Goal: Task Accomplishment & Management: Manage account settings

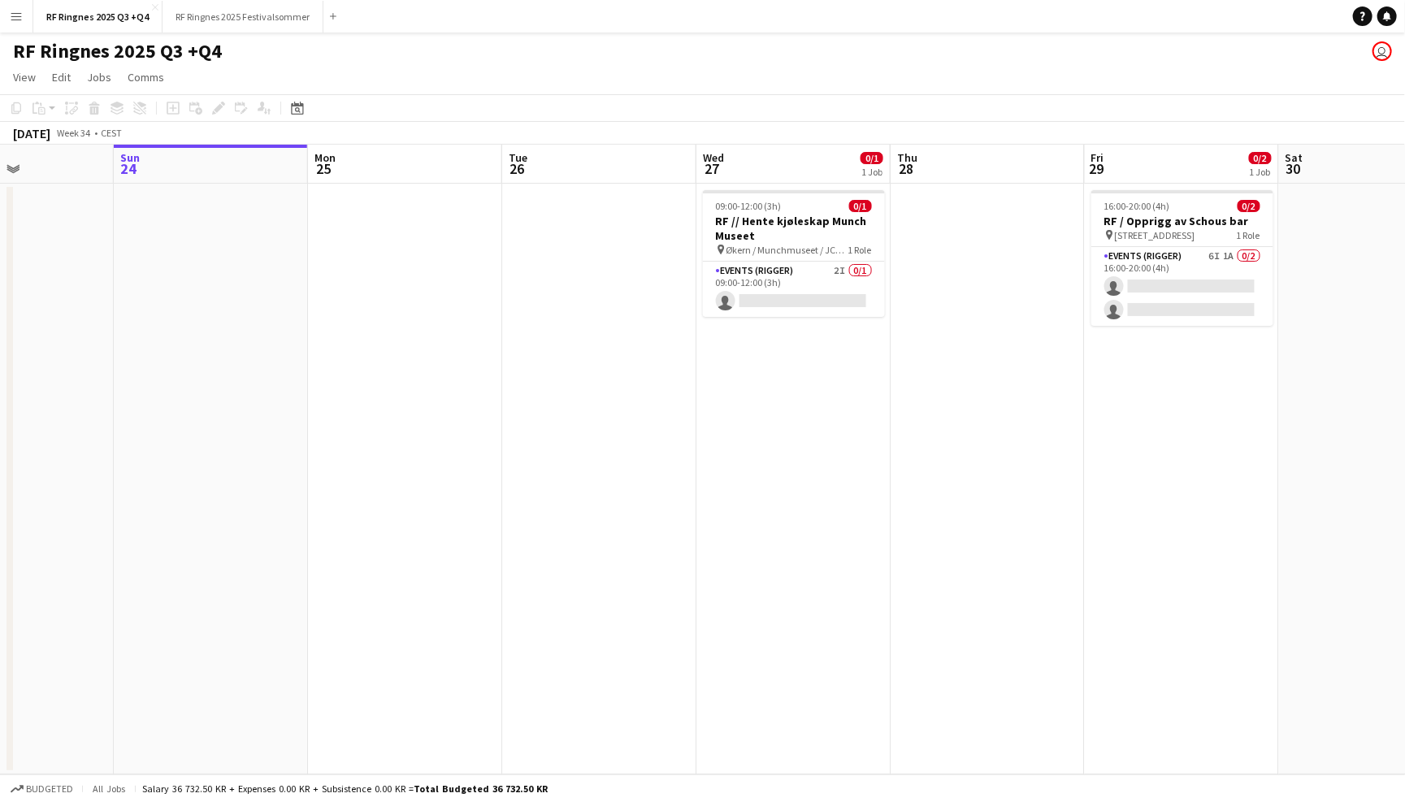
scroll to position [0, 681]
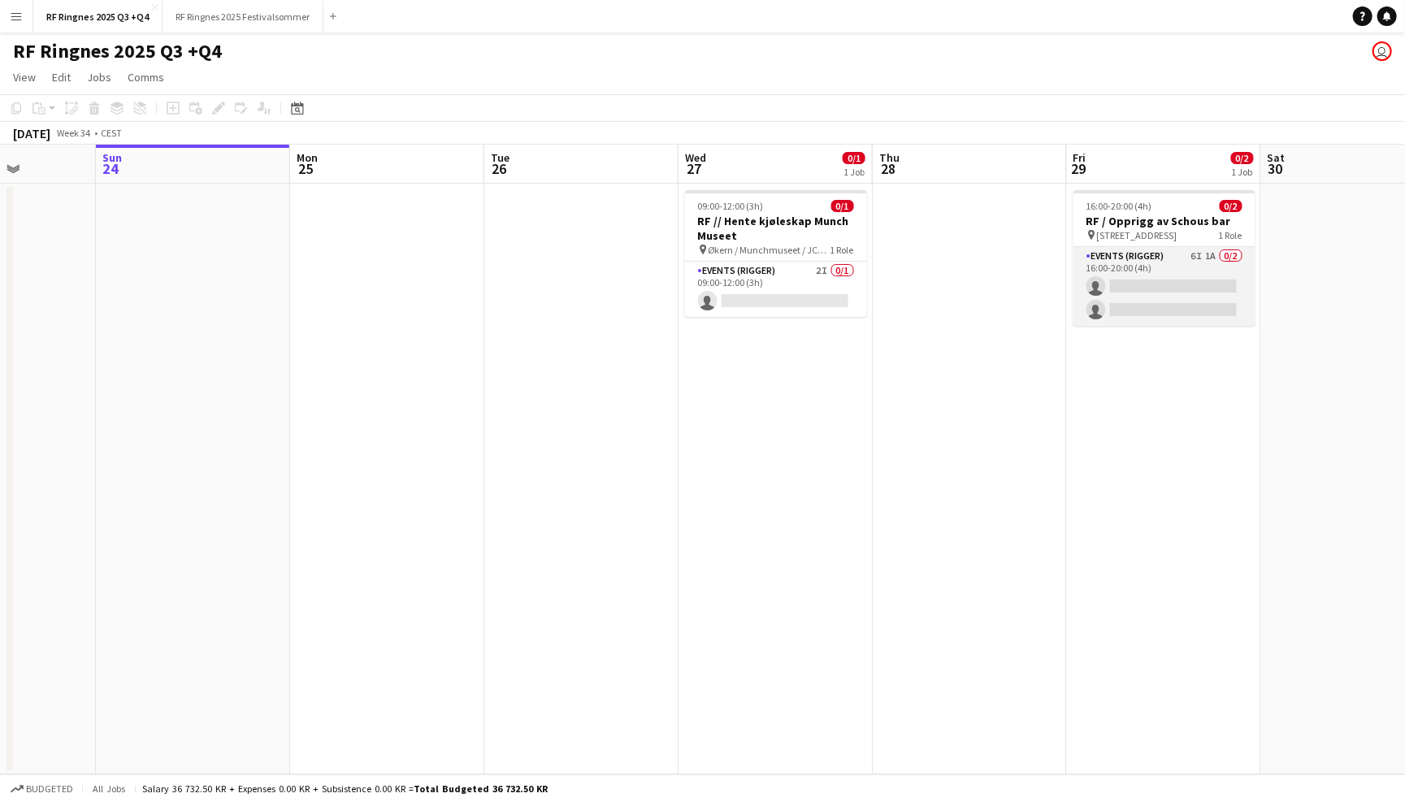
click at [1161, 262] on app-card-role "Events (Rigger) 6I 1A 0/2 16:00-20:00 (4h) single-neutral-actions single-neutra…" at bounding box center [1165, 286] width 182 height 79
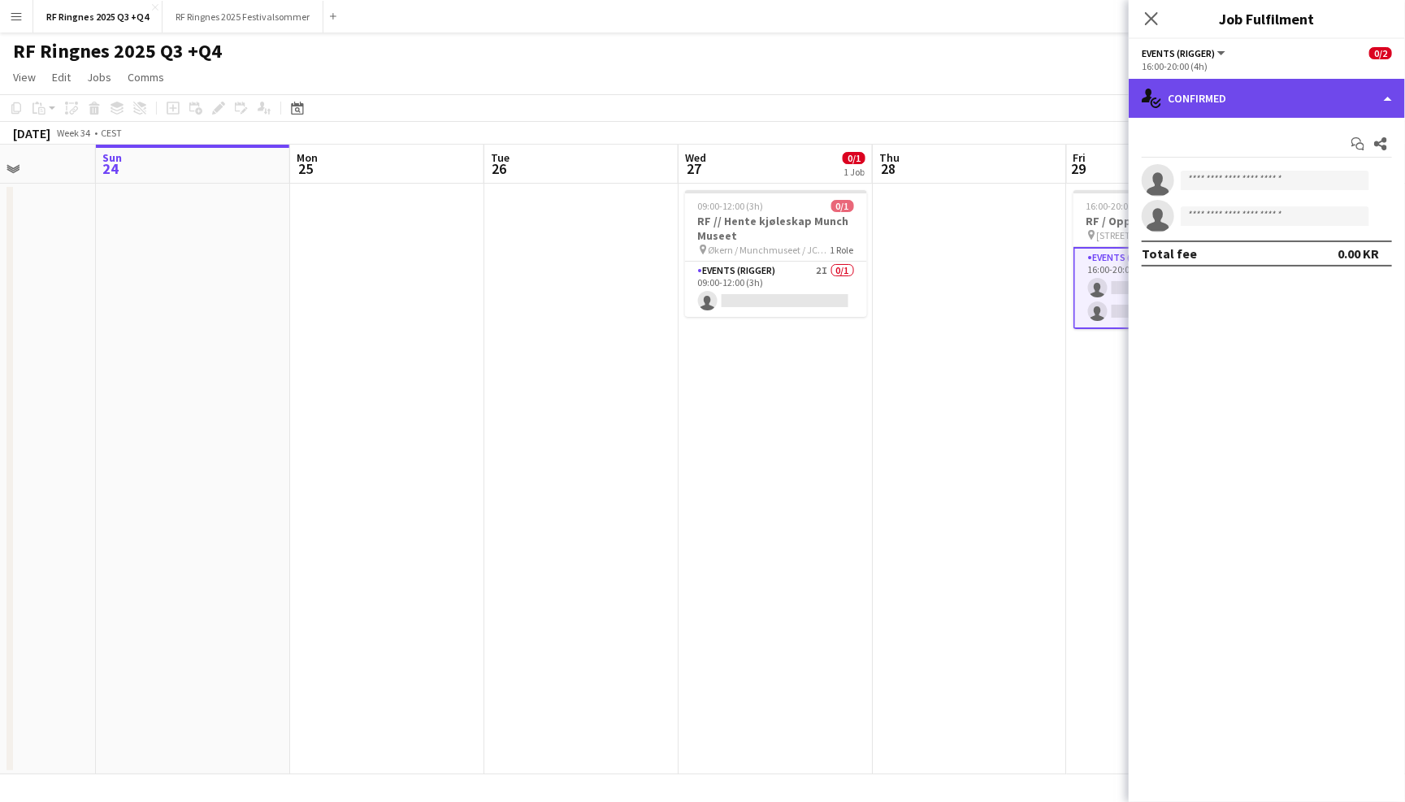
click at [1239, 95] on div "single-neutral-actions-check-2 Confirmed" at bounding box center [1267, 98] width 276 height 39
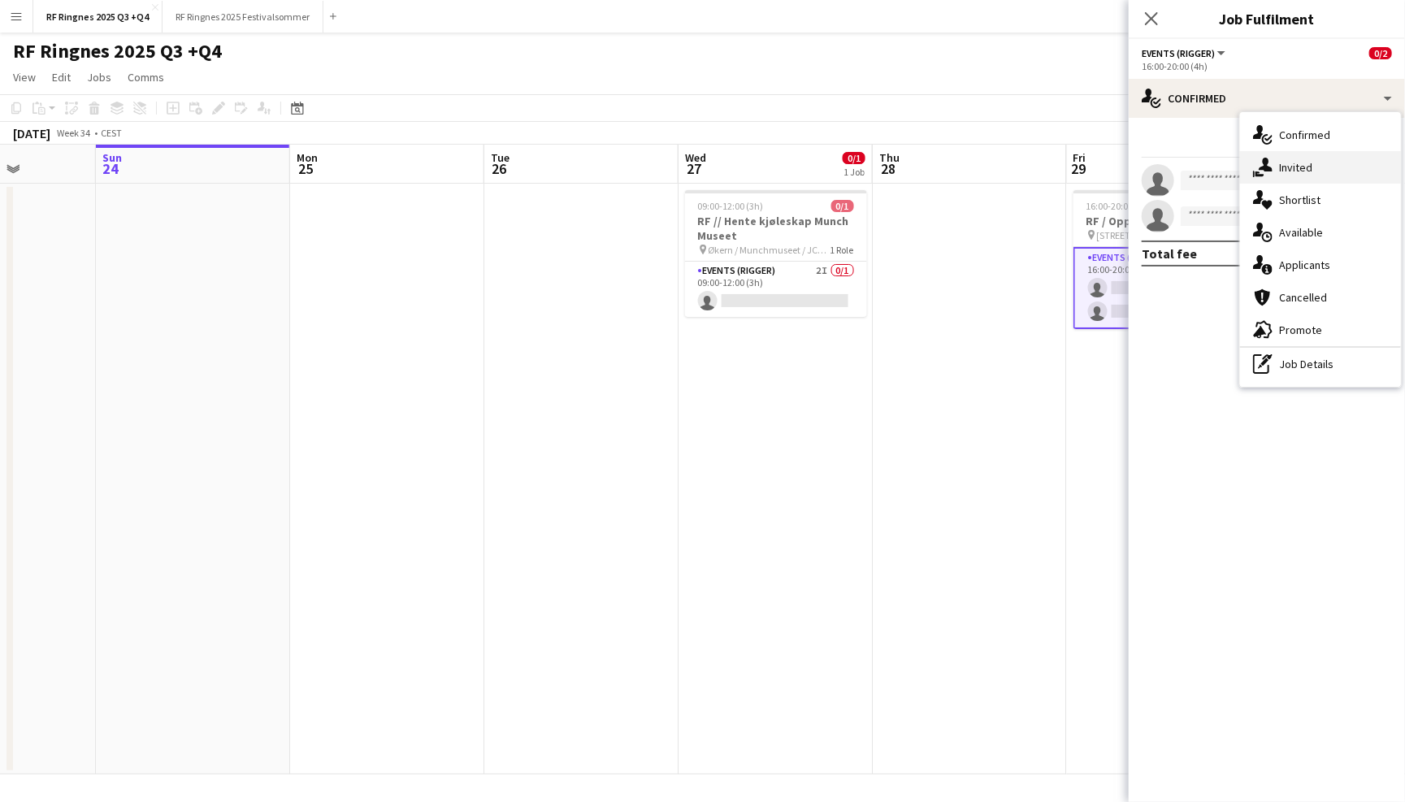
click at [1295, 171] on div "single-neutral-actions-share-1 Invited" at bounding box center [1320, 167] width 161 height 33
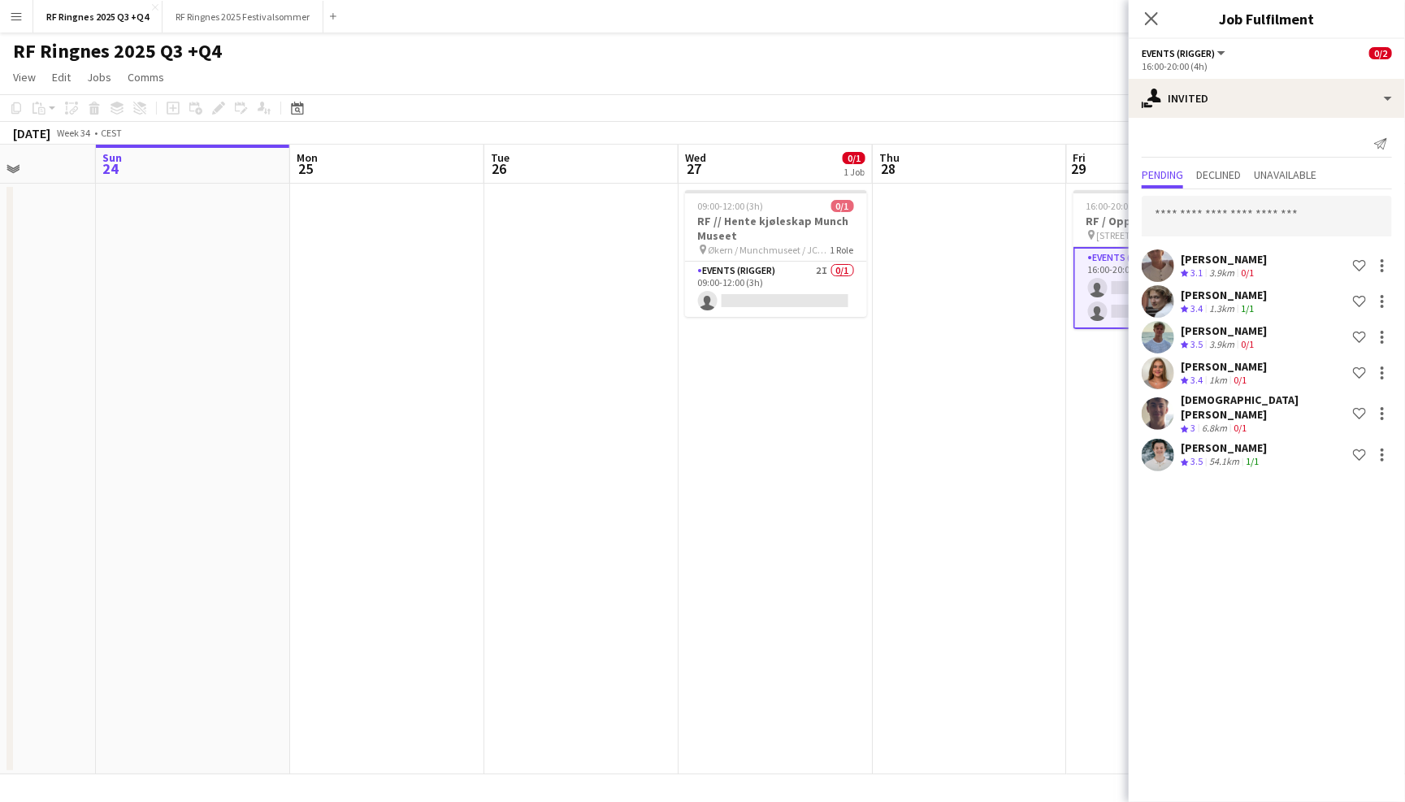
click at [1255, 170] on div "Pending Declined Unavailable" at bounding box center [1267, 176] width 250 height 25
click at [1238, 170] on span "Declined" at bounding box center [1218, 174] width 45 height 11
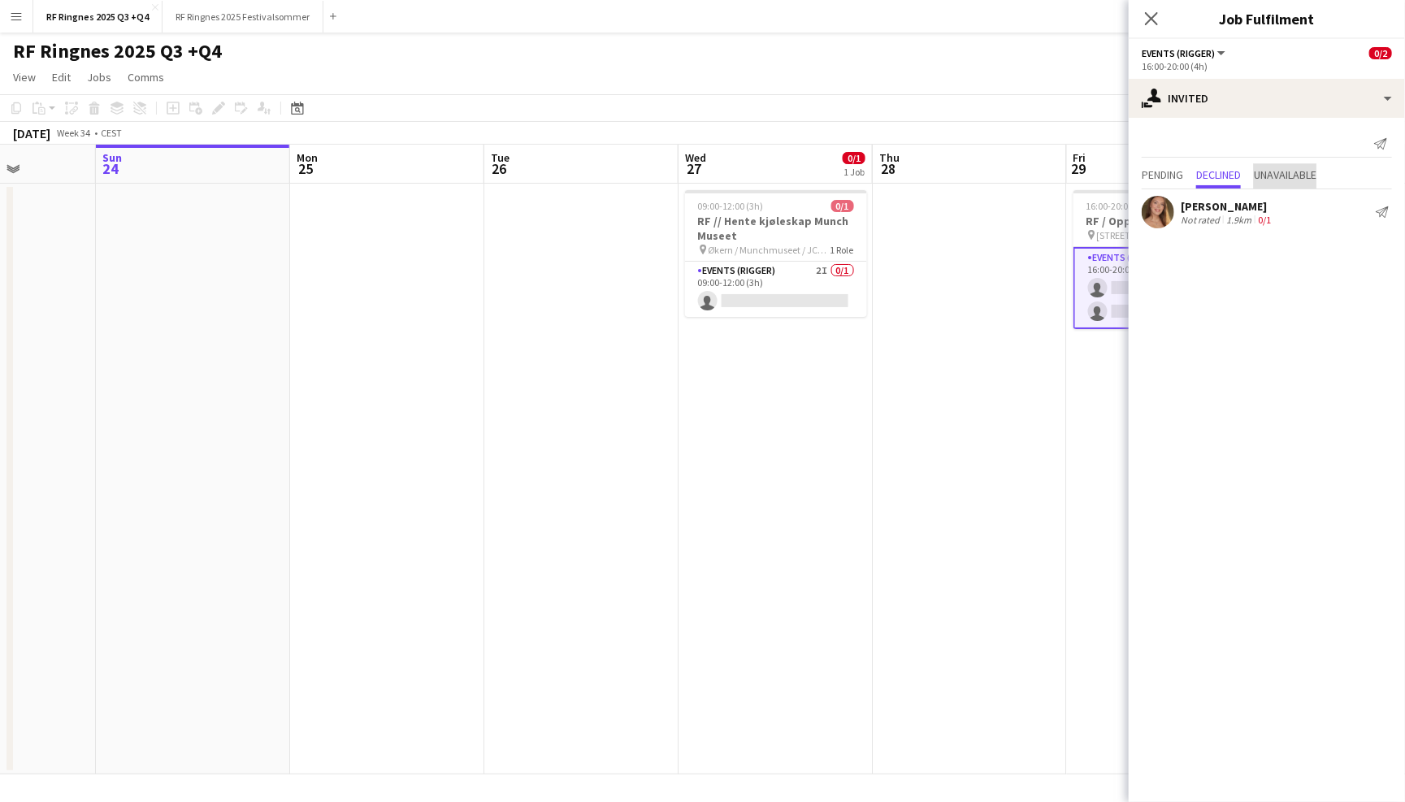
click at [1290, 172] on span "Unavailable" at bounding box center [1285, 174] width 63 height 11
click at [1145, 24] on icon at bounding box center [1150, 18] width 15 height 15
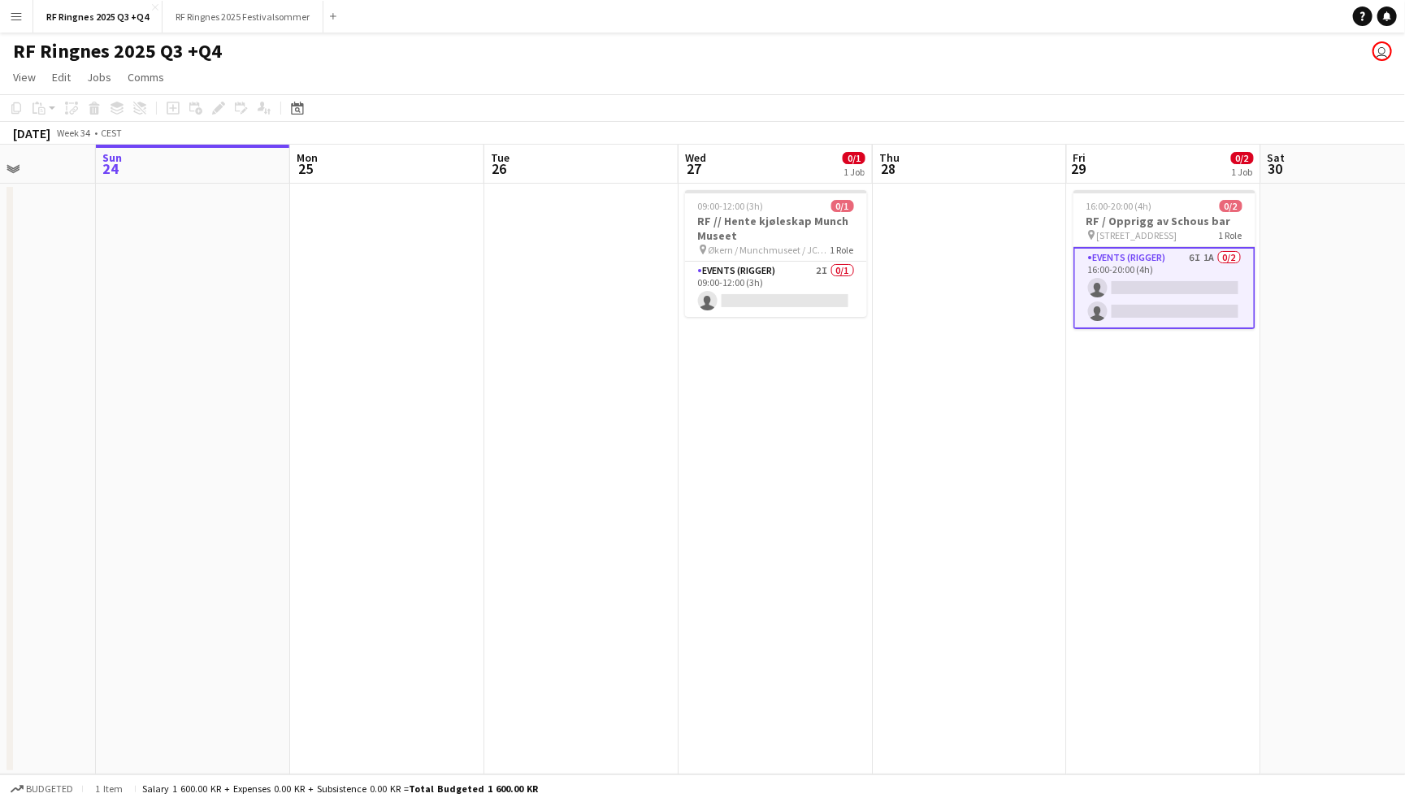
click at [1126, 58] on div "RF Ringnes 2025 Q3 +Q4 user" at bounding box center [702, 48] width 1405 height 31
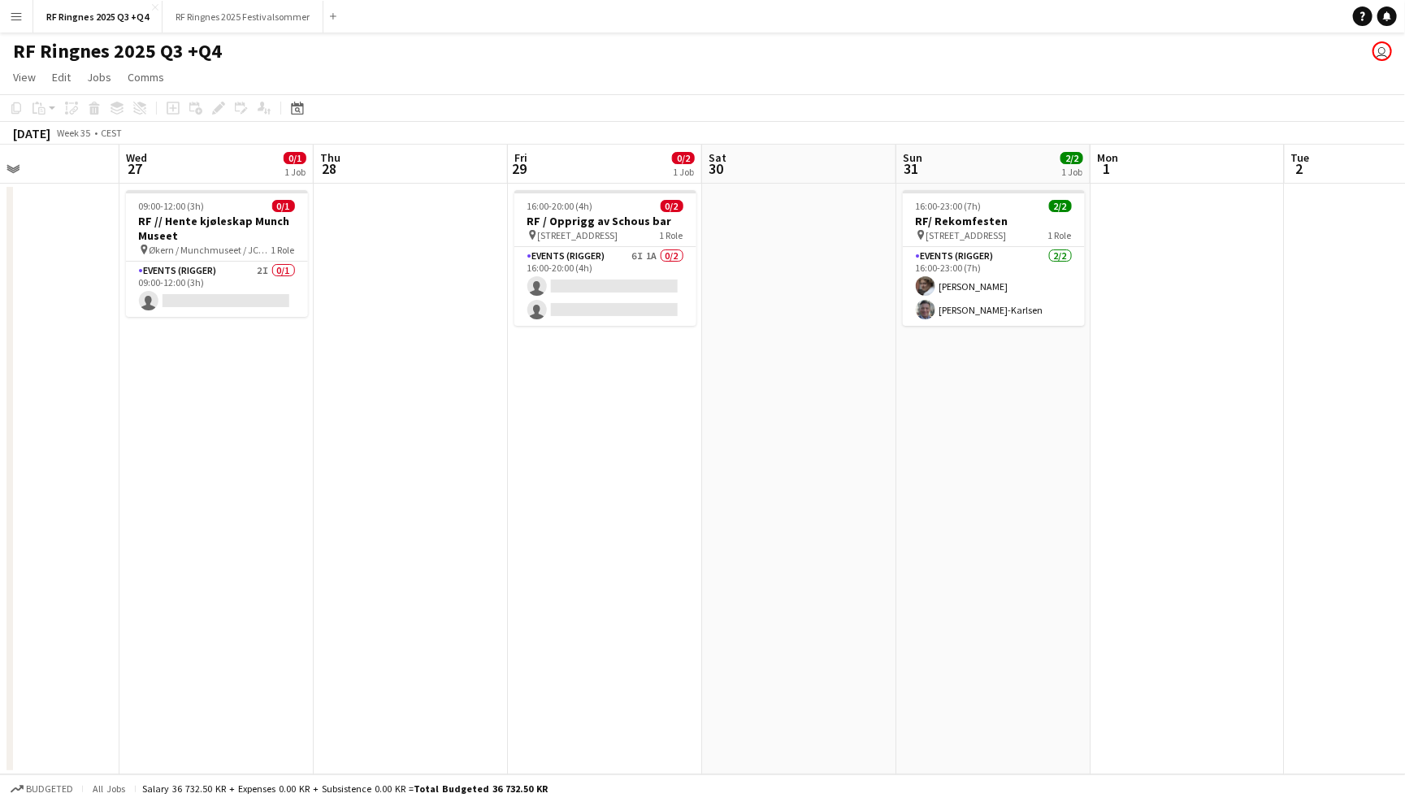
scroll to position [0, 441]
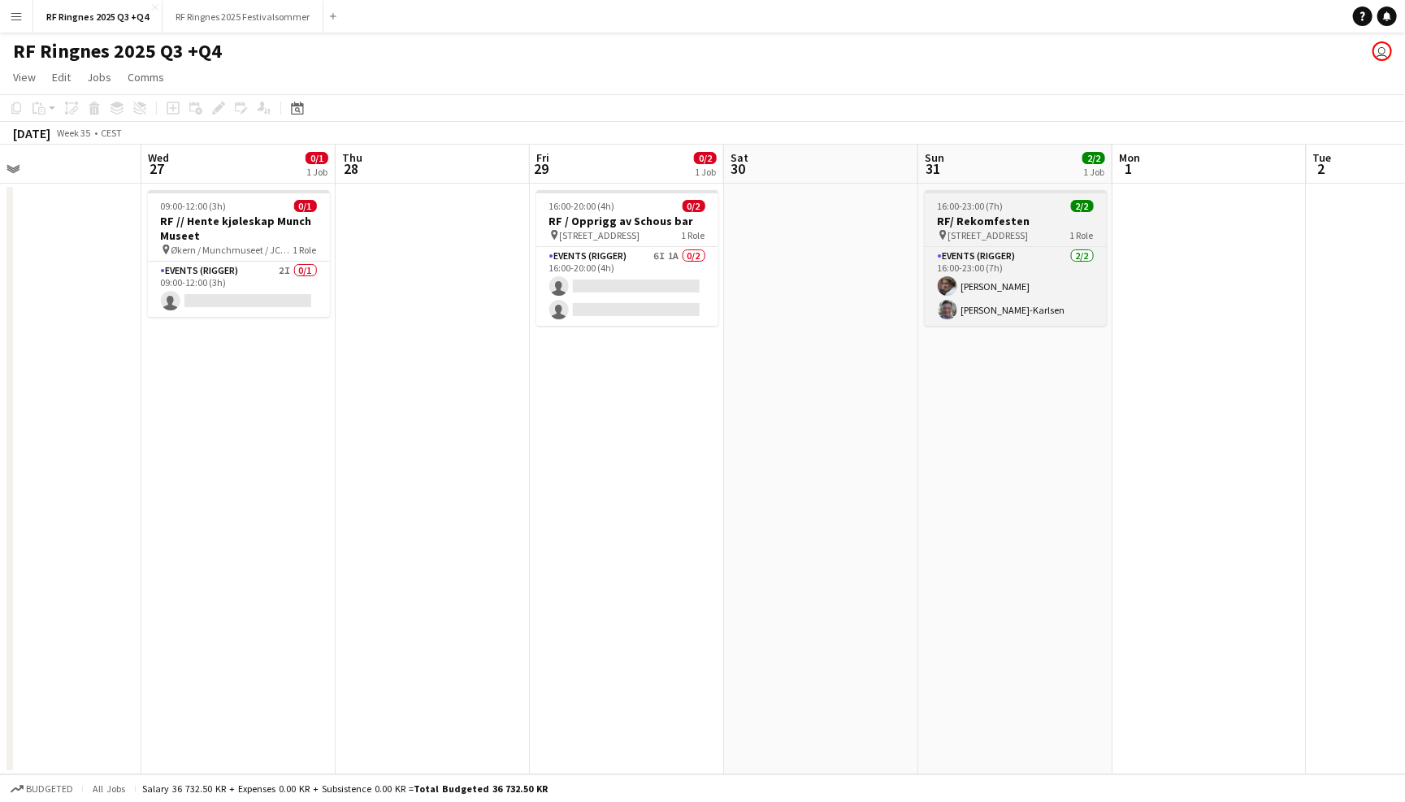
click at [1010, 228] on div "pin Grorudveien 55 1 Role" at bounding box center [1016, 234] width 182 height 13
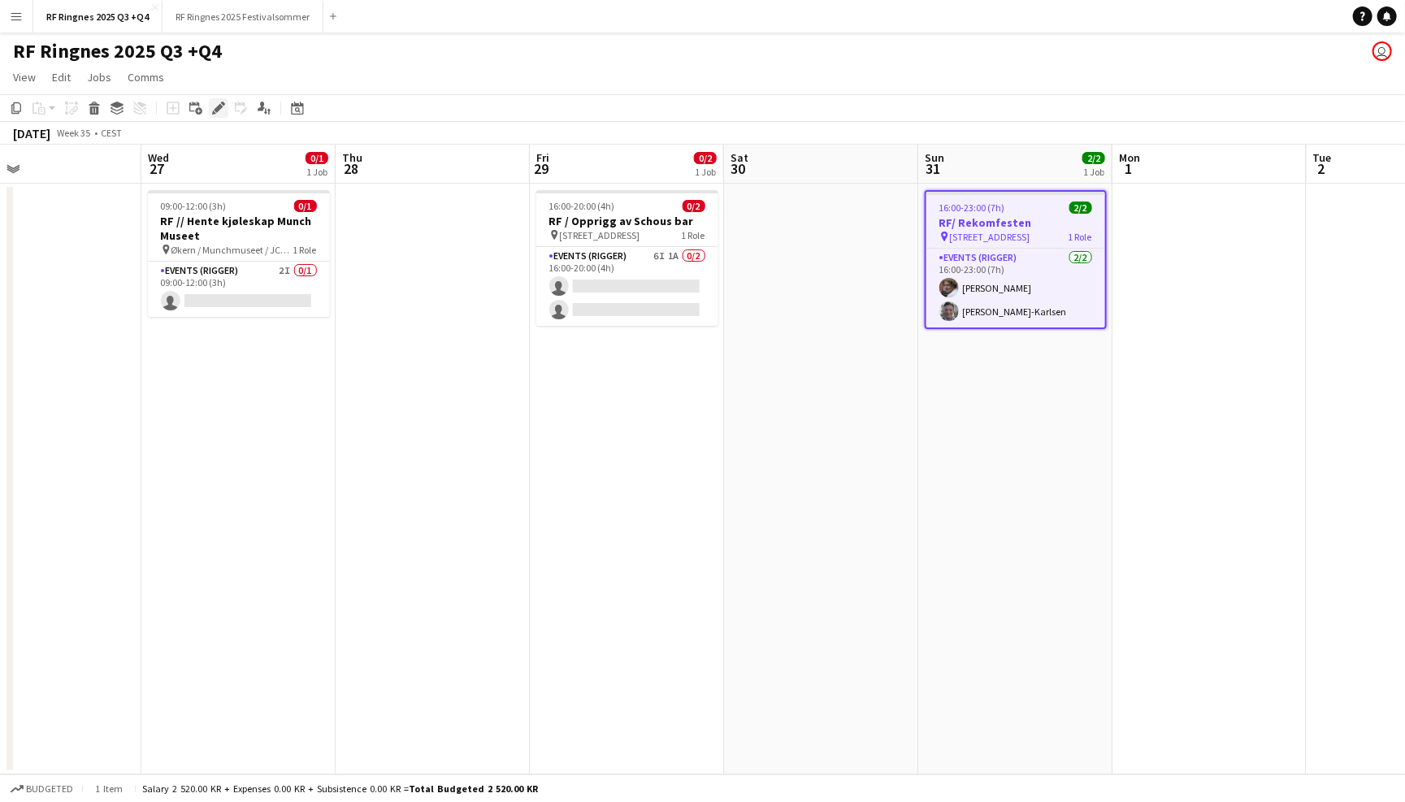
click at [218, 106] on icon at bounding box center [218, 108] width 9 height 9
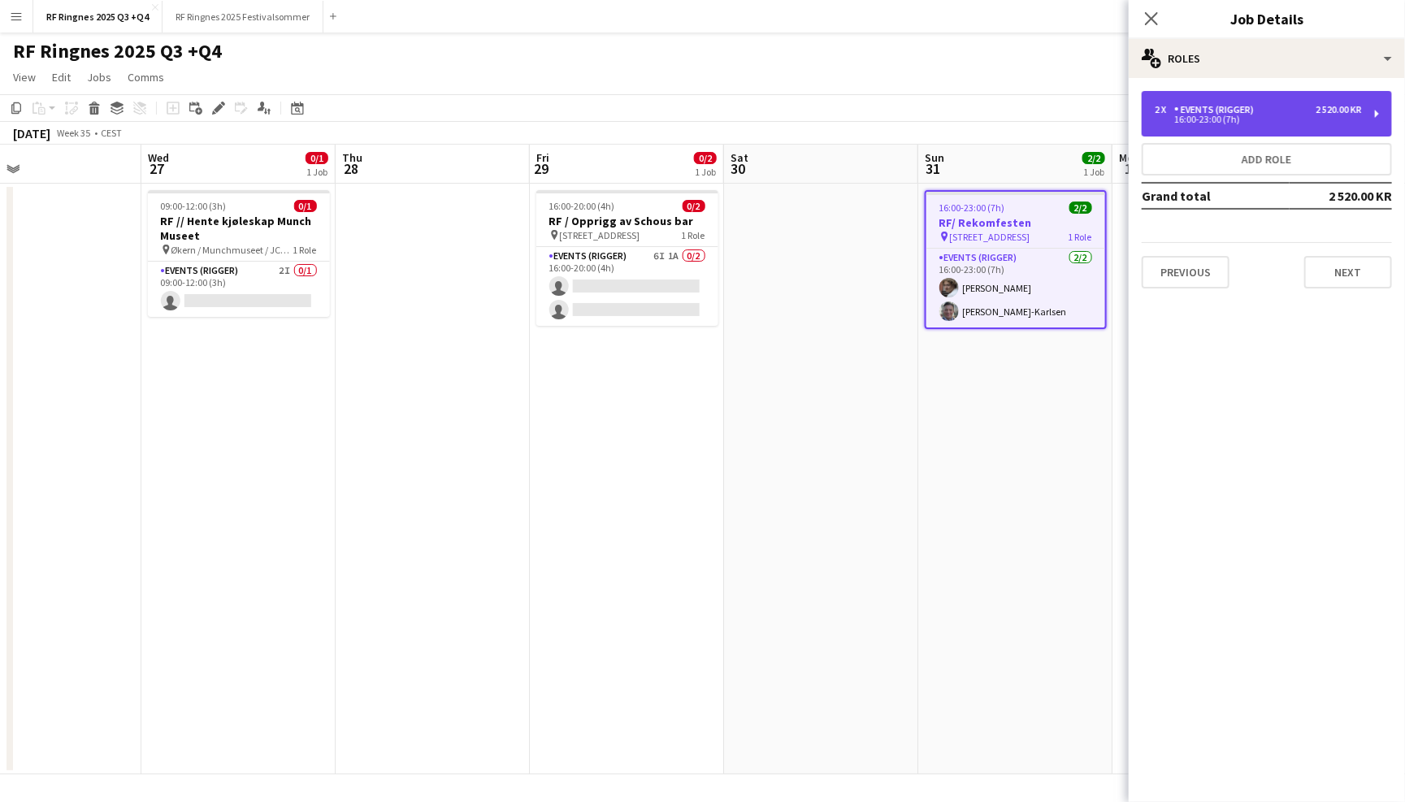
click at [1199, 107] on div "Events (Rigger)" at bounding box center [1217, 109] width 86 height 11
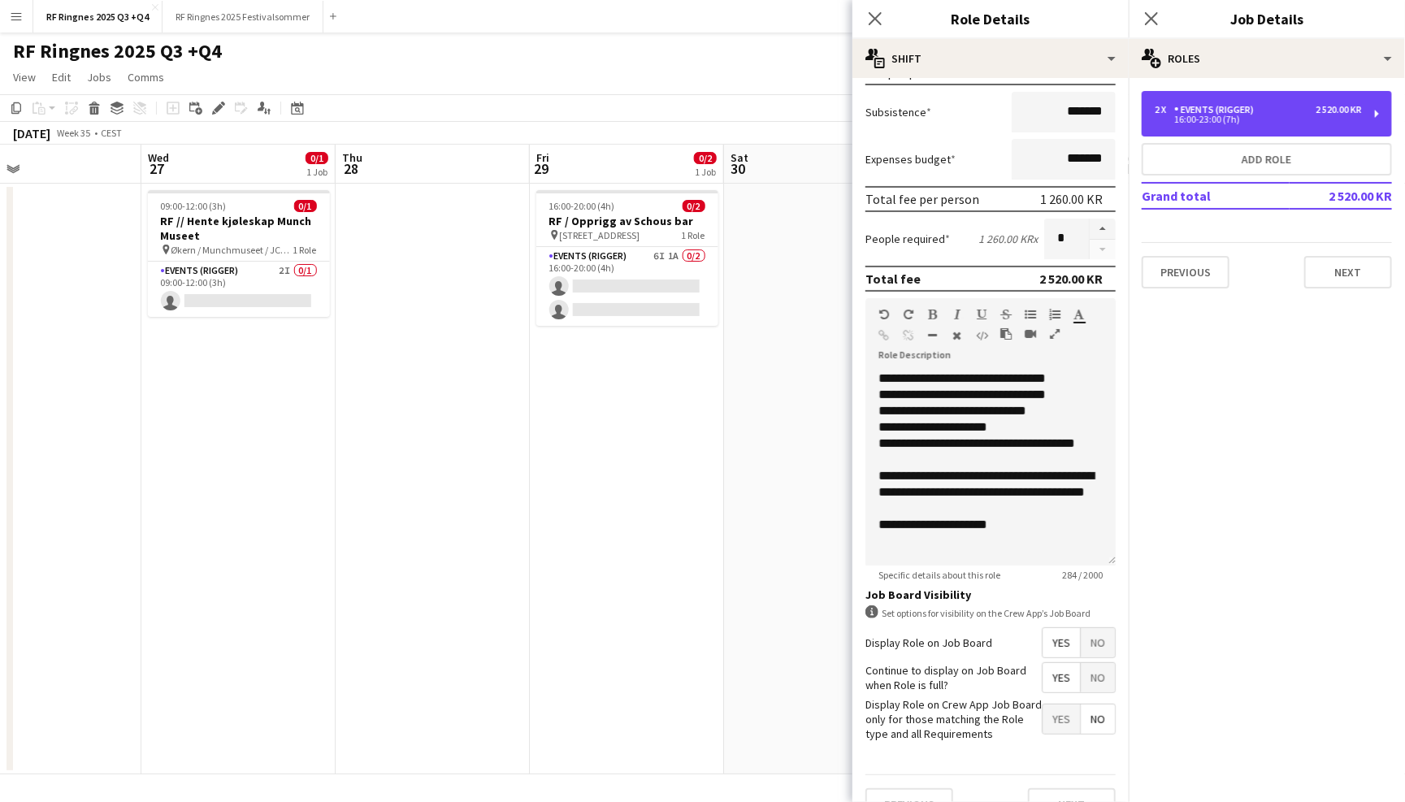
scroll to position [262, 0]
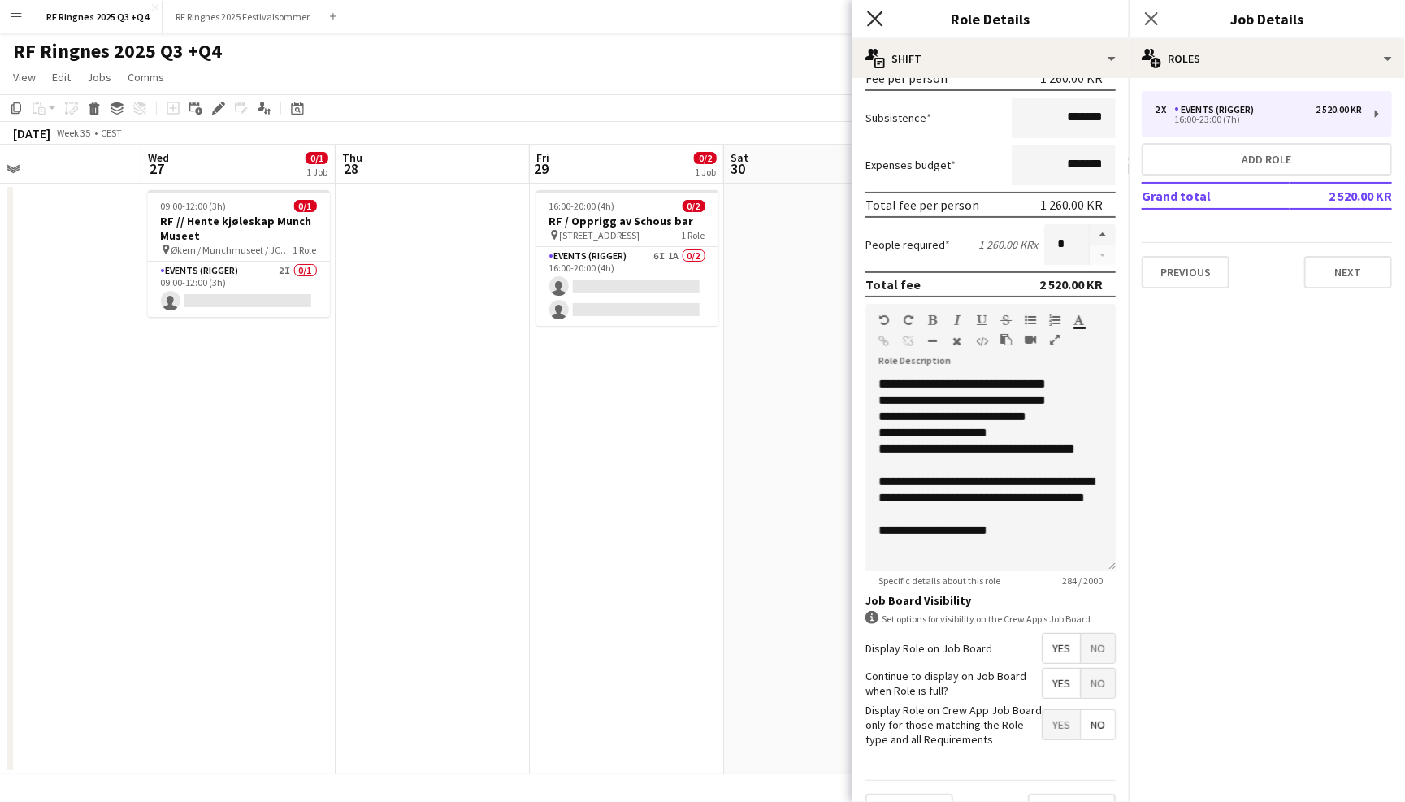
click at [869, 14] on icon "Close pop-in" at bounding box center [874, 18] width 15 height 15
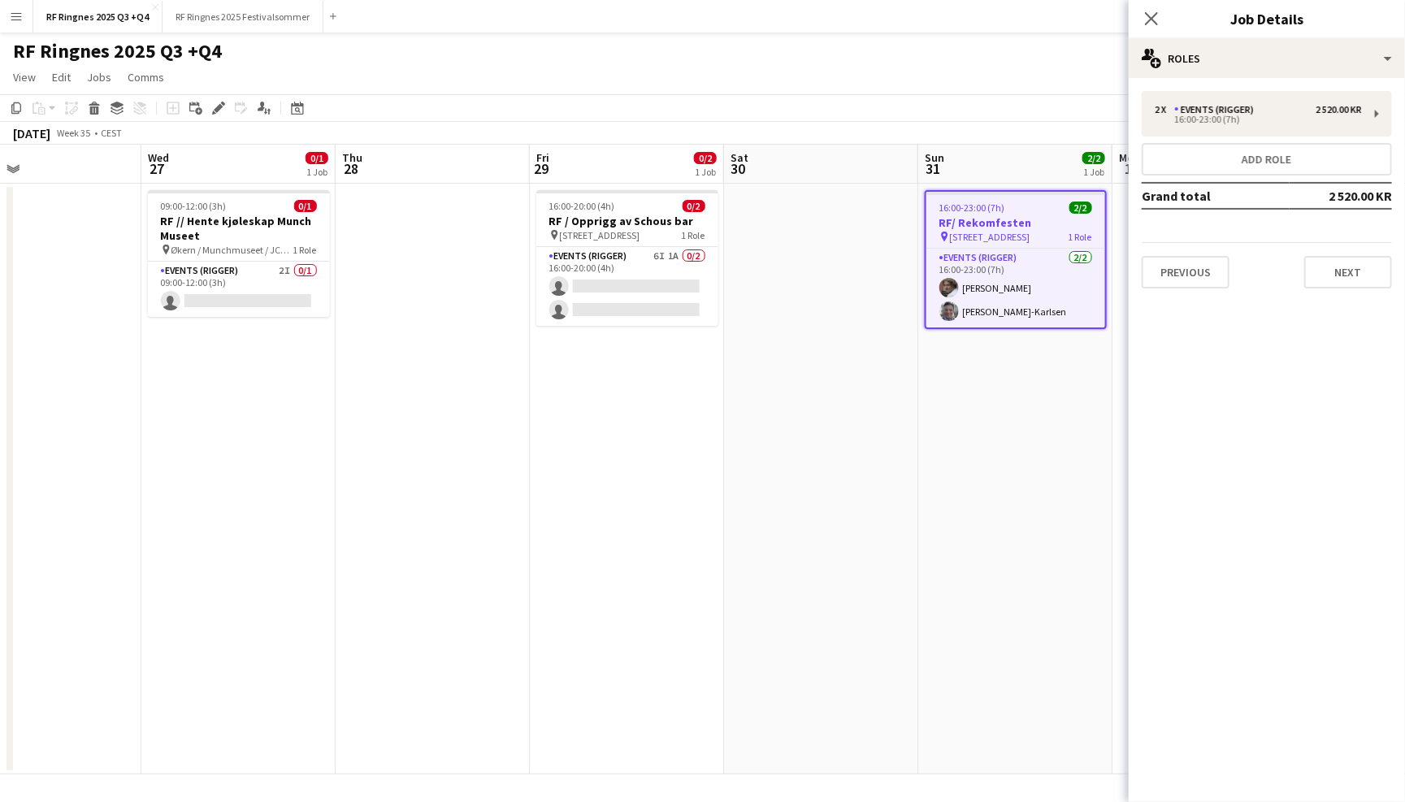
click at [874, 87] on app-page-menu "View Day view expanded Day view collapsed Month view Date picker Jump to [DATE]…" at bounding box center [702, 78] width 1405 height 31
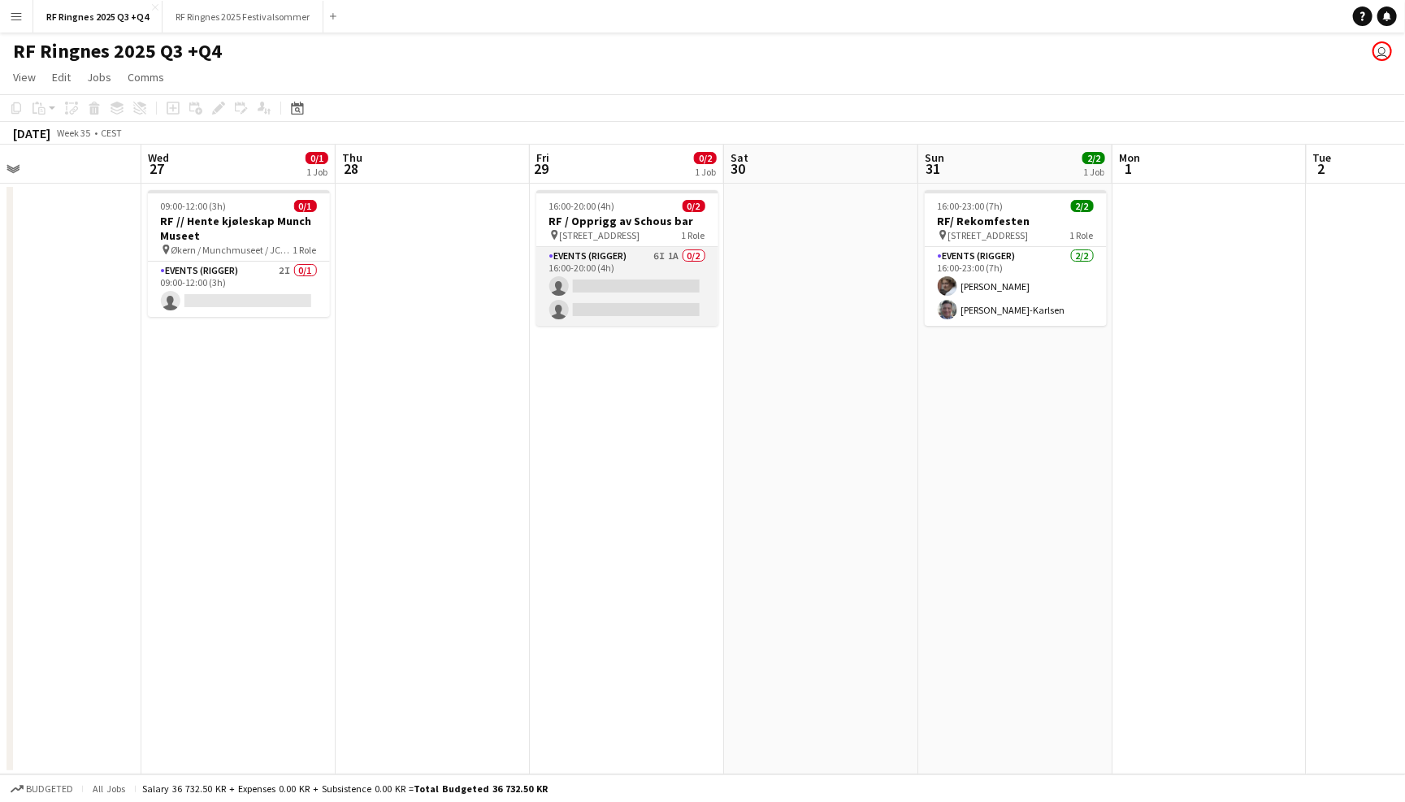
click at [640, 256] on app-card-role "Events (Rigger) 6I 1A 0/2 16:00-20:00 (4h) single-neutral-actions single-neutra…" at bounding box center [627, 286] width 182 height 79
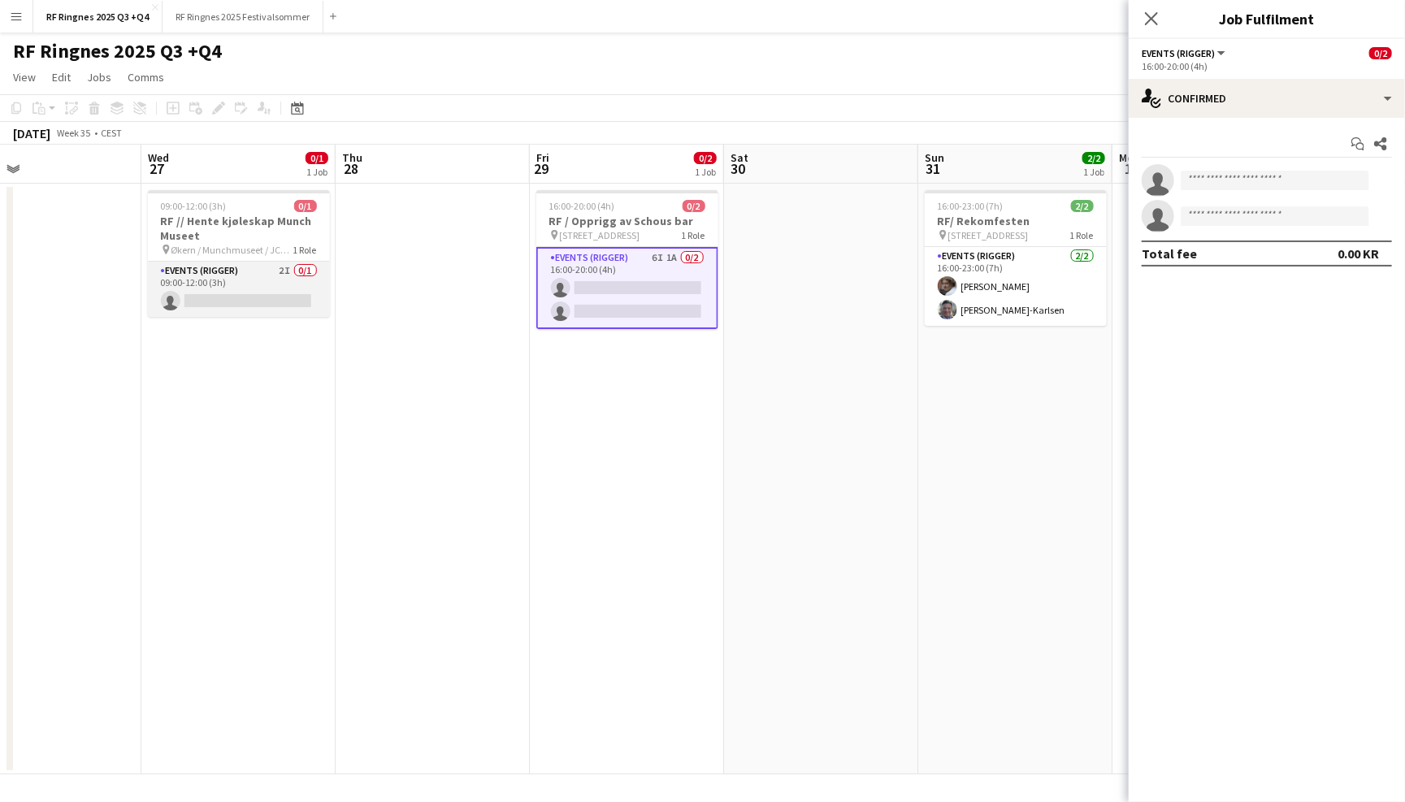
click at [254, 284] on app-card-role "Events (Rigger) 2I 0/1 09:00-12:00 (3h) single-neutral-actions" at bounding box center [239, 289] width 182 height 55
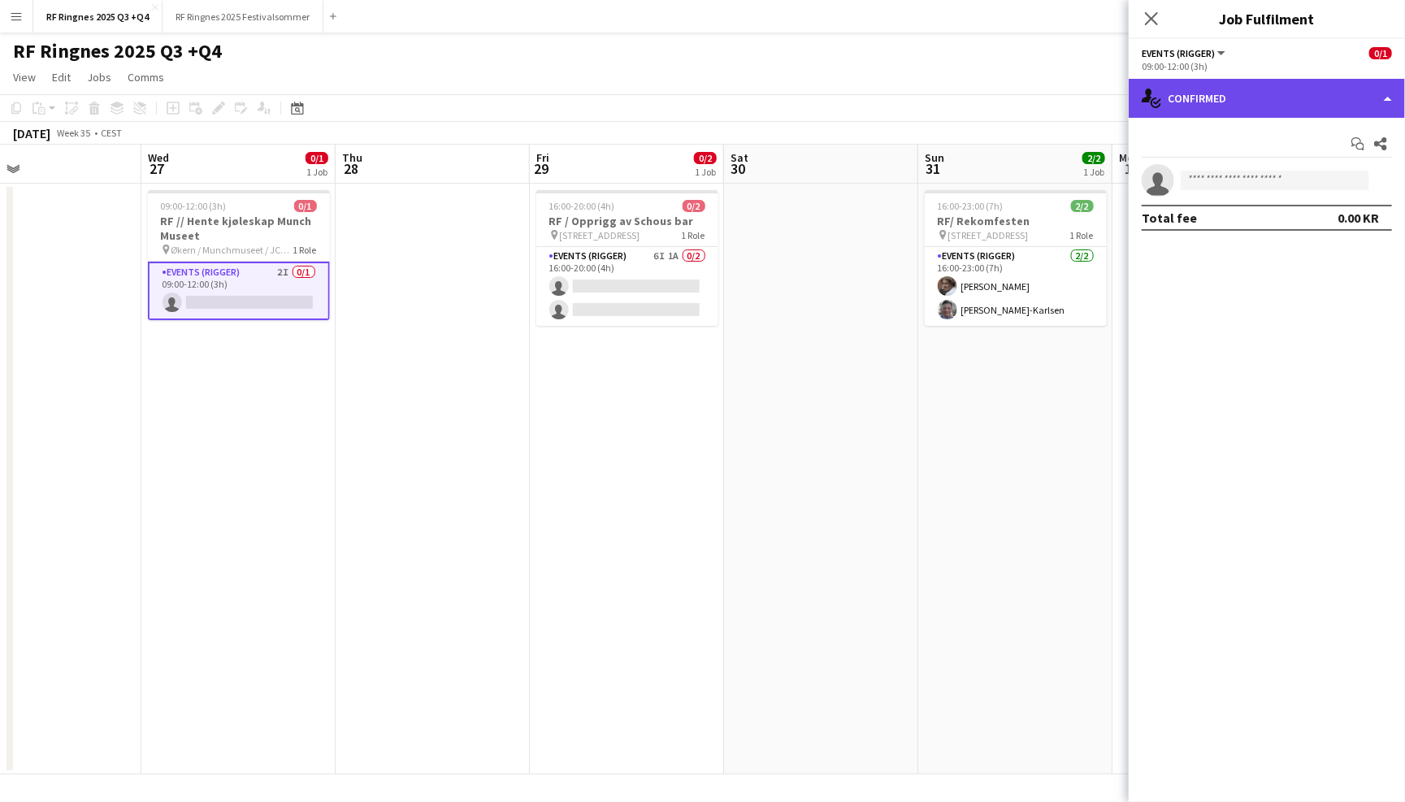
click at [1269, 96] on div "single-neutral-actions-check-2 Confirmed" at bounding box center [1267, 98] width 276 height 39
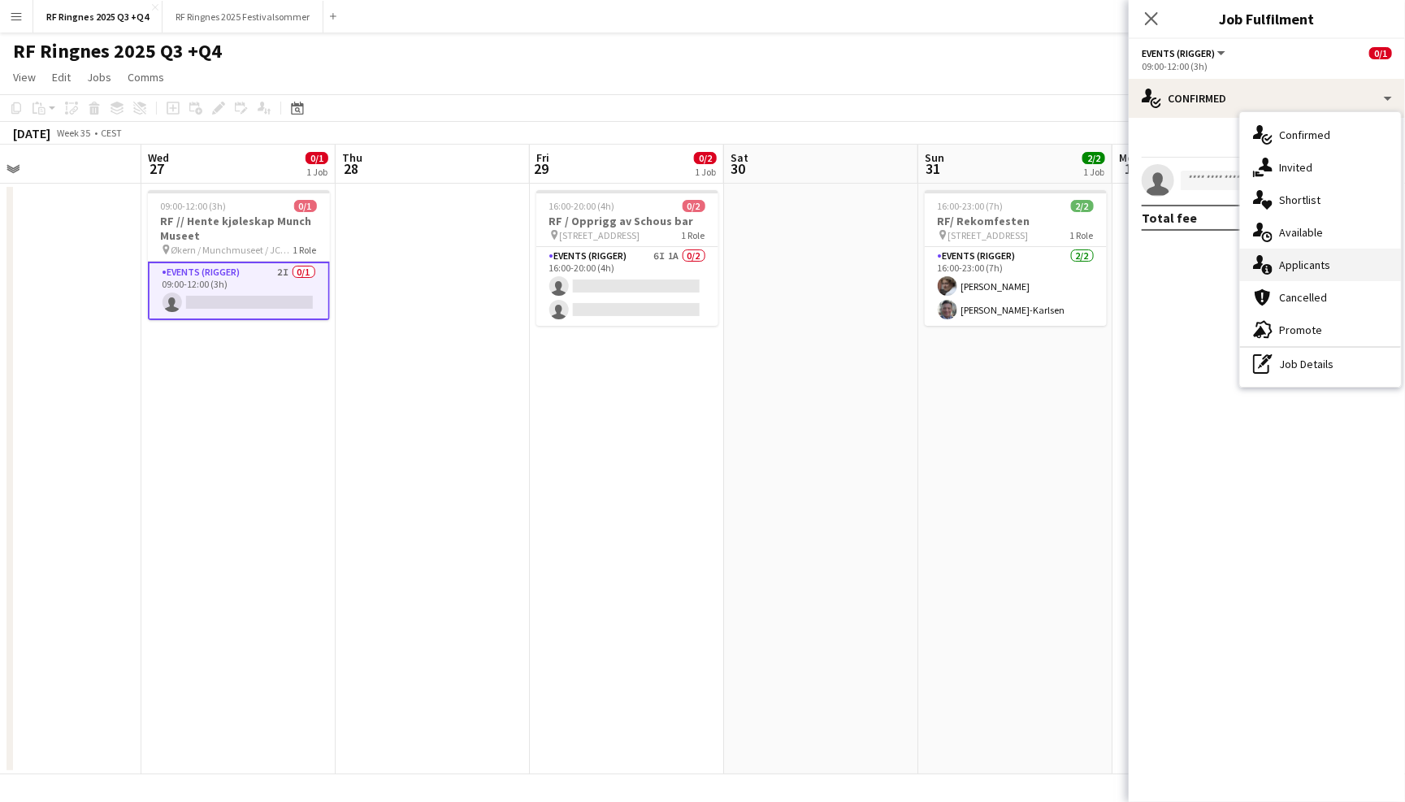
click at [1314, 263] on div "single-neutral-actions-information Applicants" at bounding box center [1320, 265] width 161 height 33
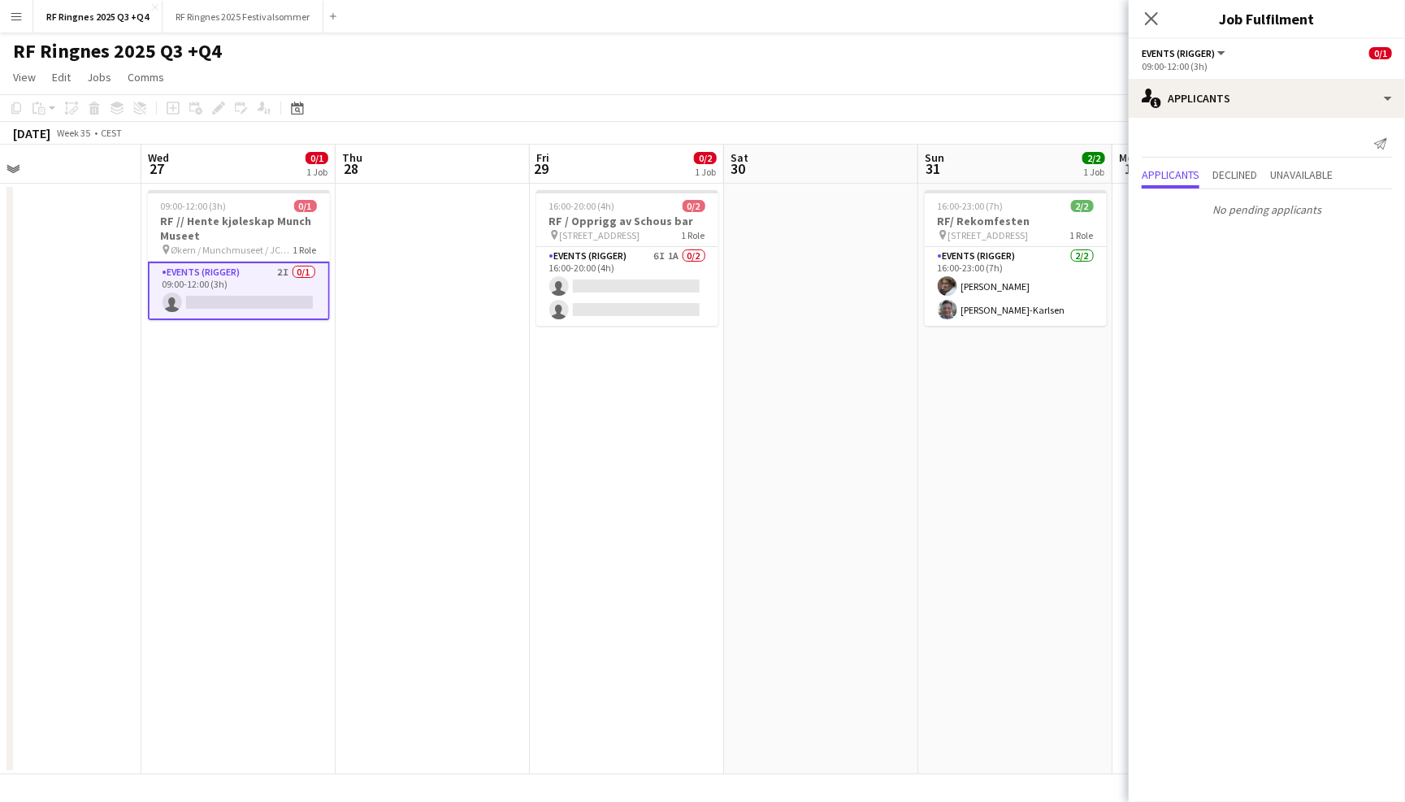
click at [1230, 118] on div "Send notification Applicants Declined Unavailable No pending applicants" at bounding box center [1267, 177] width 276 height 119
click at [1230, 109] on div "single-neutral-actions-information Applicants" at bounding box center [1267, 98] width 276 height 39
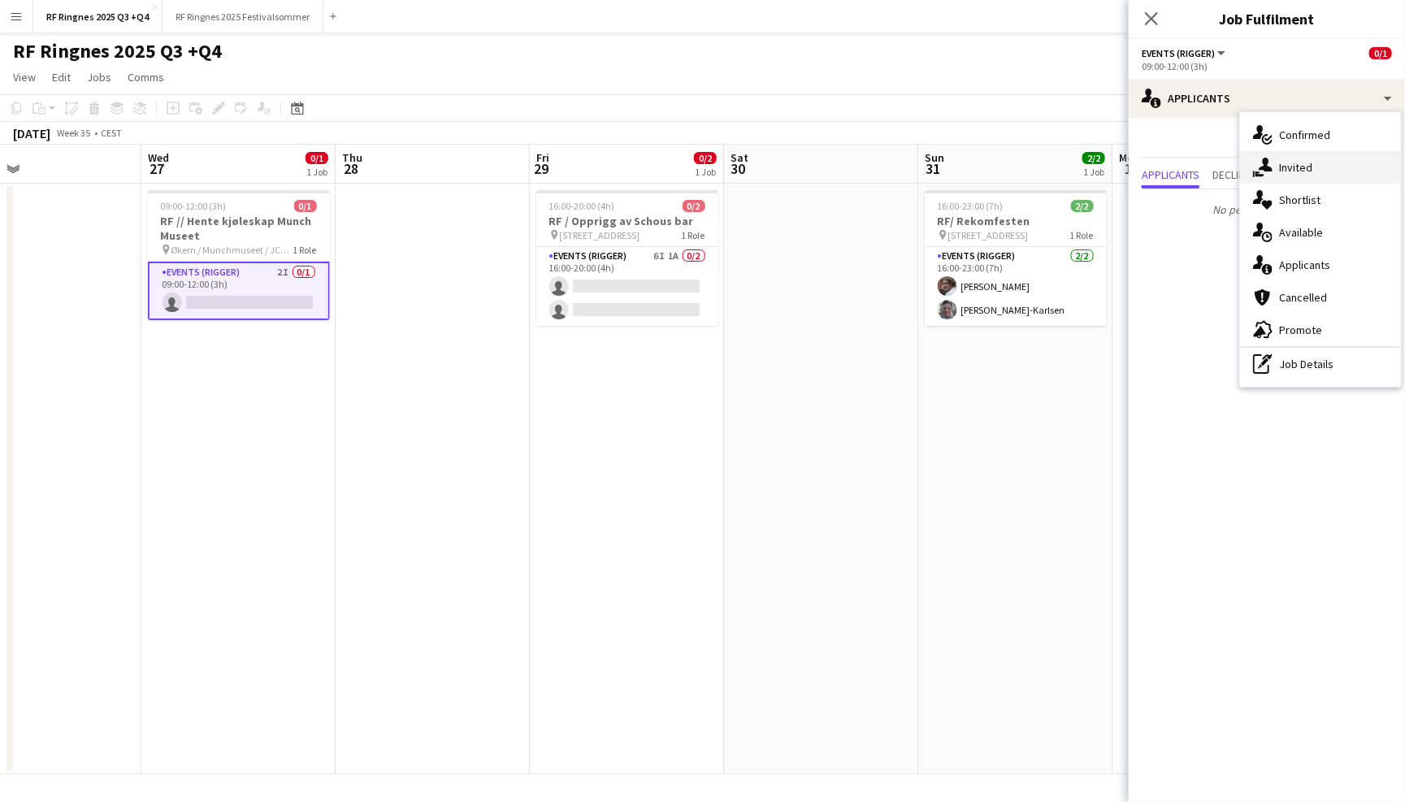
click at [1277, 156] on div "single-neutral-actions-share-1 Invited" at bounding box center [1320, 167] width 161 height 33
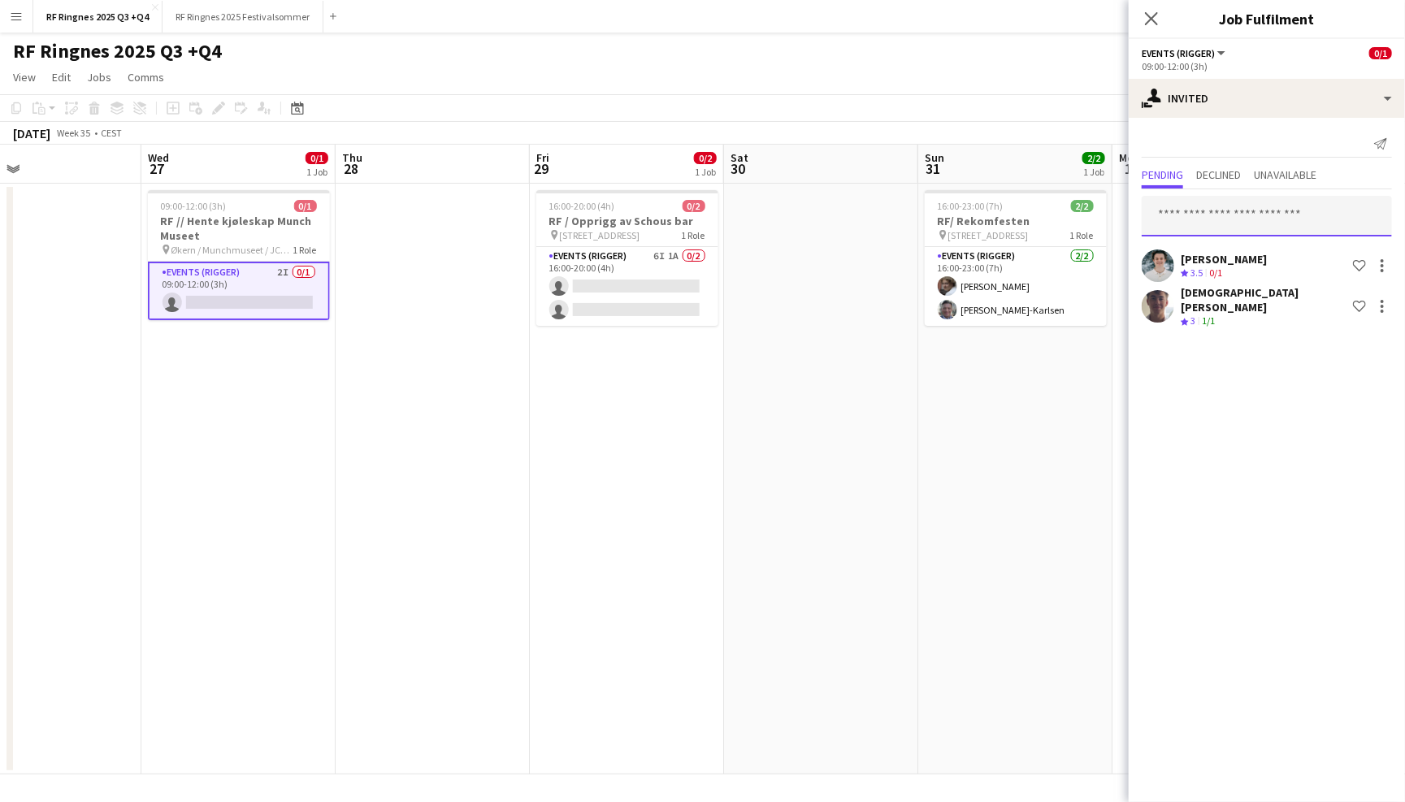
click at [1209, 223] on input "text" at bounding box center [1267, 216] width 250 height 41
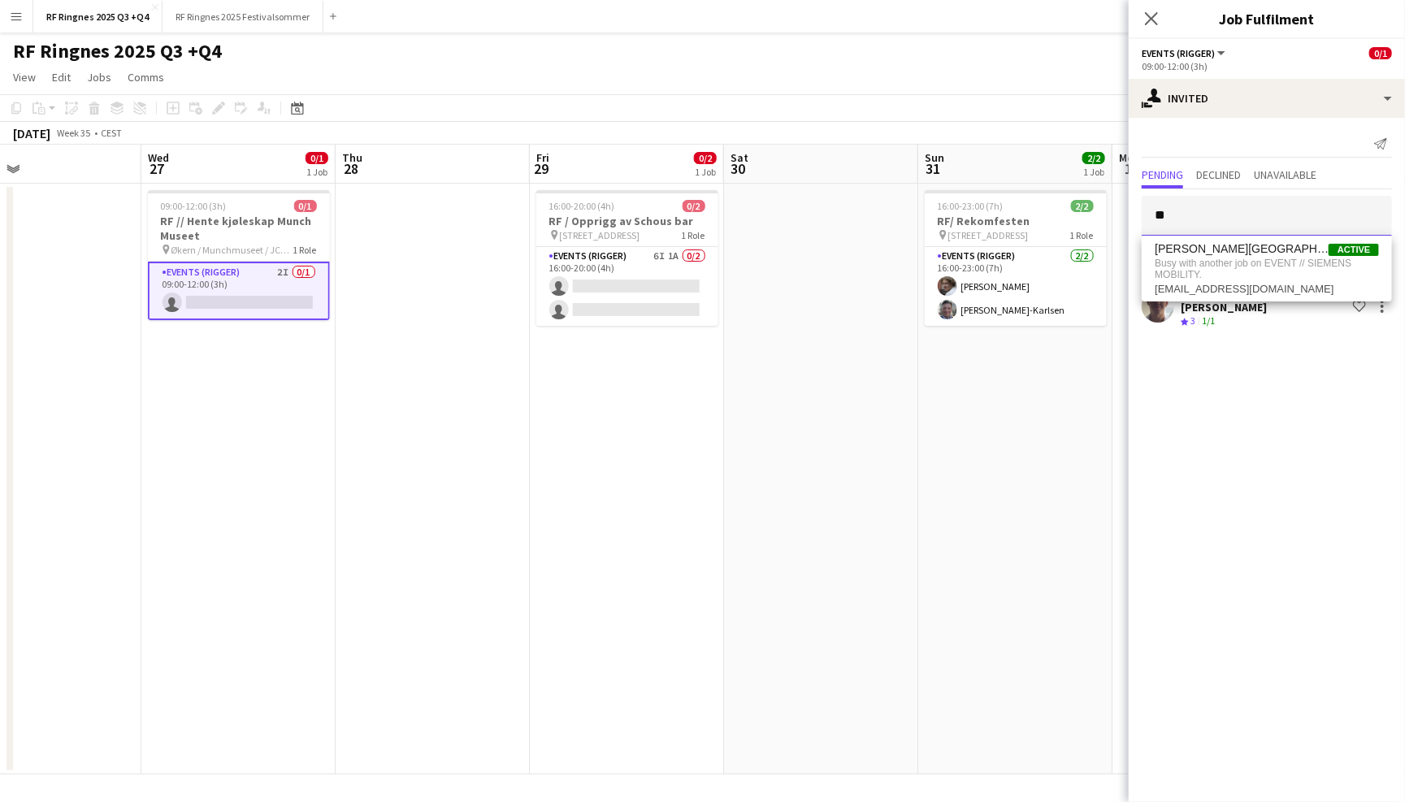
type input "*"
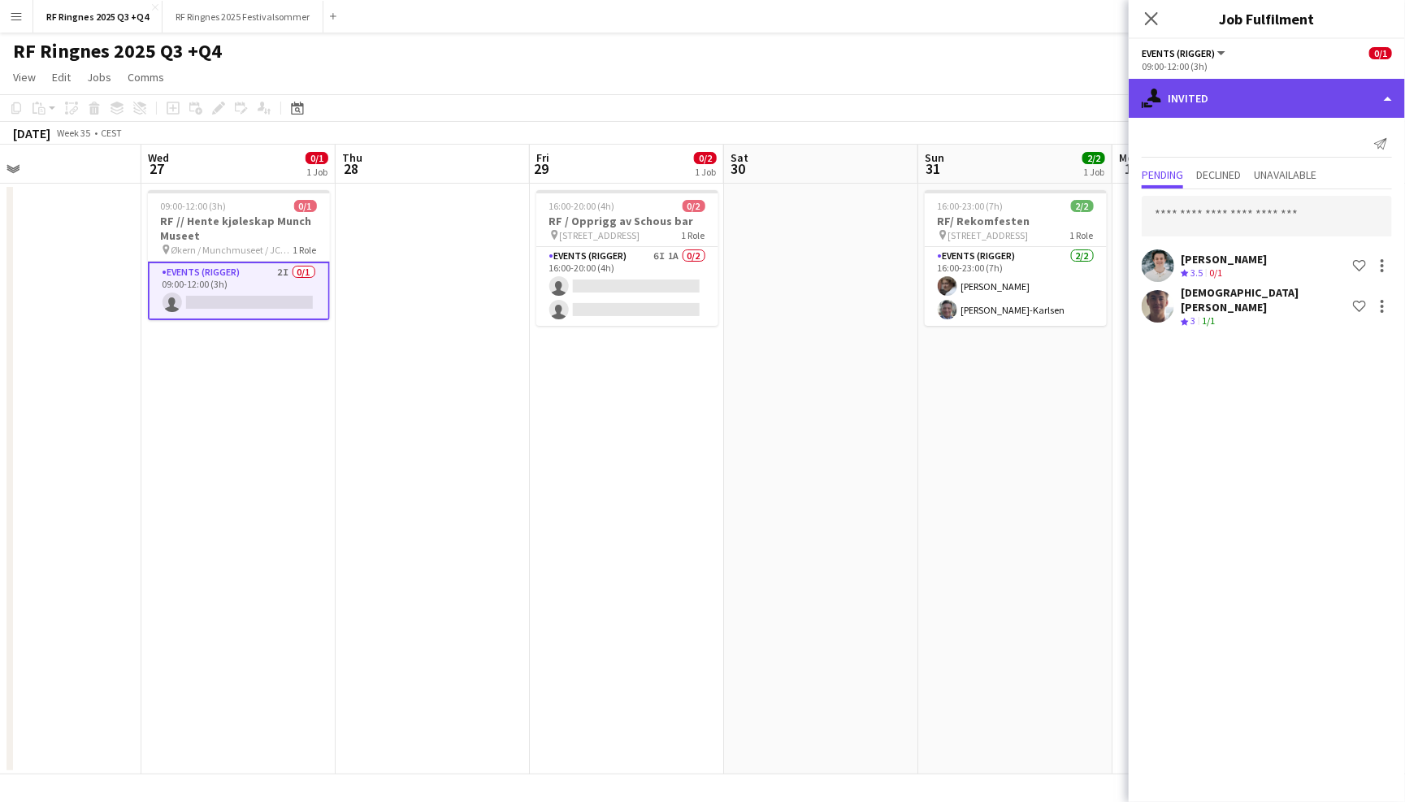
click at [1243, 88] on div "single-neutral-actions-share-1 Invited" at bounding box center [1267, 98] width 276 height 39
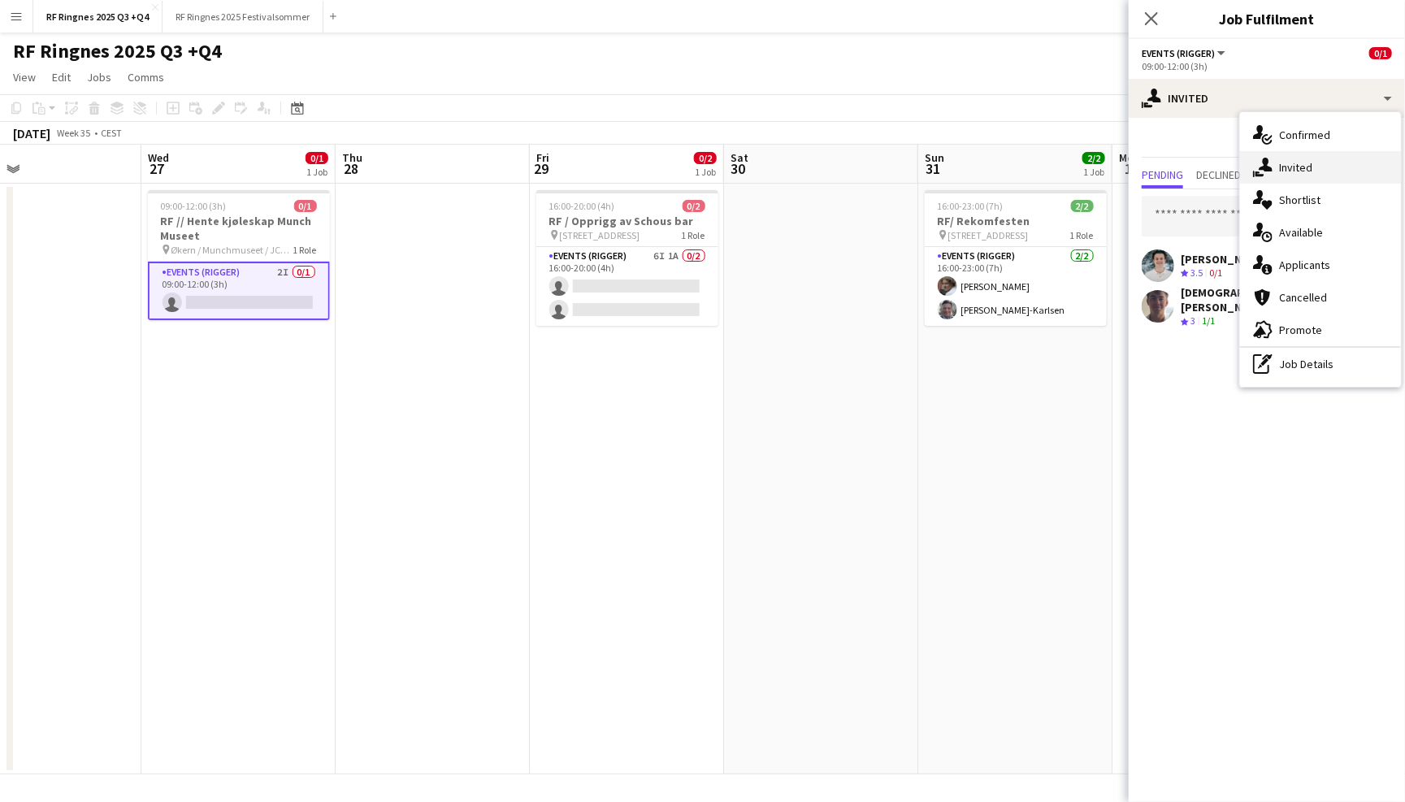
click at [1282, 162] on div "single-neutral-actions-share-1 Invited" at bounding box center [1320, 167] width 161 height 33
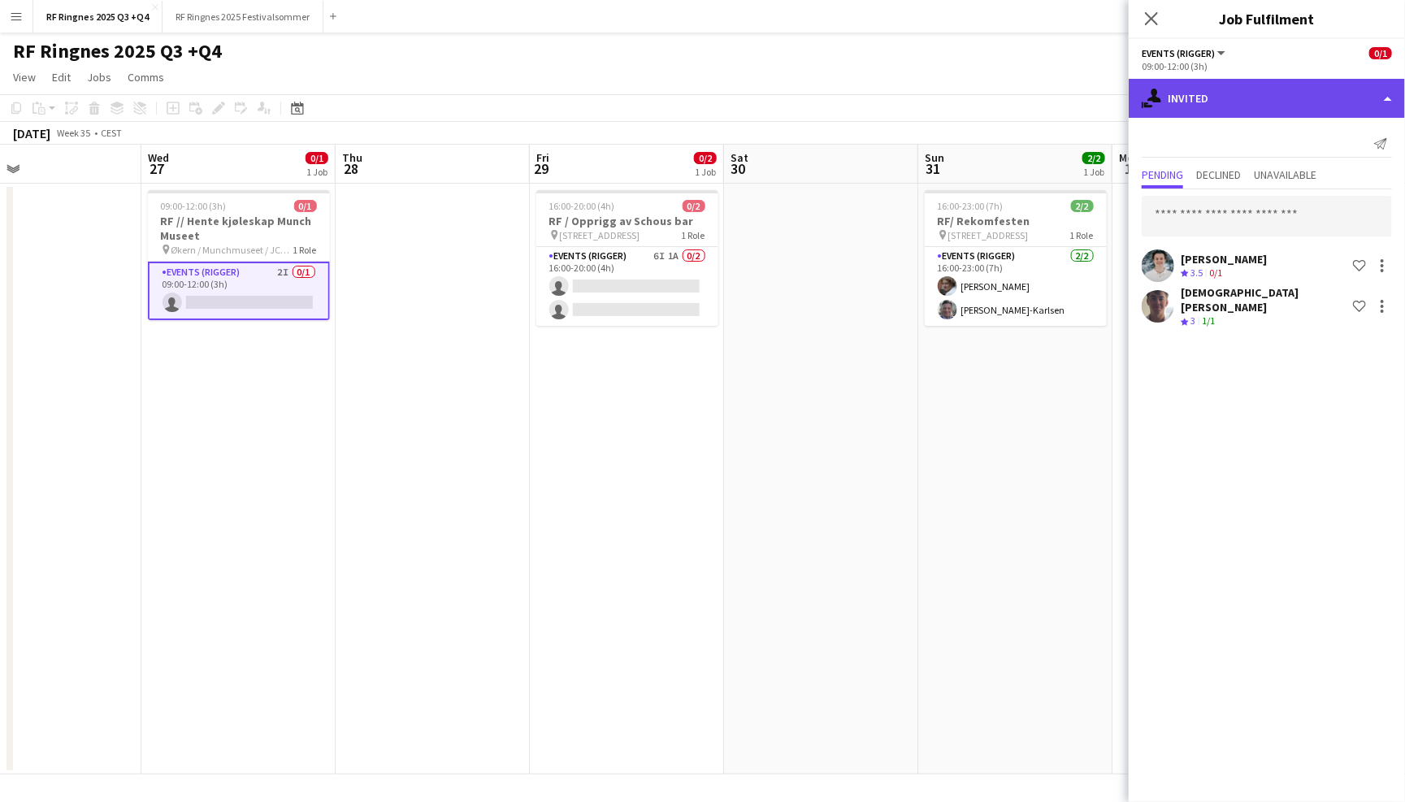
click at [1266, 89] on div "single-neutral-actions-share-1 Invited" at bounding box center [1267, 98] width 276 height 39
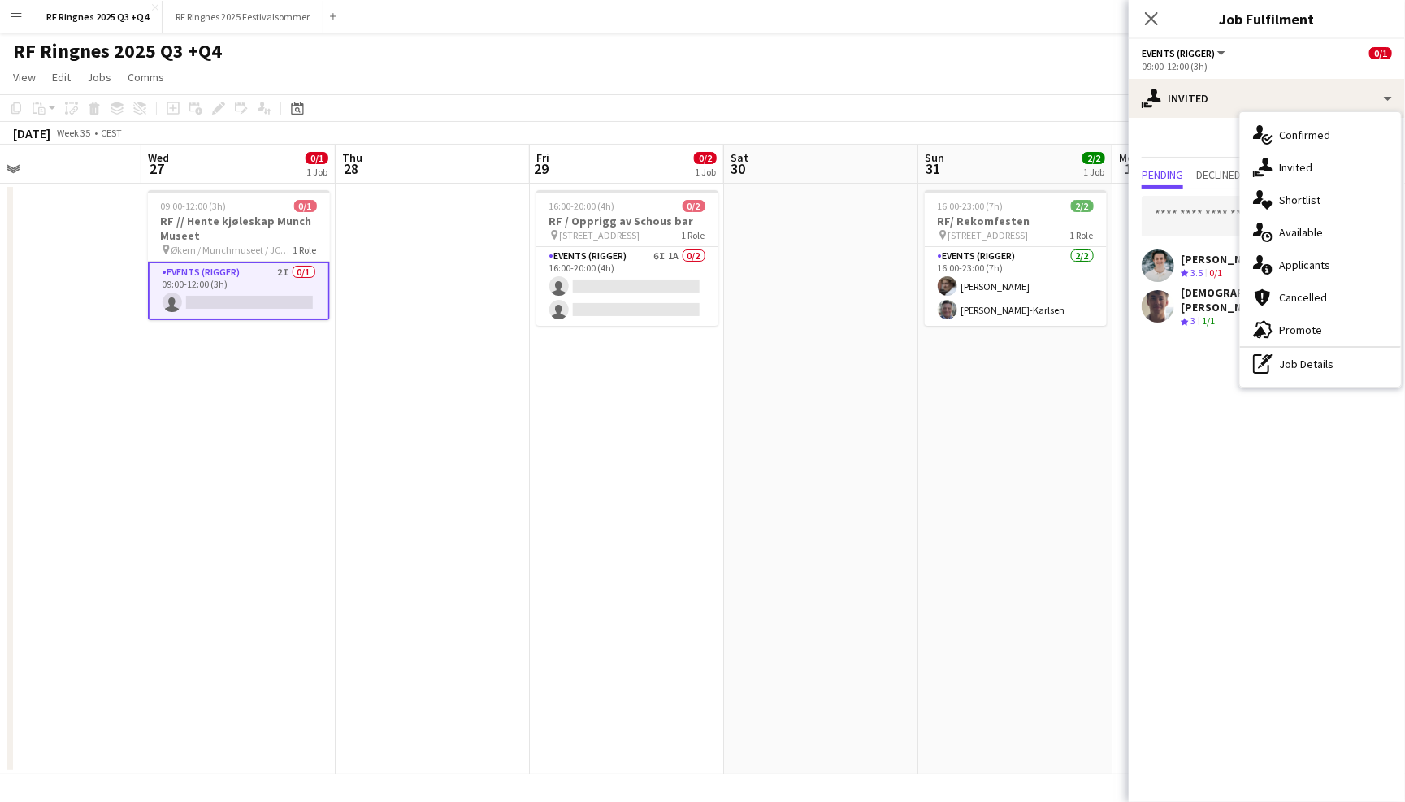
click at [1151, 137] on div "Send notification" at bounding box center [1267, 144] width 250 height 27
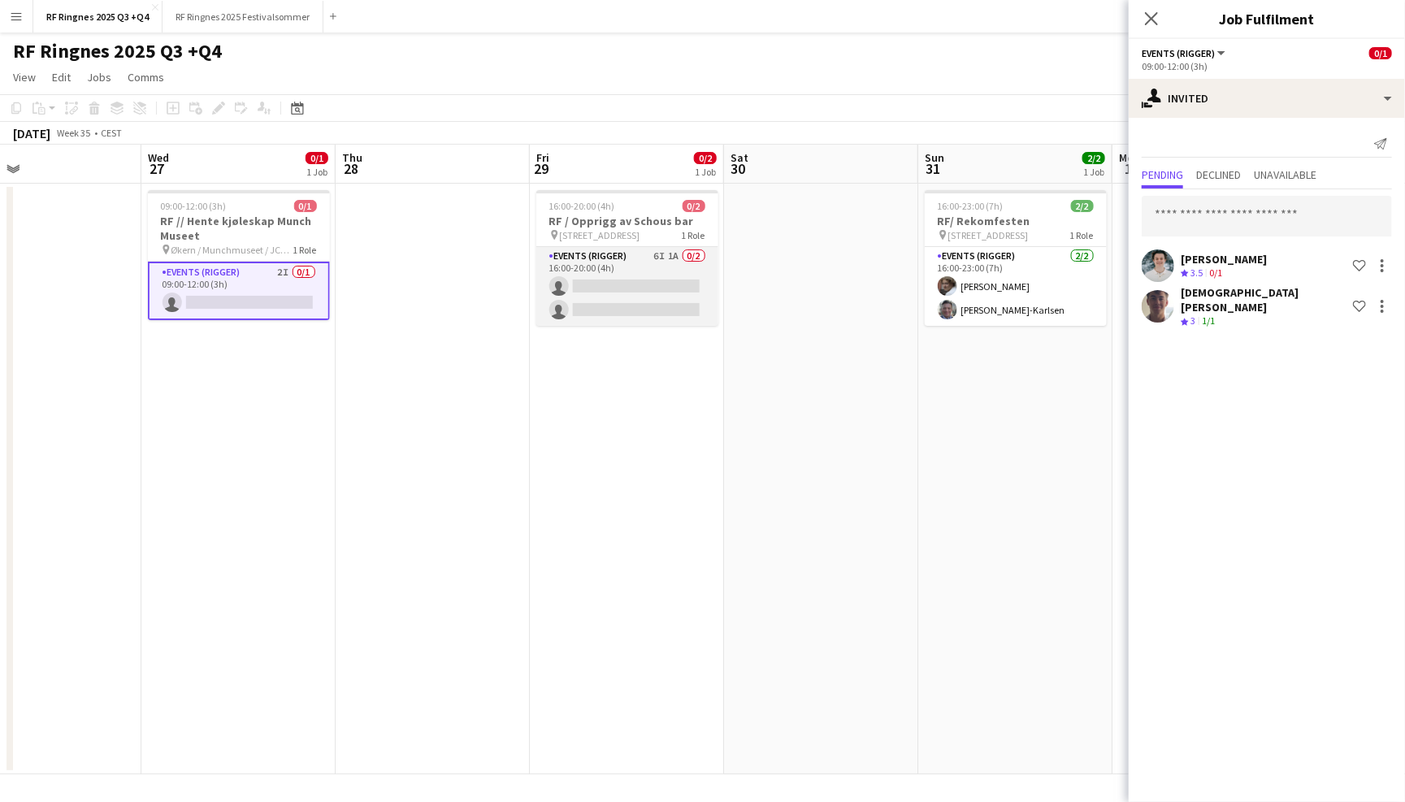
click at [607, 277] on app-card-role "Events (Rigger) 6I 1A 0/2 16:00-20:00 (4h) single-neutral-actions single-neutra…" at bounding box center [627, 286] width 182 height 79
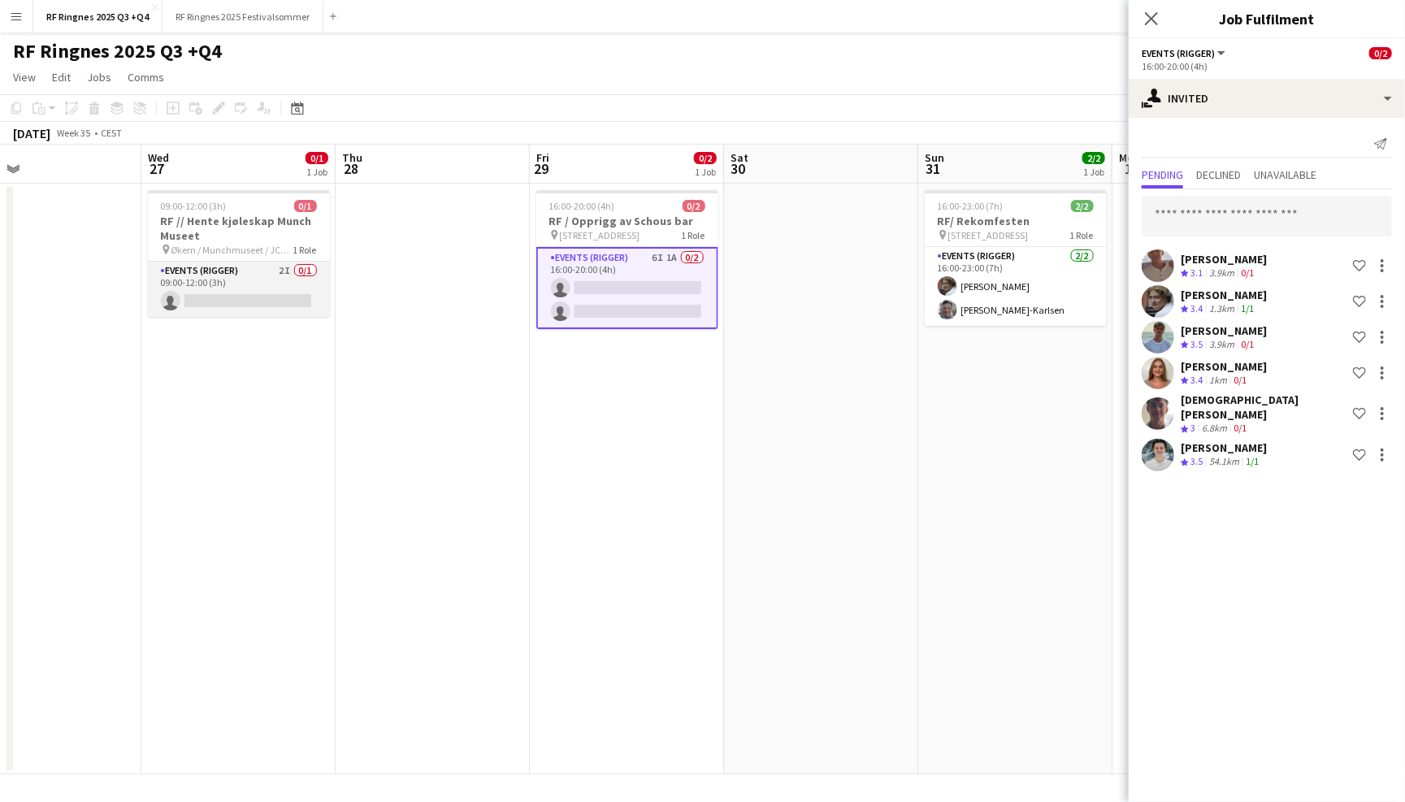
click at [259, 278] on app-card-role "Events (Rigger) 2I 0/1 09:00-12:00 (3h) single-neutral-actions" at bounding box center [239, 289] width 182 height 55
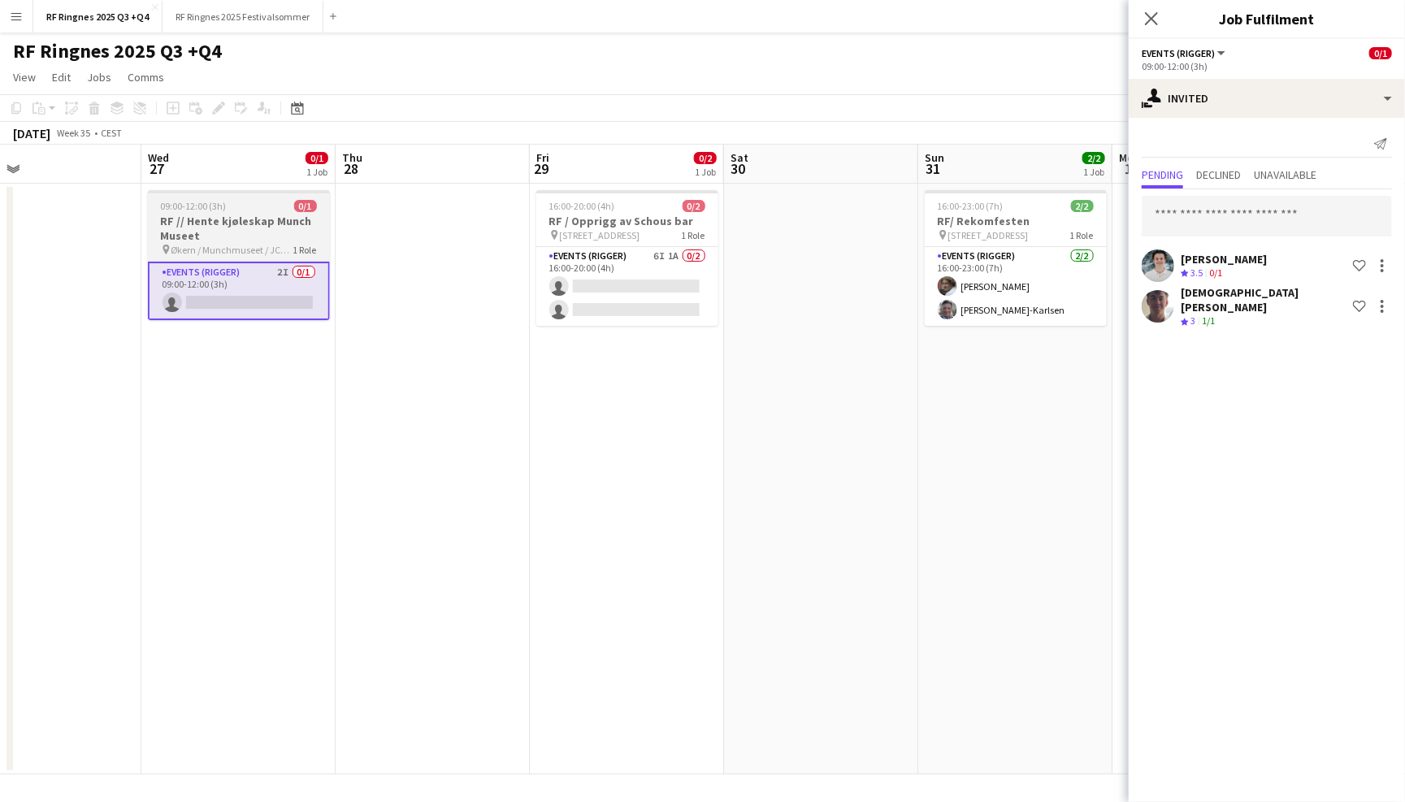
click at [246, 228] on h3 "RF // Hente kjøleskap Munch Museet" at bounding box center [239, 228] width 182 height 29
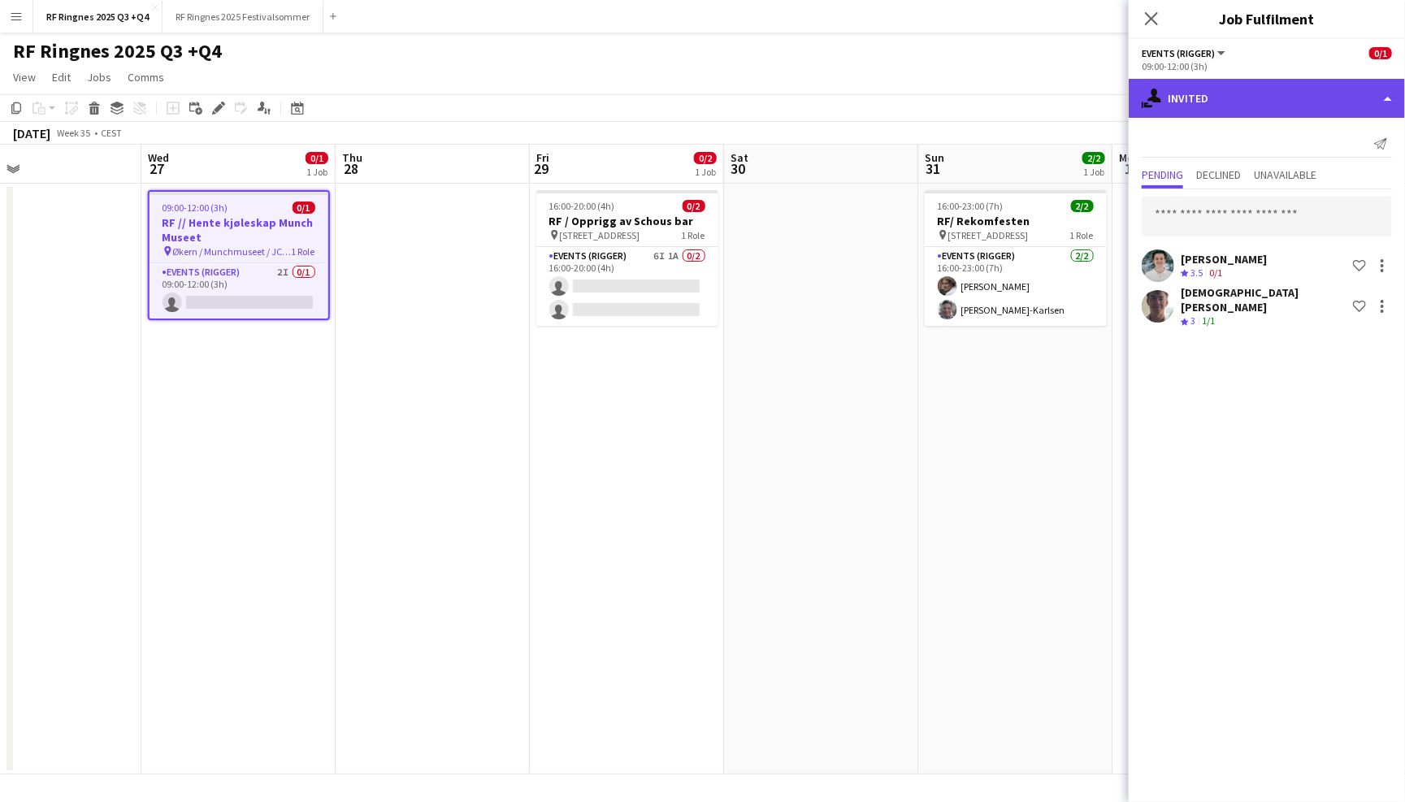
click at [1228, 89] on div "single-neutral-actions-share-1 Invited" at bounding box center [1267, 98] width 276 height 39
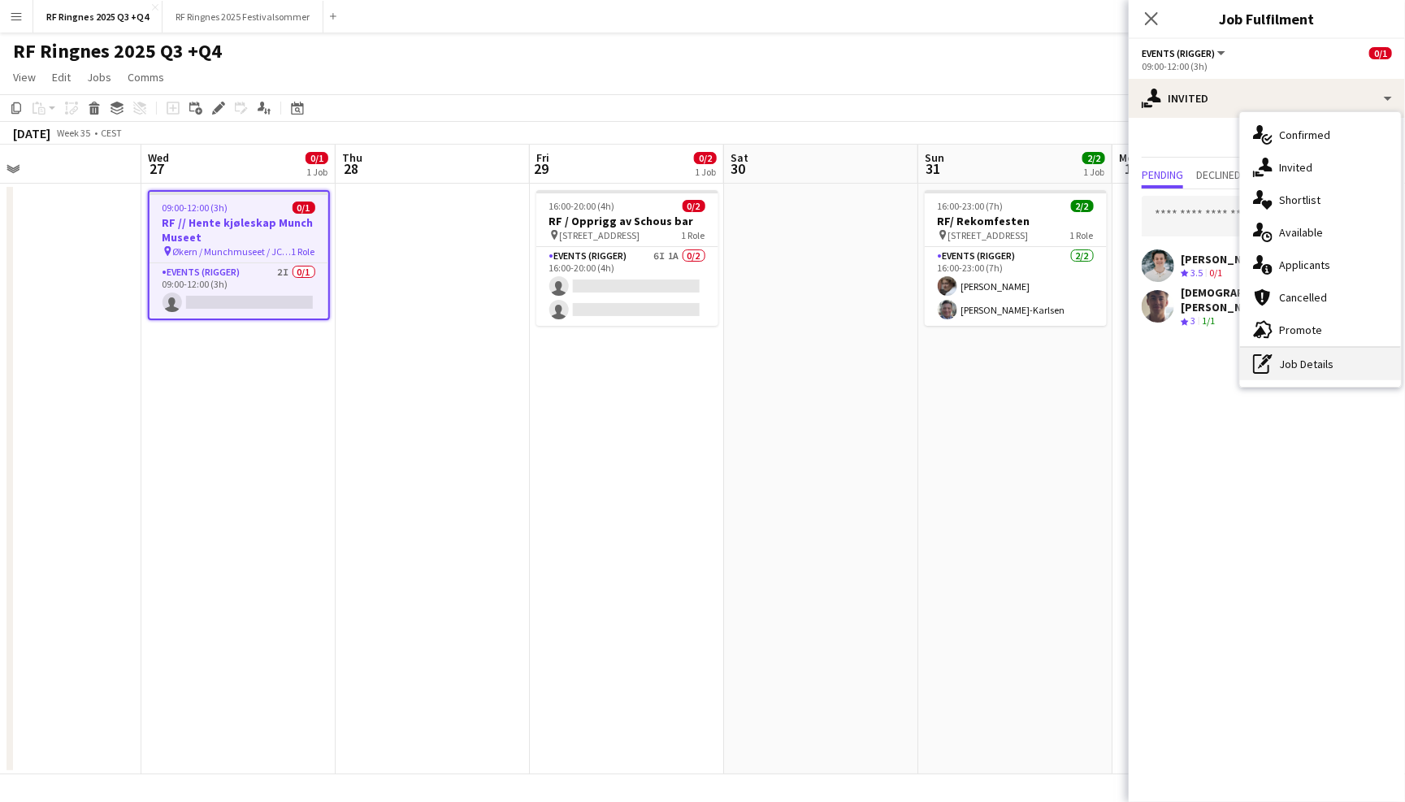
click at [1307, 360] on div "pen-write Job Details" at bounding box center [1320, 364] width 161 height 33
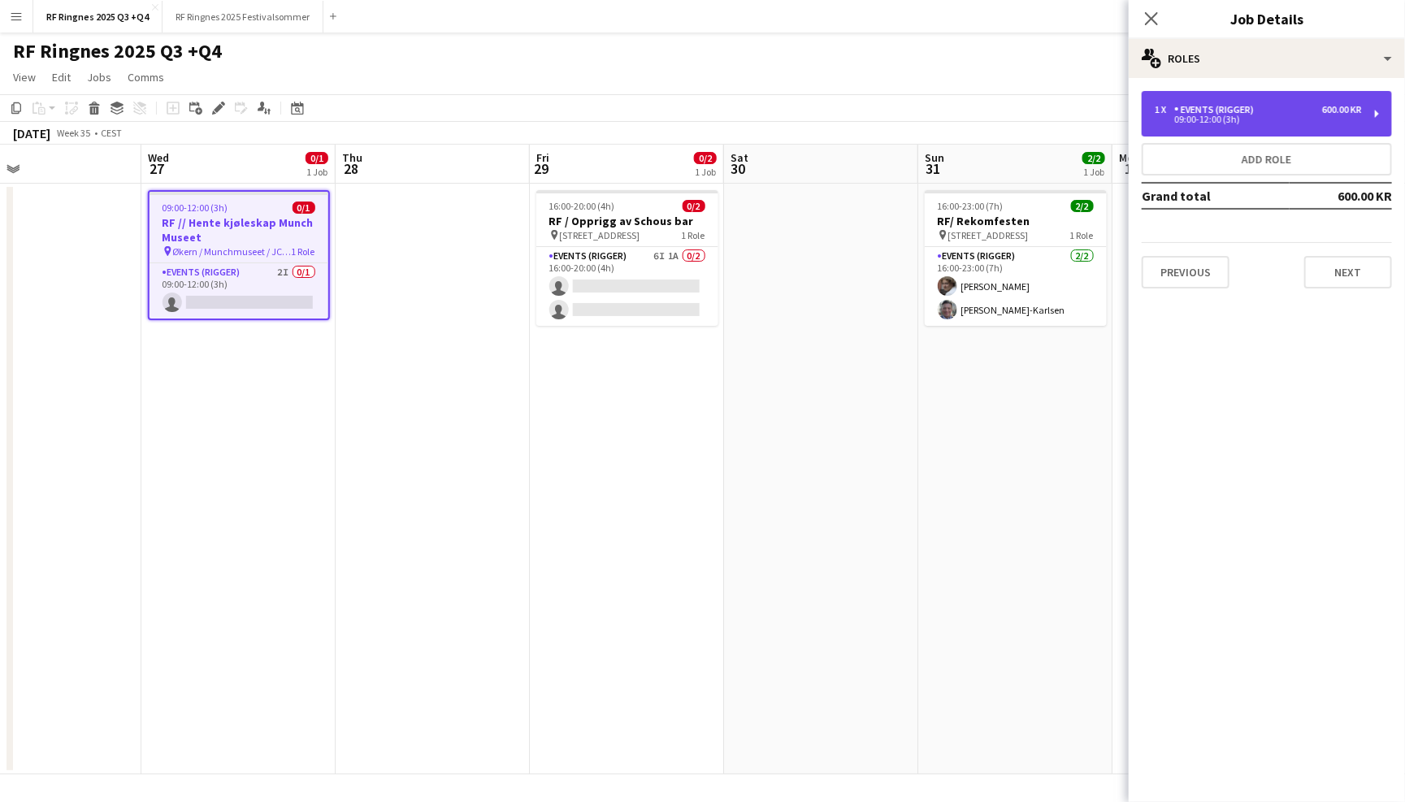
click at [1212, 120] on div "09:00-12:00 (3h)" at bounding box center [1258, 119] width 207 height 8
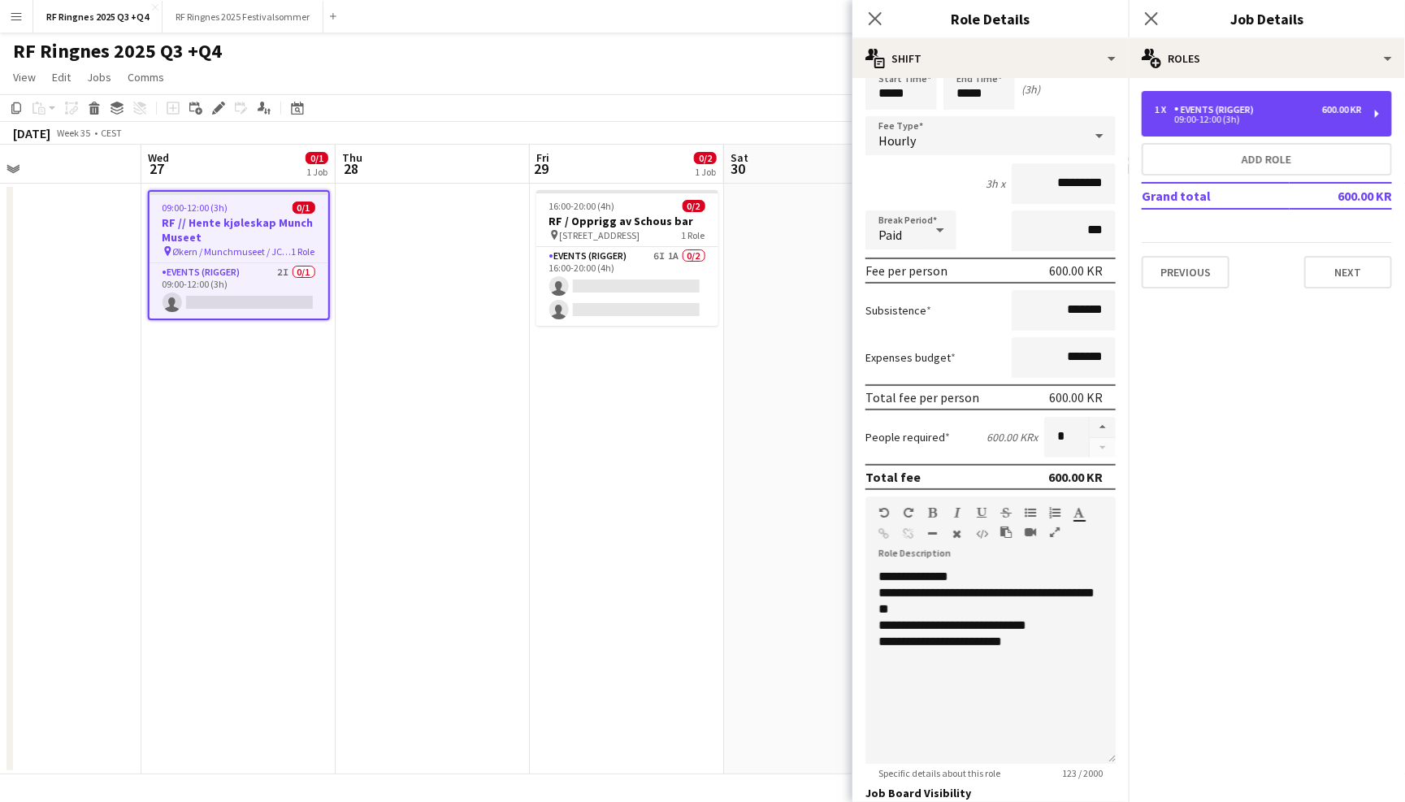
scroll to position [72, 0]
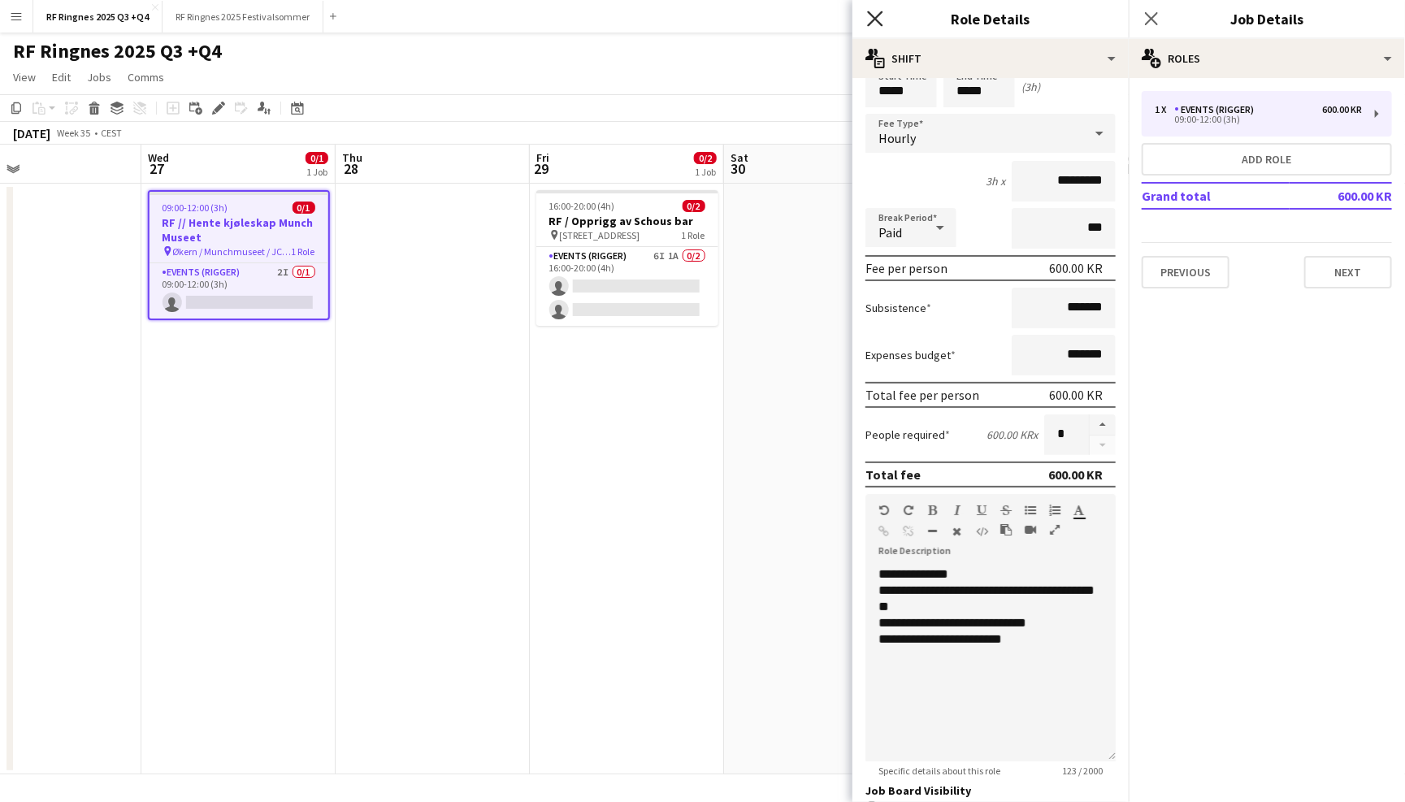
click at [881, 23] on icon "Close pop-in" at bounding box center [874, 18] width 15 height 15
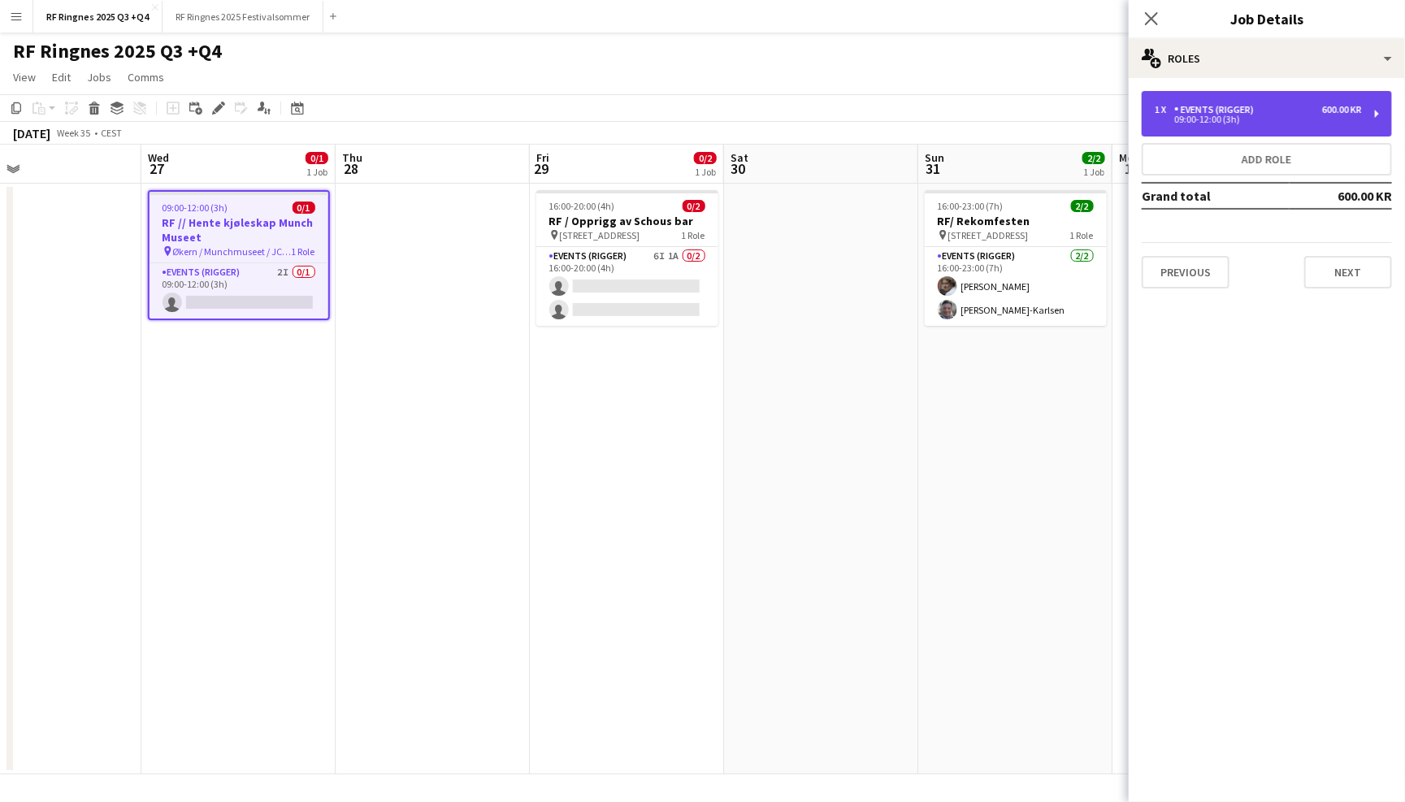
click at [1229, 106] on div "Events (Rigger)" at bounding box center [1217, 109] width 86 height 11
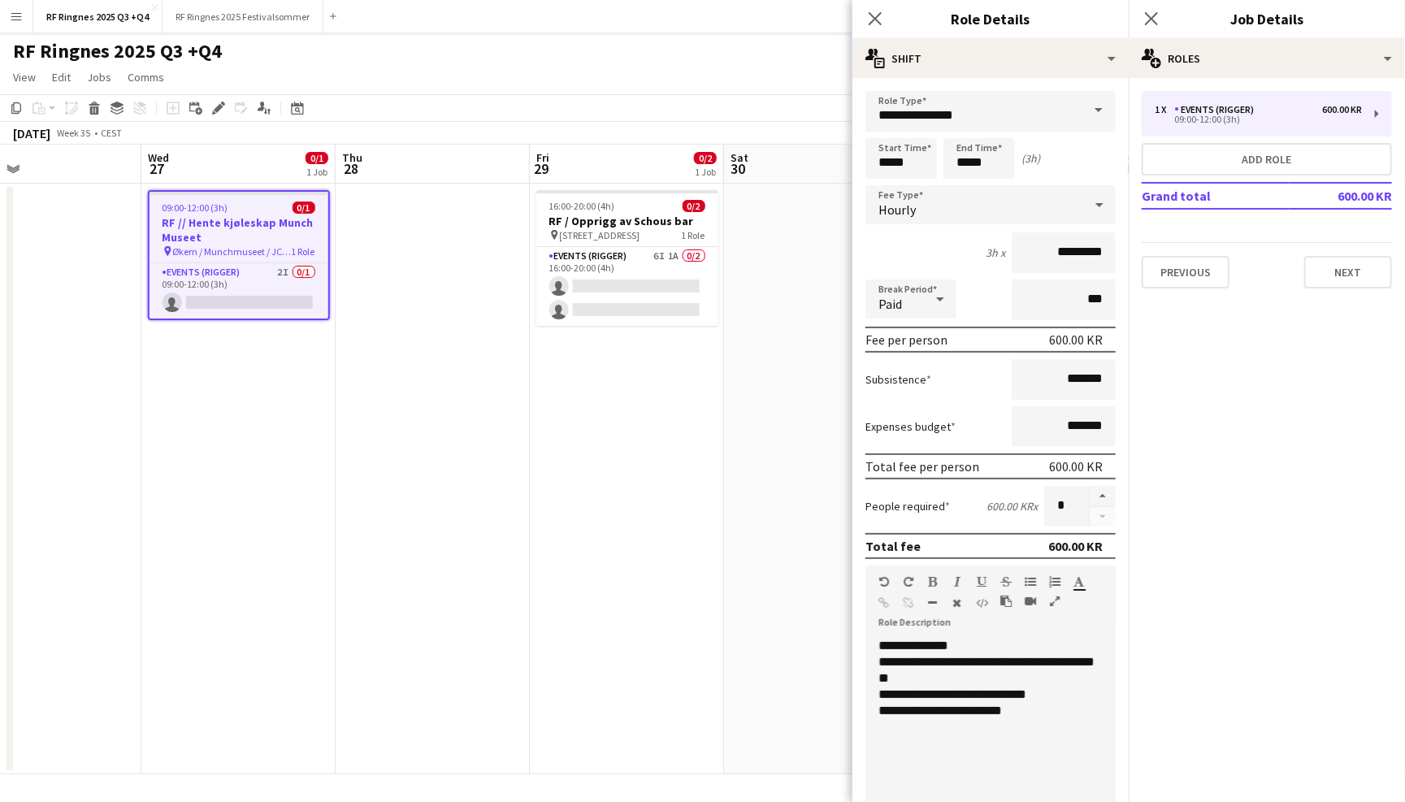
click at [731, 63] on app-page-menu "View Day view expanded Day view collapsed Month view Date picker Jump to [DATE]…" at bounding box center [702, 78] width 1405 height 31
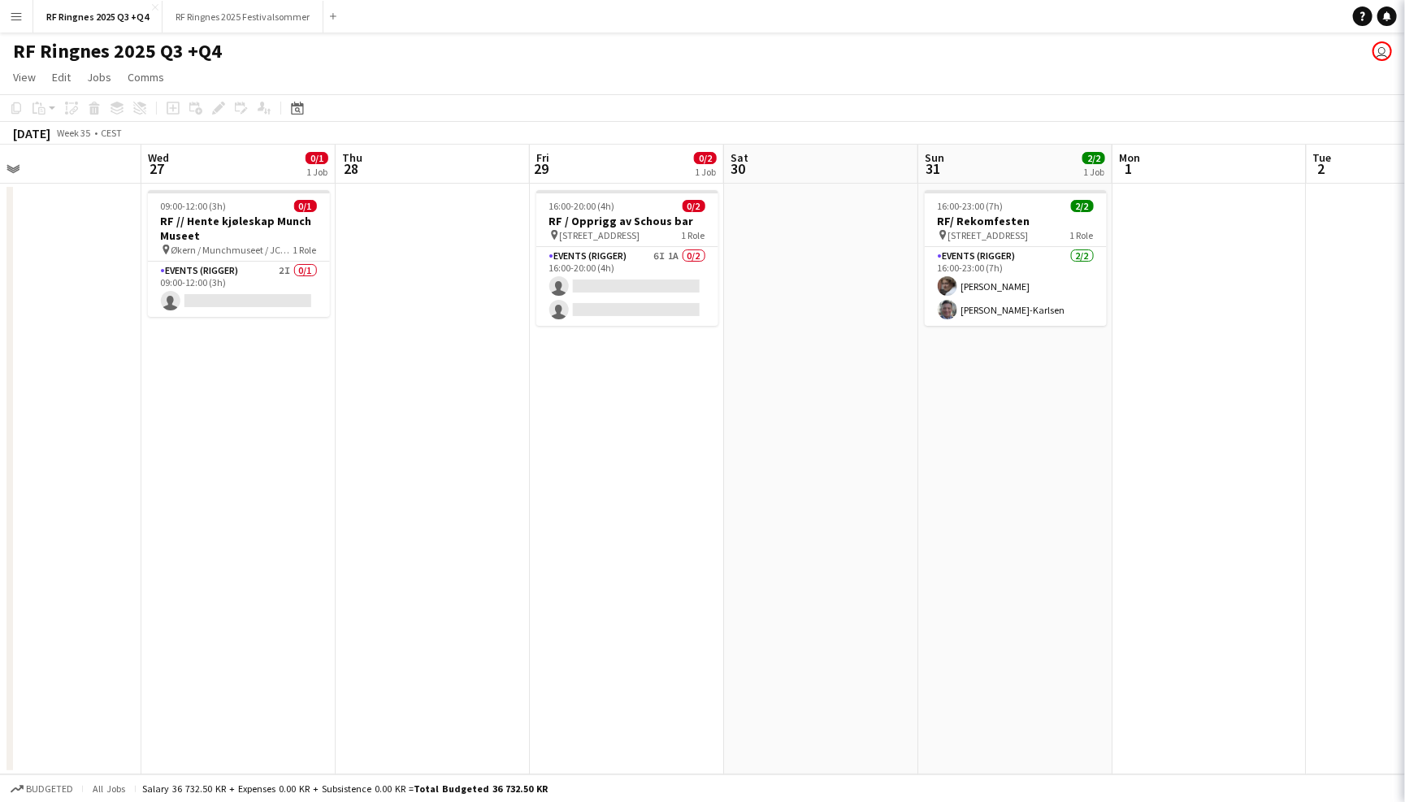
click at [731, 63] on app-page-menu "View Day view expanded Day view collapsed Month view Date picker Jump to [DATE]…" at bounding box center [702, 78] width 1405 height 31
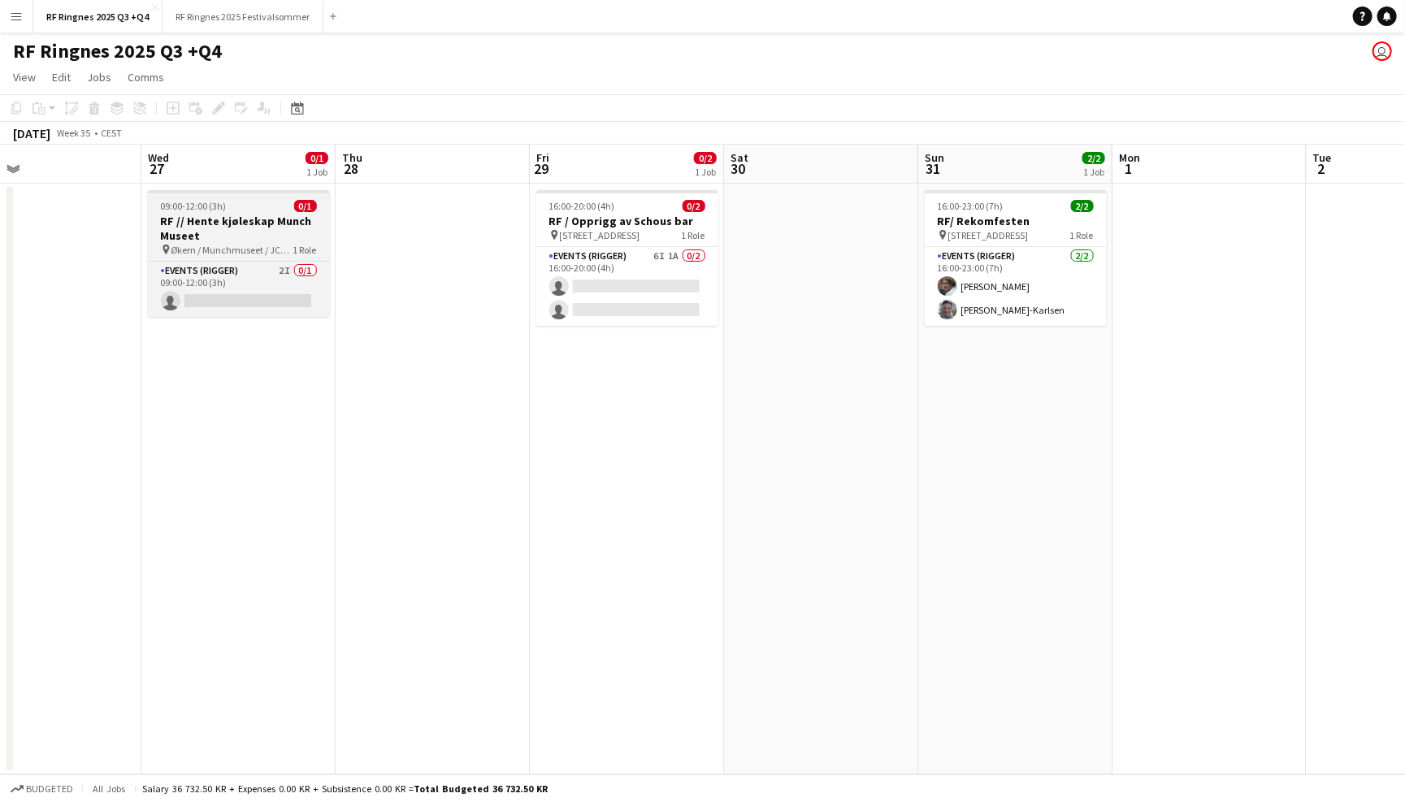
scroll to position [0, 440]
click at [258, 253] on span "Økern / Munchmuseet / JCP Lager" at bounding box center [233, 250] width 122 height 12
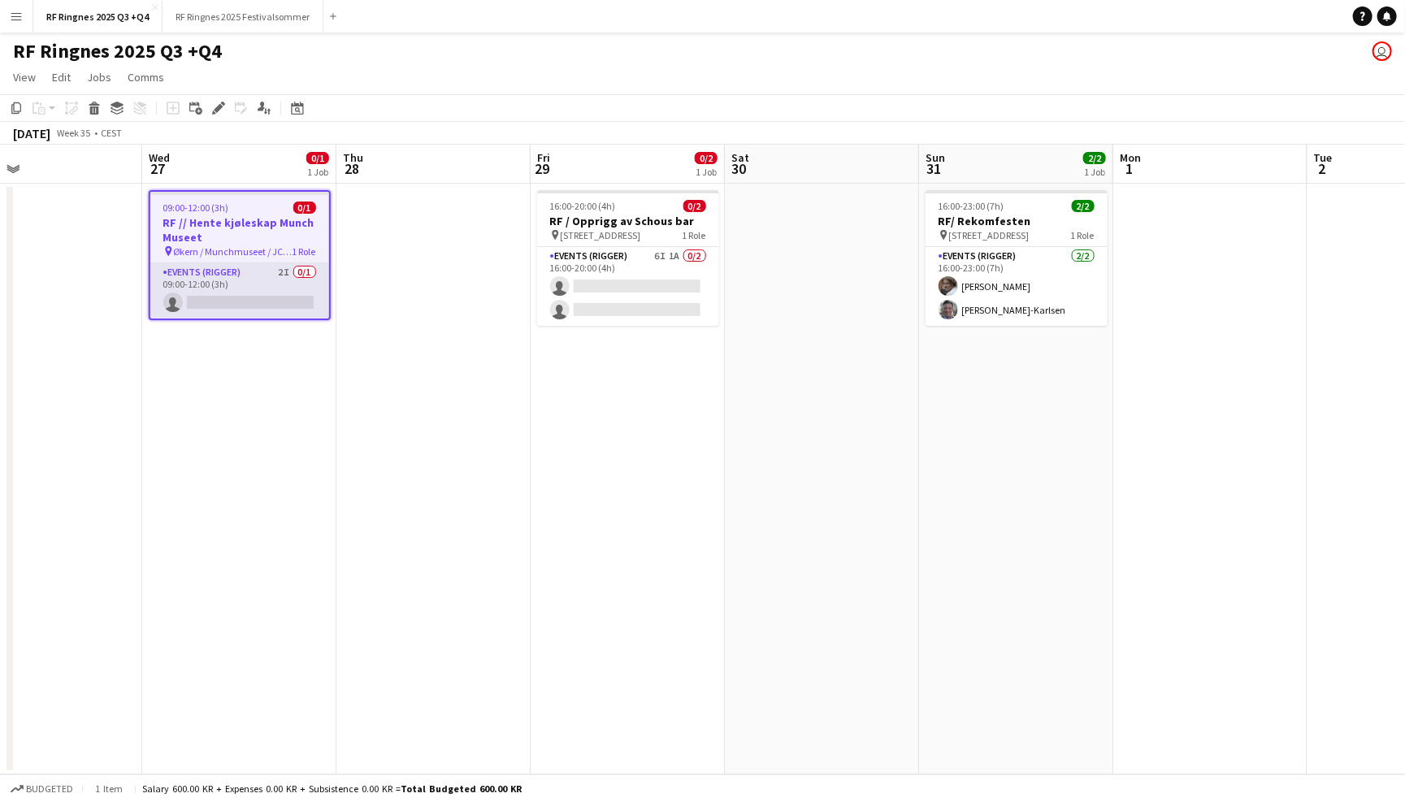
click at [231, 284] on app-card-role "Events (Rigger) 2I 0/1 09:00-12:00 (3h) single-neutral-actions" at bounding box center [239, 290] width 179 height 55
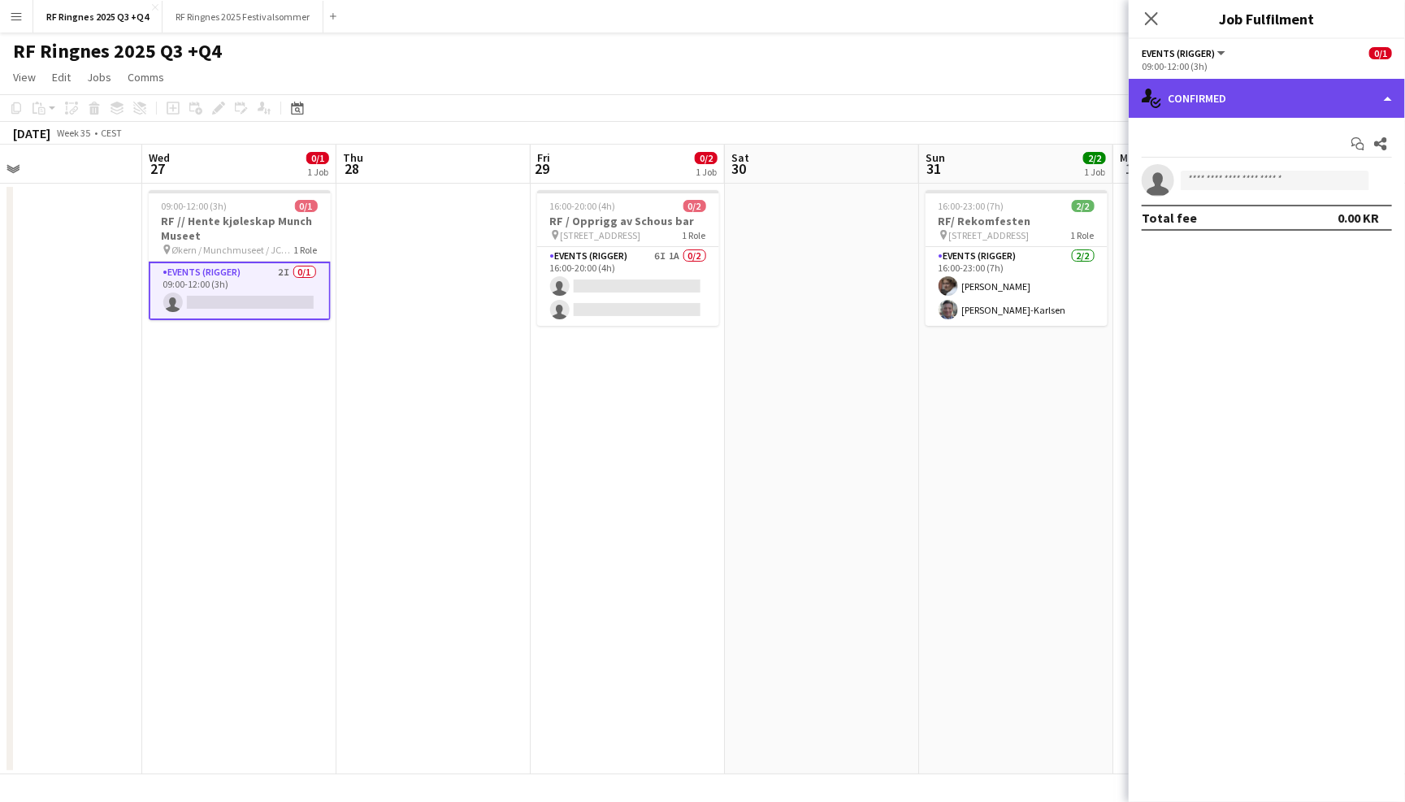
click at [1286, 103] on div "single-neutral-actions-check-2 Confirmed" at bounding box center [1267, 98] width 276 height 39
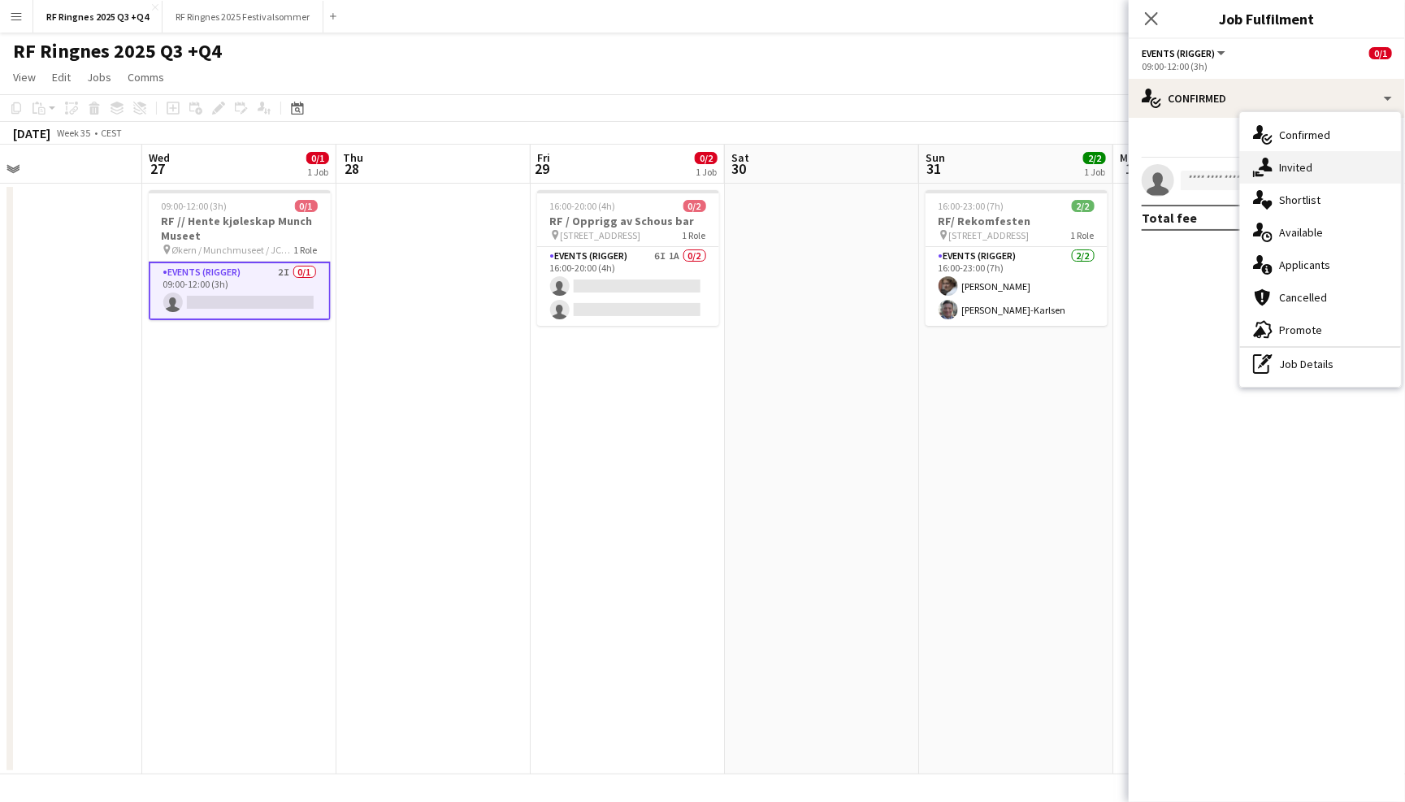
click at [1290, 164] on div "single-neutral-actions-share-1 Invited" at bounding box center [1320, 167] width 161 height 33
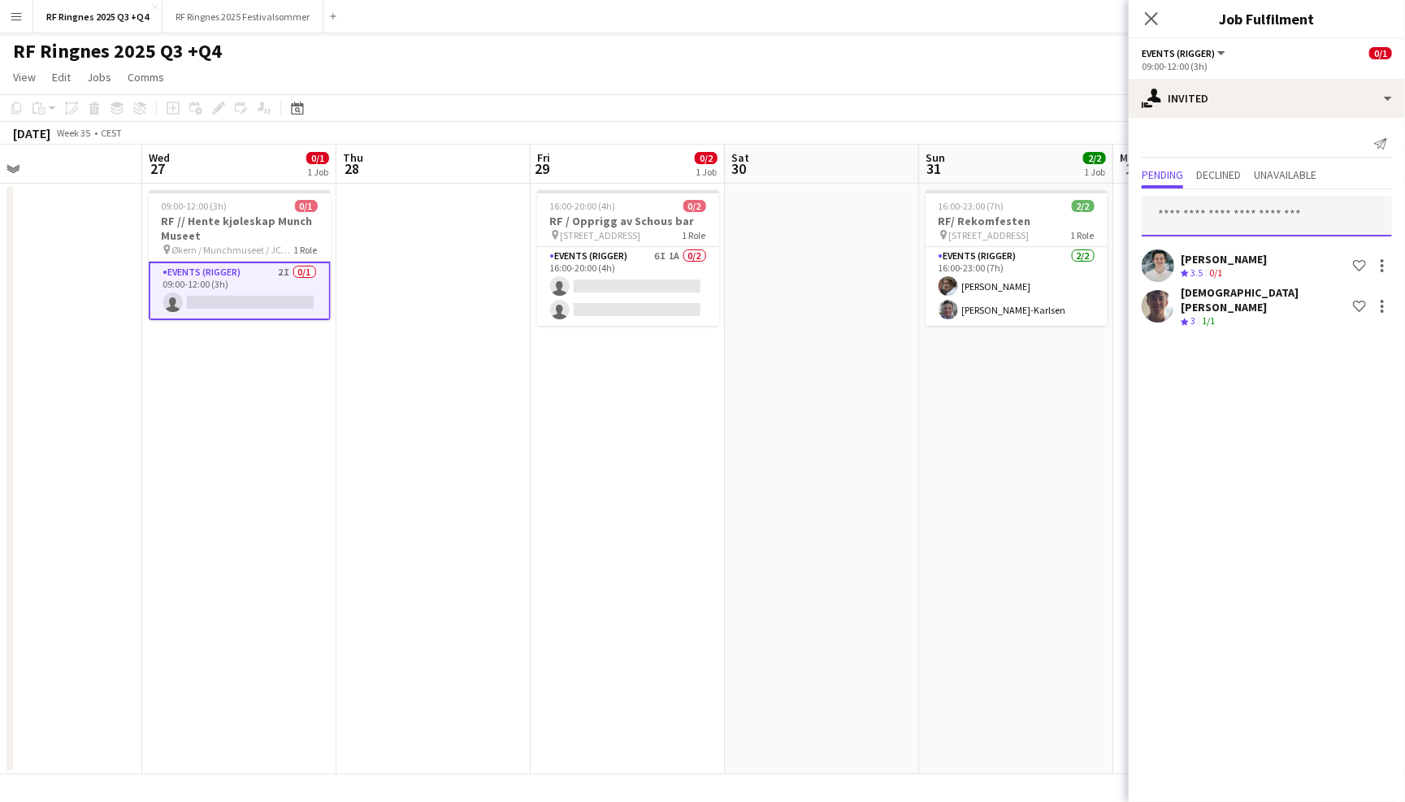
click at [1247, 208] on input "text" at bounding box center [1267, 216] width 250 height 41
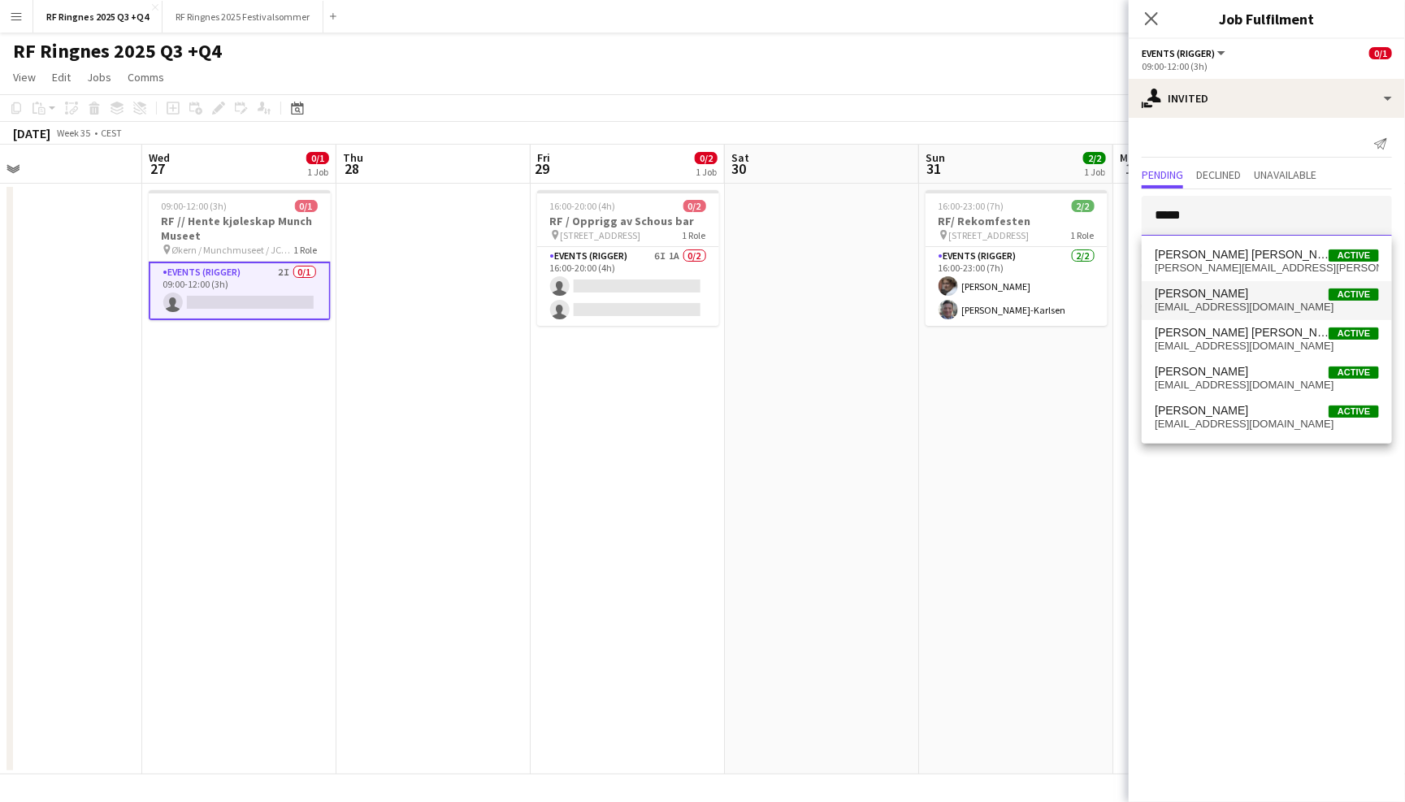
type input "*****"
click at [1249, 287] on span "[PERSON_NAME] Active" at bounding box center [1267, 294] width 224 height 14
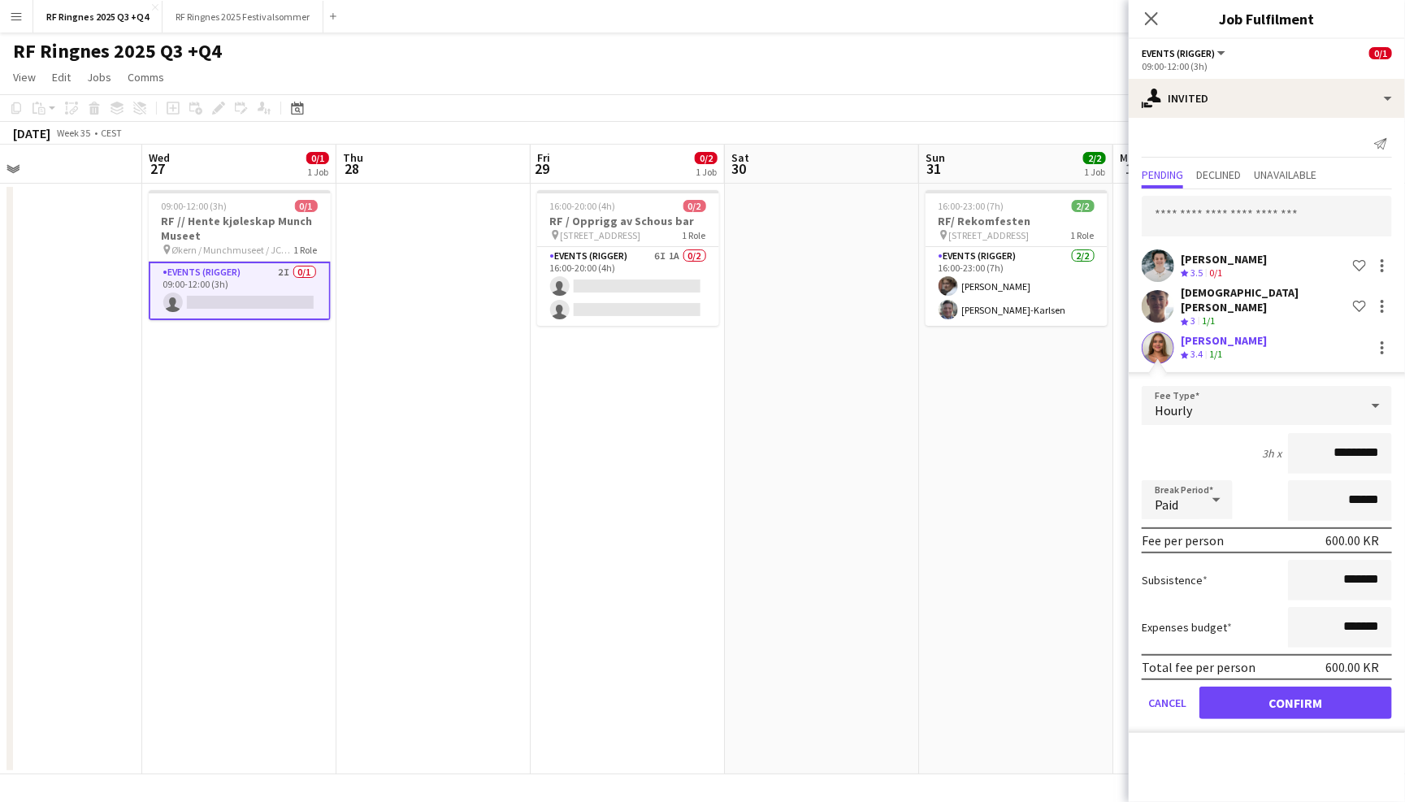
click at [1290, 687] on button "Confirm" at bounding box center [1296, 703] width 193 height 33
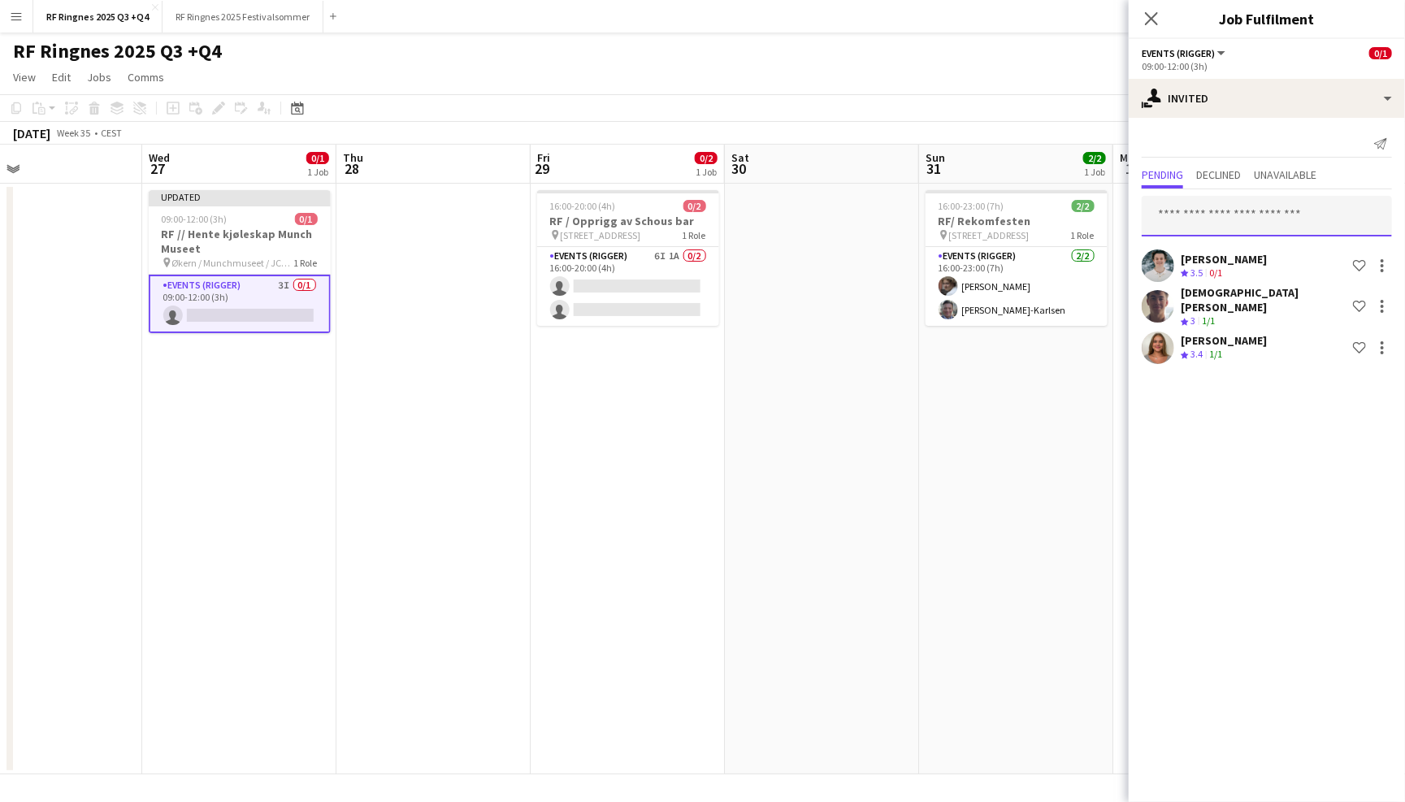
click at [1263, 217] on input "text" at bounding box center [1267, 216] width 250 height 41
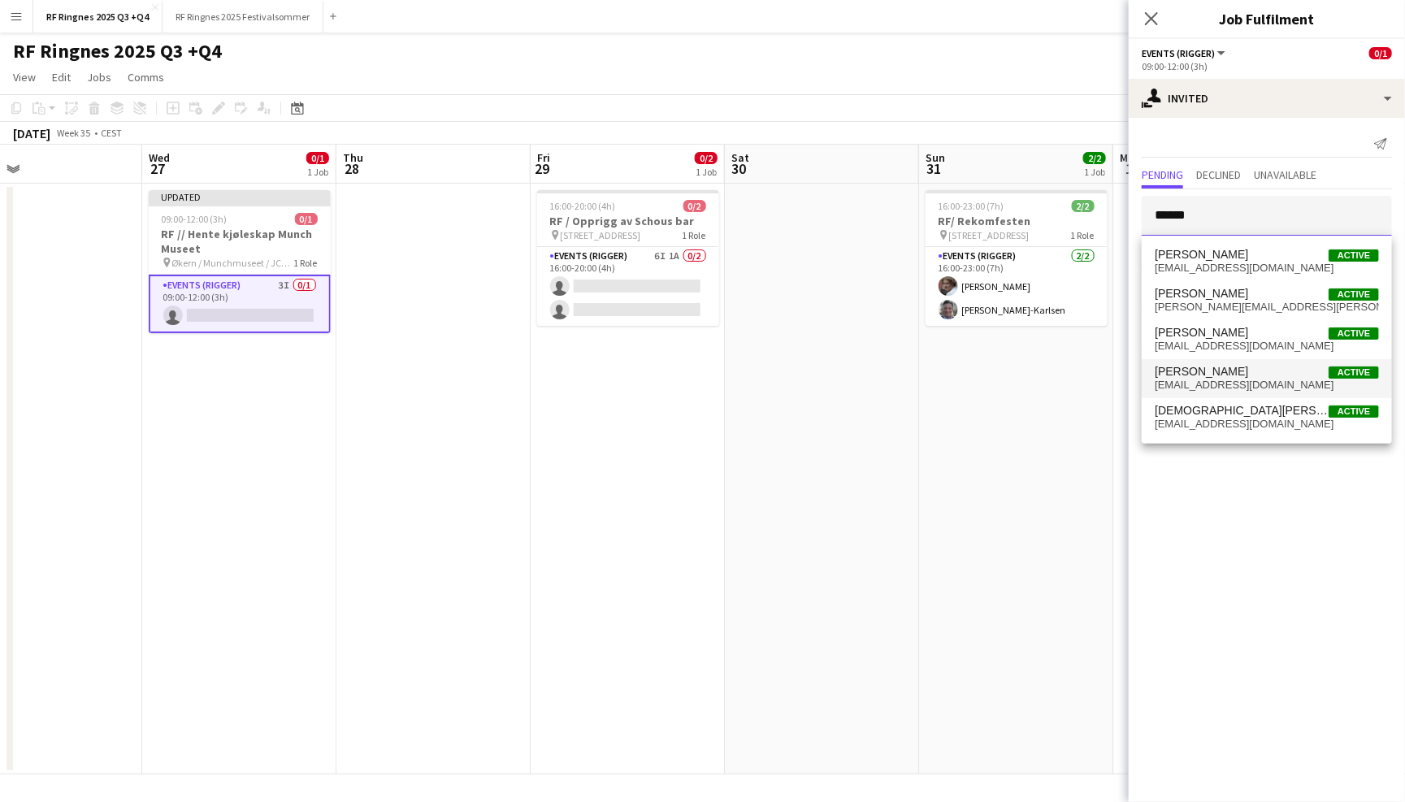
type input "******"
click at [1285, 382] on span "[EMAIL_ADDRESS][DOMAIN_NAME]" at bounding box center [1267, 385] width 224 height 13
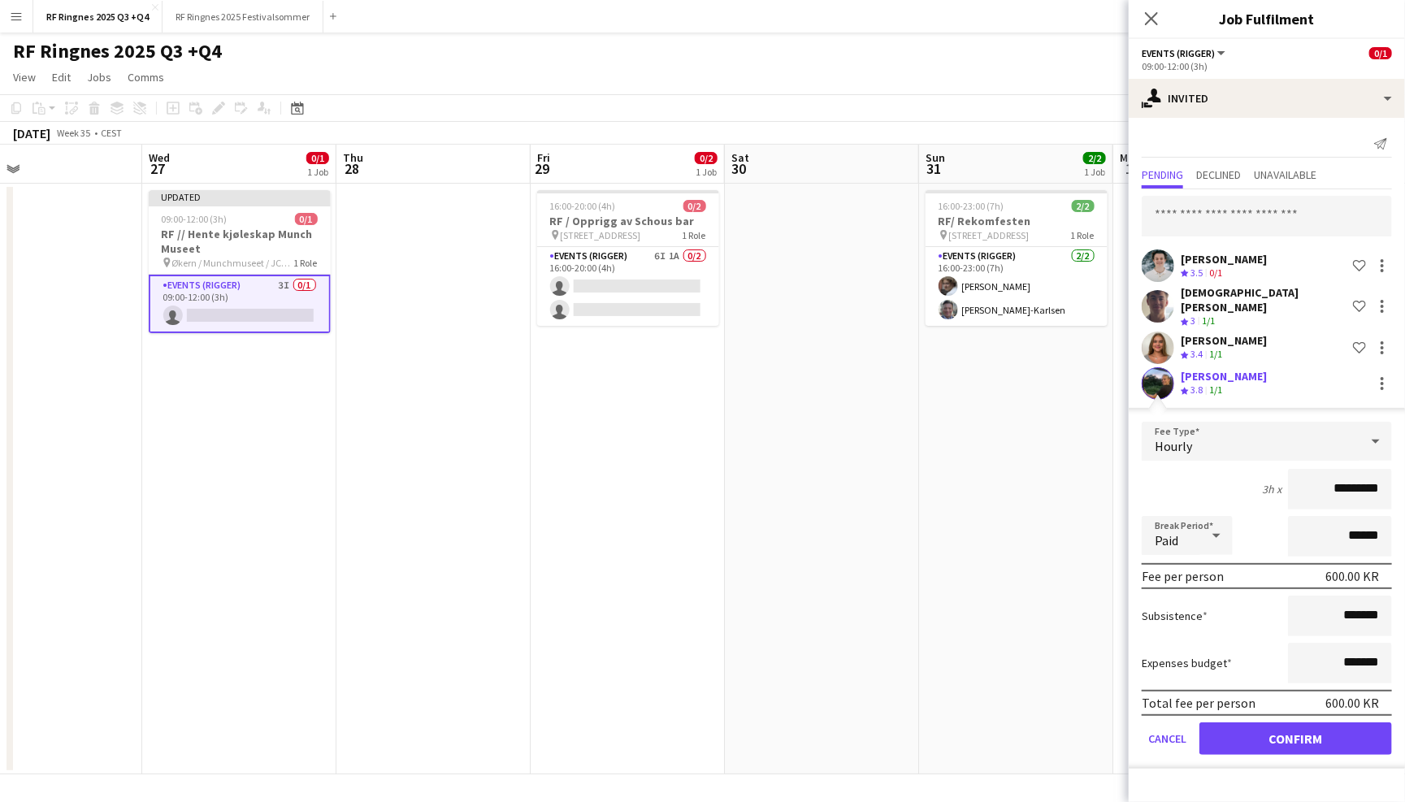
click at [1269, 725] on button "Confirm" at bounding box center [1296, 738] width 193 height 33
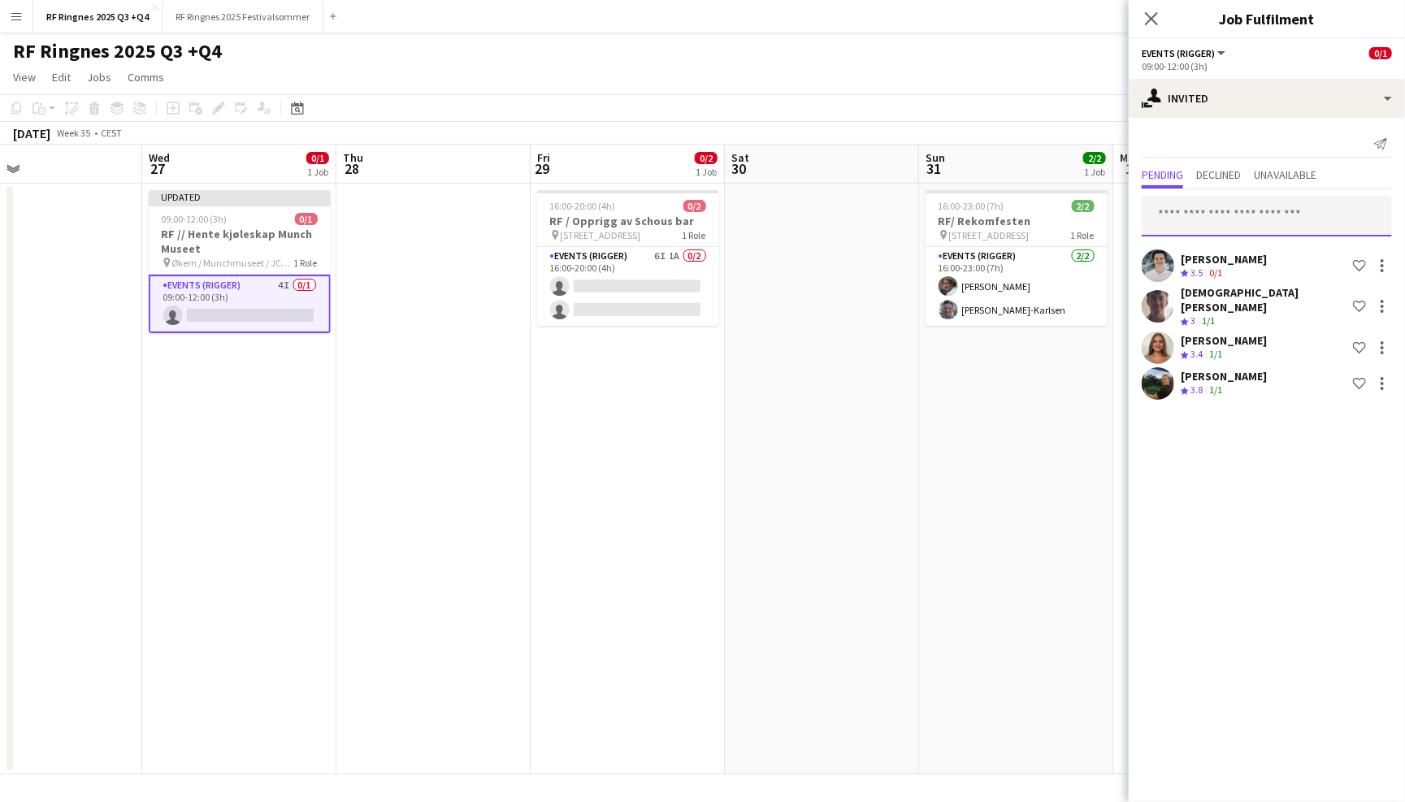
click at [1249, 212] on input "text" at bounding box center [1267, 216] width 250 height 41
type input "*"
click at [865, 132] on div "[DATE] Week 35 • CEST Publish 1 job Revert 1 job" at bounding box center [702, 133] width 1405 height 23
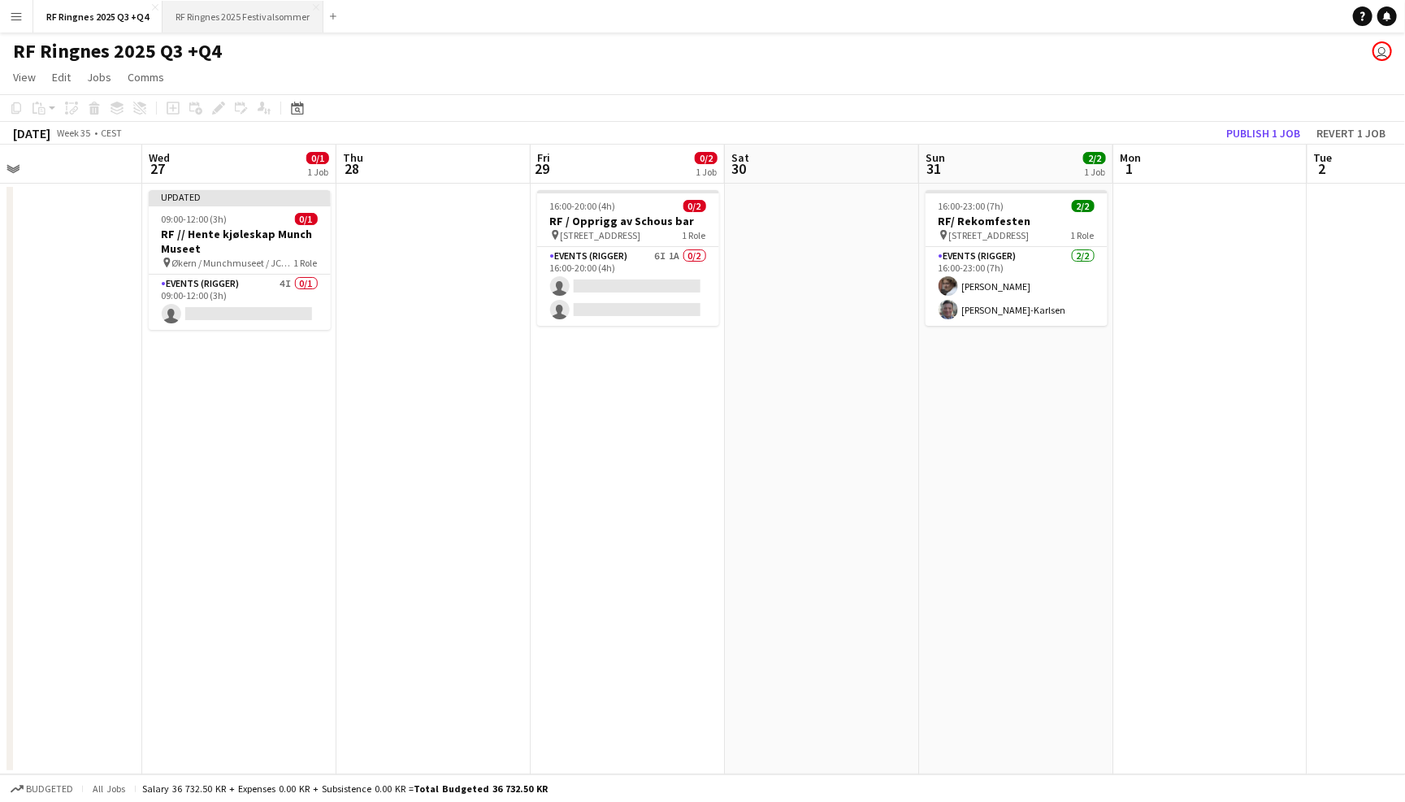
click at [275, 24] on button "RF Ringnes 2025 Festivalsommer Close" at bounding box center [243, 17] width 161 height 32
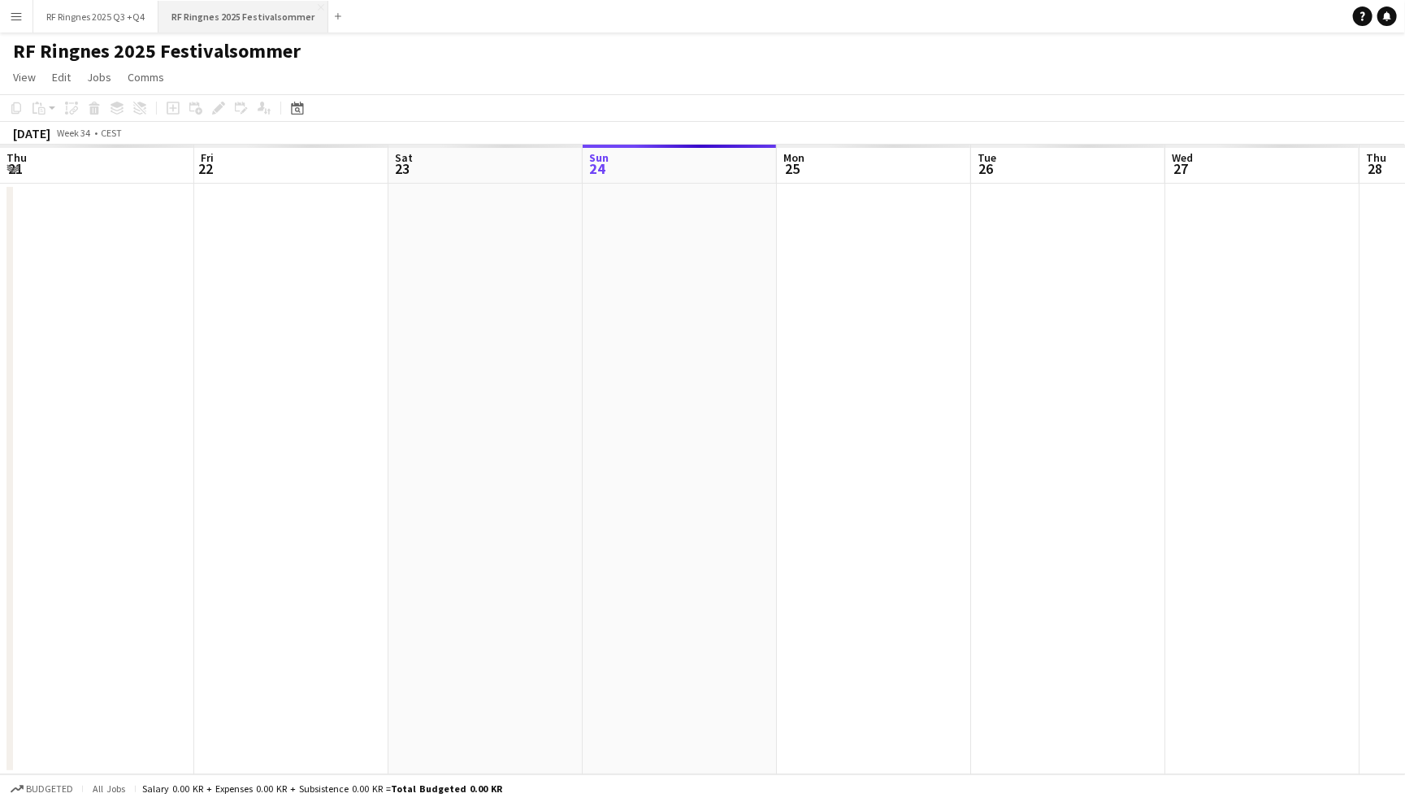
scroll to position [0, 388]
click at [77, 26] on button "RF Ringnes 2025 Q3 +Q4 Close" at bounding box center [95, 17] width 125 height 32
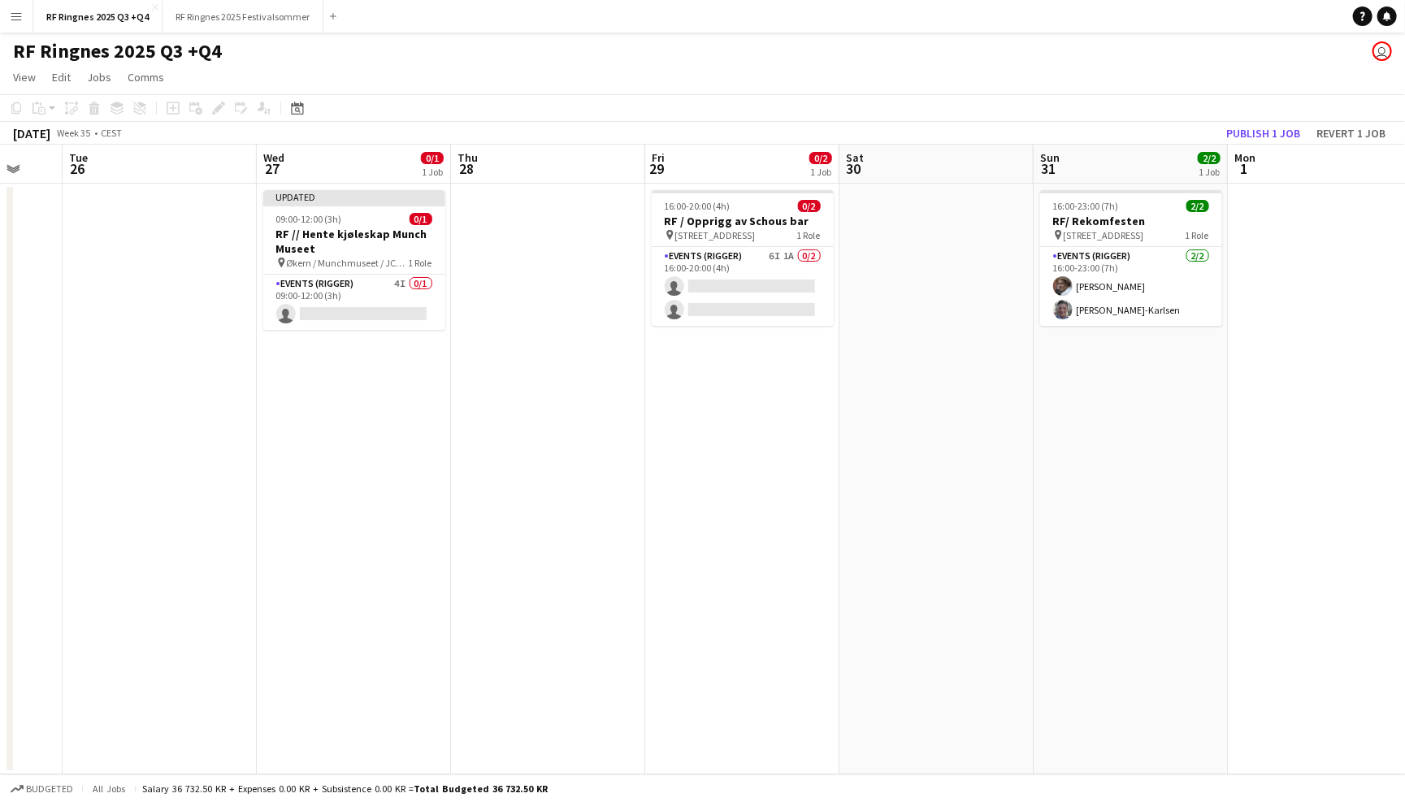
scroll to position [0, 481]
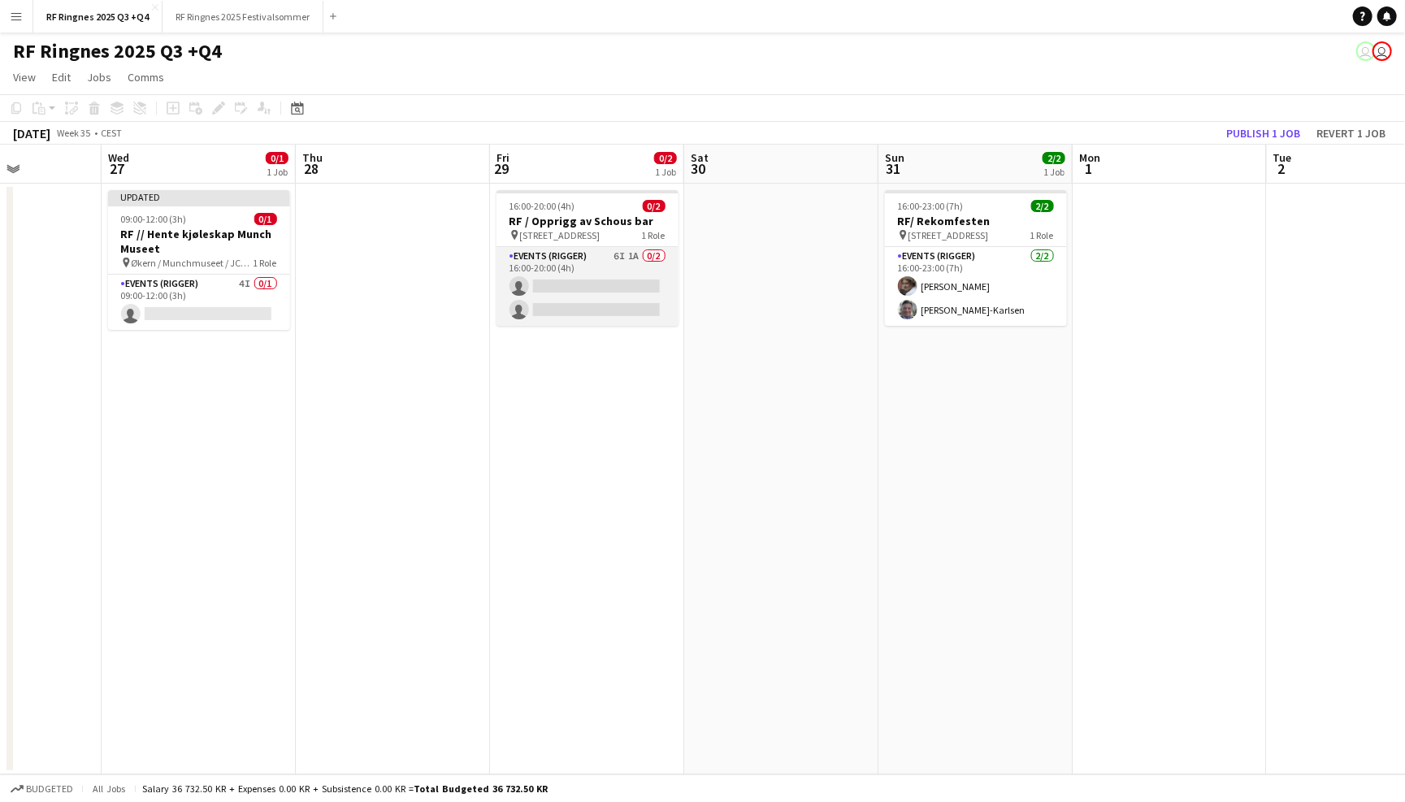
click at [597, 261] on app-card-role "Events (Rigger) 6I 1A 0/2 16:00-20:00 (4h) single-neutral-actions single-neutra…" at bounding box center [588, 286] width 182 height 79
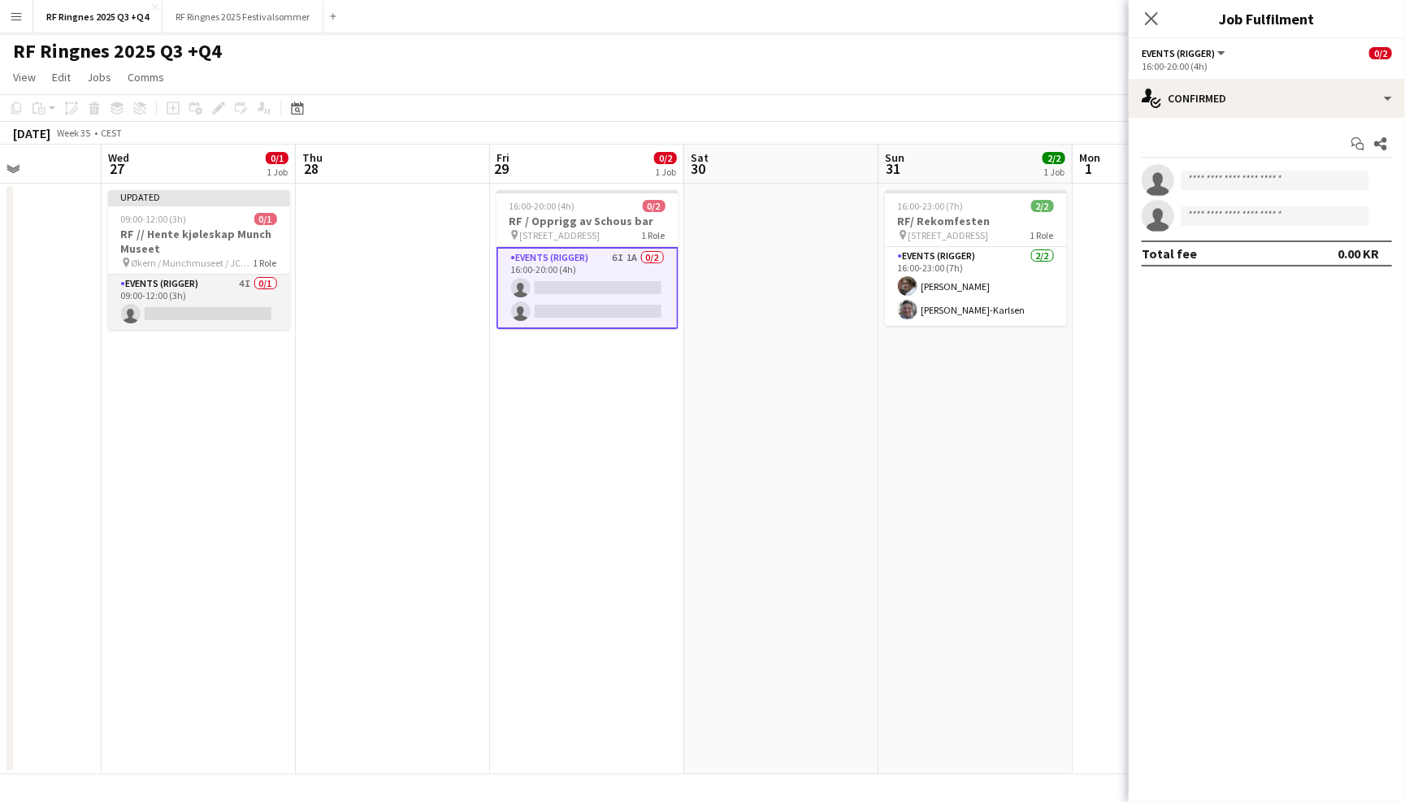
click at [198, 299] on app-card-role "Events (Rigger) 4I 0/1 09:00-12:00 (3h) single-neutral-actions" at bounding box center [199, 302] width 182 height 55
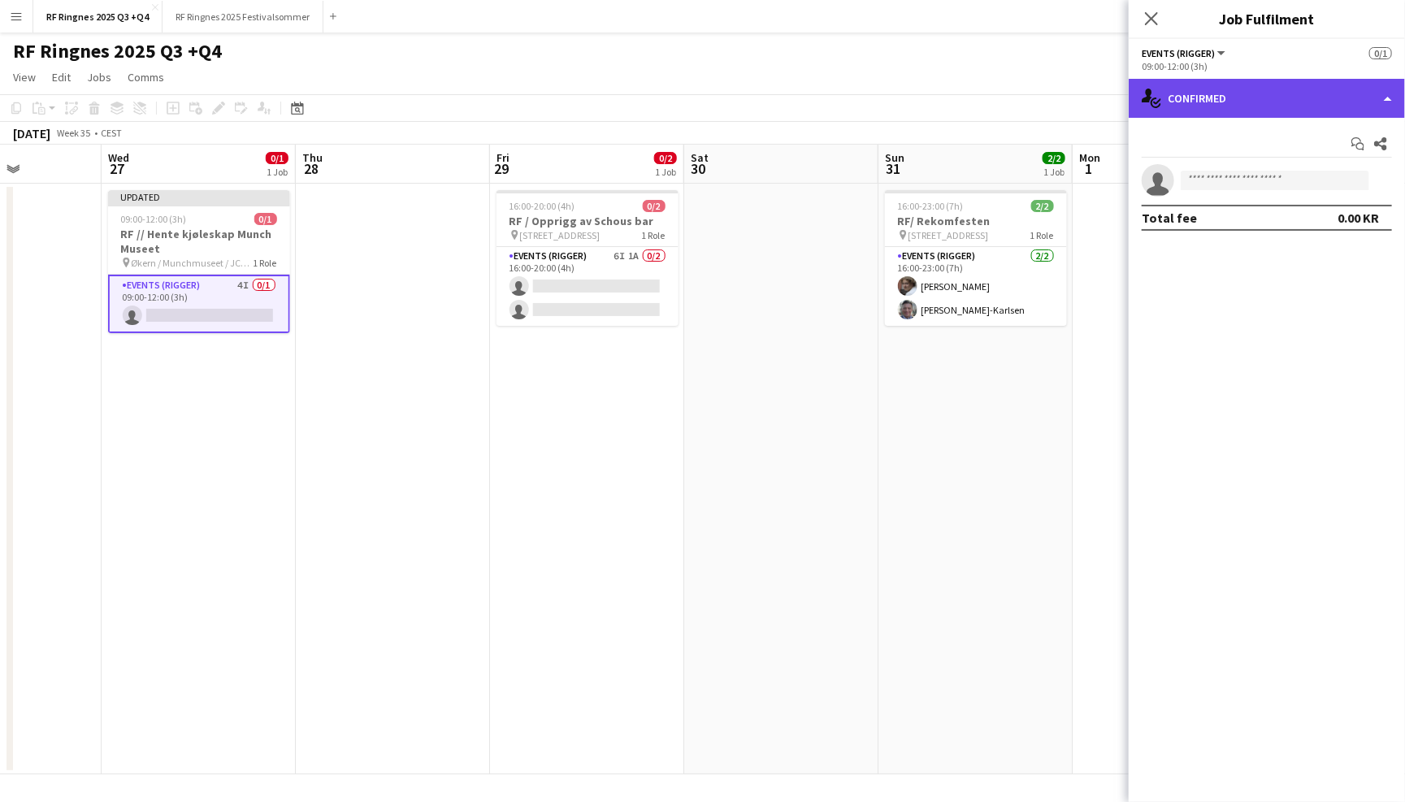
click at [1230, 97] on div "single-neutral-actions-check-2 Confirmed" at bounding box center [1267, 98] width 276 height 39
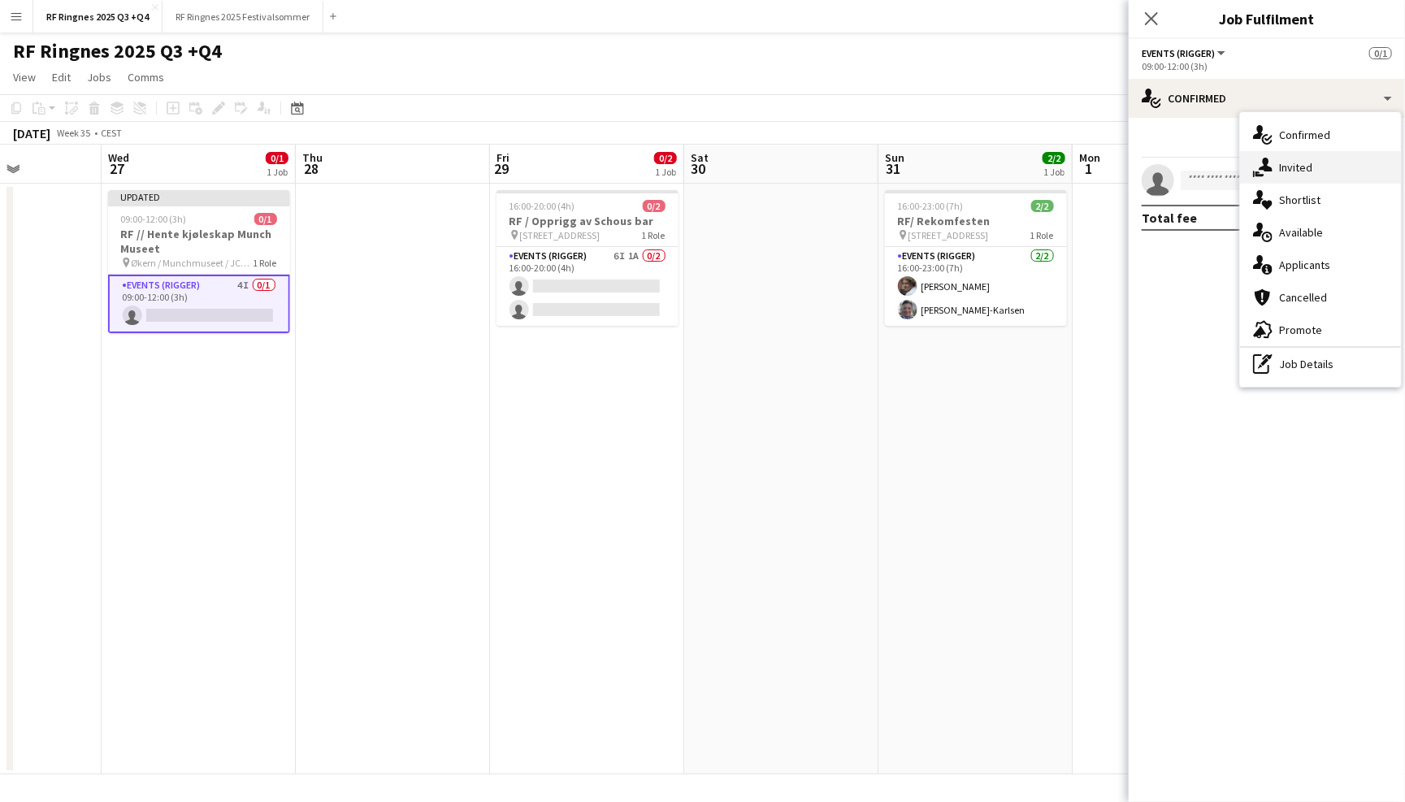
click at [1272, 161] on icon "single-neutral-actions-share-1" at bounding box center [1263, 168] width 20 height 20
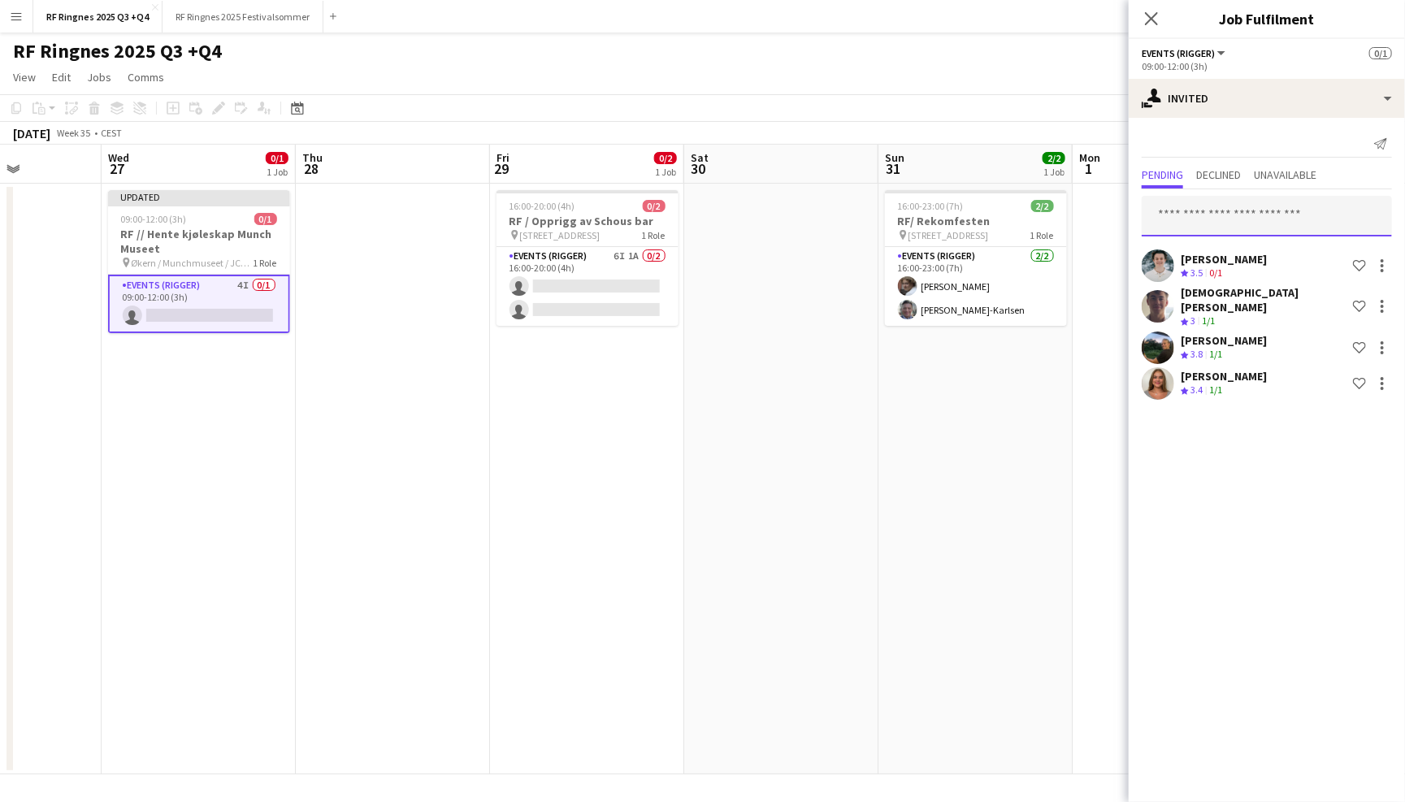
click at [1242, 215] on input "text" at bounding box center [1267, 216] width 250 height 41
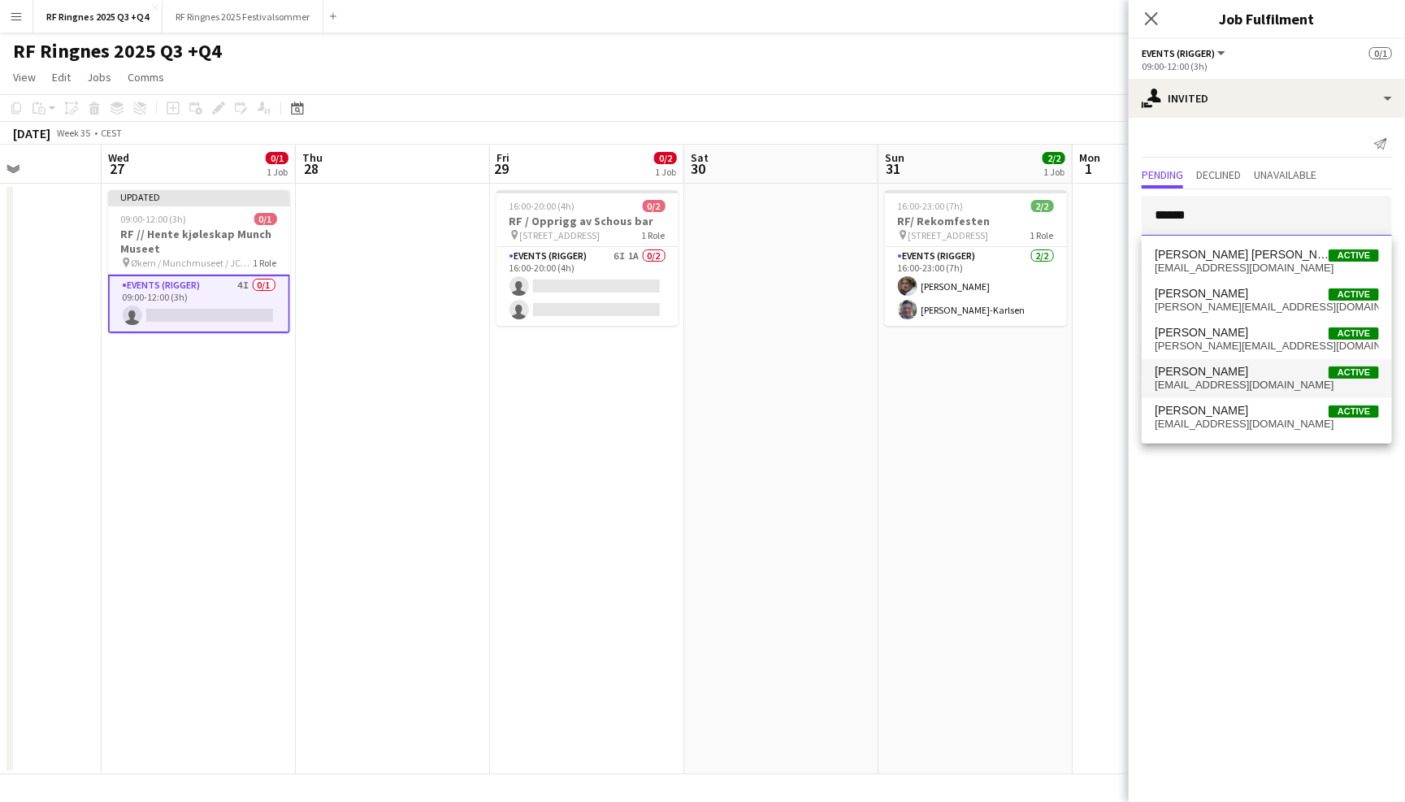
type input "******"
click at [1258, 372] on span "[PERSON_NAME] Active" at bounding box center [1267, 372] width 224 height 14
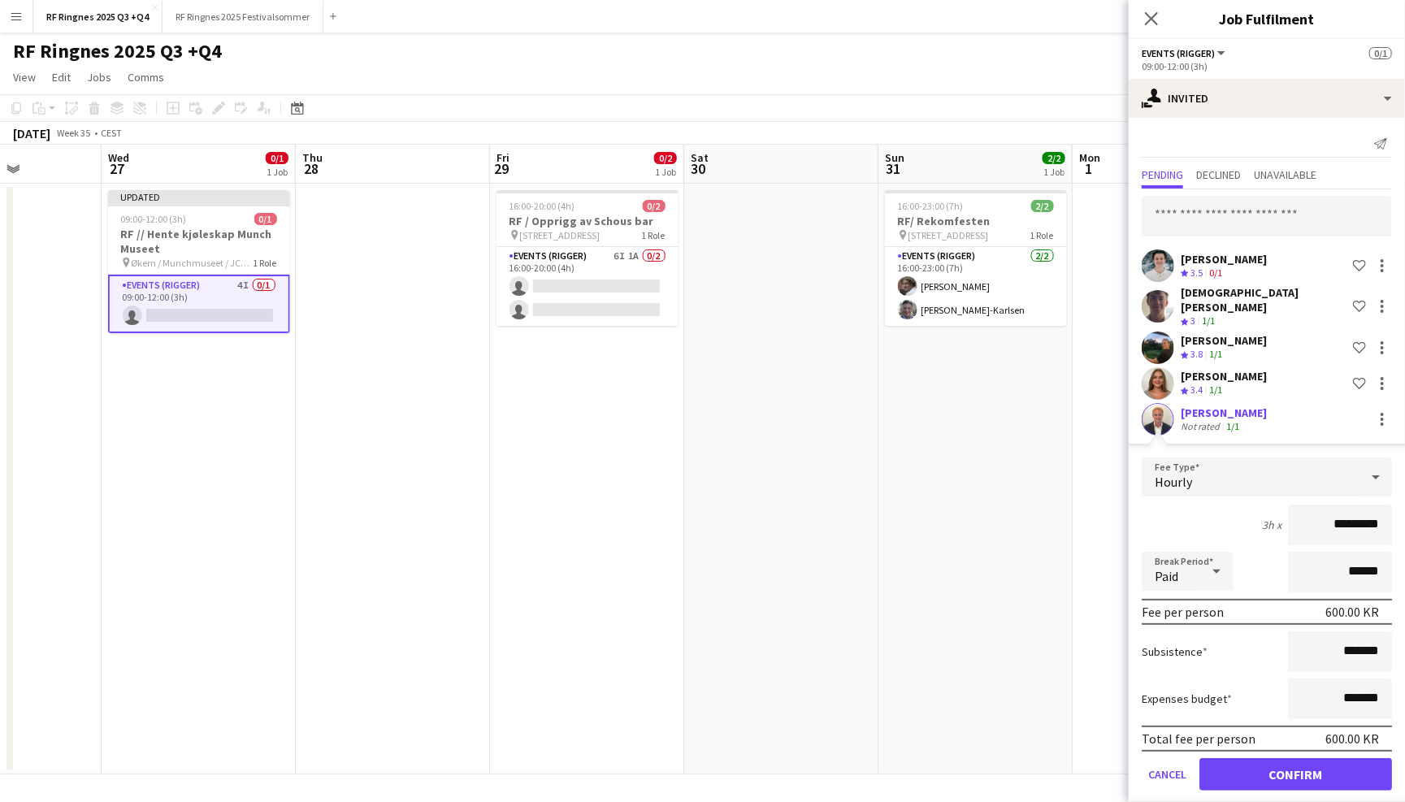
click at [1325, 758] on button "Confirm" at bounding box center [1296, 774] width 193 height 33
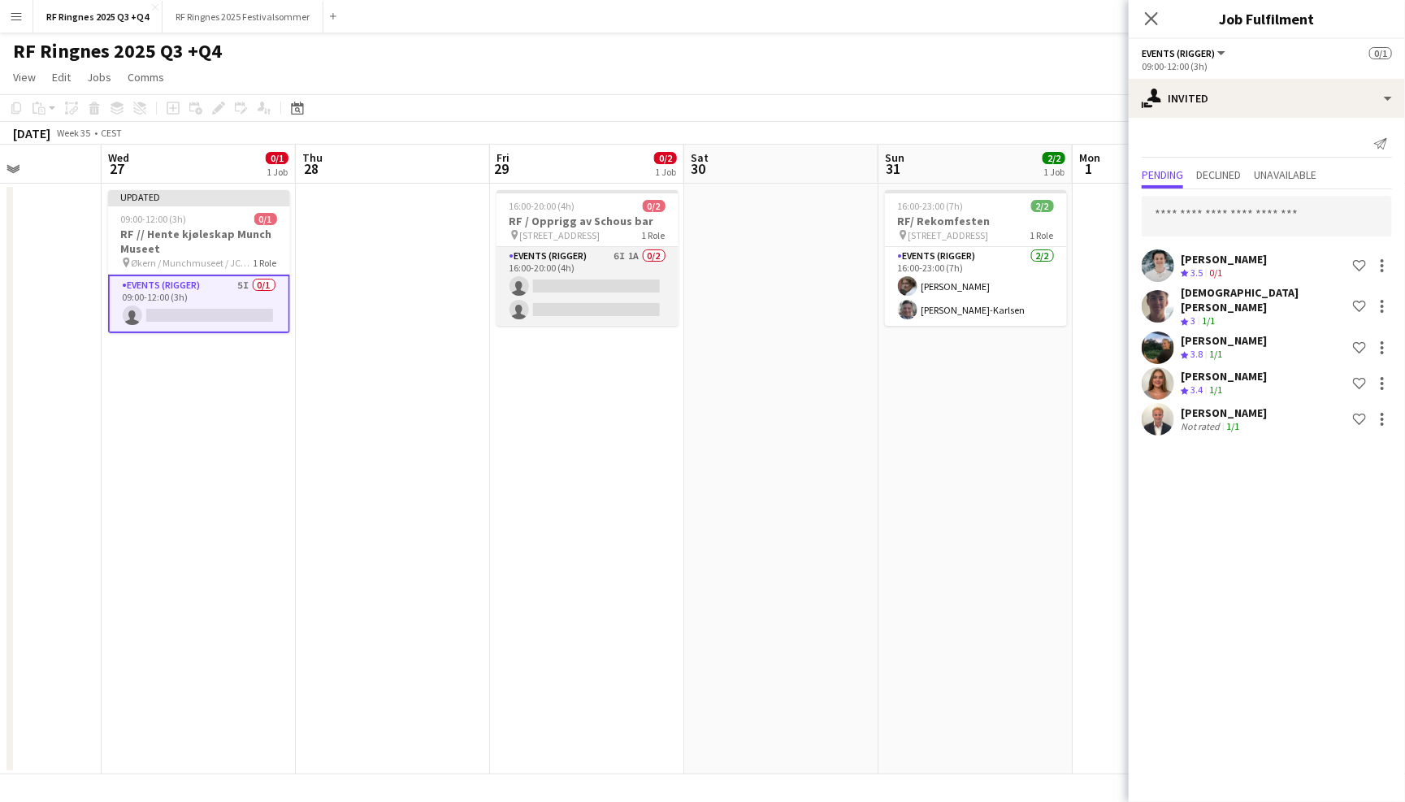
click at [595, 280] on app-card-role "Events (Rigger) 6I 1A 0/2 16:00-20:00 (4h) single-neutral-actions single-neutra…" at bounding box center [588, 286] width 182 height 79
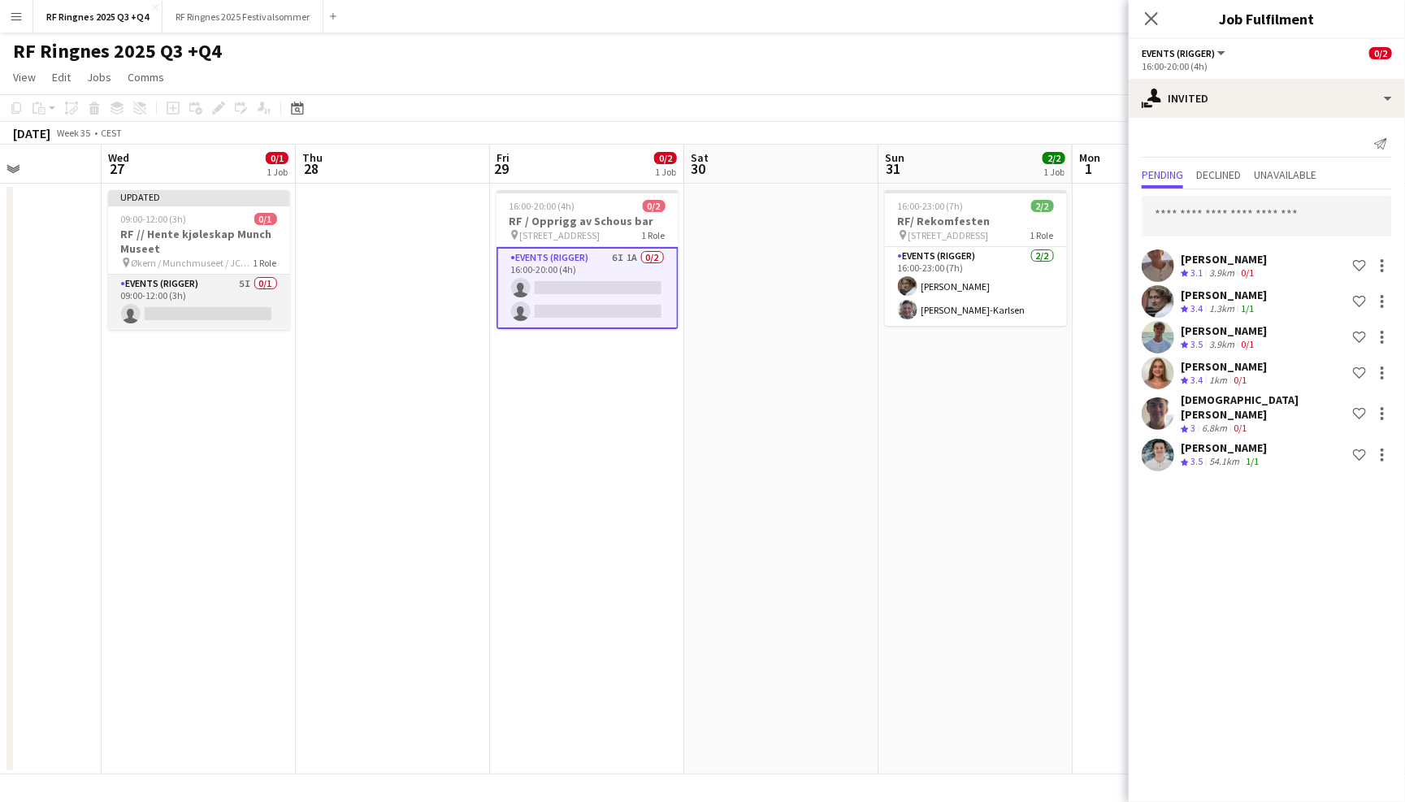
click at [145, 284] on app-card-role "Events (Rigger) 5I 0/1 09:00-12:00 (3h) single-neutral-actions" at bounding box center [199, 302] width 182 height 55
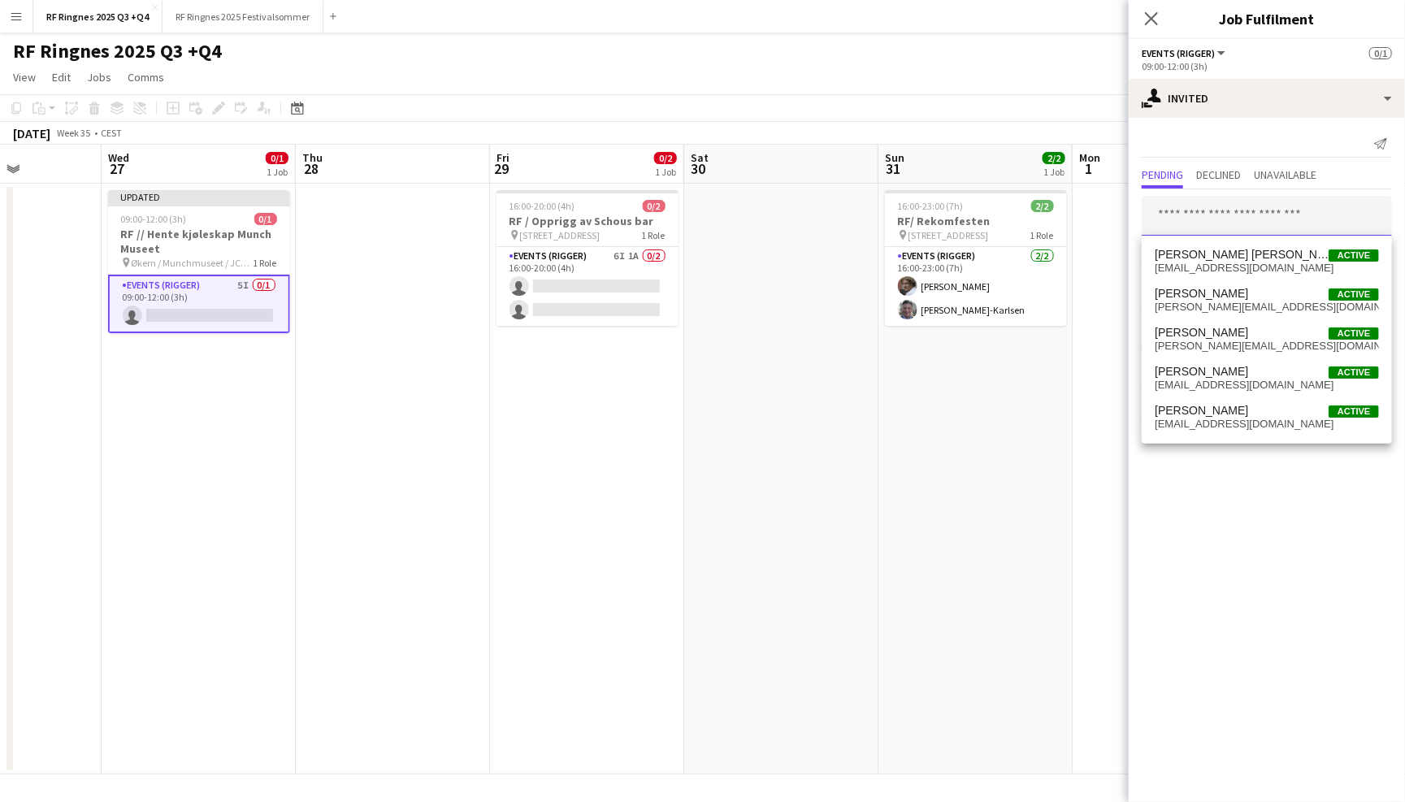
click at [1282, 225] on input "text" at bounding box center [1267, 216] width 250 height 41
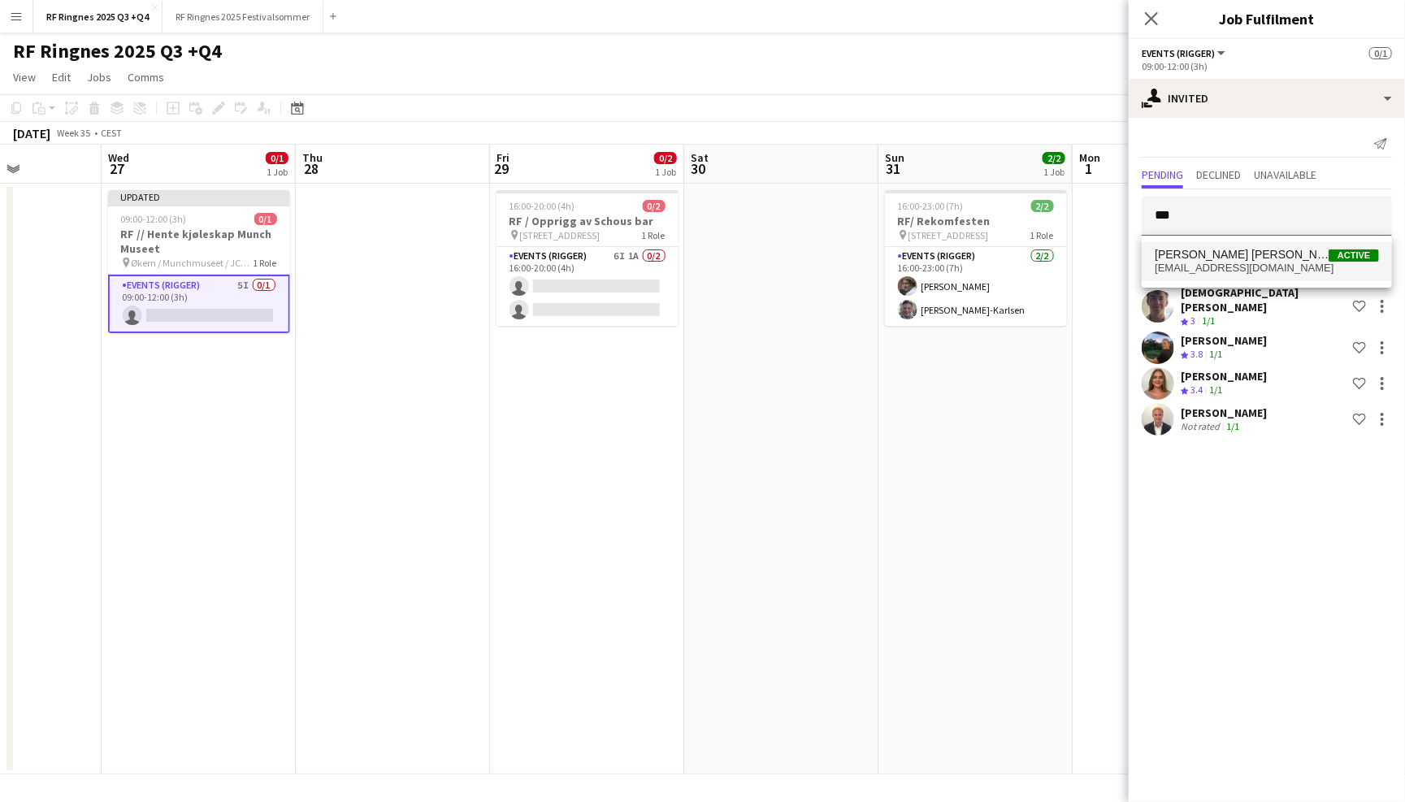
type input "***"
click at [1286, 268] on span "[EMAIL_ADDRESS][DOMAIN_NAME]" at bounding box center [1267, 268] width 224 height 13
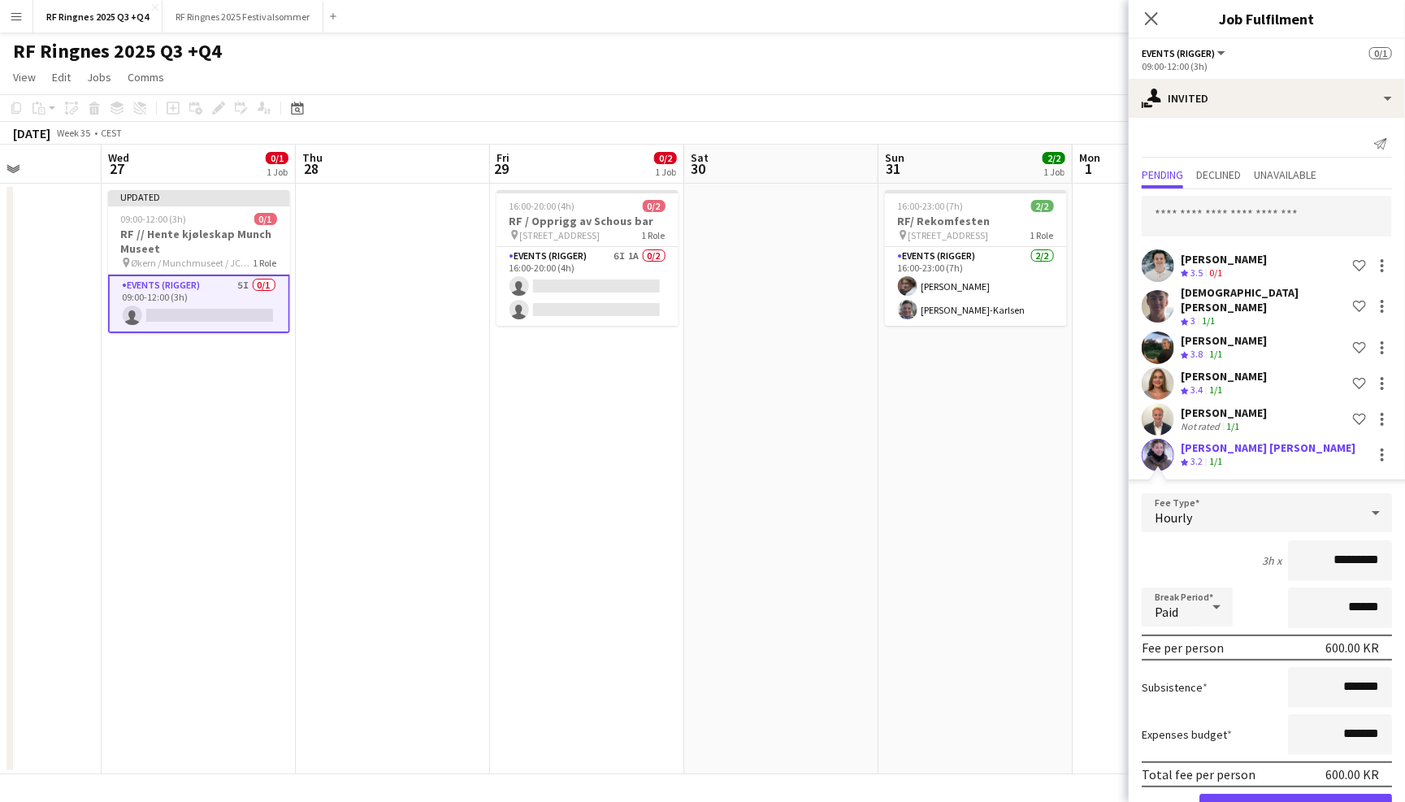
click at [1161, 439] on app-user-avatar at bounding box center [1158, 455] width 33 height 33
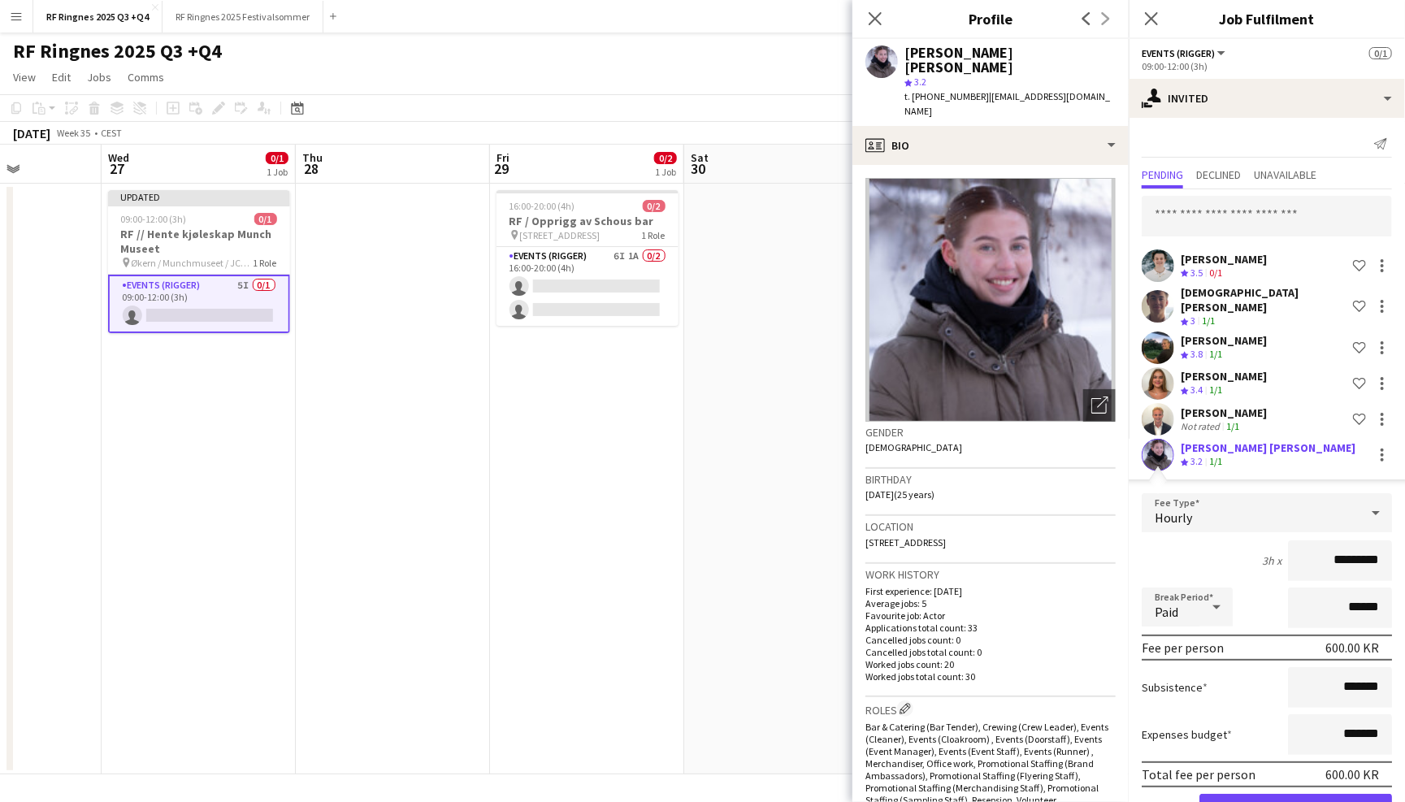
click at [1233, 479] on app-edit-fee "Fee Type Hourly 3h x ********* Break Period Paid ****** Fee per person 600.00 K…" at bounding box center [1267, 659] width 276 height 361
click at [874, 19] on icon at bounding box center [874, 18] width 15 height 15
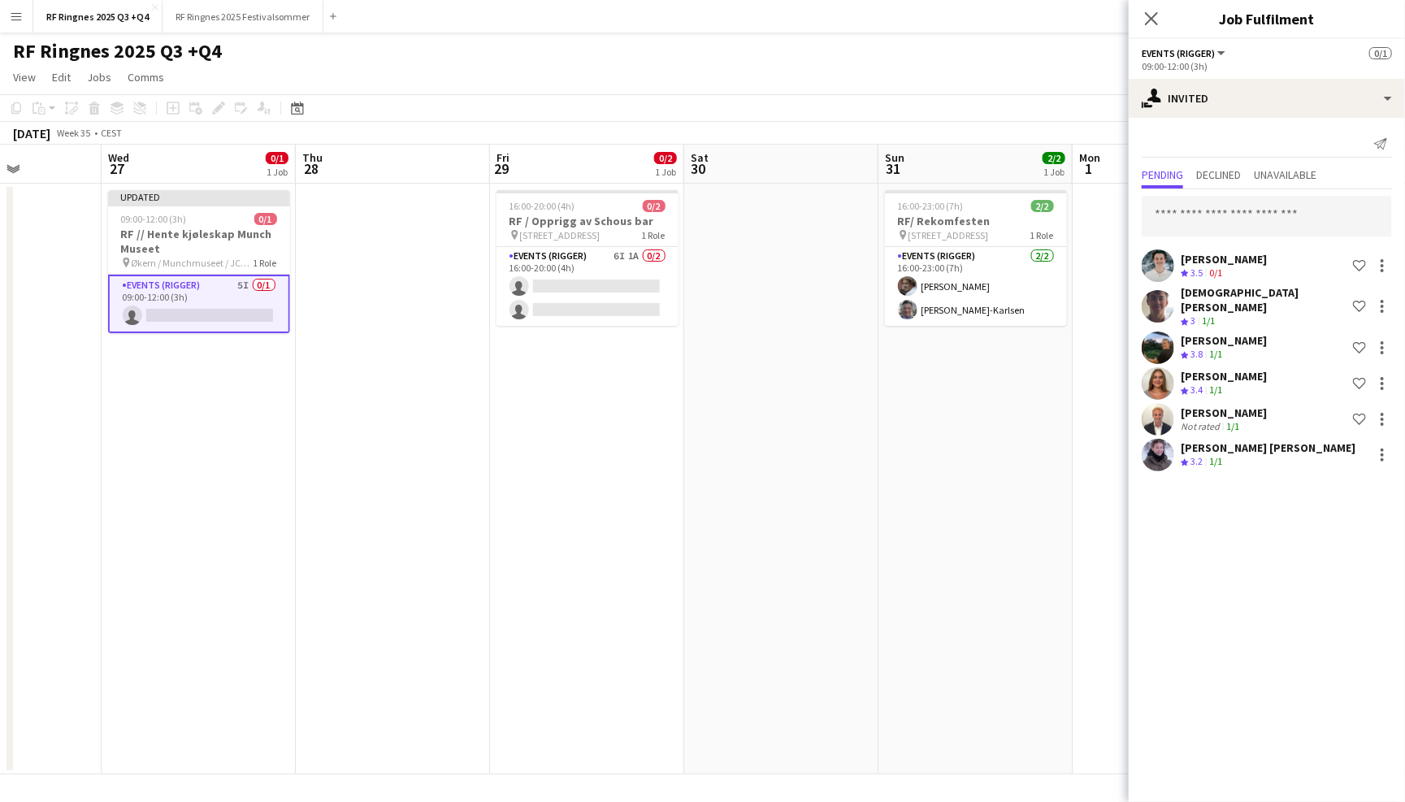
click at [1042, 33] on div "RF Ringnes 2025 Q3 +Q4 user user" at bounding box center [702, 48] width 1405 height 31
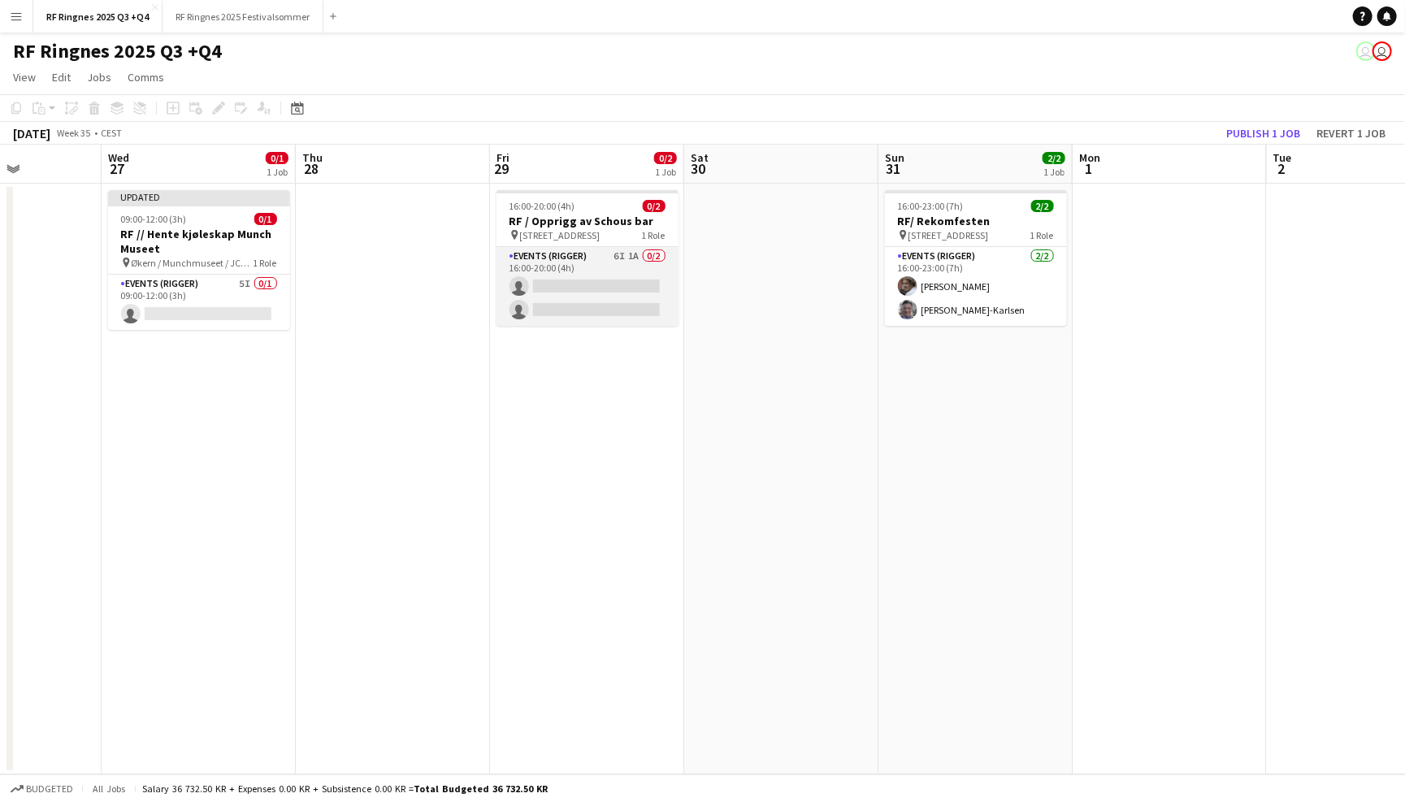
click at [579, 257] on app-card-role "Events (Rigger) 6I 1A 0/2 16:00-20:00 (4h) single-neutral-actions single-neutra…" at bounding box center [588, 286] width 182 height 79
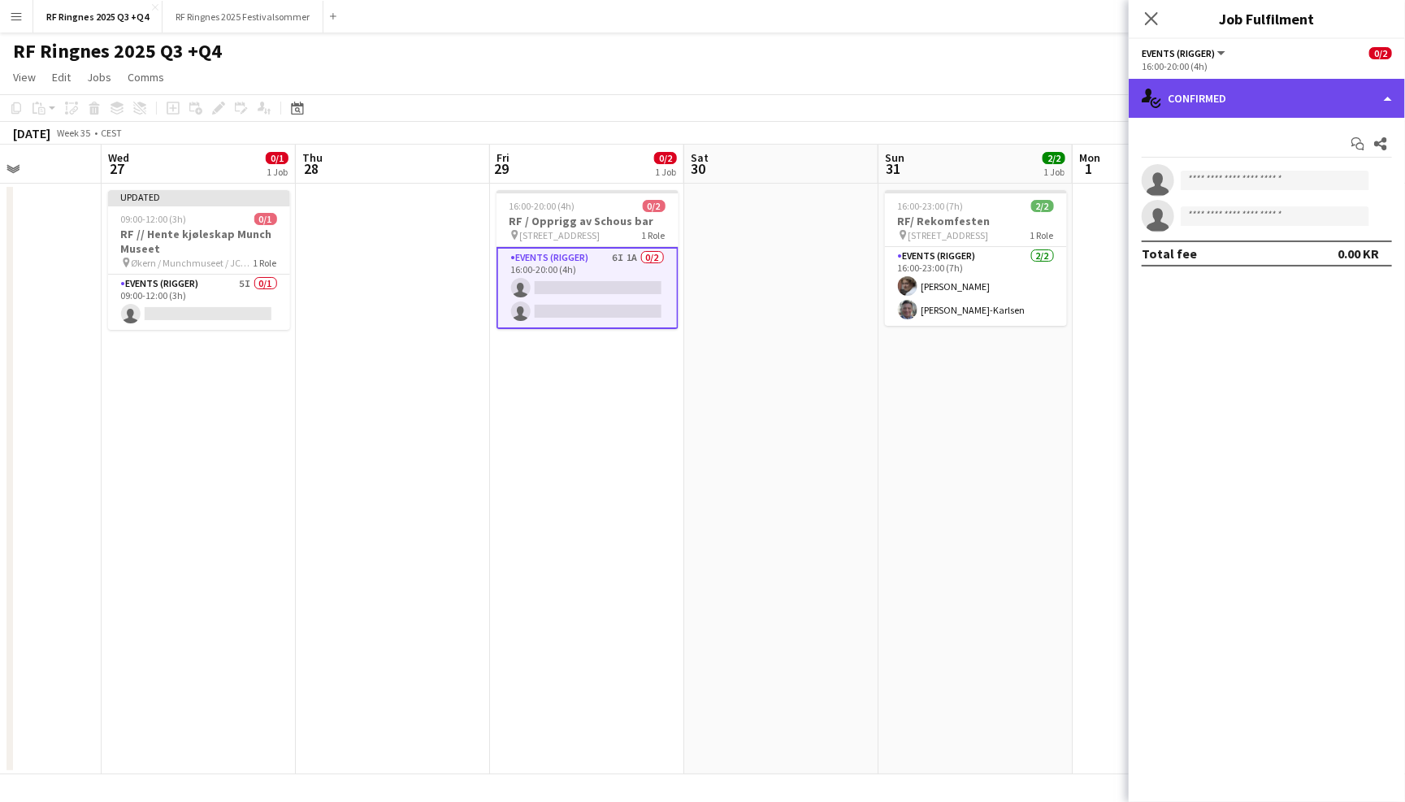
click at [1260, 79] on div "single-neutral-actions-check-2 Confirmed" at bounding box center [1267, 98] width 276 height 39
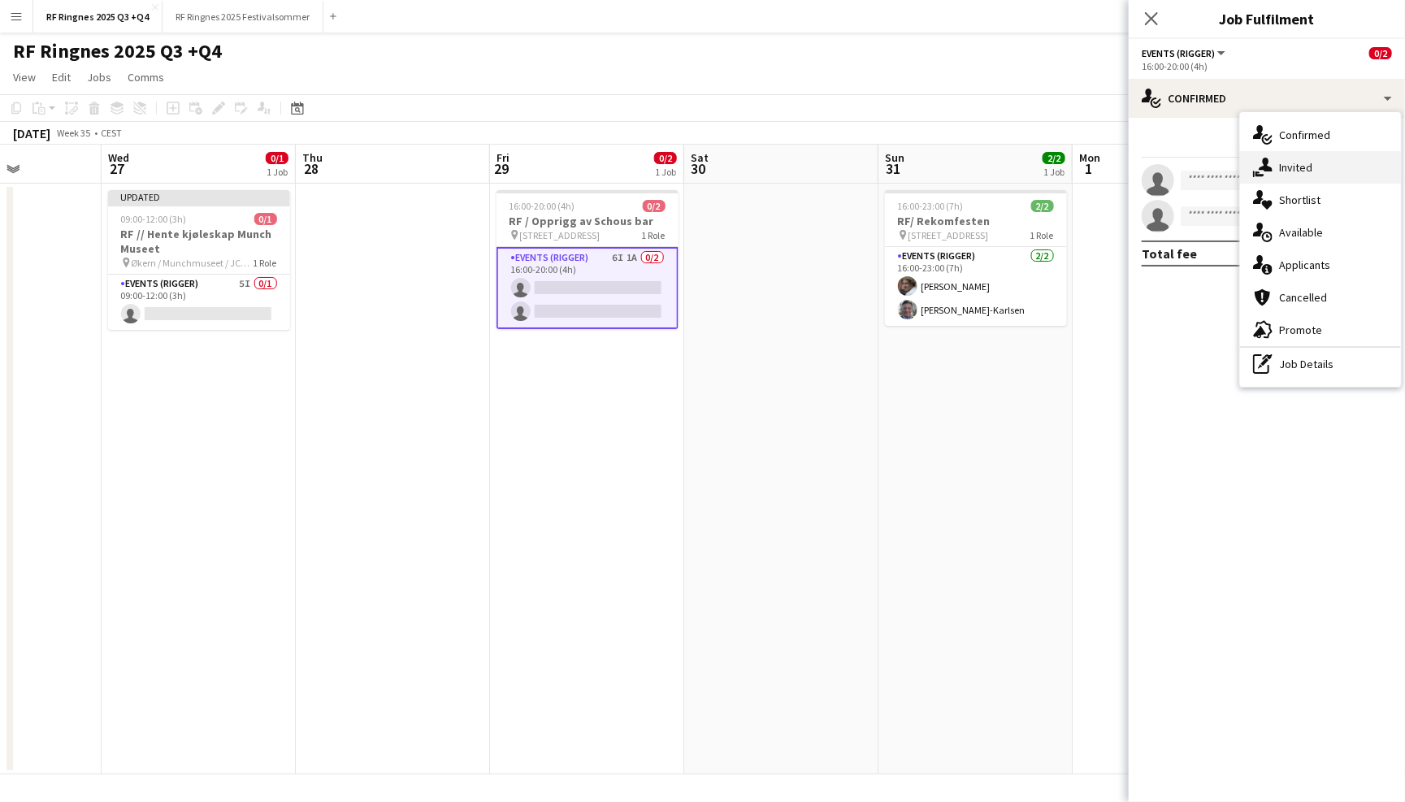
click at [1302, 154] on div "single-neutral-actions-share-1 Invited" at bounding box center [1320, 167] width 161 height 33
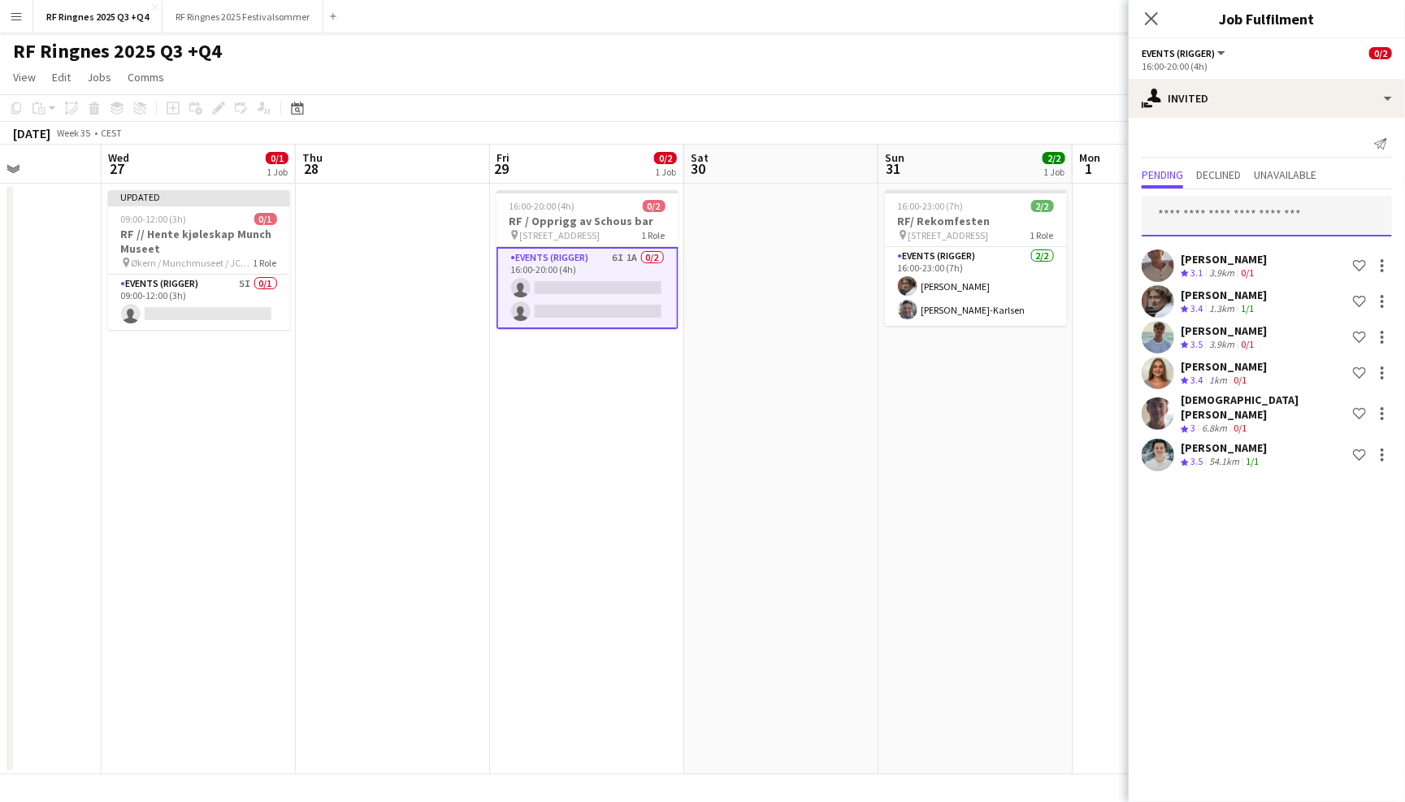
click at [1291, 224] on input "text" at bounding box center [1267, 216] width 250 height 41
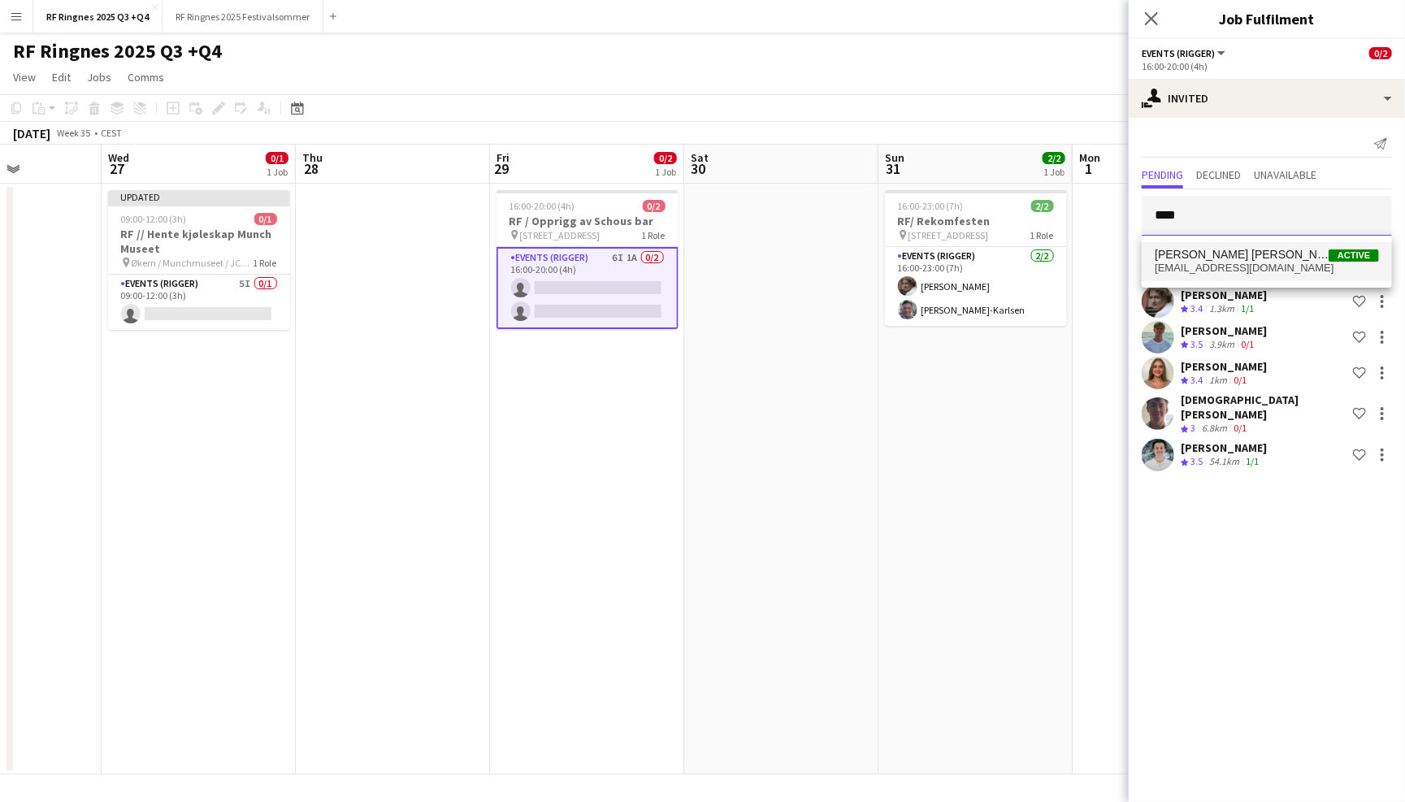
type input "****"
click at [1299, 258] on span "[PERSON_NAME] [PERSON_NAME] Active" at bounding box center [1267, 255] width 224 height 14
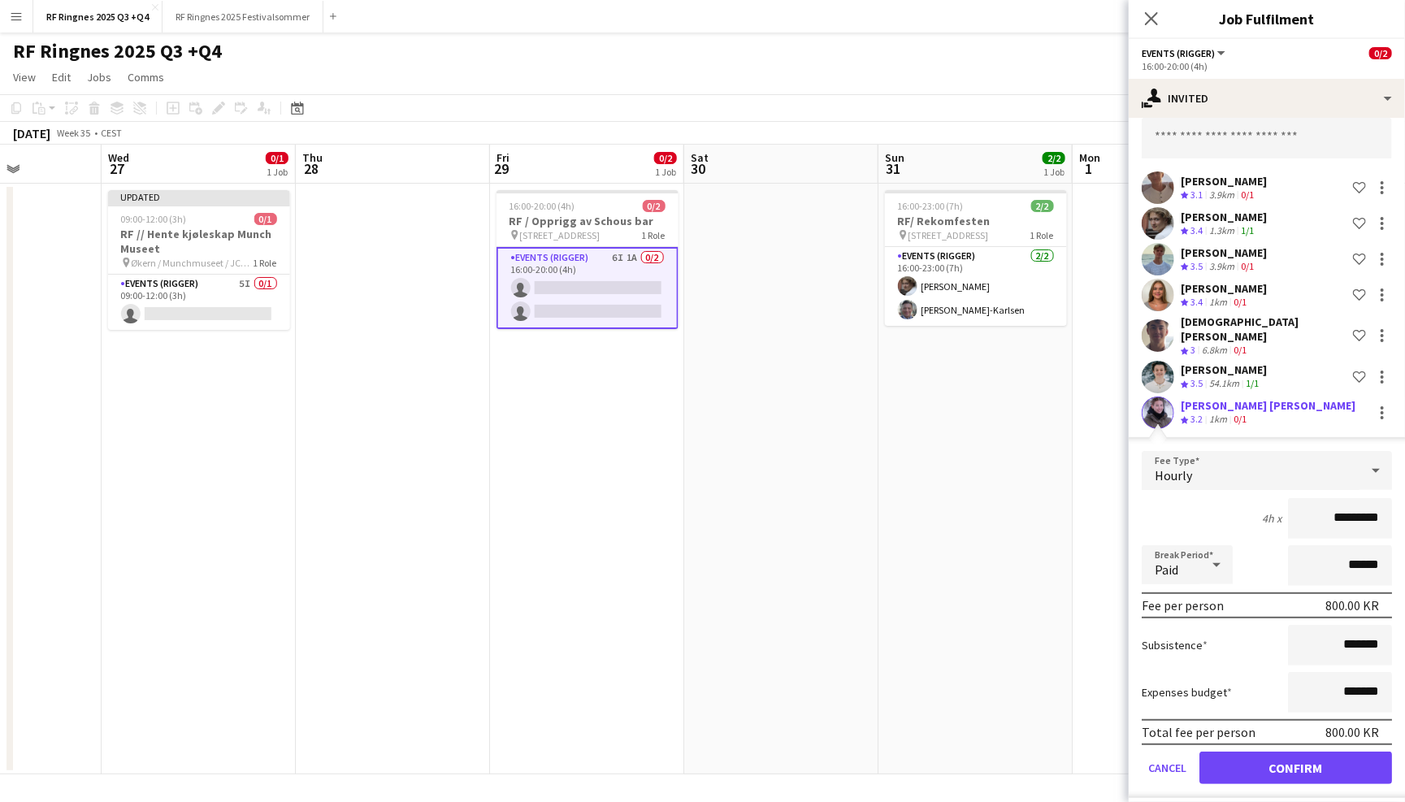
scroll to position [76, 0]
click at [1296, 756] on button "Confirm" at bounding box center [1296, 769] width 193 height 33
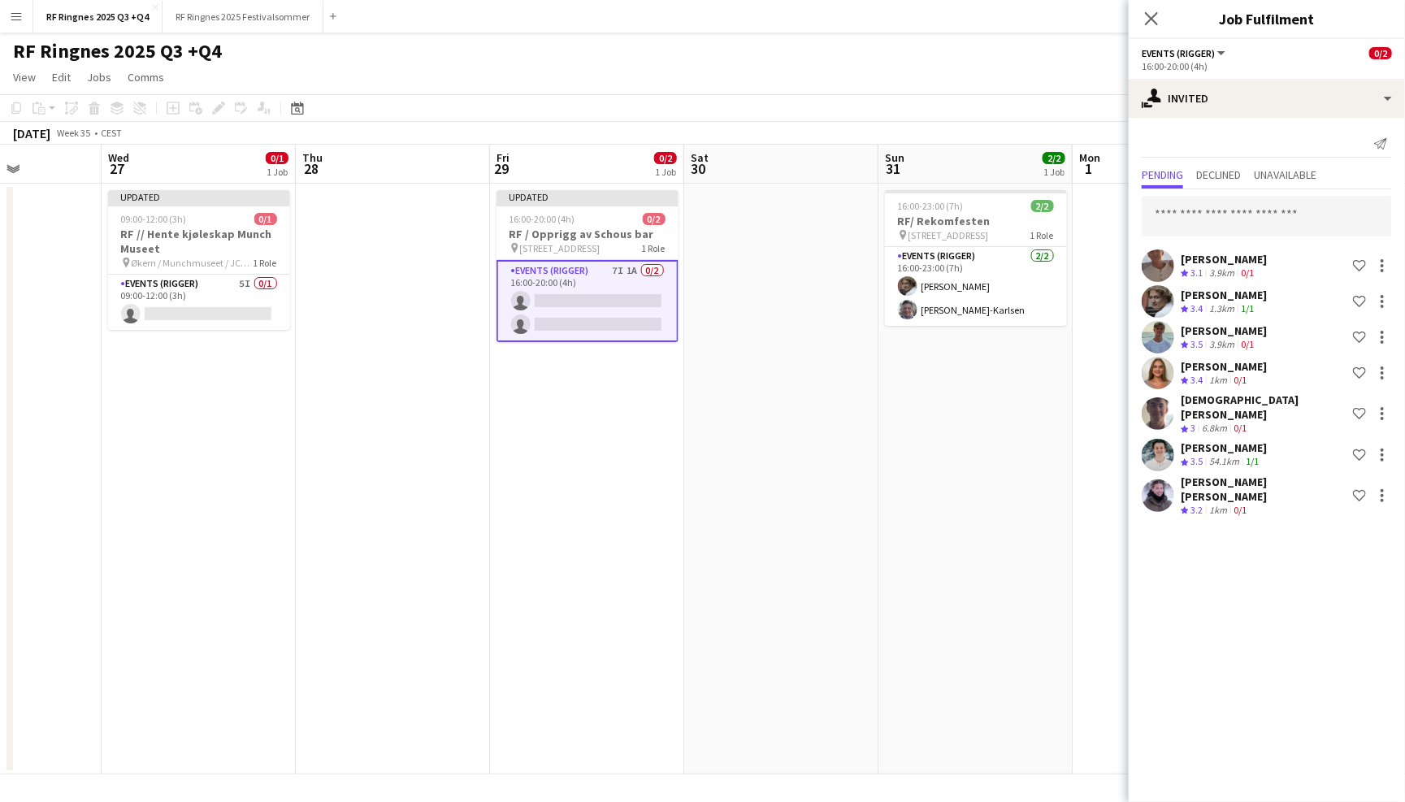
scroll to position [0, 0]
click at [237, 296] on app-card-role "Events (Rigger) 5I 0/1 09:00-12:00 (3h) single-neutral-actions" at bounding box center [199, 302] width 182 height 55
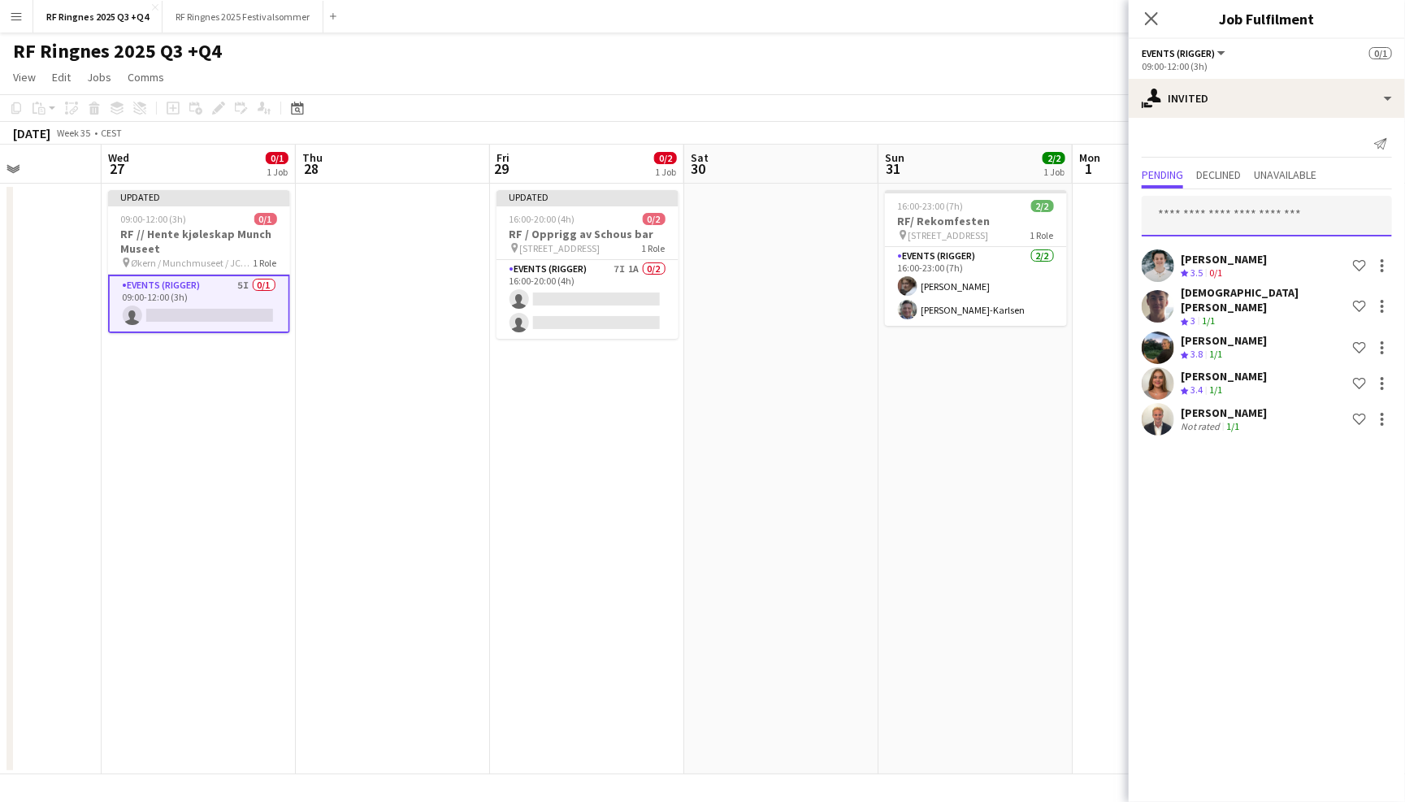
click at [1213, 210] on input "text" at bounding box center [1267, 216] width 250 height 41
click at [213, 12] on button "RF Ringnes 2025 Festivalsommer Close" at bounding box center [243, 17] width 161 height 32
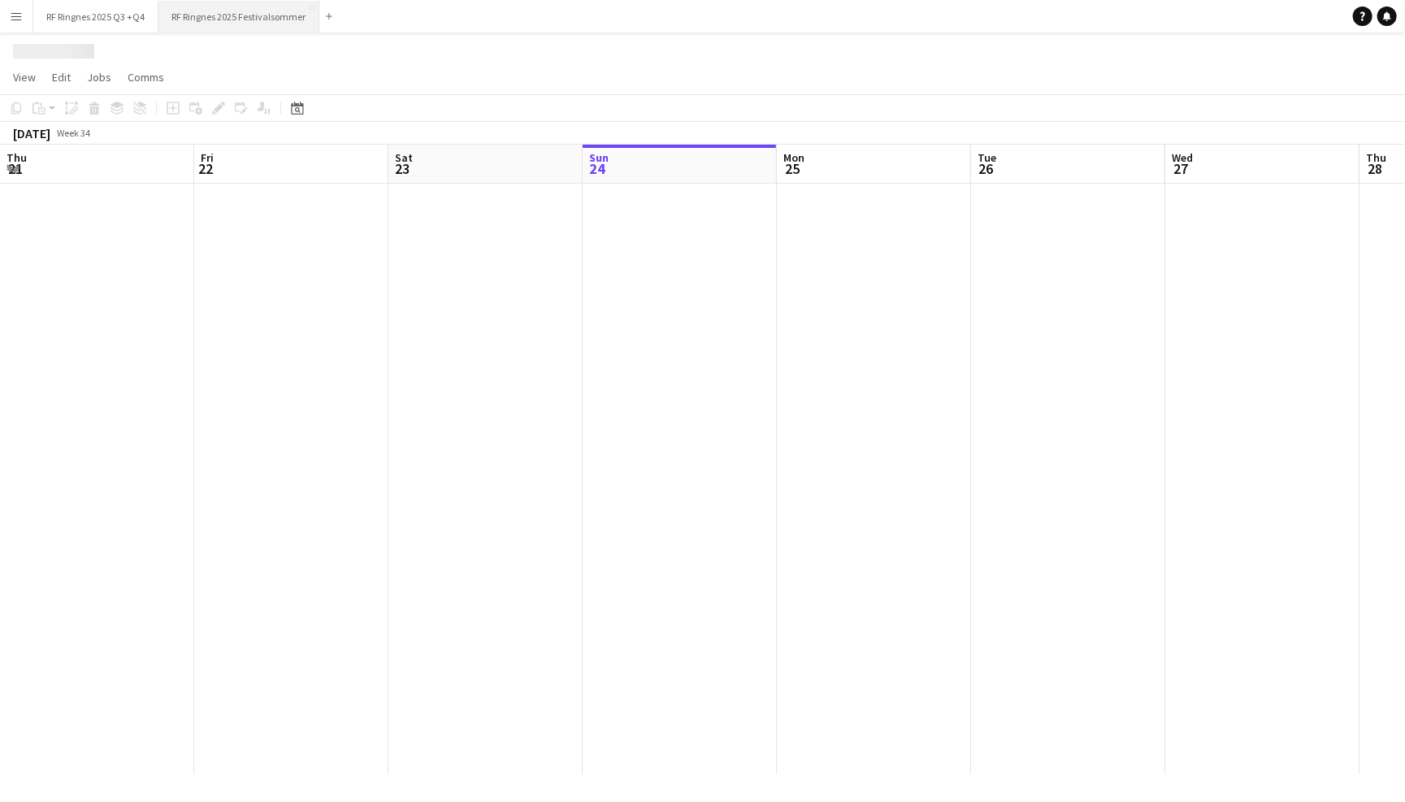
scroll to position [0, 388]
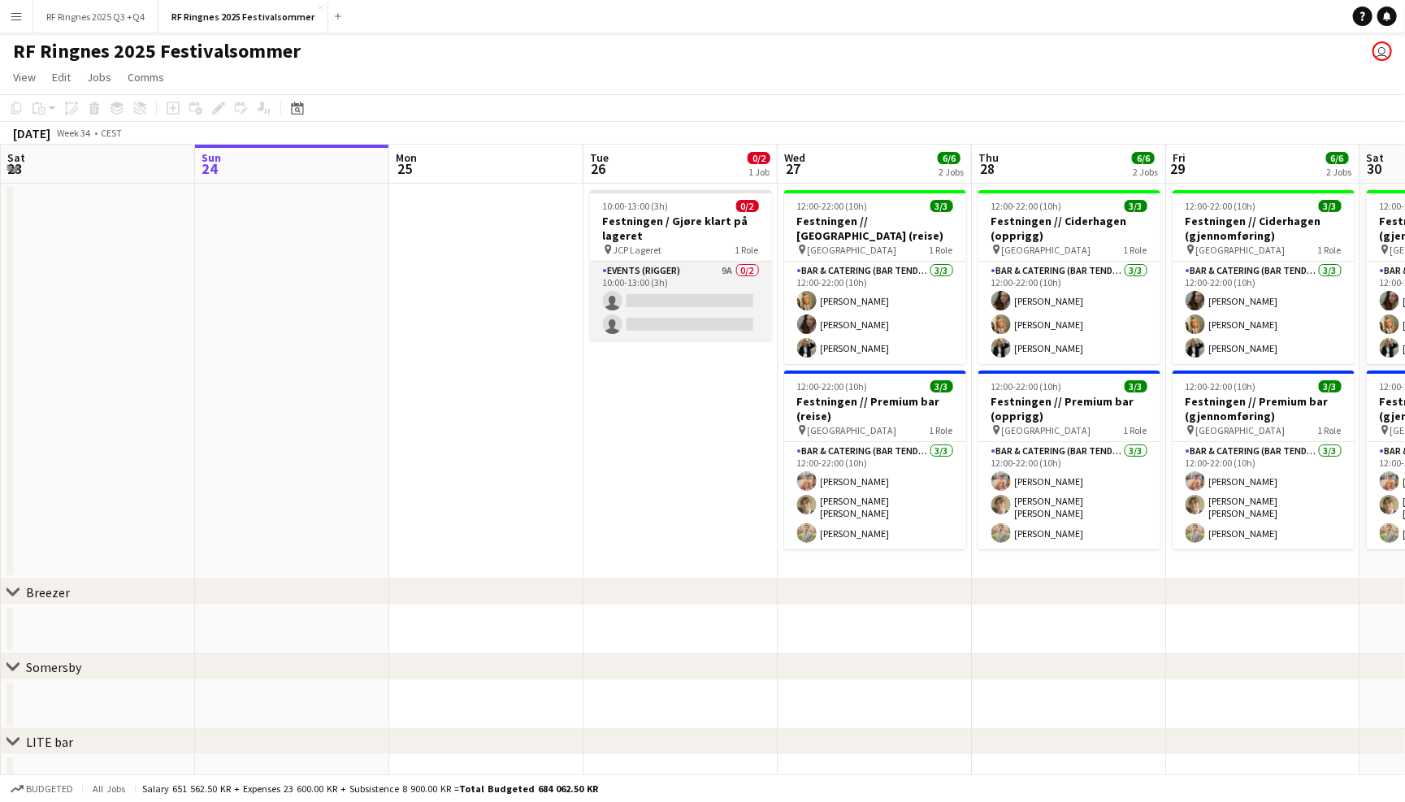
click at [637, 285] on app-card-role "Events (Rigger) 9A 0/2 10:00-13:00 (3h) single-neutral-actions single-neutral-a…" at bounding box center [681, 301] width 182 height 79
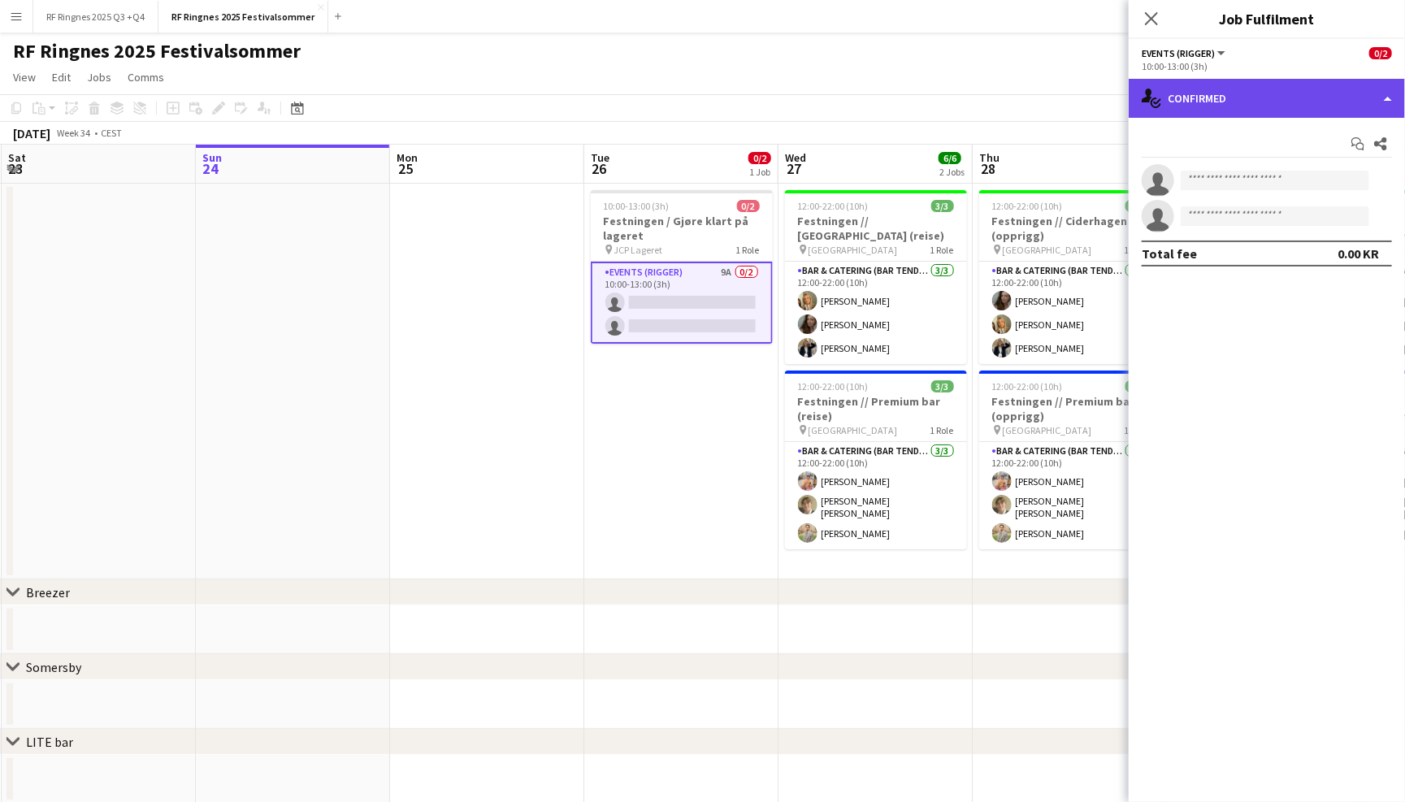
click at [1232, 112] on div "single-neutral-actions-check-2 Confirmed" at bounding box center [1267, 98] width 276 height 39
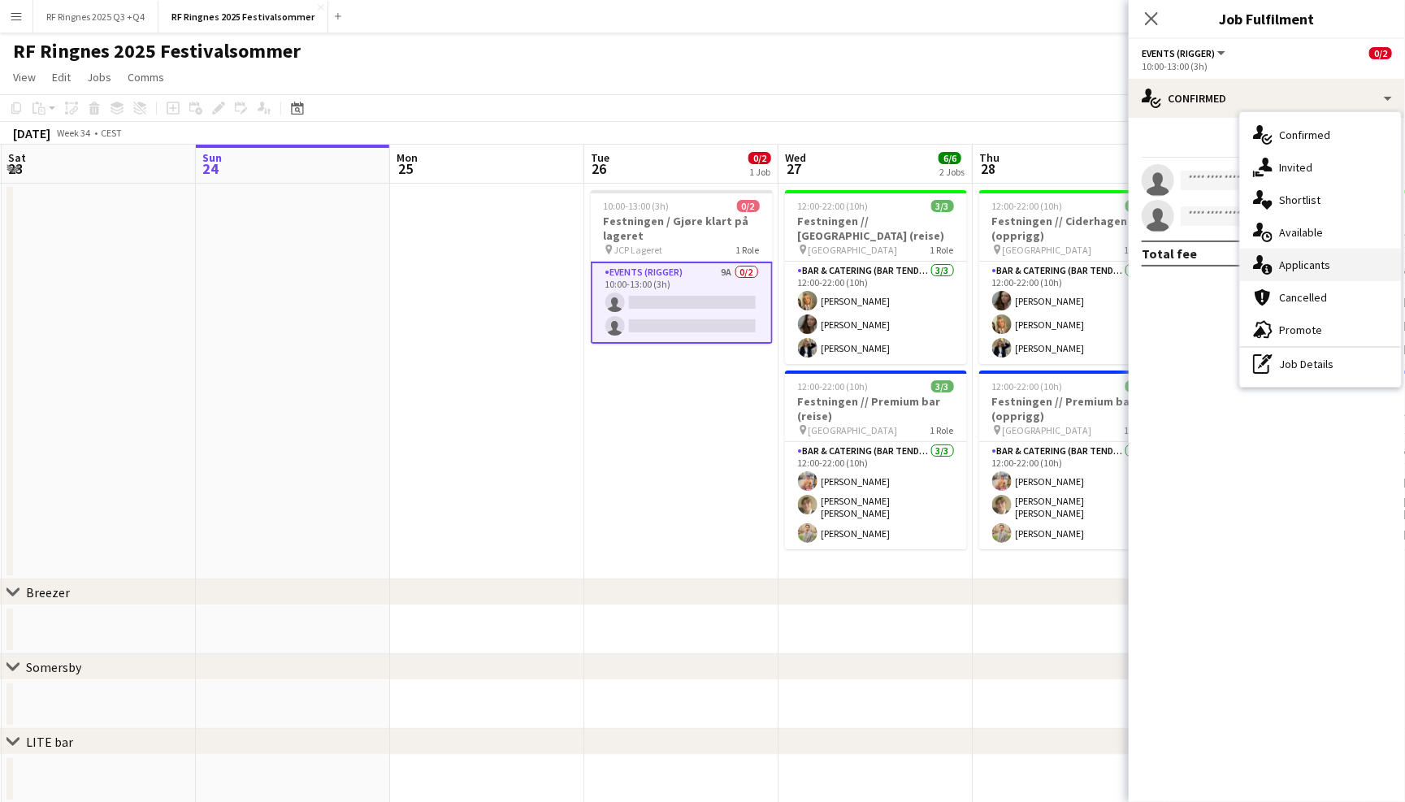
click at [1308, 268] on div "single-neutral-actions-information Applicants" at bounding box center [1320, 265] width 161 height 33
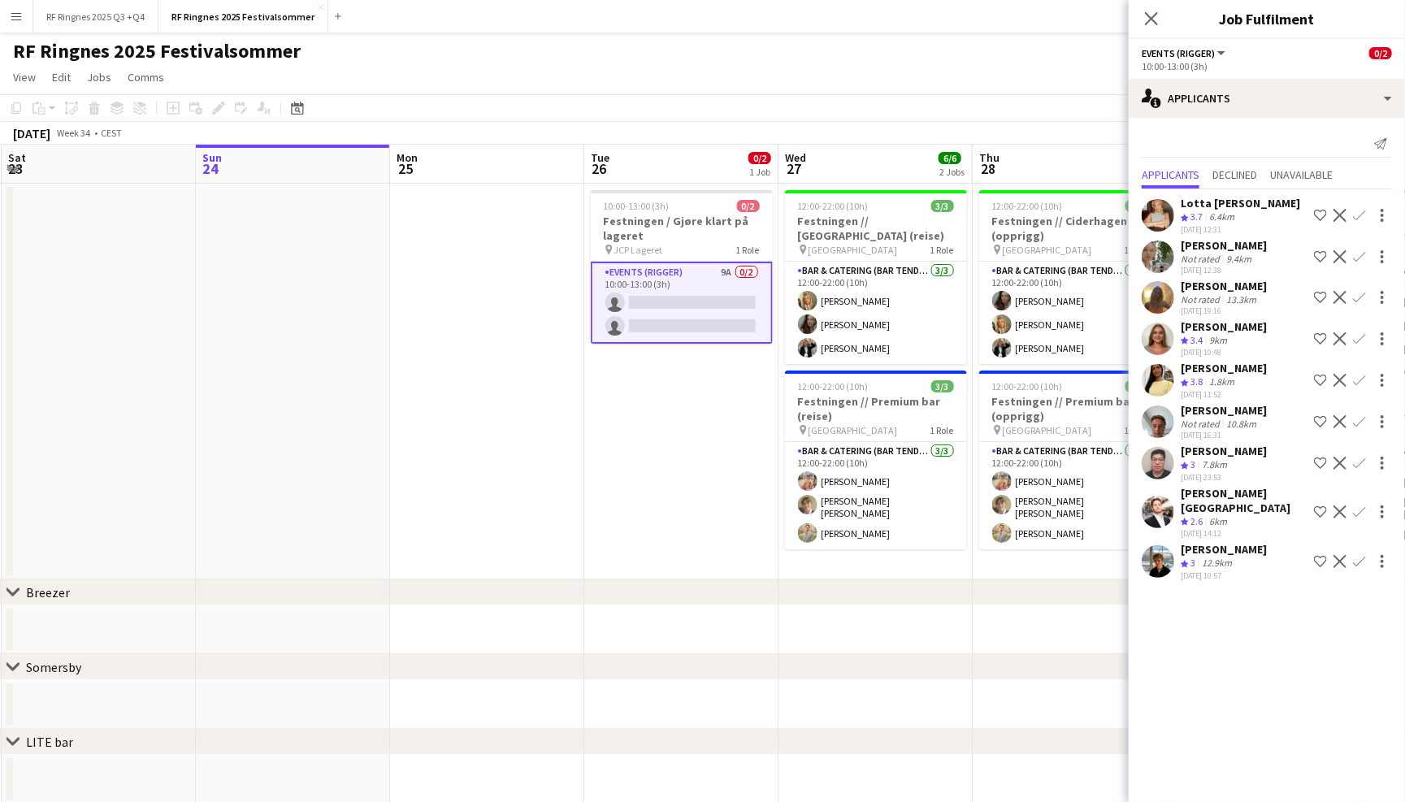
click at [1153, 518] on app-user-avatar at bounding box center [1158, 512] width 33 height 33
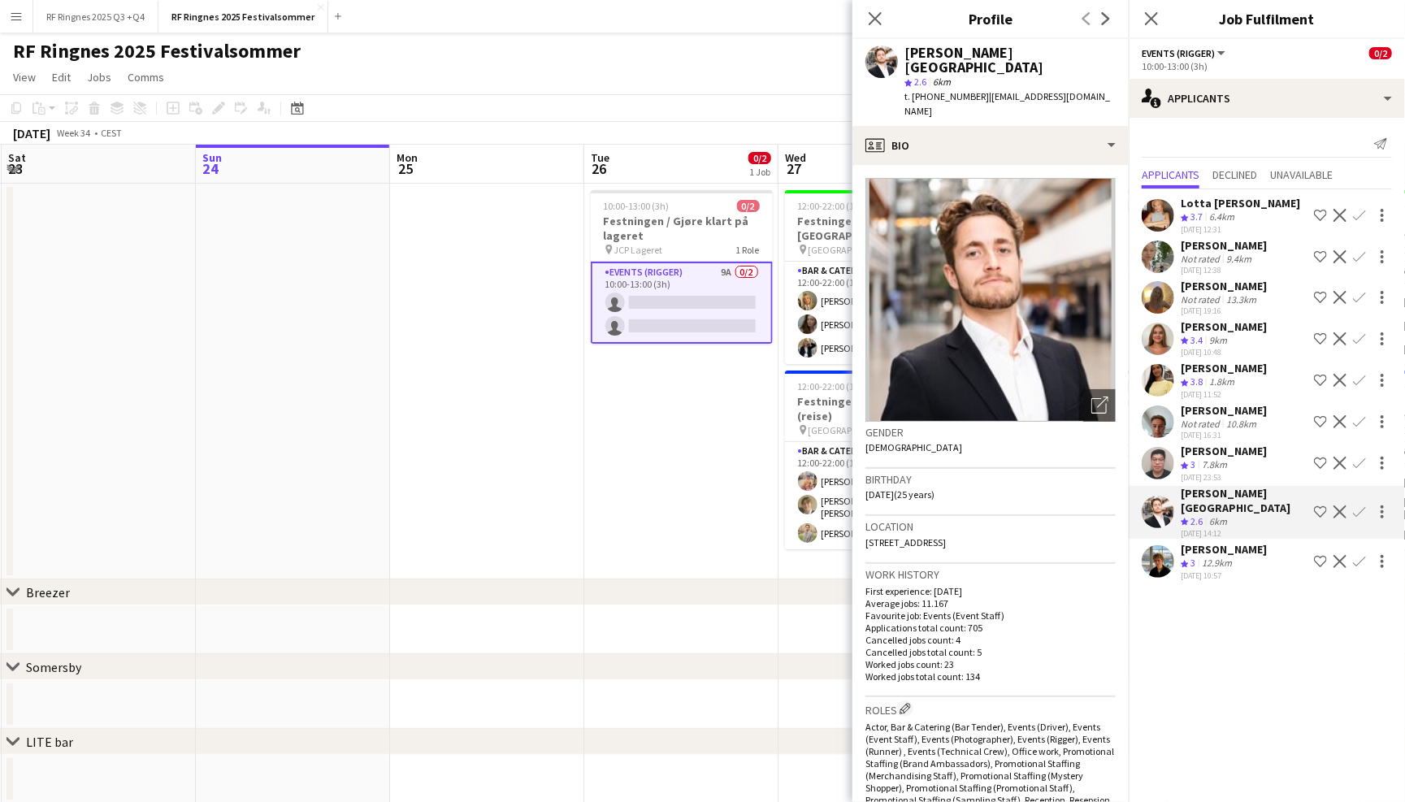
click at [1153, 462] on app-user-avatar at bounding box center [1158, 463] width 33 height 33
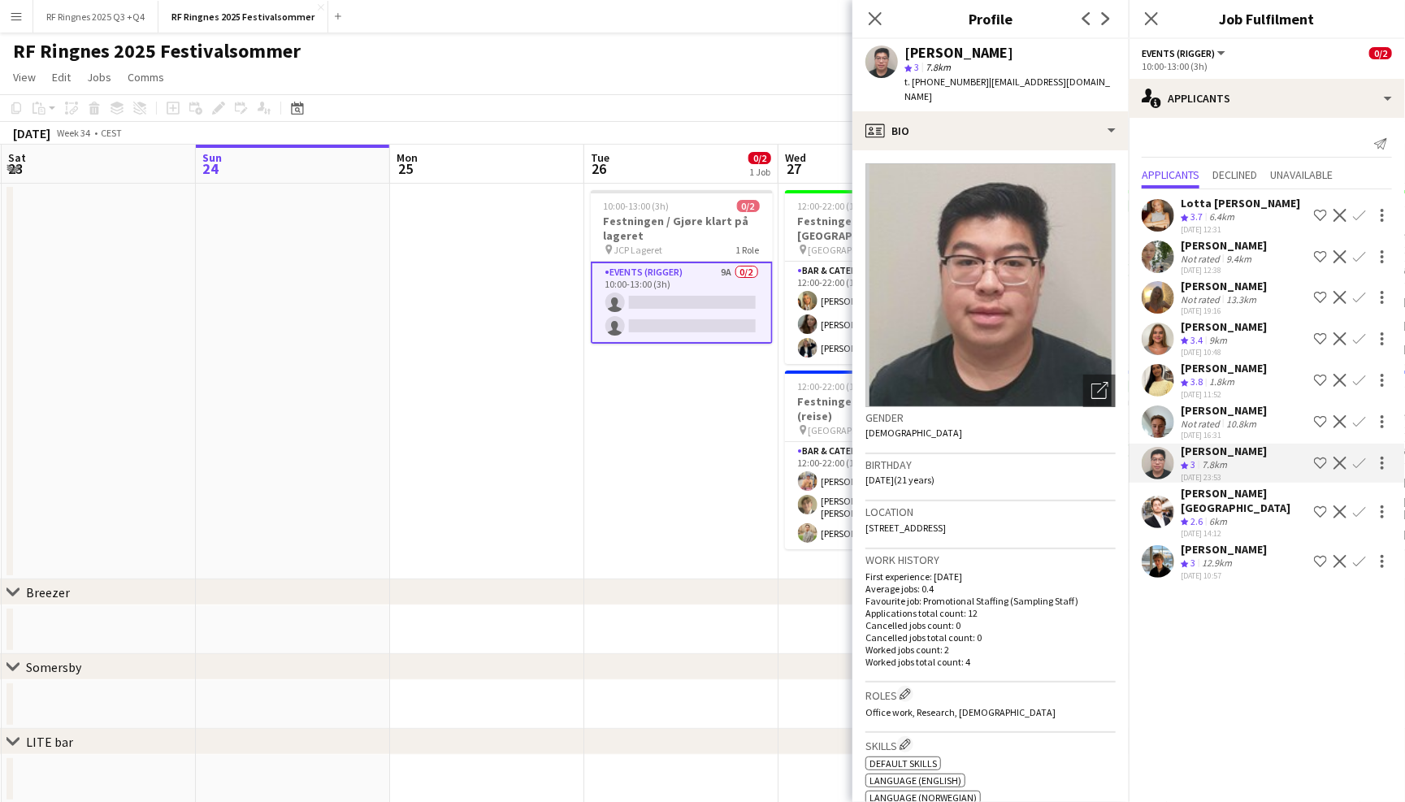
click at [1152, 419] on app-user-avatar at bounding box center [1158, 422] width 33 height 33
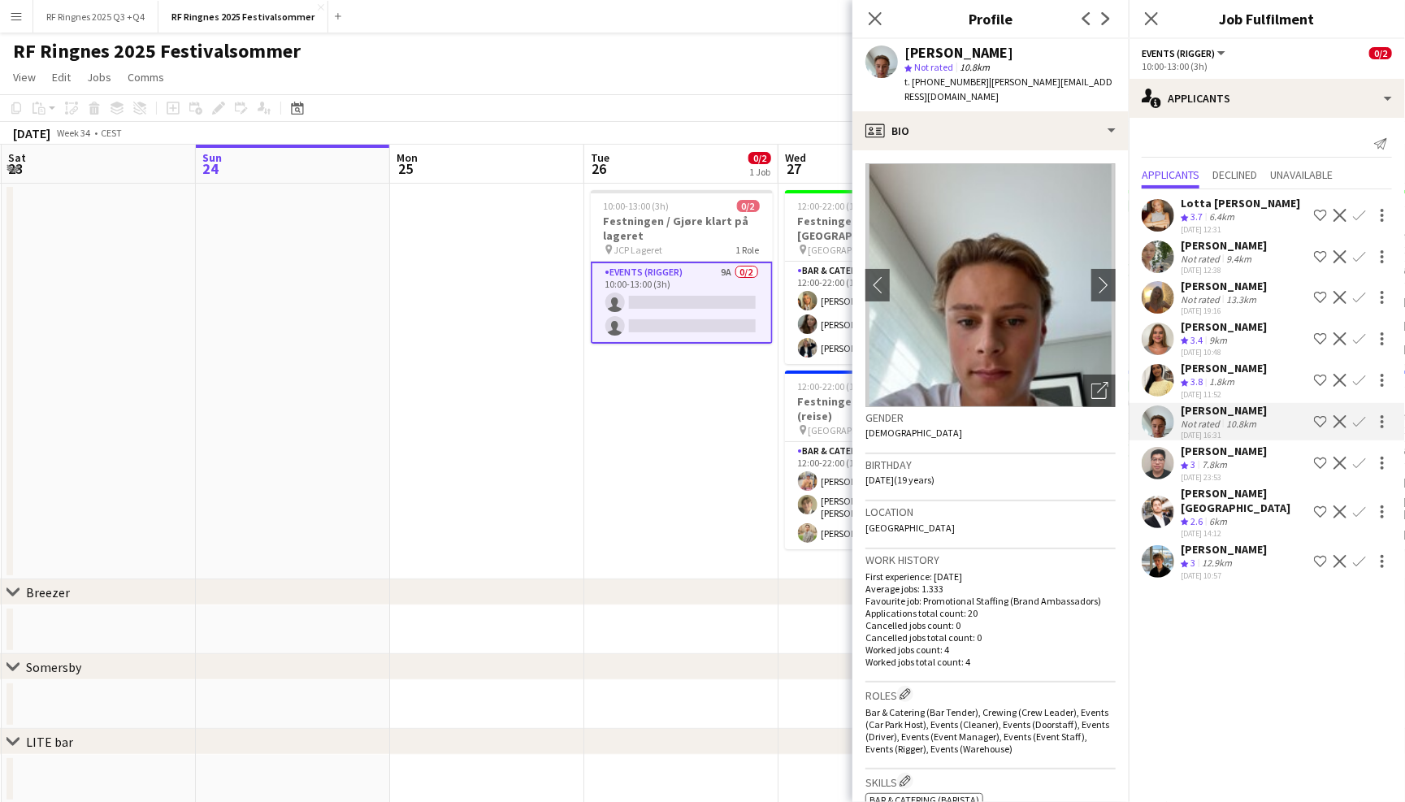
click at [1152, 377] on app-user-avatar at bounding box center [1158, 380] width 33 height 33
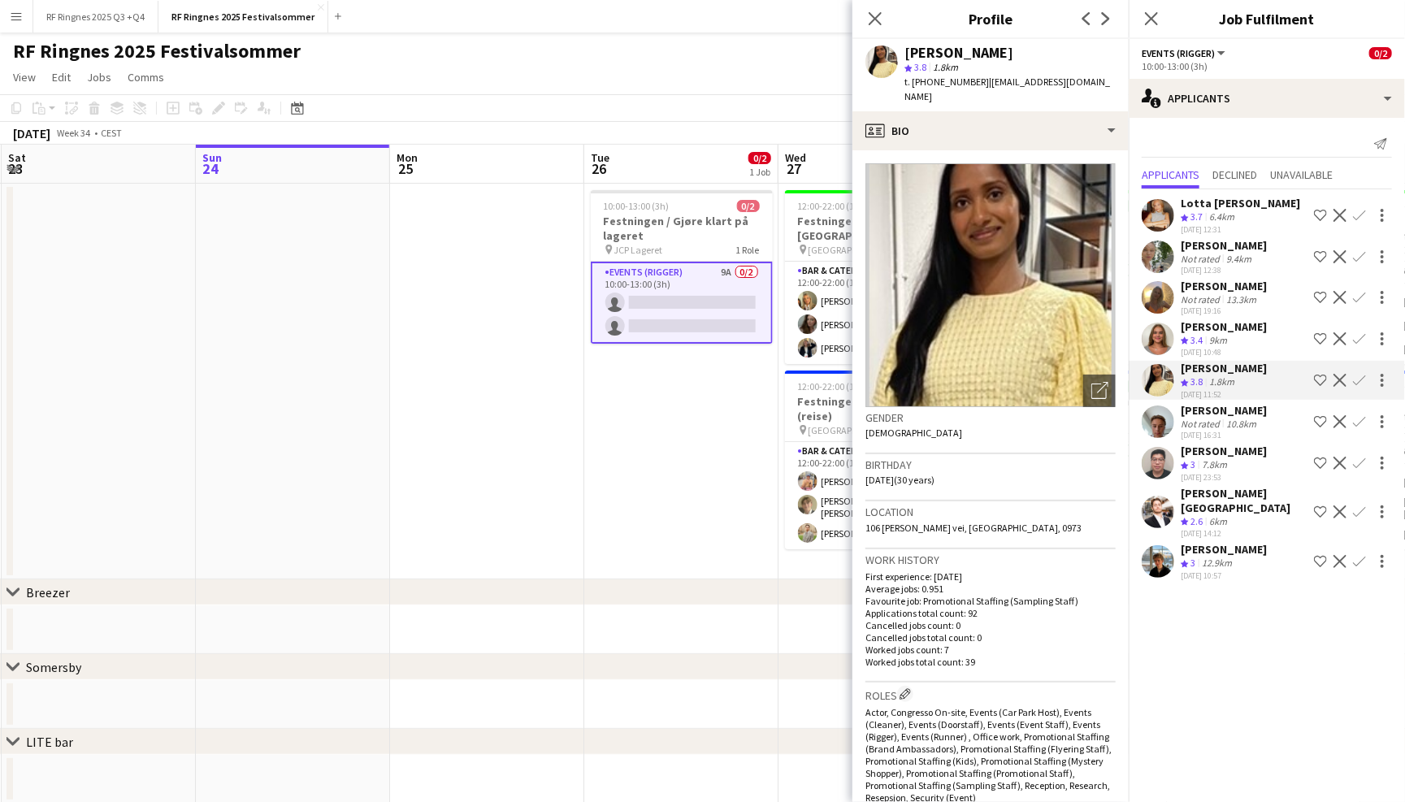
click at [1152, 336] on app-user-avatar at bounding box center [1158, 339] width 33 height 33
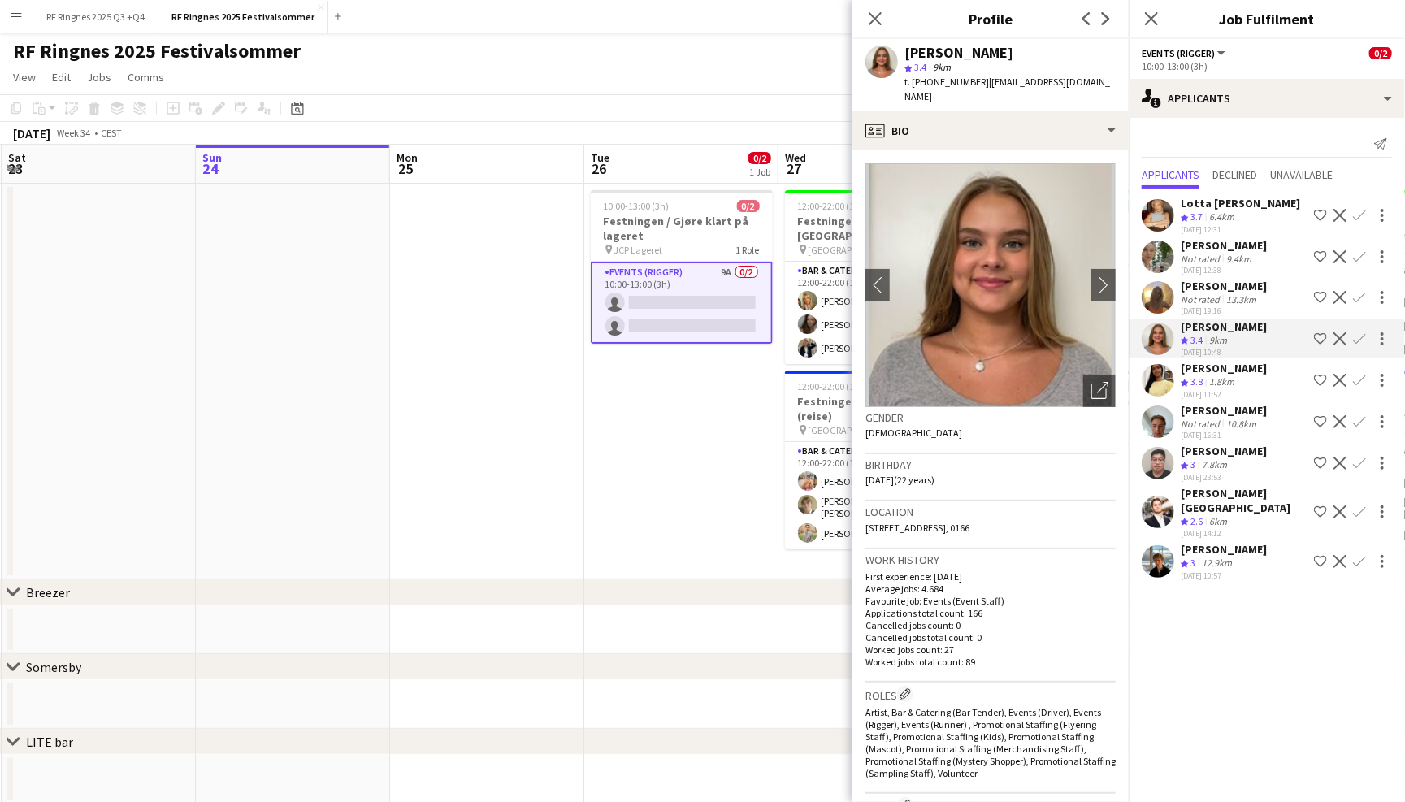
click at [1152, 294] on app-user-avatar at bounding box center [1158, 297] width 33 height 33
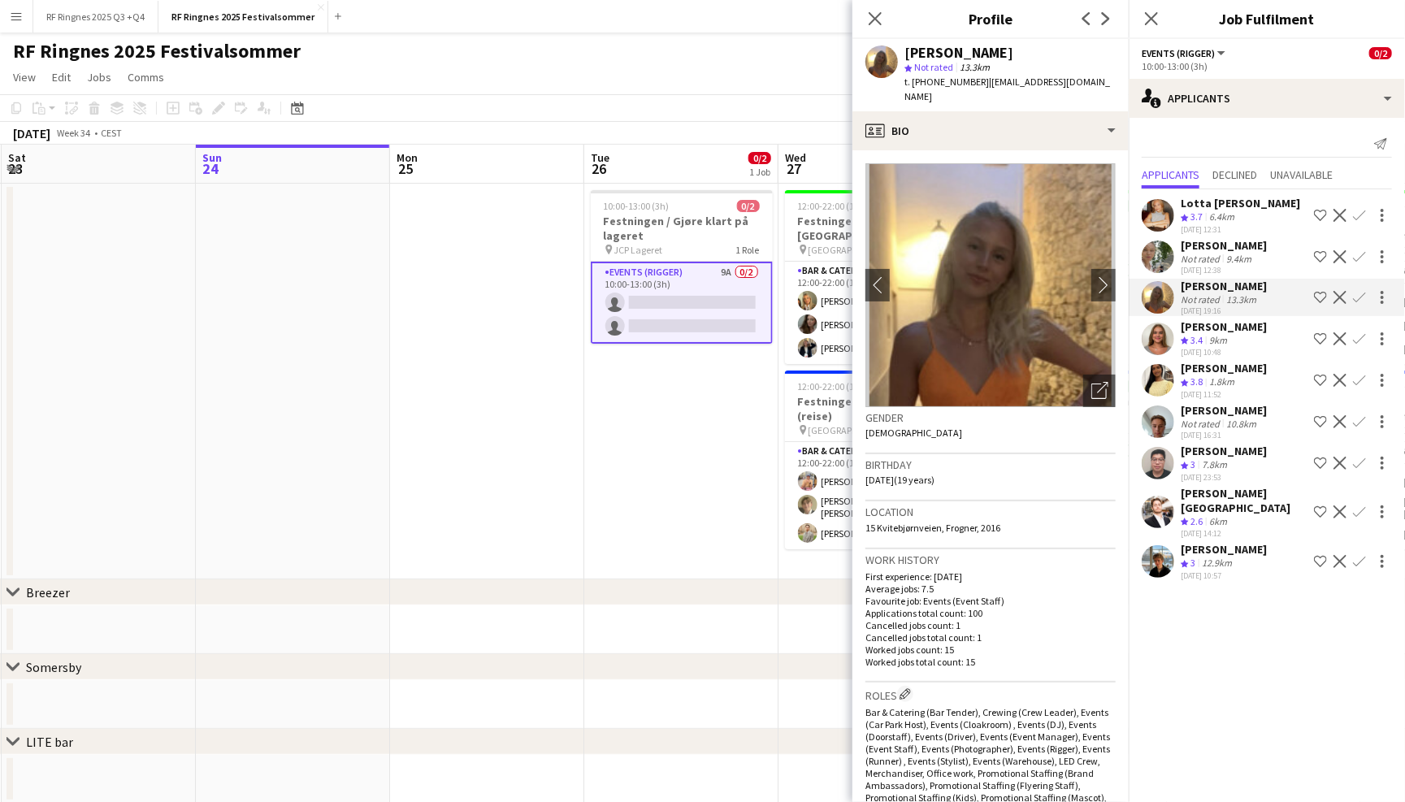
click at [1152, 254] on app-user-avatar at bounding box center [1158, 257] width 33 height 33
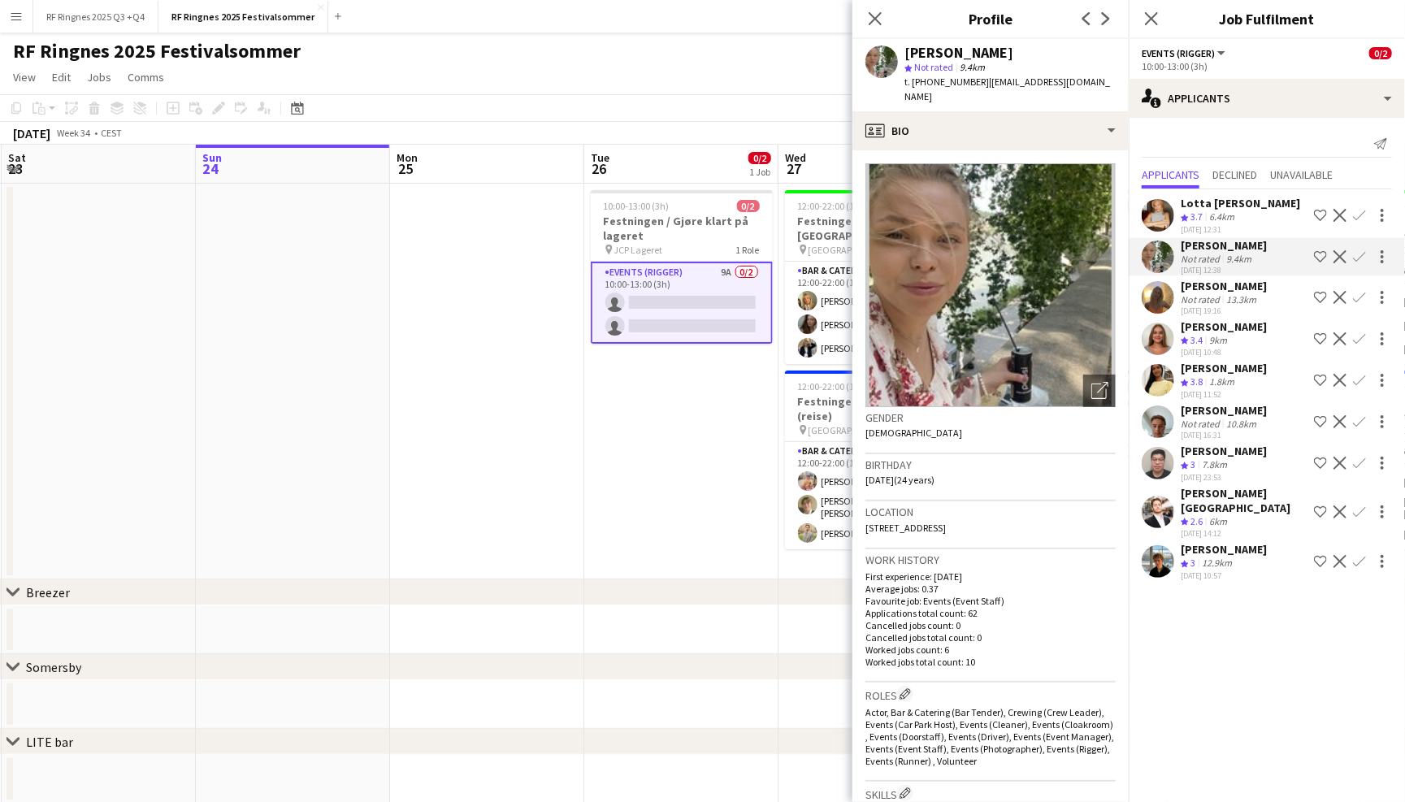
click at [1152, 196] on div "Lotta [PERSON_NAME] Crew rating 3.7 6.4km [DATE] 12:31 Shortlist crew Decline C…" at bounding box center [1267, 215] width 276 height 39
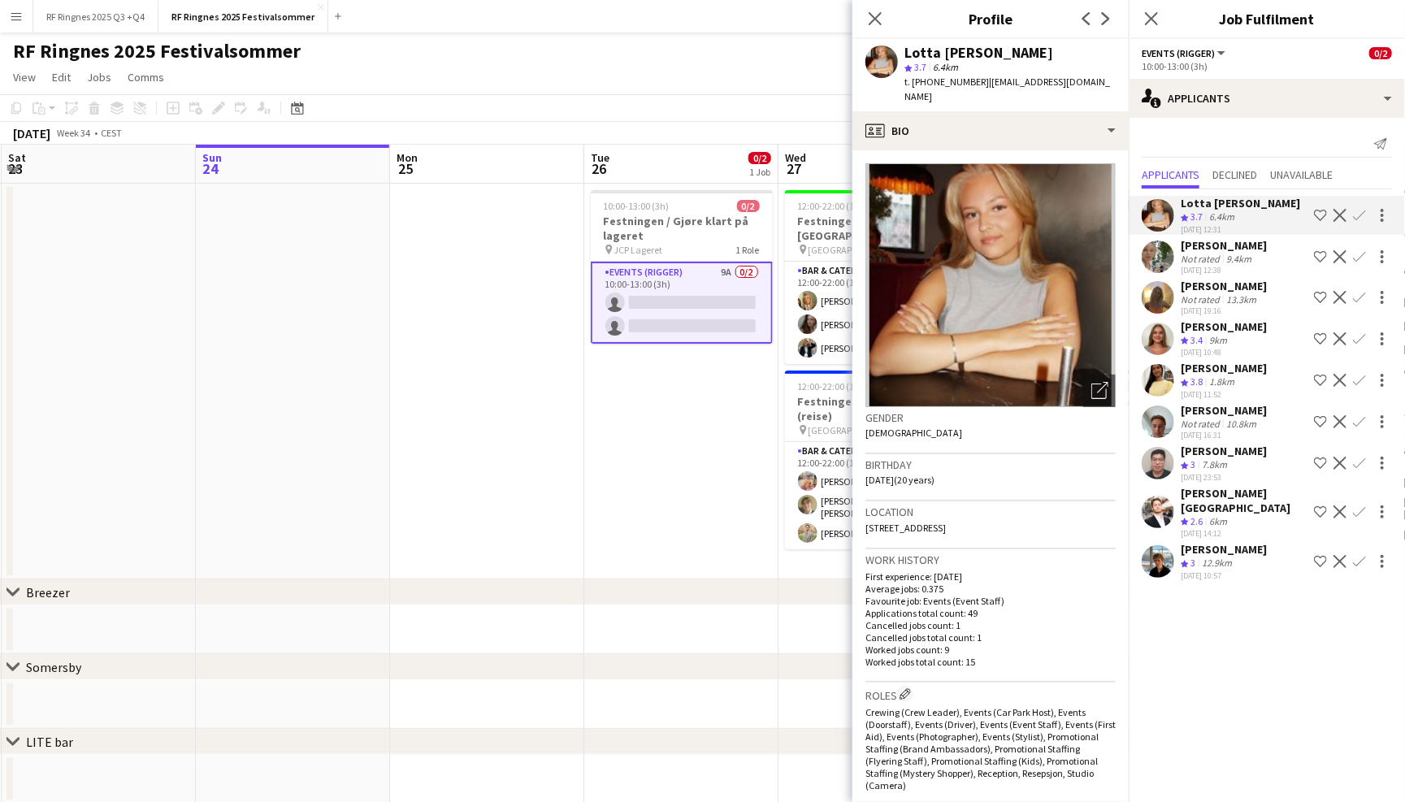
click at [1158, 545] on app-user-avatar at bounding box center [1158, 561] width 33 height 33
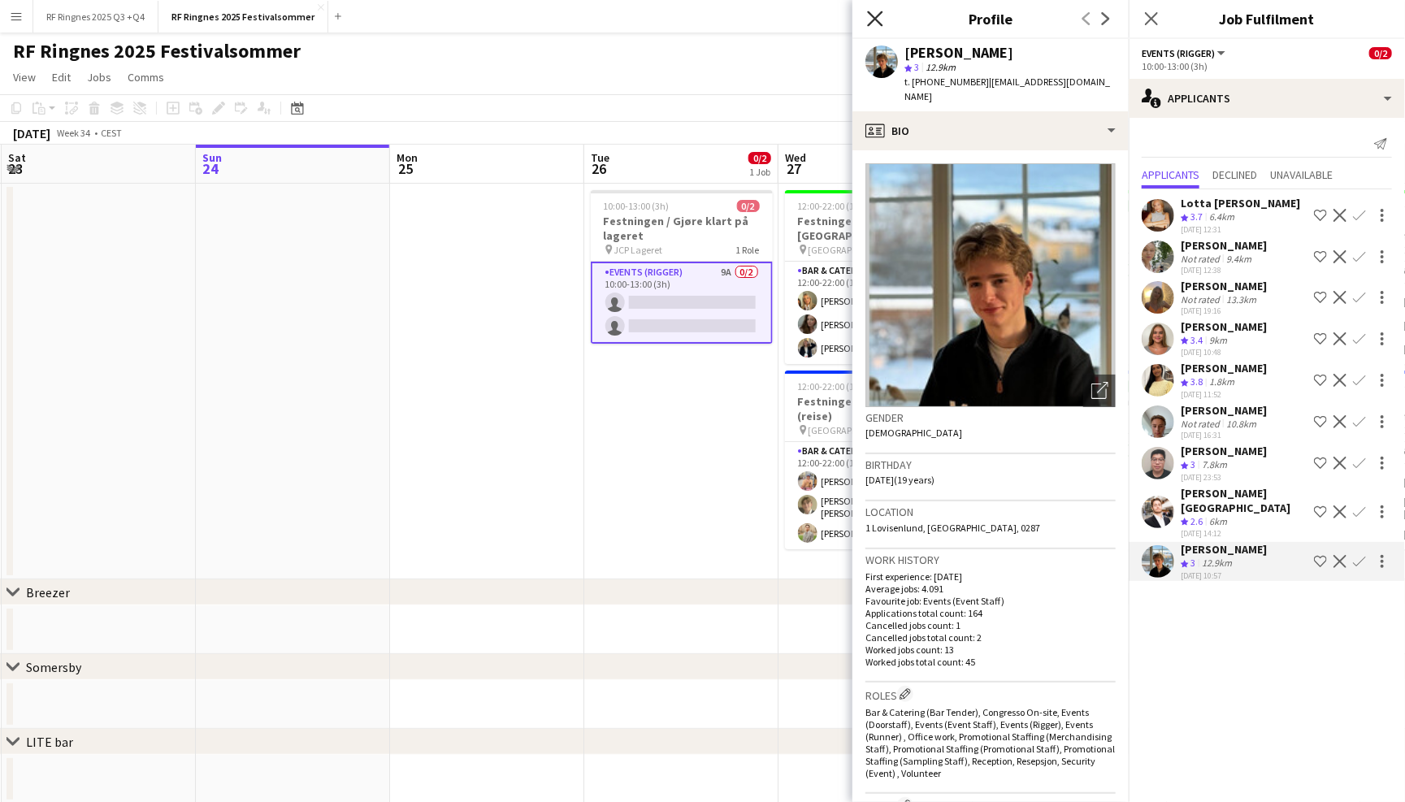
click at [874, 24] on icon "Close pop-in" at bounding box center [874, 18] width 15 height 15
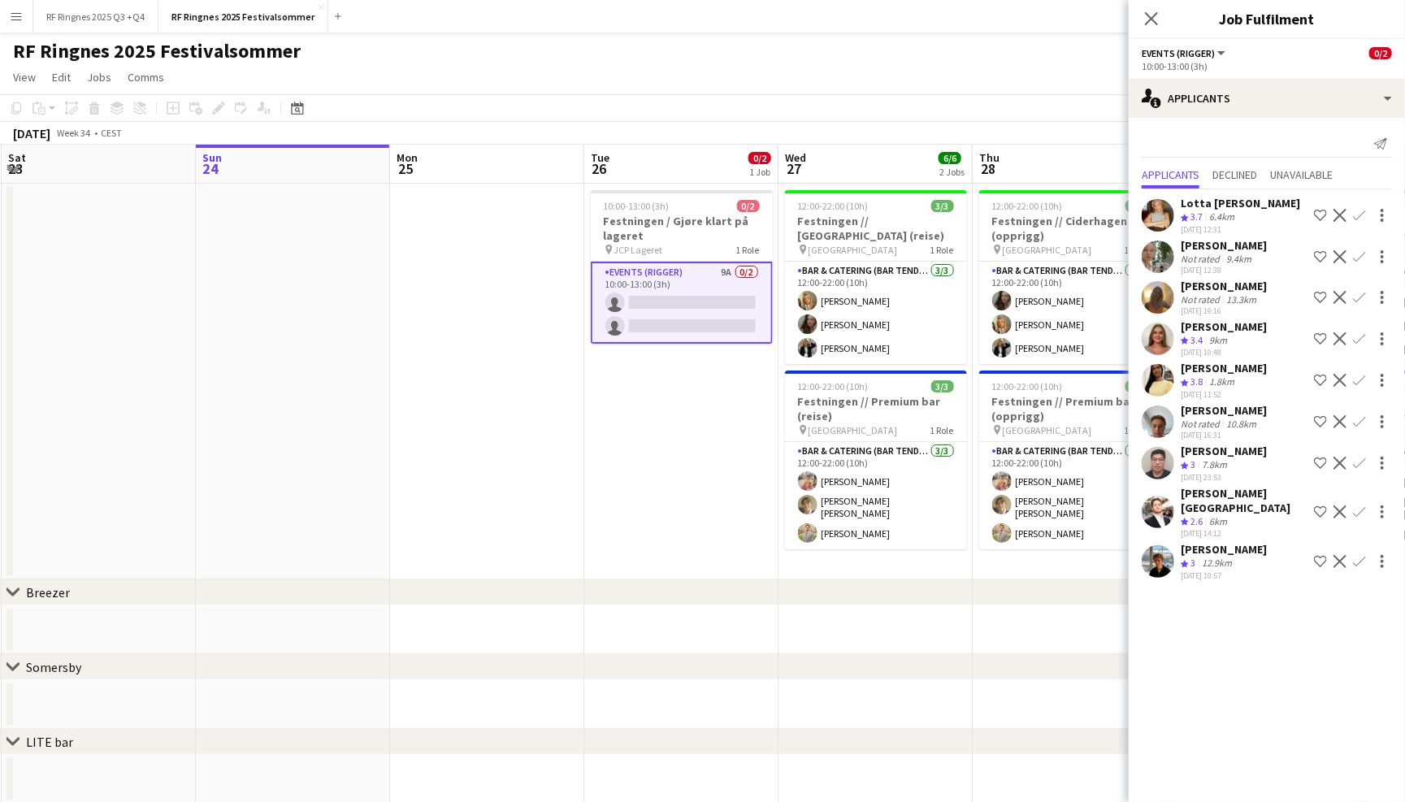
click at [847, 46] on div "RF Ringnes 2025 Festivalsommer user" at bounding box center [702, 48] width 1405 height 31
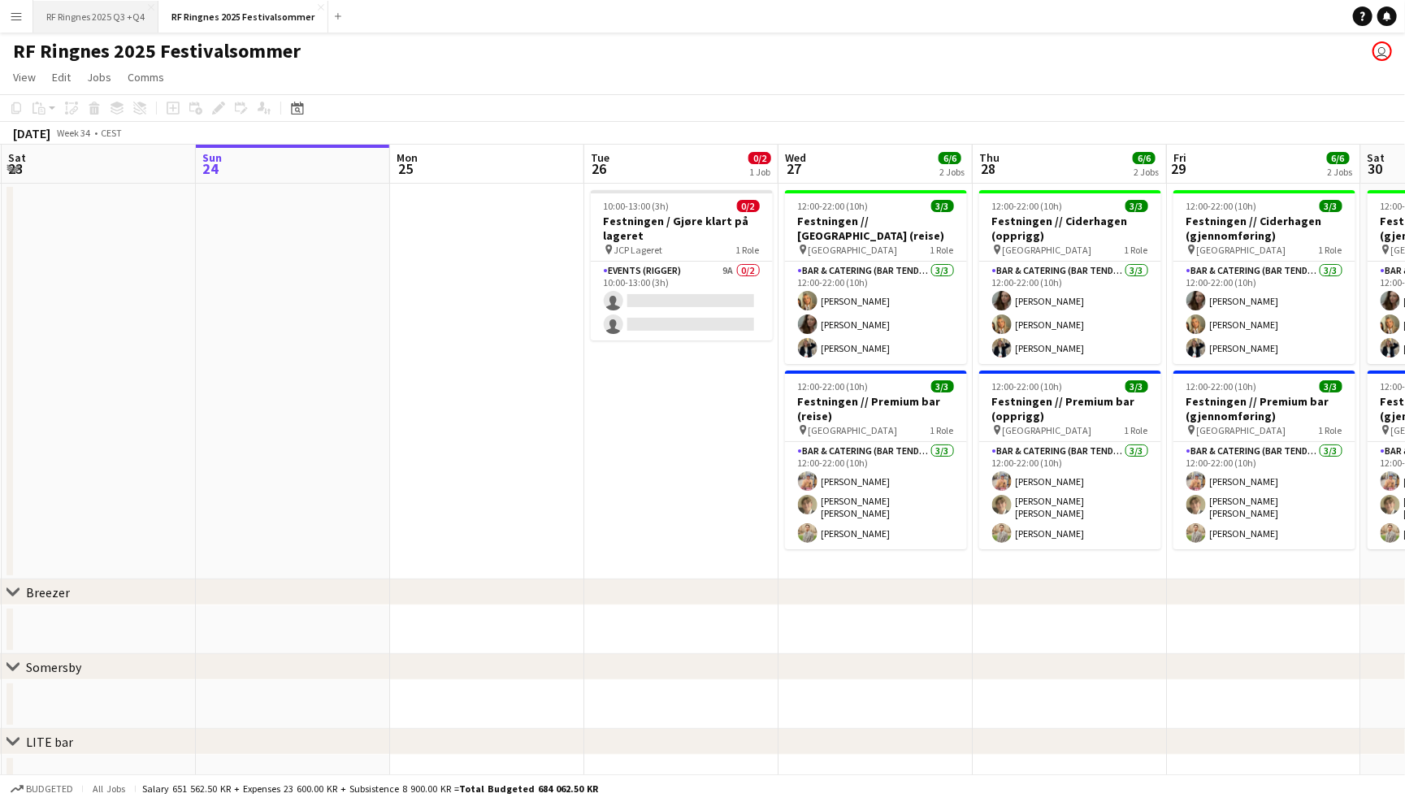
click at [131, 22] on button "RF Ringnes 2025 Q3 +Q4 Close" at bounding box center [95, 17] width 125 height 32
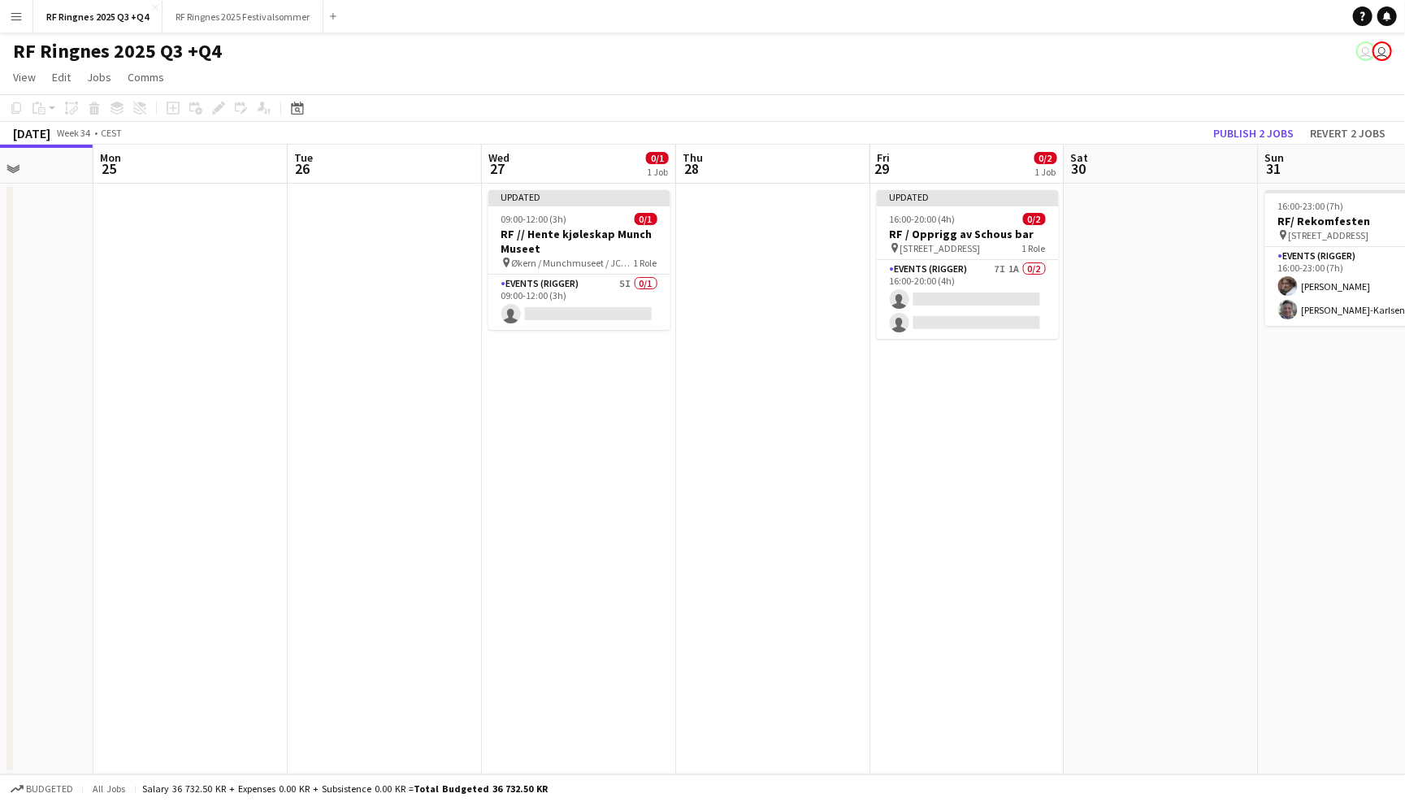
scroll to position [0, 684]
click at [1222, 136] on button "Publish 2 jobs" at bounding box center [1253, 133] width 93 height 21
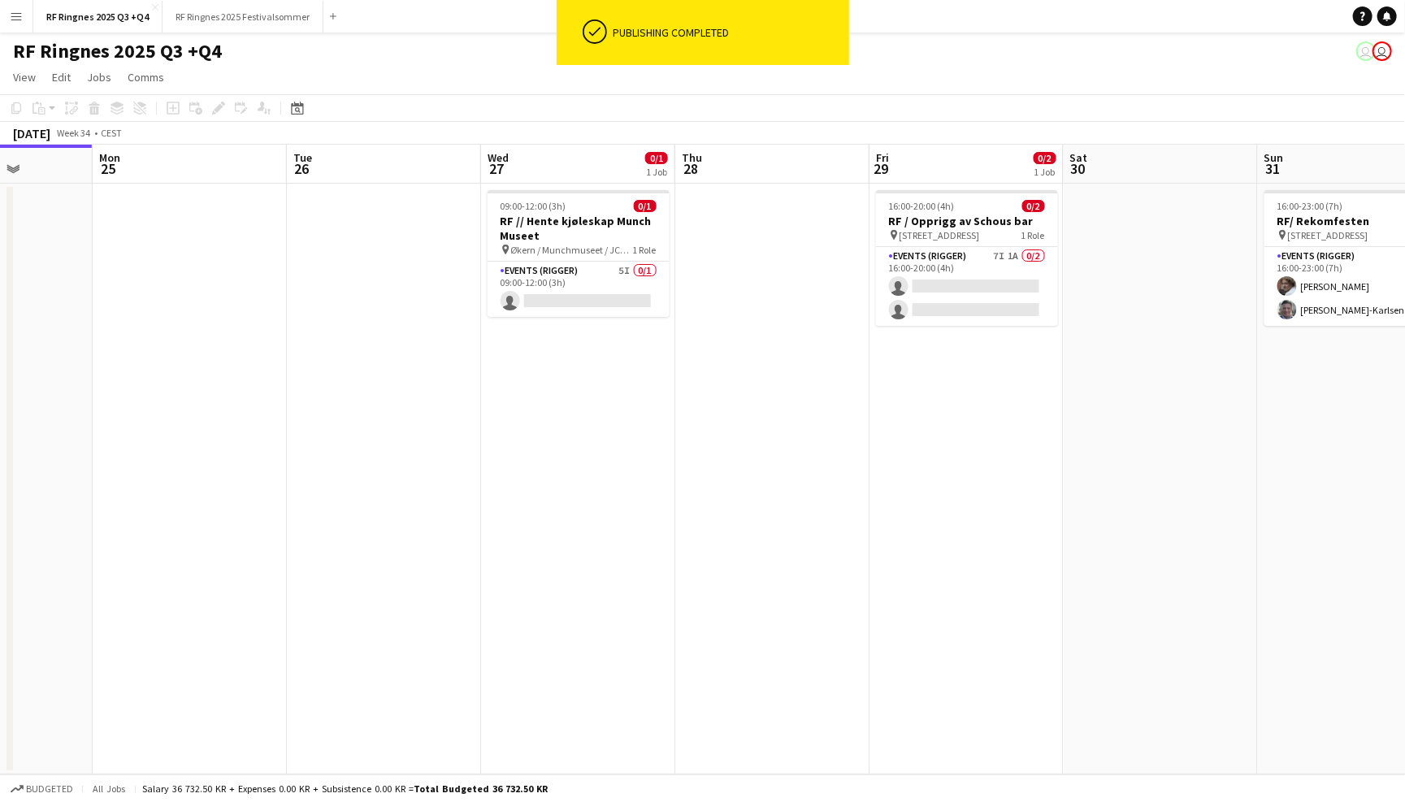
scroll to position [0, 0]
click at [594, 275] on app-card-role "Events (Rigger) 5I 0/1 09:00-12:00 (3h) single-neutral-actions" at bounding box center [579, 289] width 182 height 55
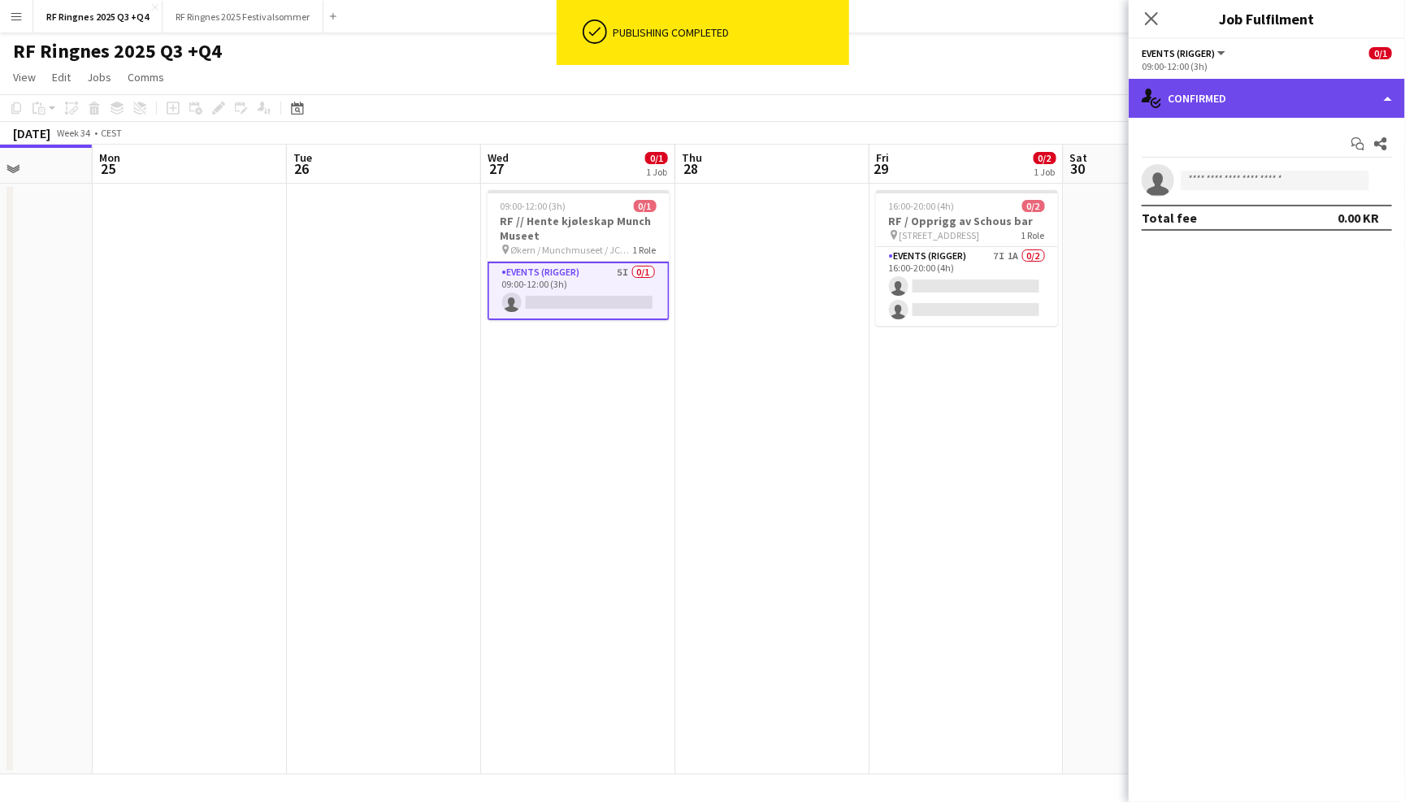
click at [1177, 103] on div "single-neutral-actions-check-2 Confirmed" at bounding box center [1267, 98] width 276 height 39
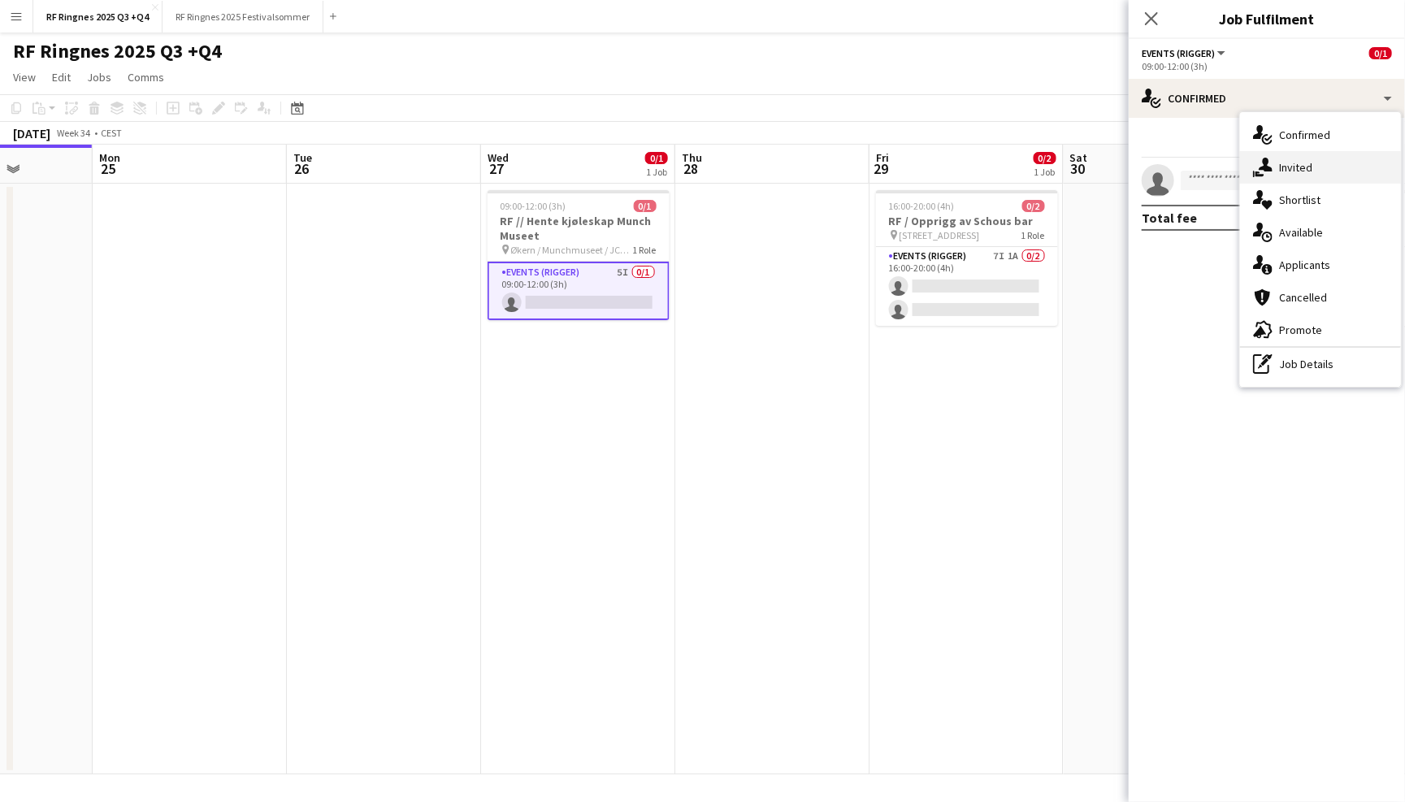
click at [1294, 168] on div "single-neutral-actions-share-1 Invited" at bounding box center [1320, 167] width 161 height 33
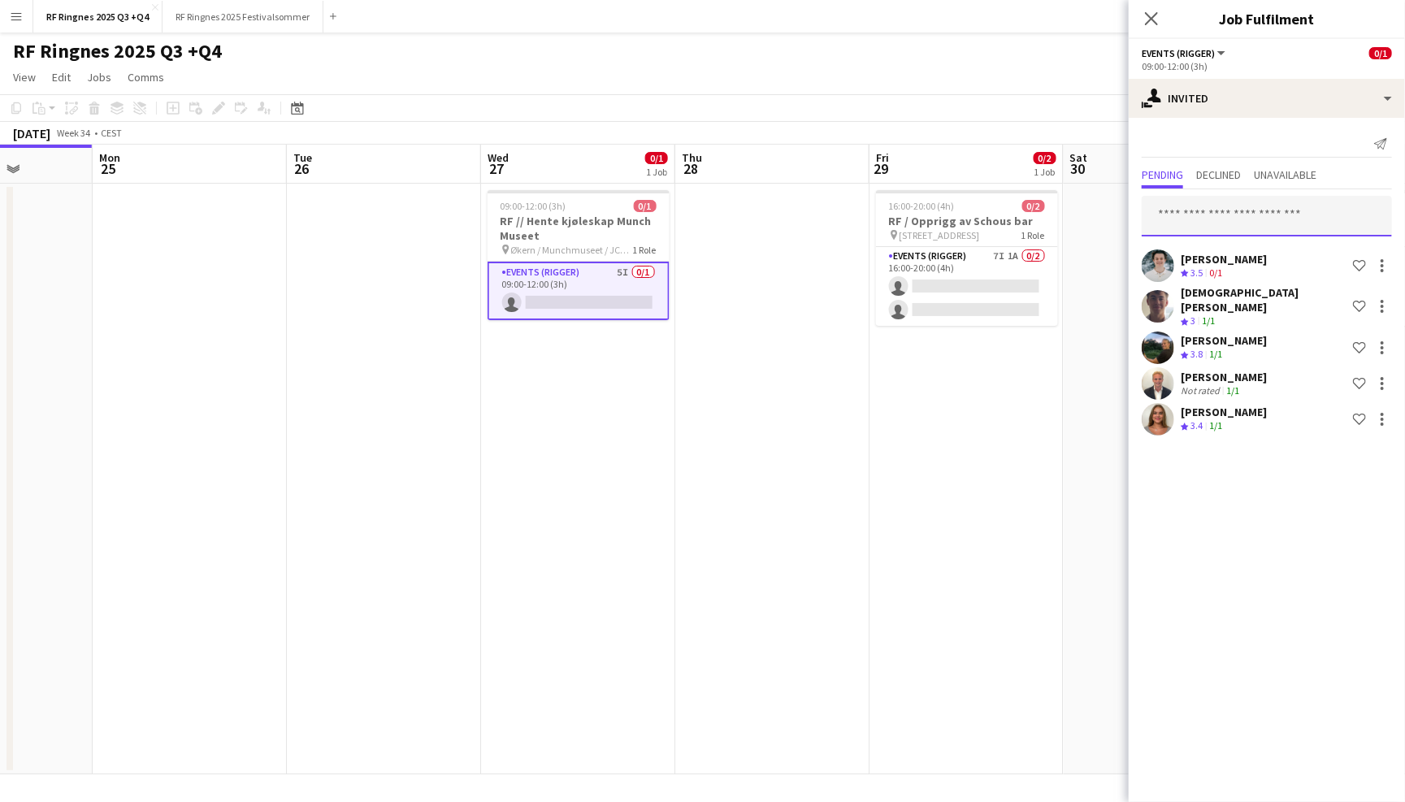
click at [1169, 206] on input "text" at bounding box center [1267, 216] width 250 height 41
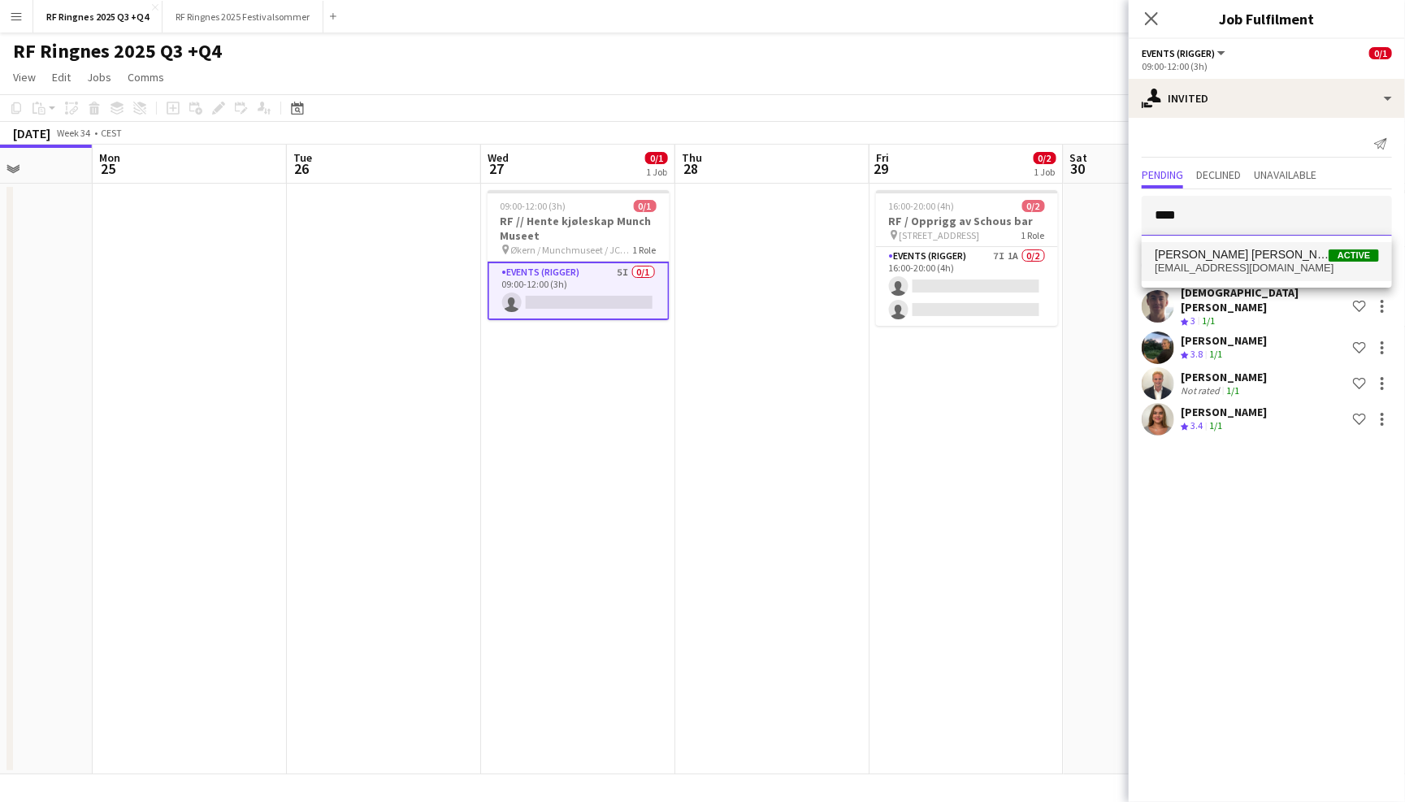
type input "****"
click at [1194, 255] on span "[PERSON_NAME] [PERSON_NAME]" at bounding box center [1242, 255] width 174 height 14
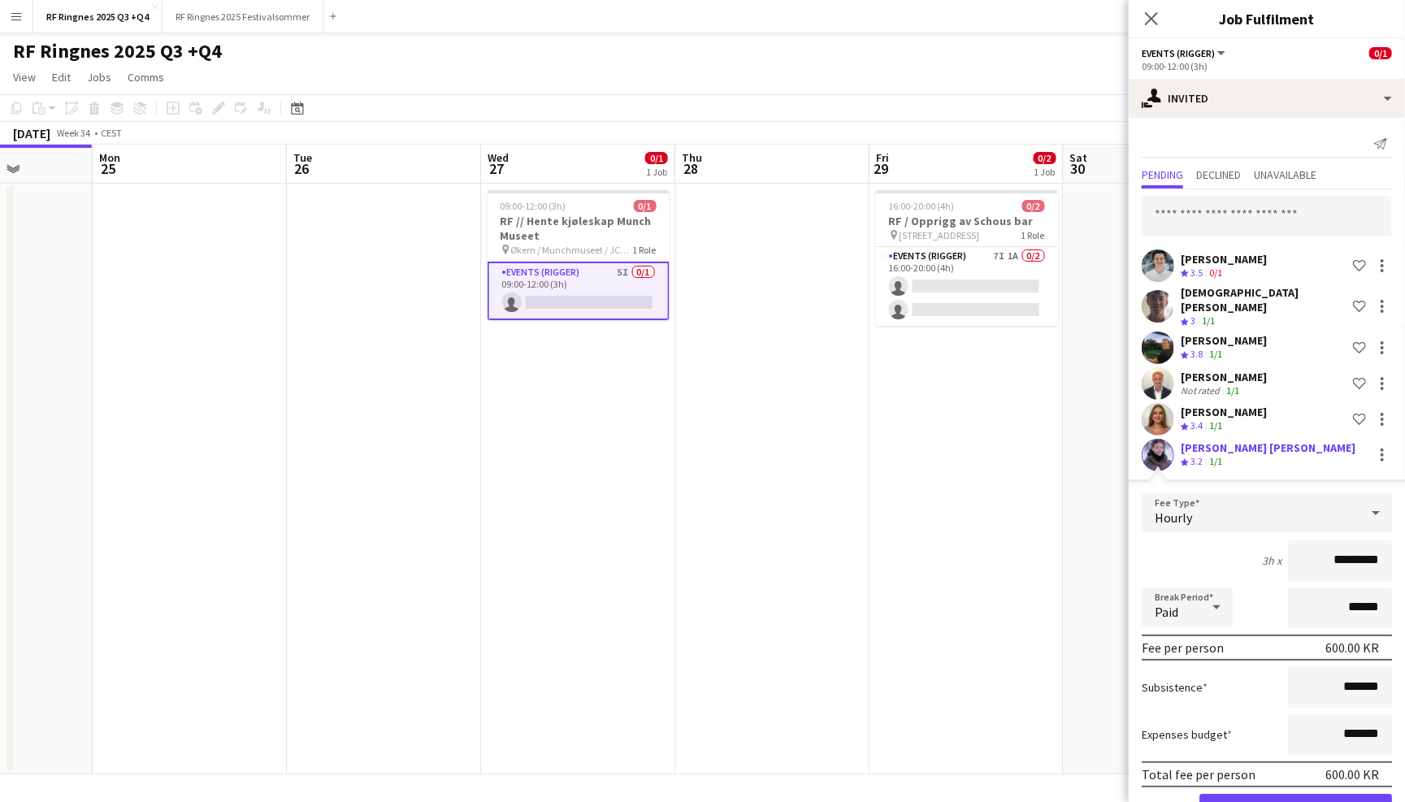
click at [1257, 800] on button "Confirm" at bounding box center [1296, 810] width 193 height 33
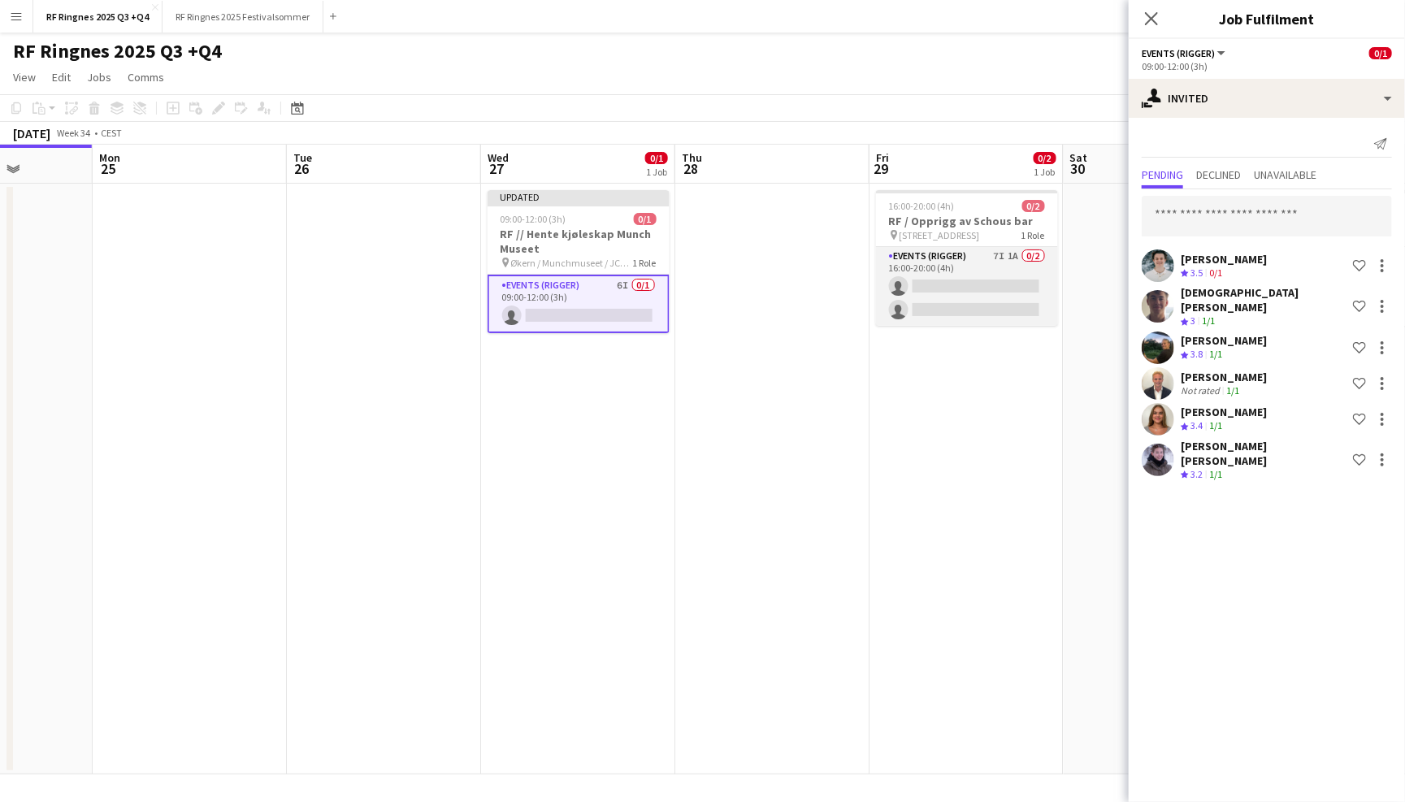
click at [989, 266] on app-card-role "Events (Rigger) 7I 1A 0/2 16:00-20:00 (4h) single-neutral-actions single-neutra…" at bounding box center [967, 286] width 182 height 79
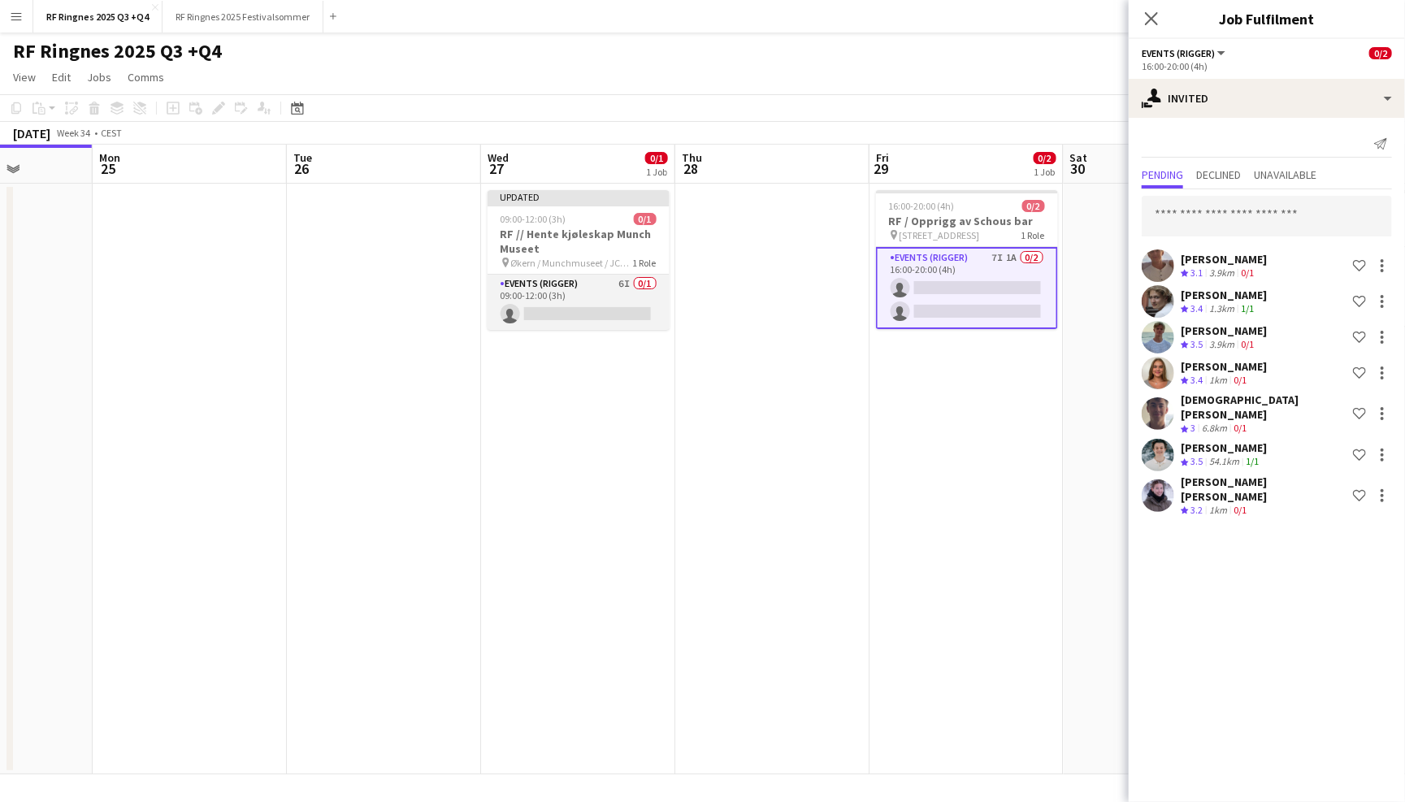
click at [566, 289] on app-card-role "Events (Rigger) 6I 0/1 09:00-12:00 (3h) single-neutral-actions" at bounding box center [579, 302] width 182 height 55
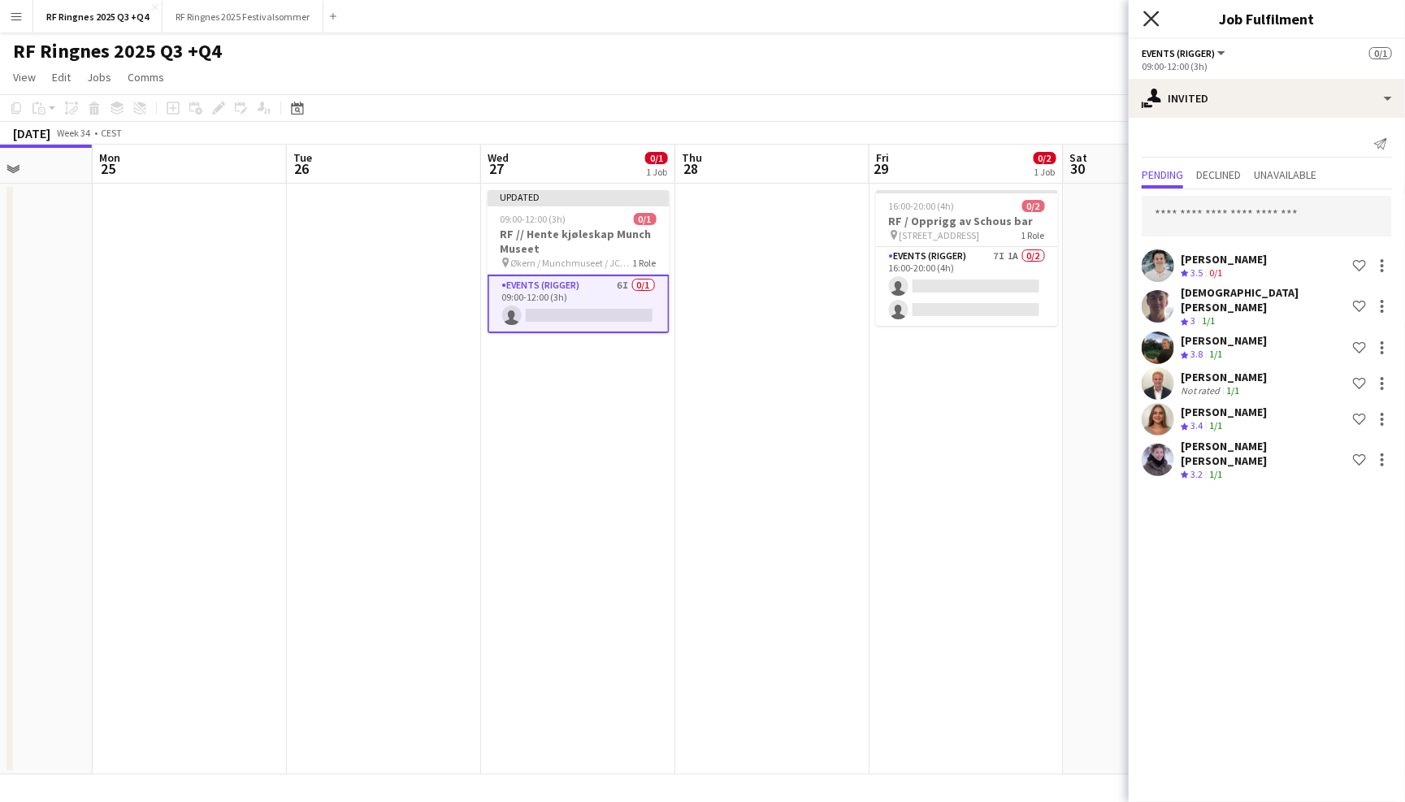
click at [1152, 17] on icon at bounding box center [1150, 18] width 15 height 15
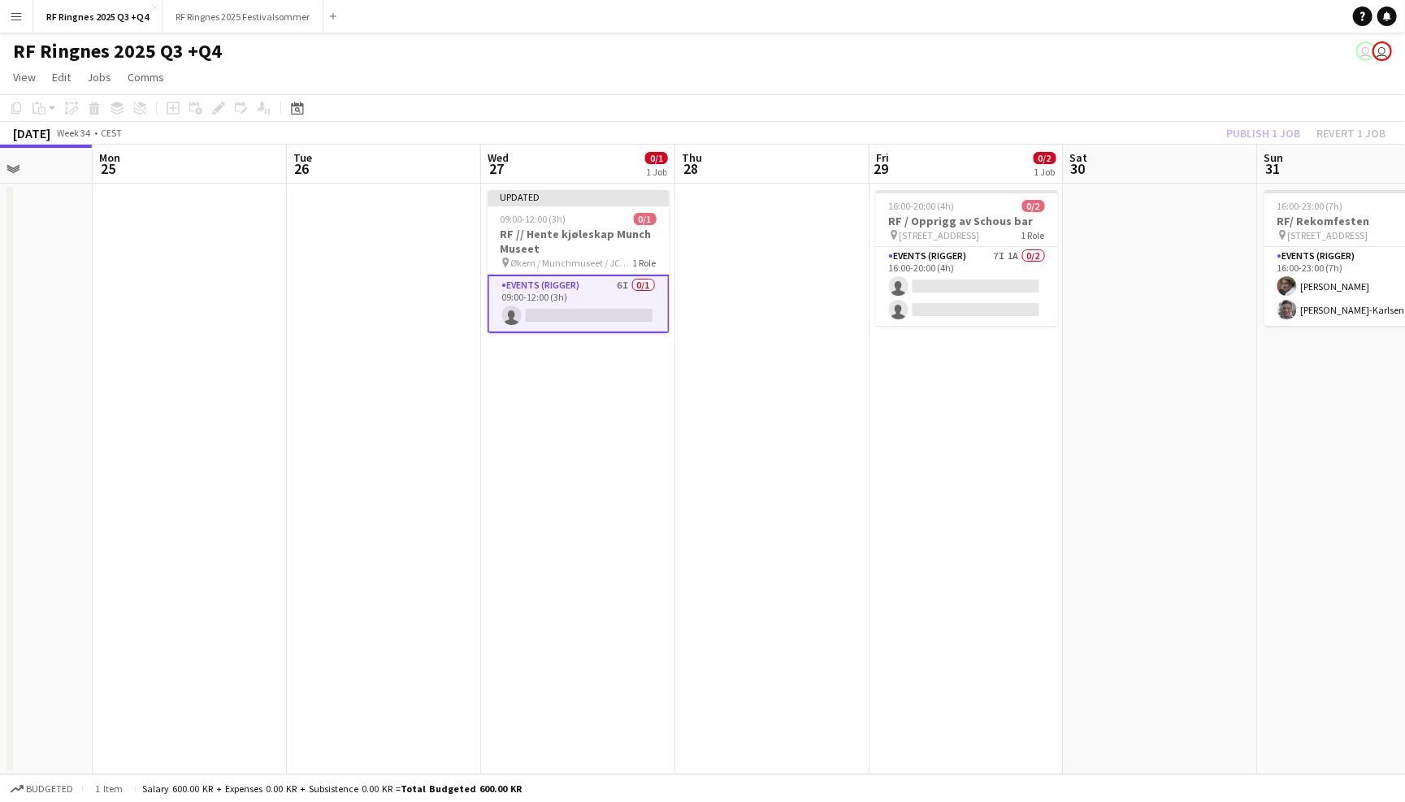
click at [1151, 52] on div "RF Ringnes 2025 Q3 +Q4 user user" at bounding box center [702, 48] width 1405 height 31
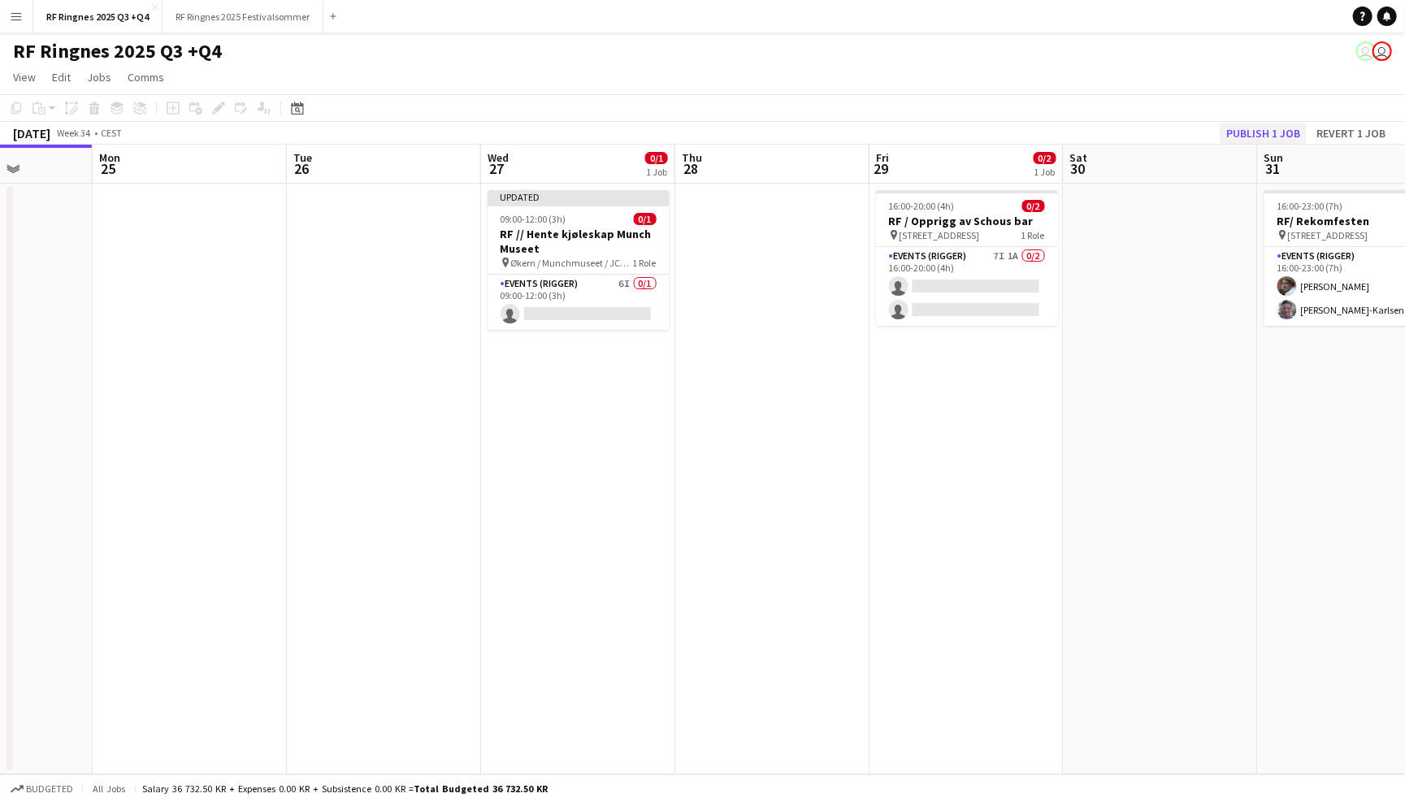
click at [1263, 127] on button "Publish 1 job" at bounding box center [1263, 133] width 87 height 21
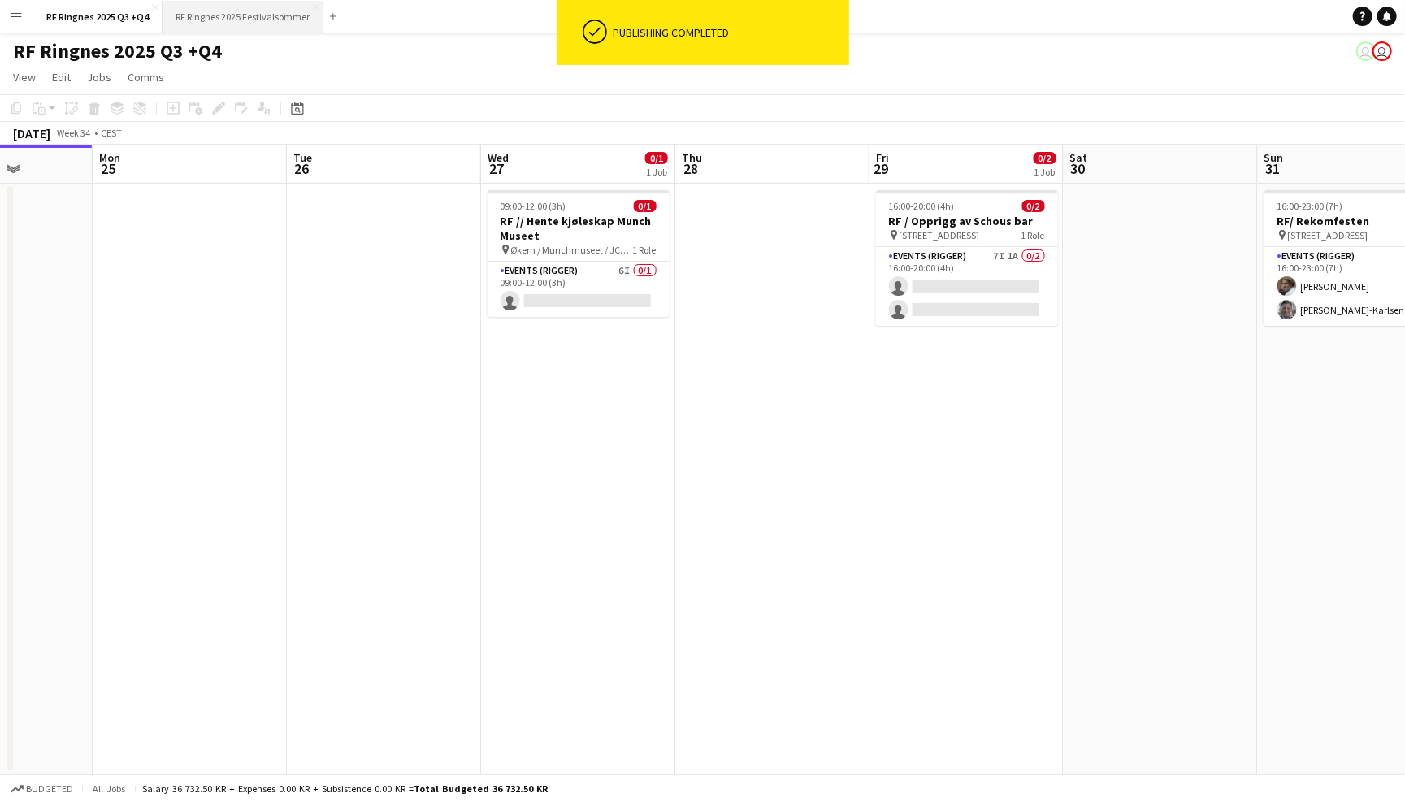
click at [271, 23] on button "RF Ringnes 2025 Festivalsommer Close" at bounding box center [243, 17] width 161 height 32
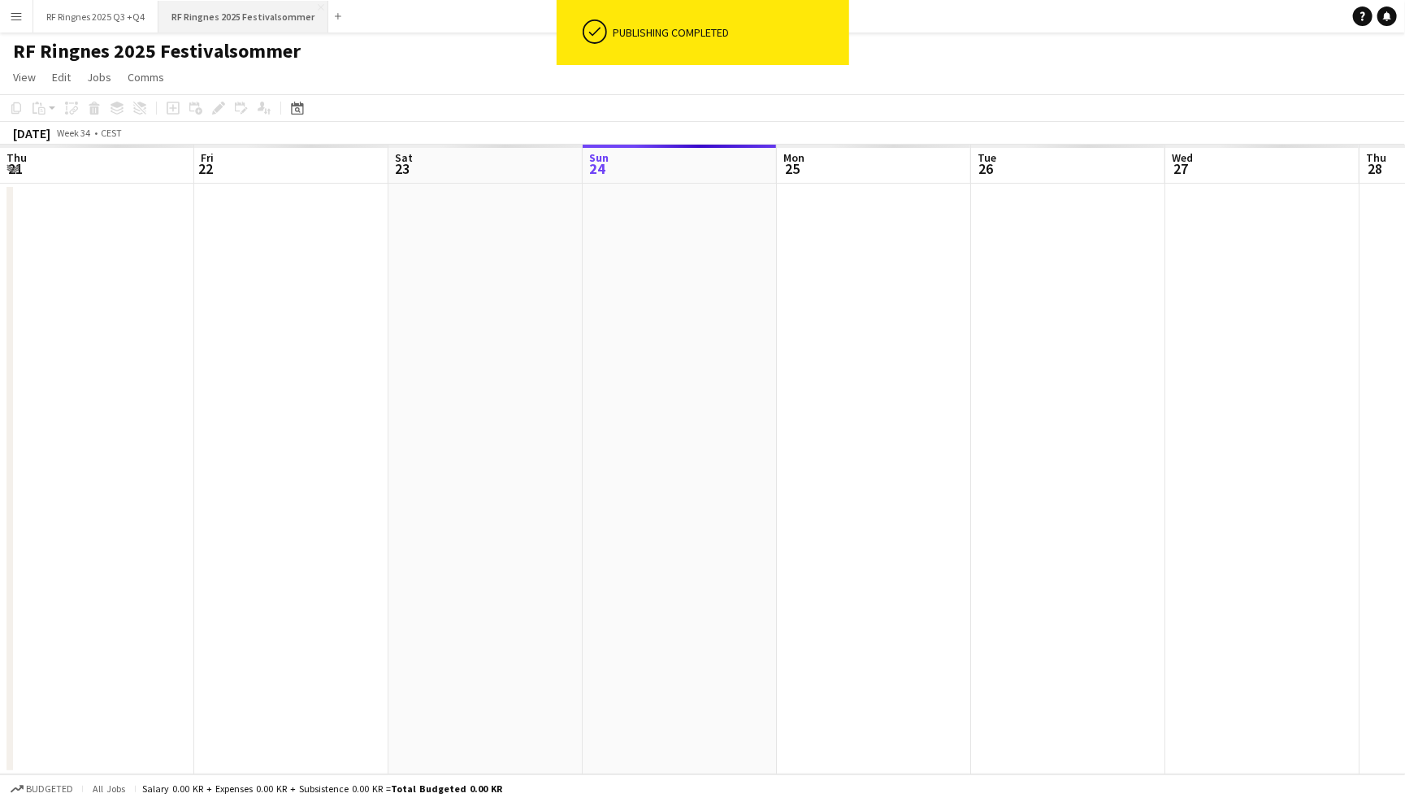
scroll to position [0, 388]
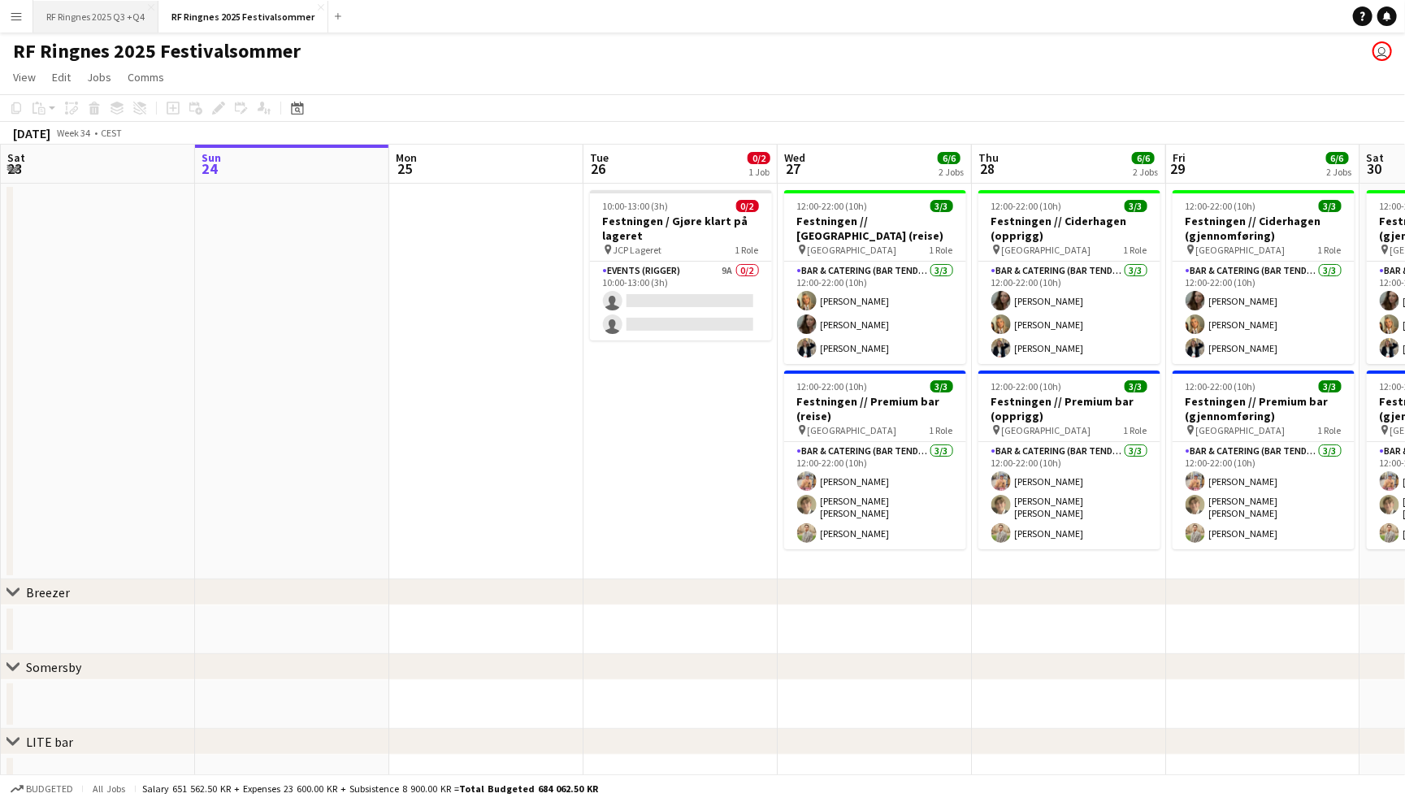
click at [117, 19] on button "RF Ringnes 2025 Q3 +Q4 Close" at bounding box center [95, 17] width 125 height 32
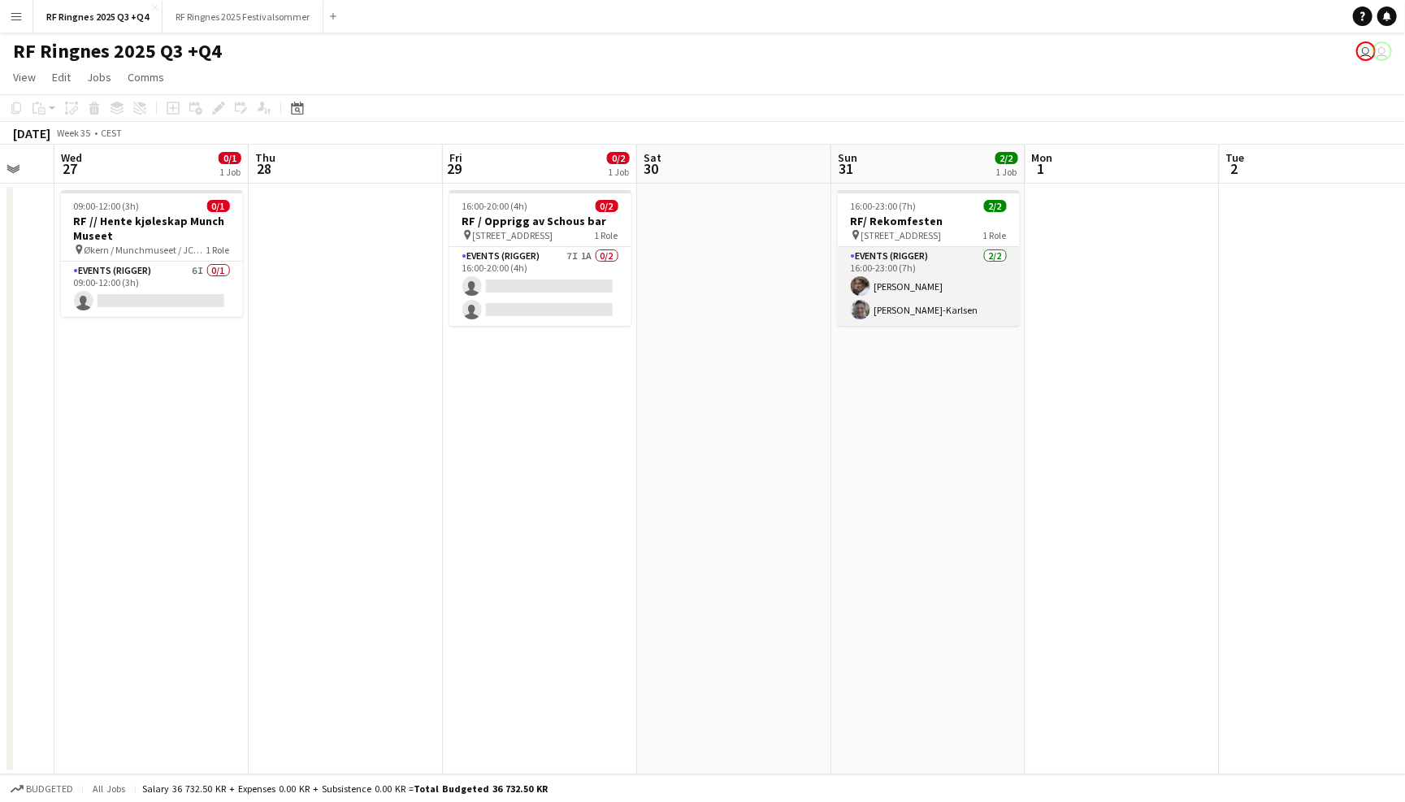
scroll to position [0, 722]
click at [932, 295] on app-card-role "Events (Rigger) [DATE] 16:00-23:00 (7h) [PERSON_NAME] [PERSON_NAME]" at bounding box center [930, 286] width 182 height 79
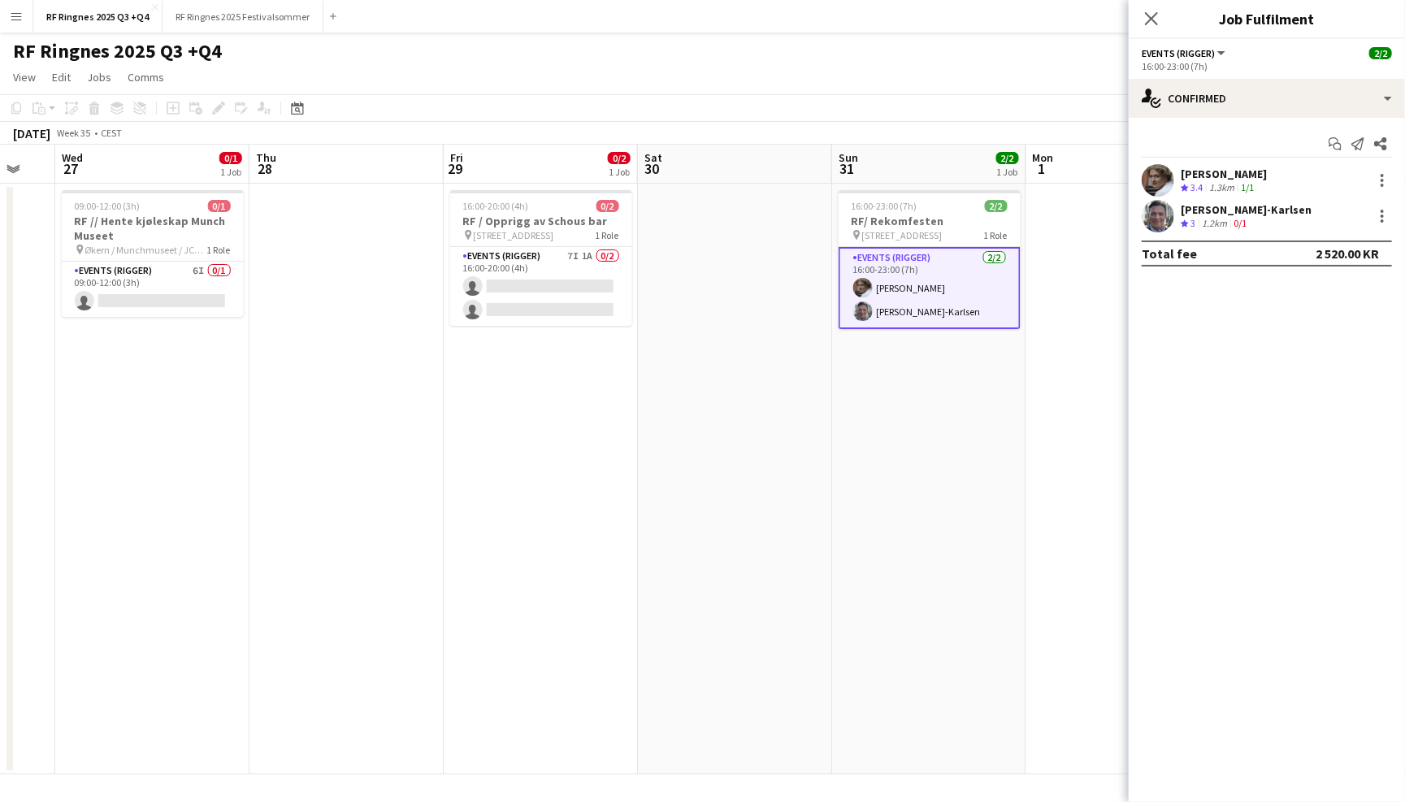
click at [1157, 214] on app-user-avatar at bounding box center [1158, 216] width 33 height 33
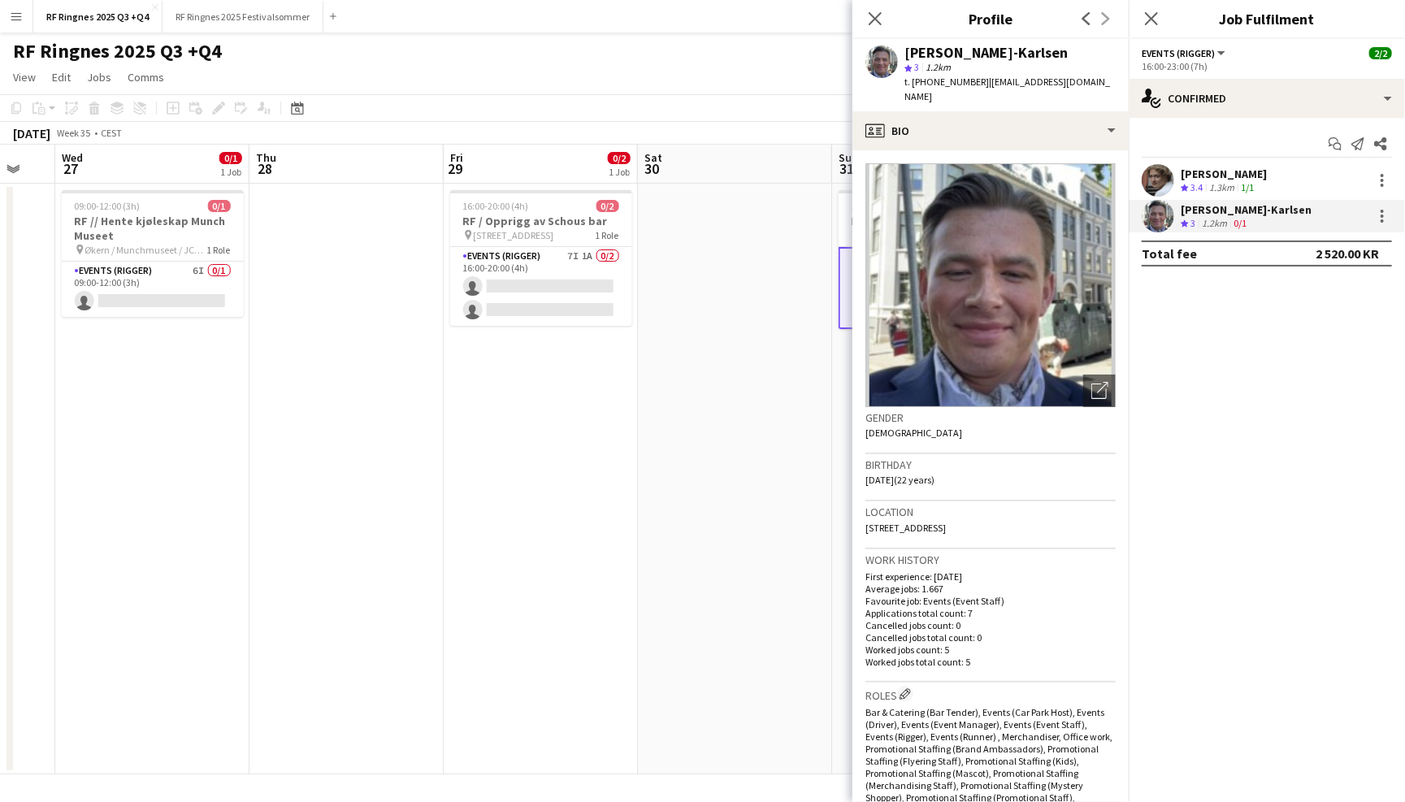
click at [1152, 161] on div "Start chat Send notification Share [PERSON_NAME] Crew rating 3.4 1.3km 1/1 [PER…" at bounding box center [1267, 199] width 276 height 162
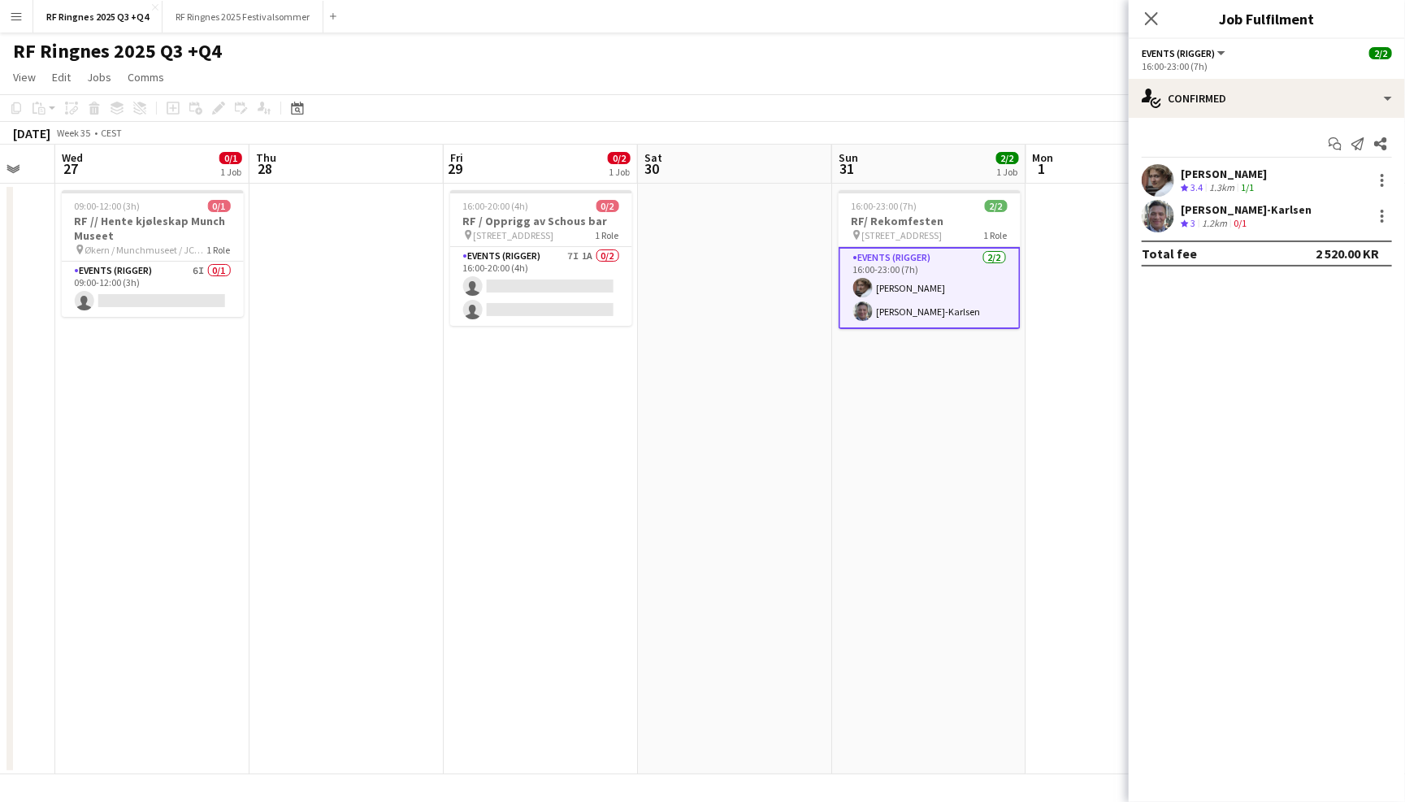
click at [1158, 176] on app-user-avatar at bounding box center [1158, 180] width 33 height 33
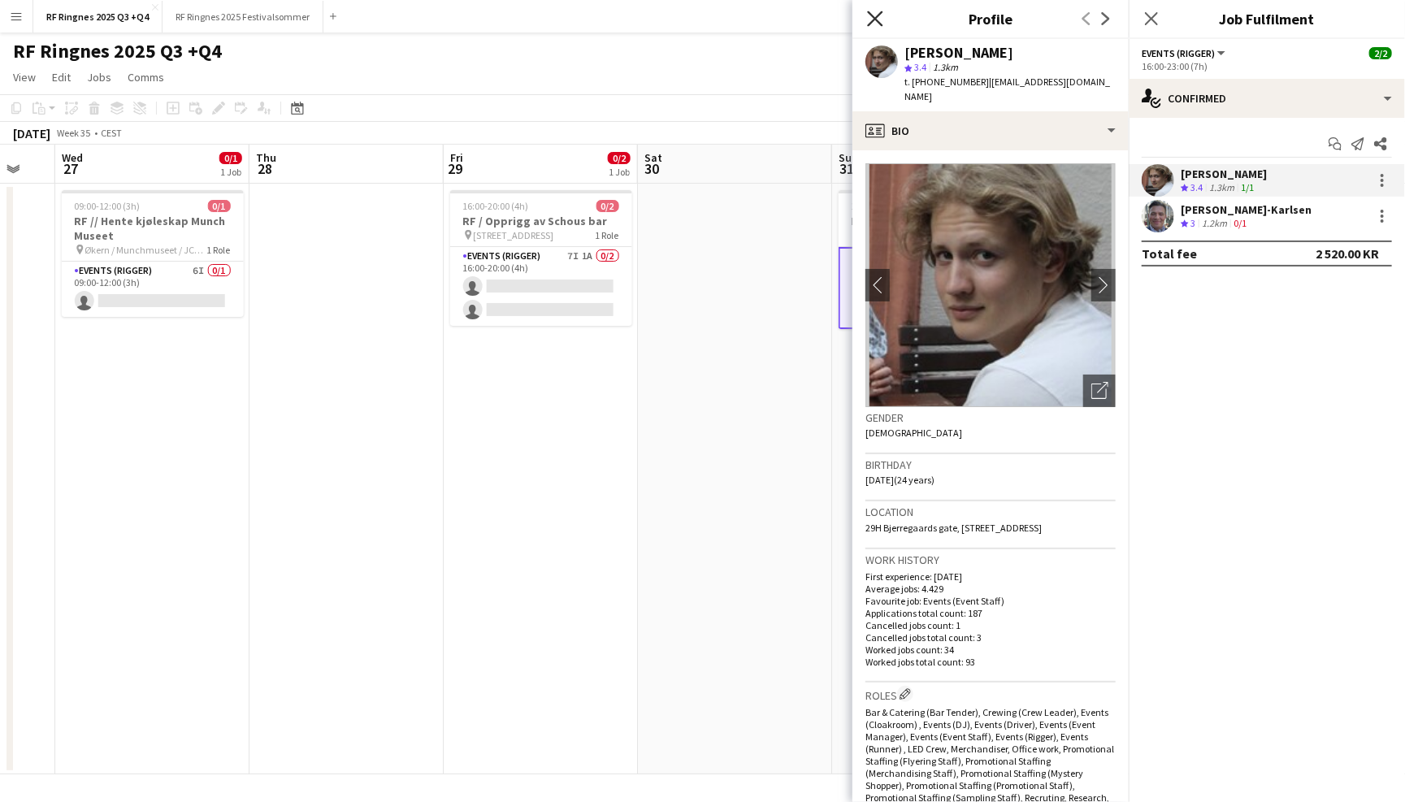
click at [874, 20] on icon "Close pop-in" at bounding box center [874, 18] width 15 height 15
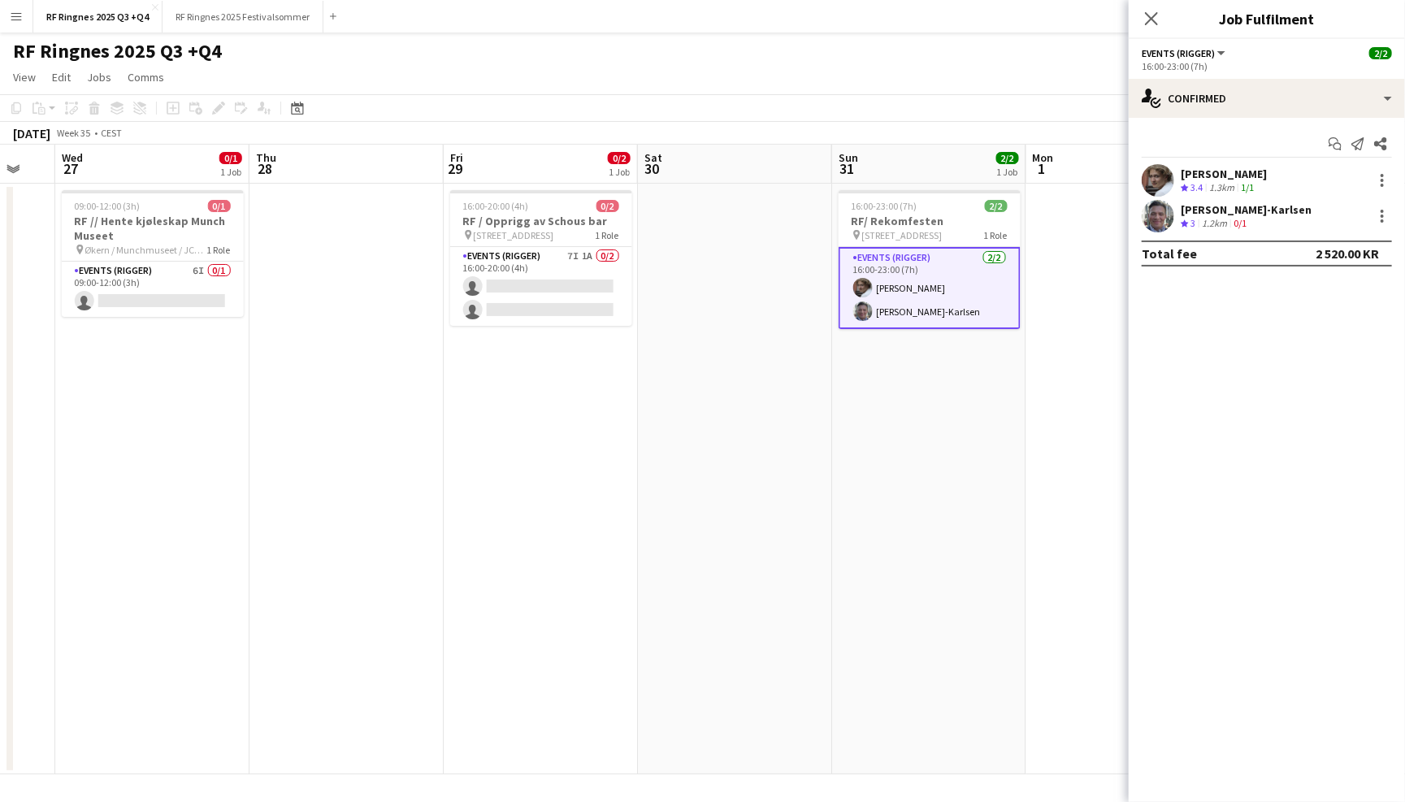
click at [849, 55] on div "RF Ringnes 2025 Q3 +Q4 user user" at bounding box center [702, 48] width 1405 height 31
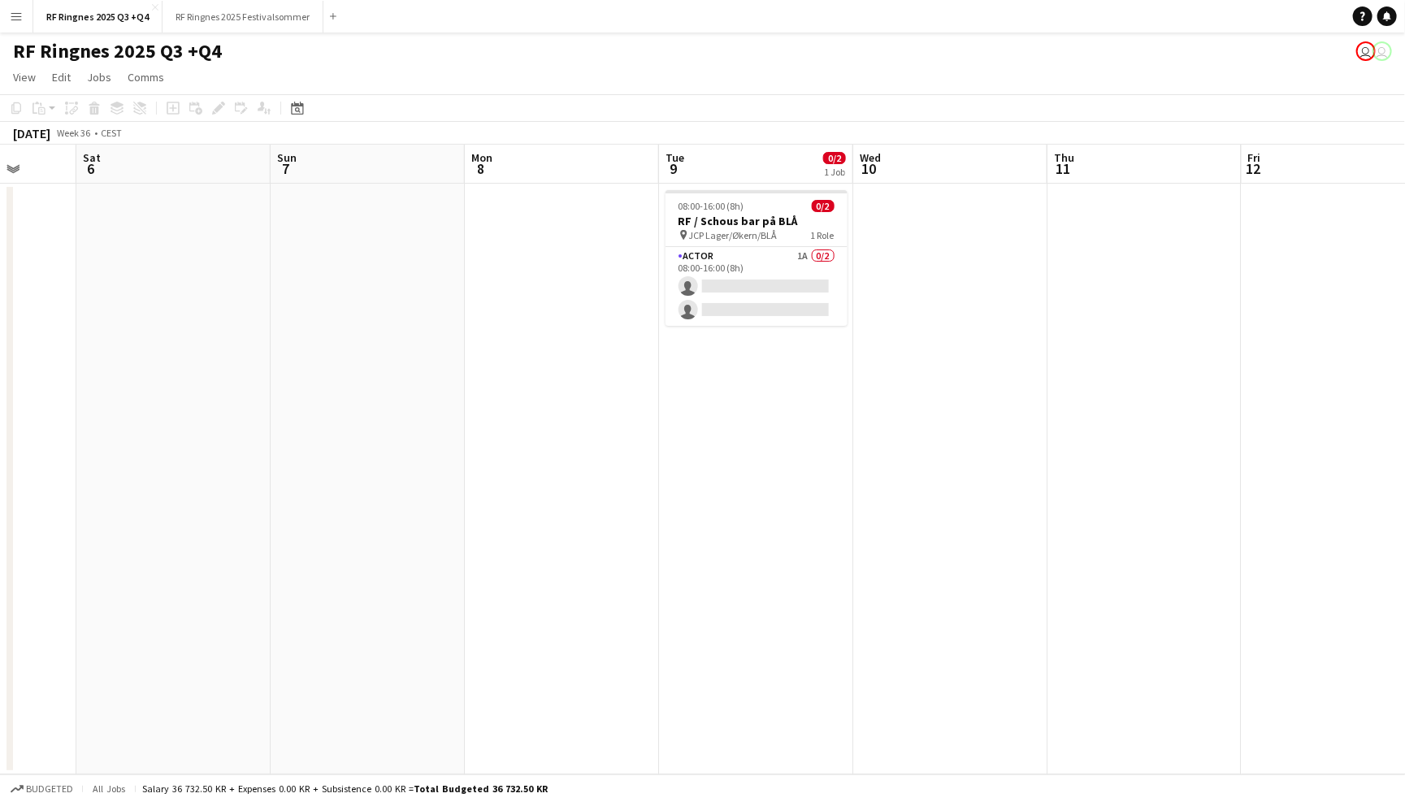
scroll to position [0, 508]
click at [10, 19] on app-icon "Menu" at bounding box center [16, 16] width 13 height 13
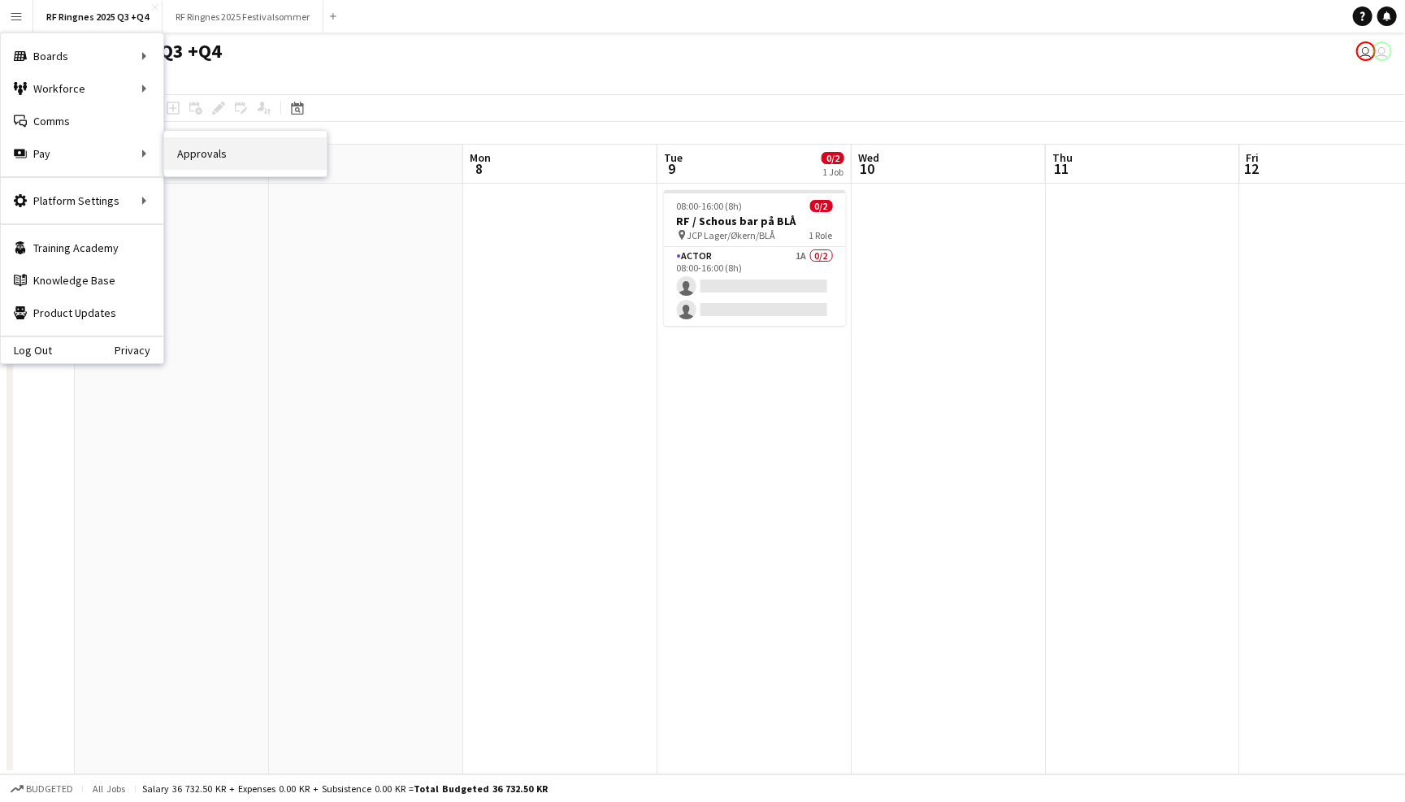
click at [189, 154] on link "Approvals" at bounding box center [245, 153] width 163 height 33
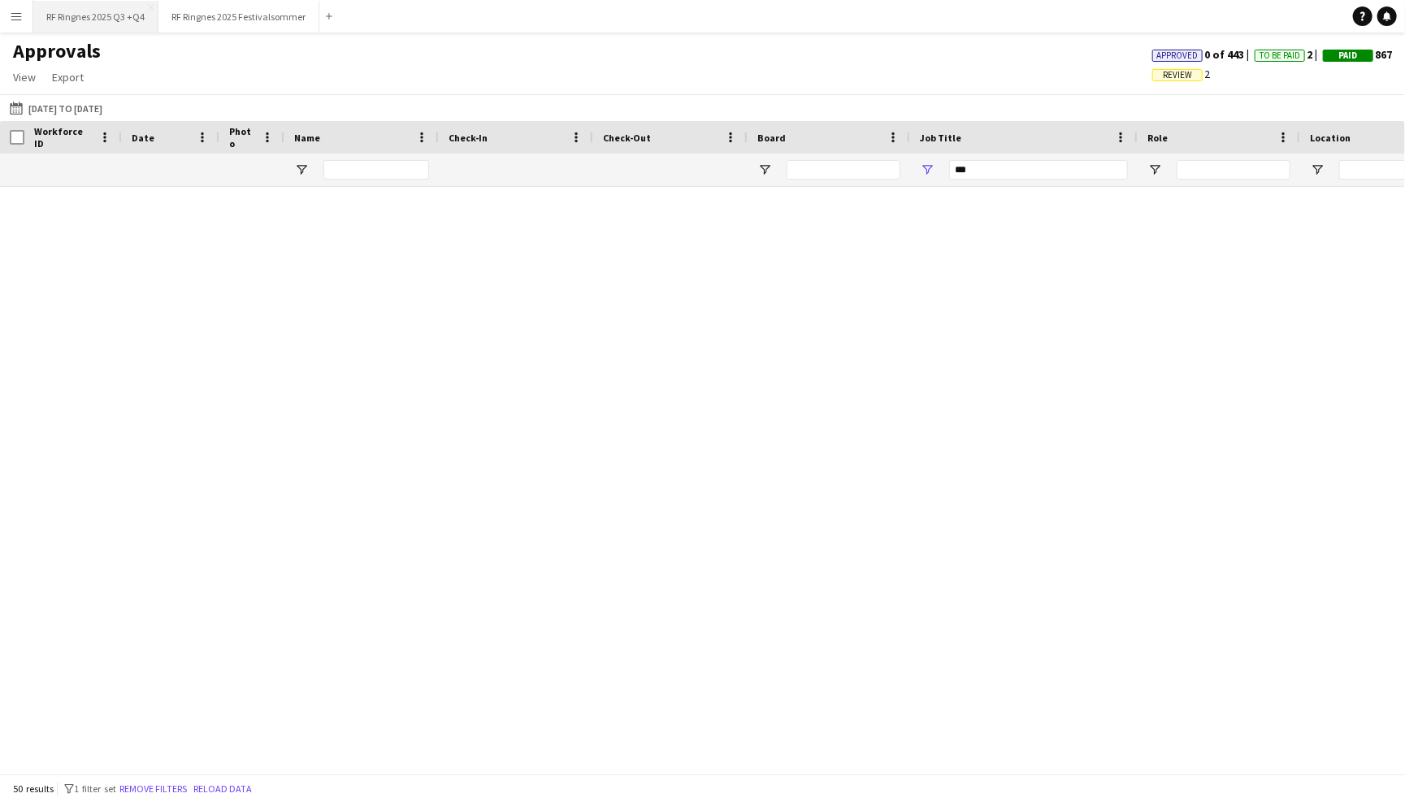
click at [116, 24] on button "RF Ringnes 2025 Q3 +Q4 Close" at bounding box center [95, 17] width 125 height 32
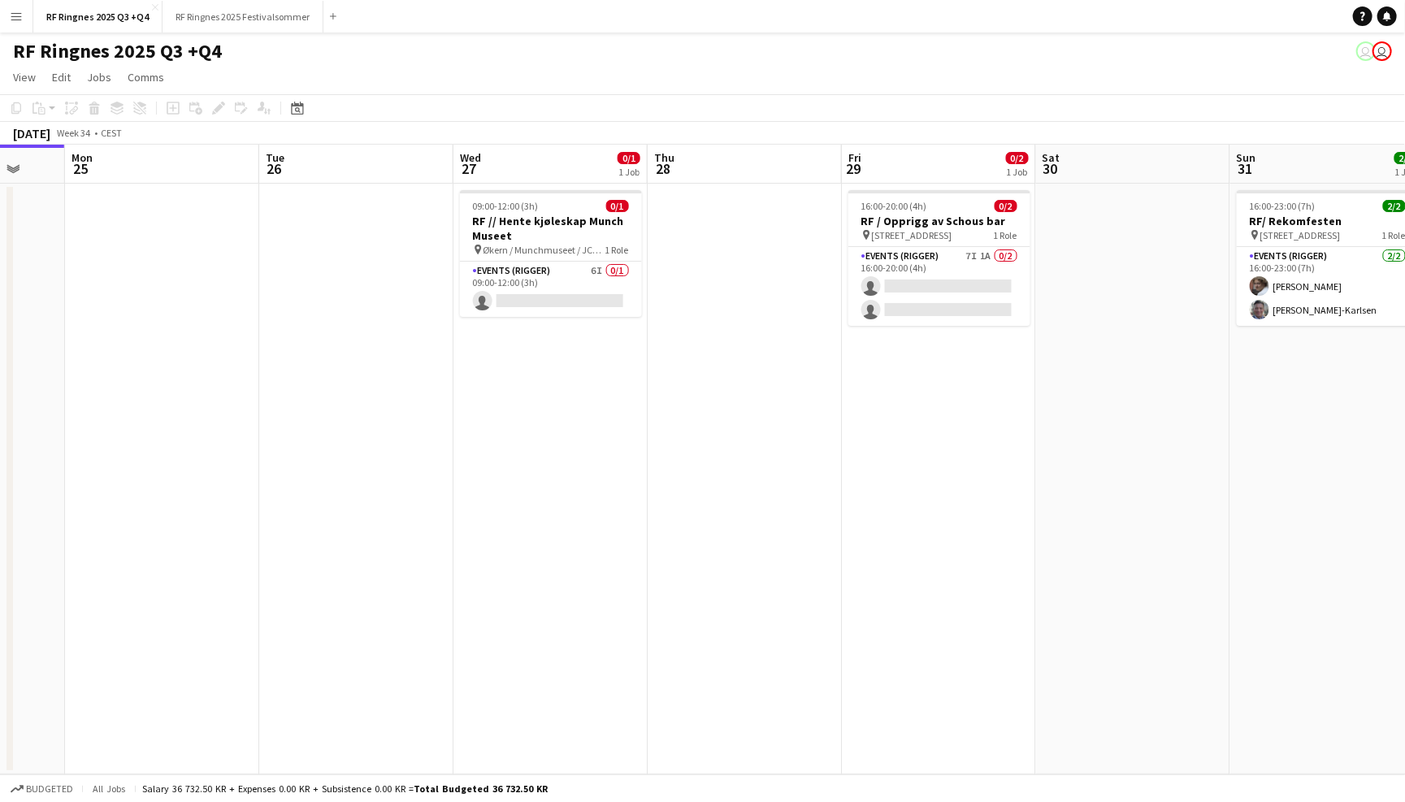
scroll to position [0, 716]
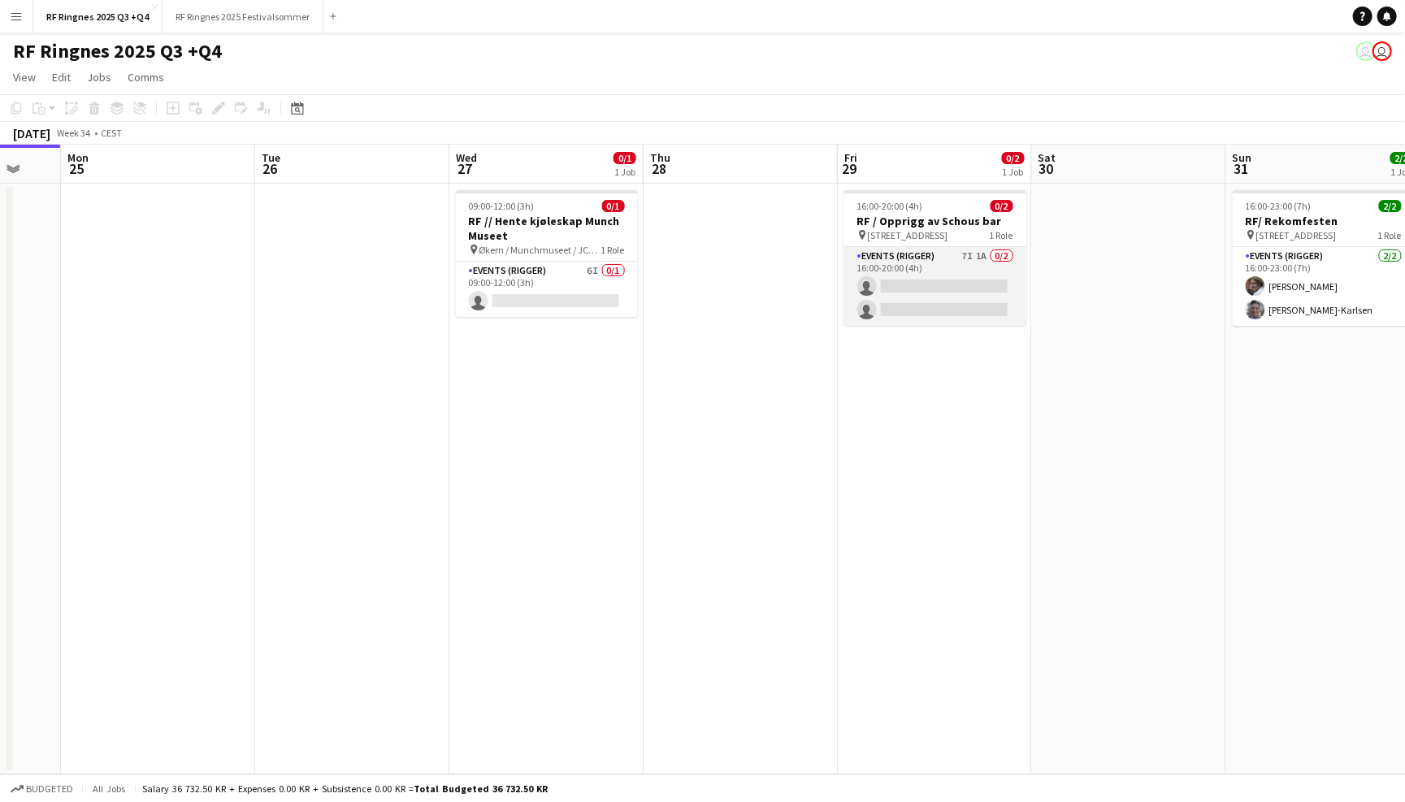
click at [929, 279] on app-card-role "Events (Rigger) 7I 1A 0/2 16:00-20:00 (4h) single-neutral-actions single-neutra…" at bounding box center [935, 286] width 182 height 79
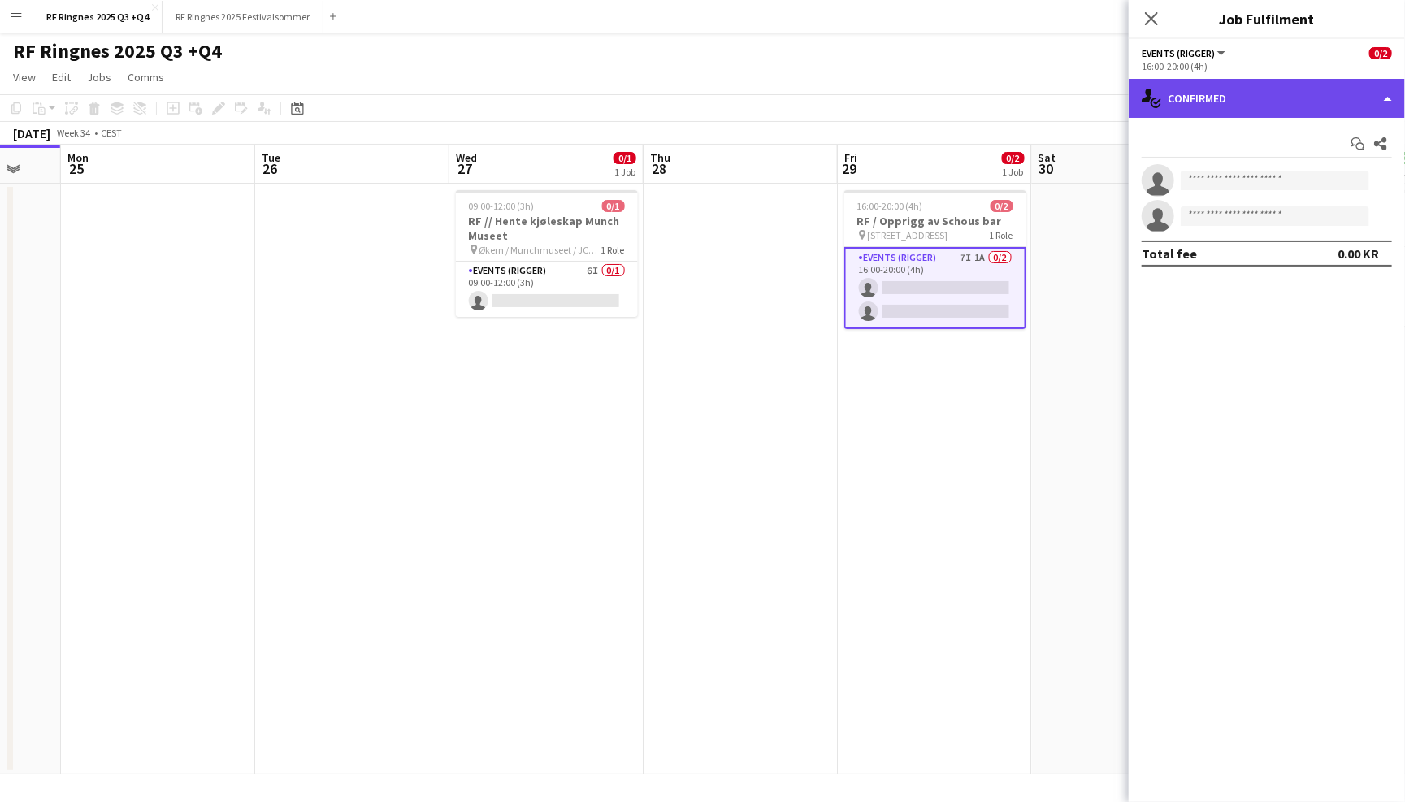
click at [1253, 99] on div "single-neutral-actions-check-2 Confirmed" at bounding box center [1267, 98] width 276 height 39
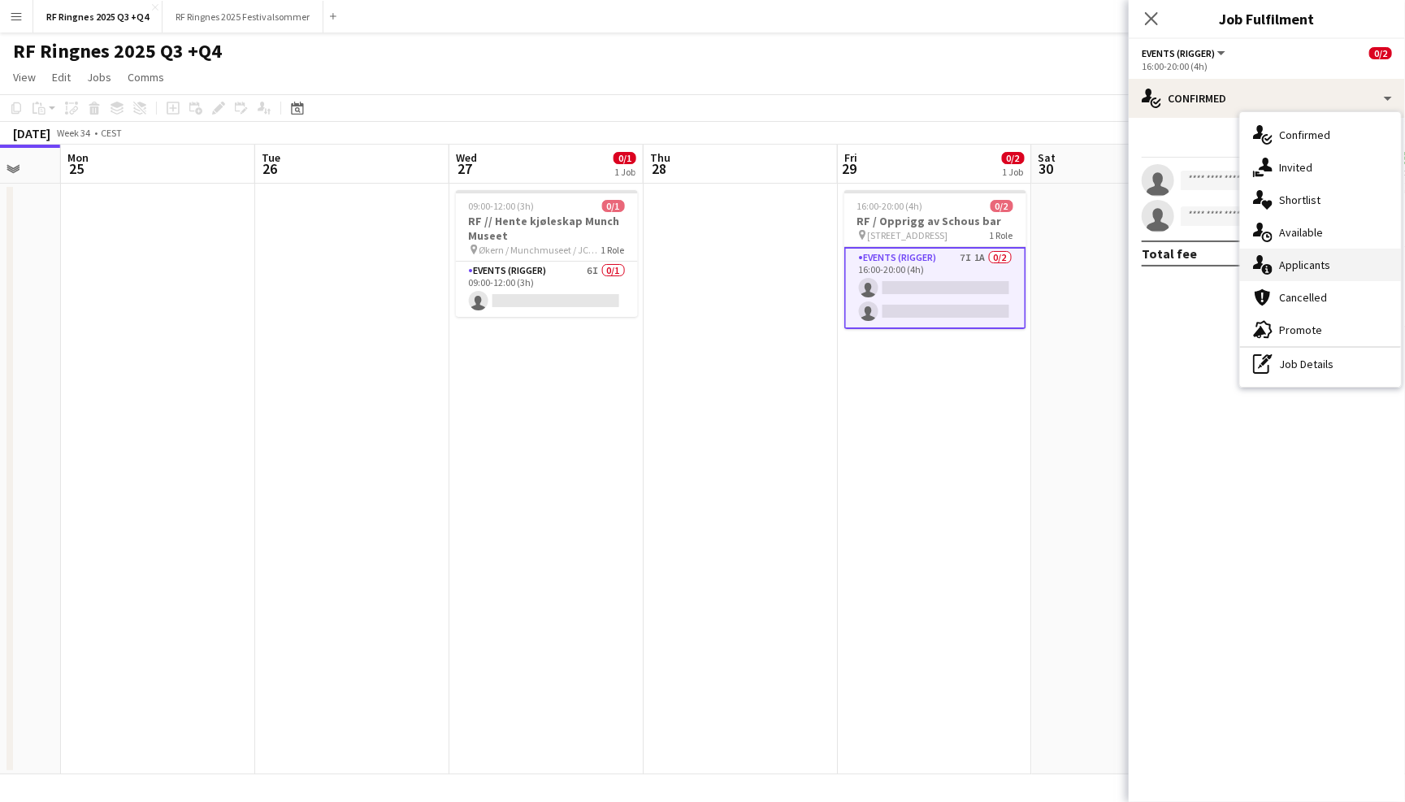
click at [1318, 267] on div "single-neutral-actions-information Applicants" at bounding box center [1320, 265] width 161 height 33
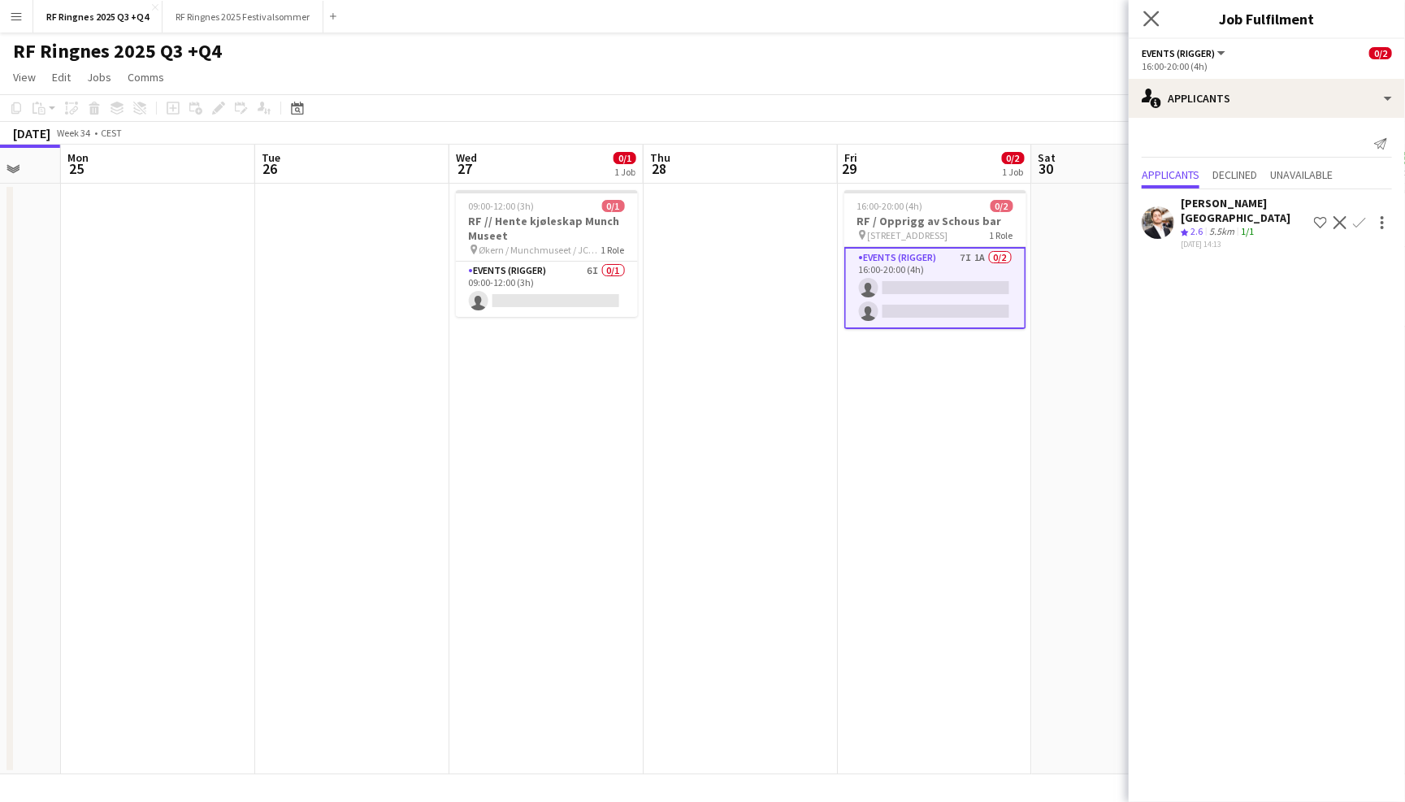
click at [1160, 24] on app-icon "Close pop-in" at bounding box center [1152, 19] width 24 height 24
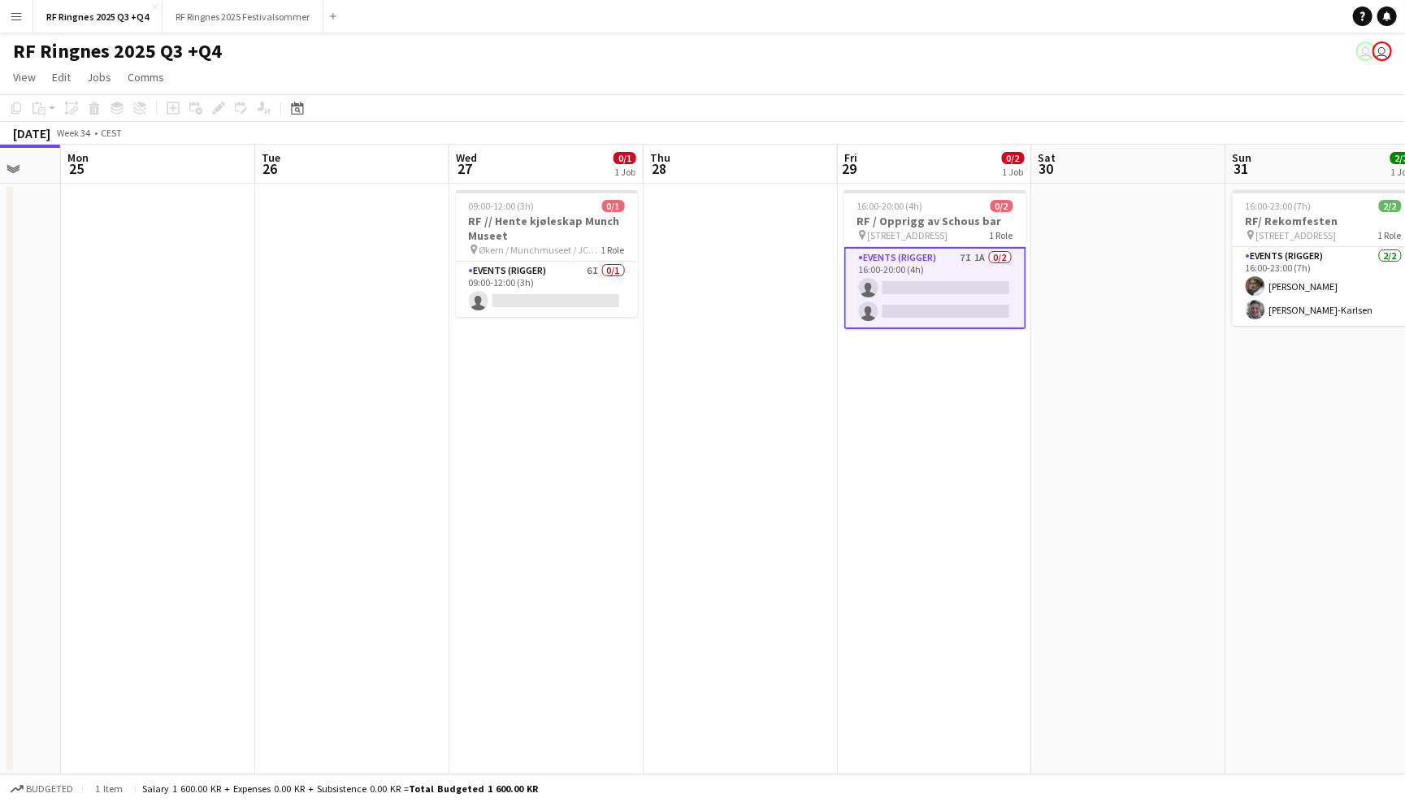
click at [1131, 50] on div "RF Ringnes 2025 Q3 +Q4 user user" at bounding box center [702, 48] width 1405 height 31
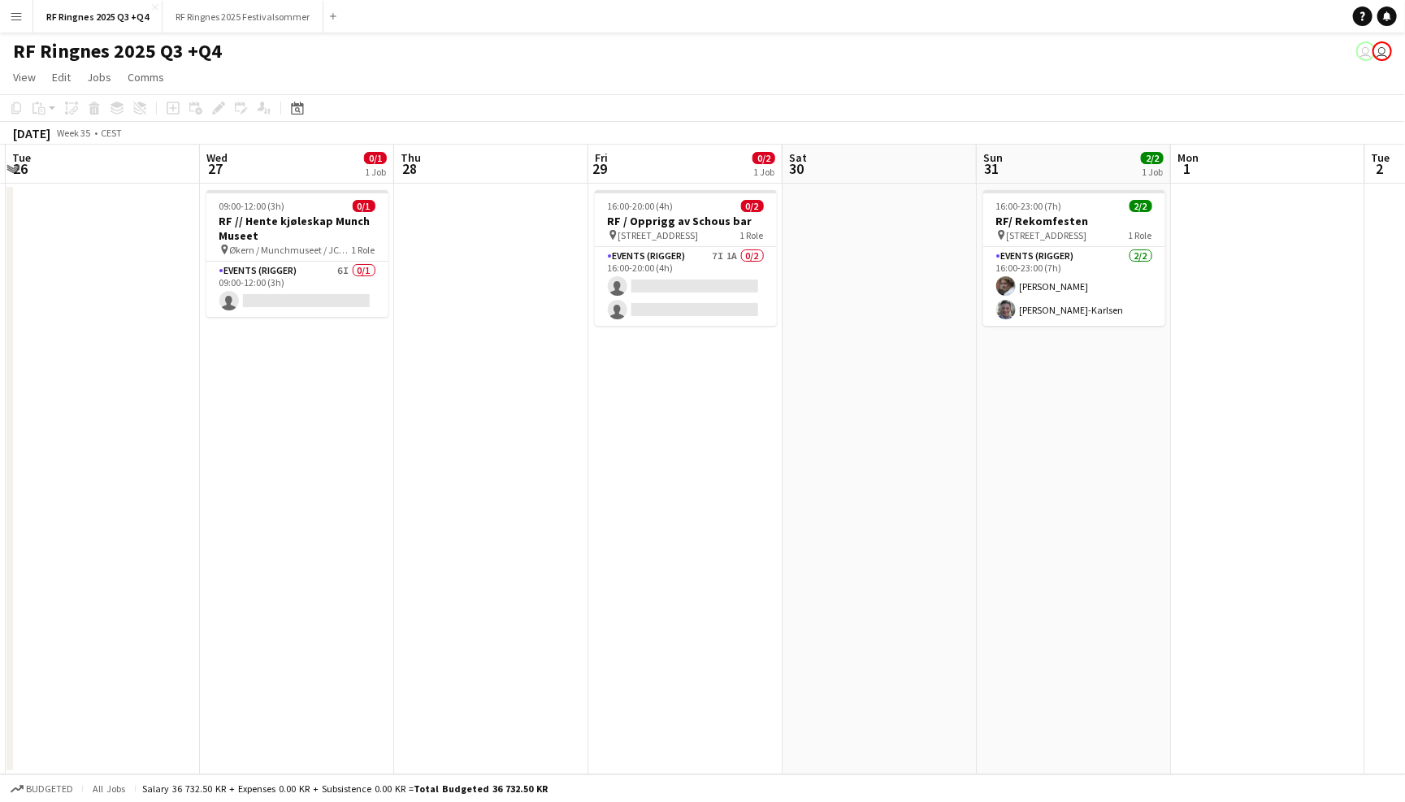
scroll to position [0, 376]
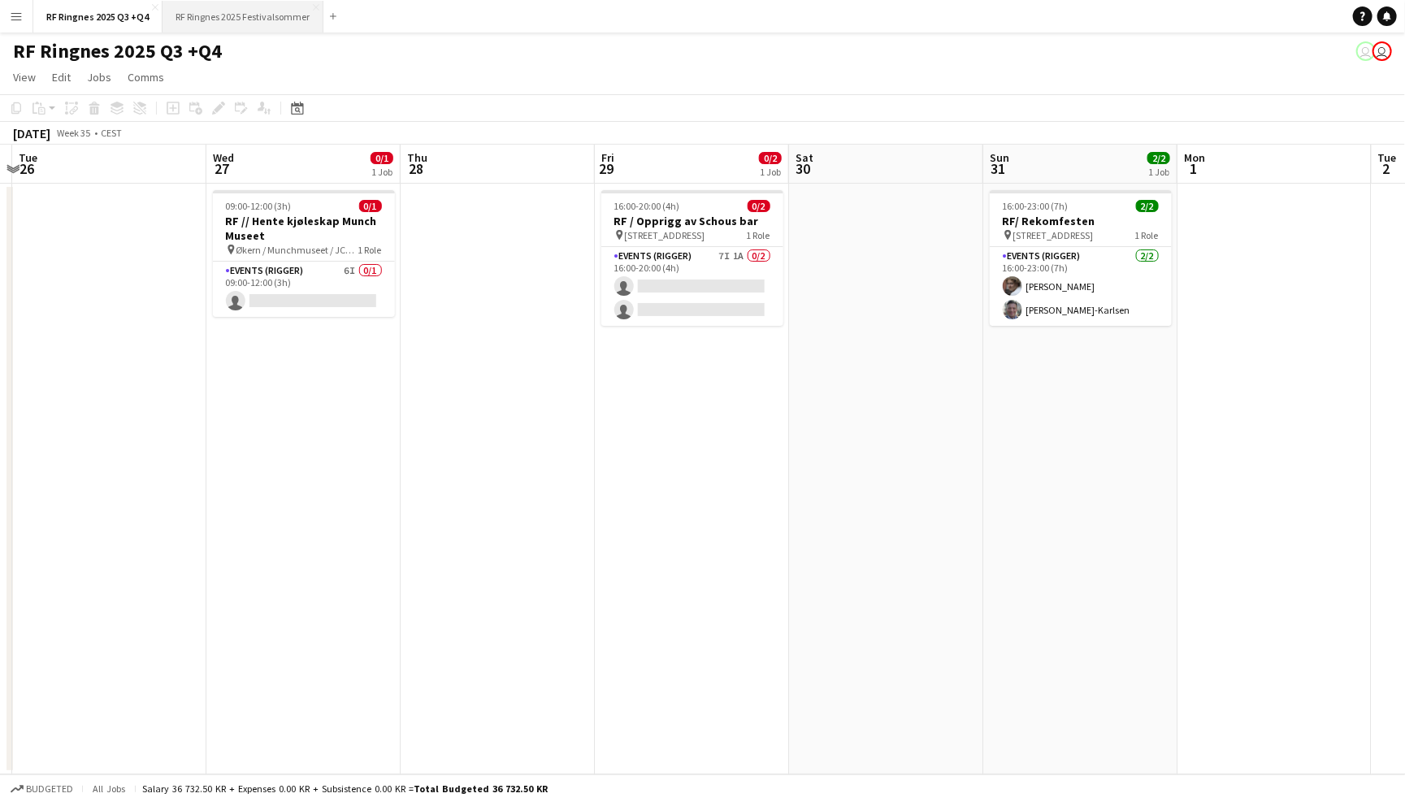
click at [263, 31] on button "RF Ringnes 2025 Festivalsommer Close" at bounding box center [243, 17] width 161 height 32
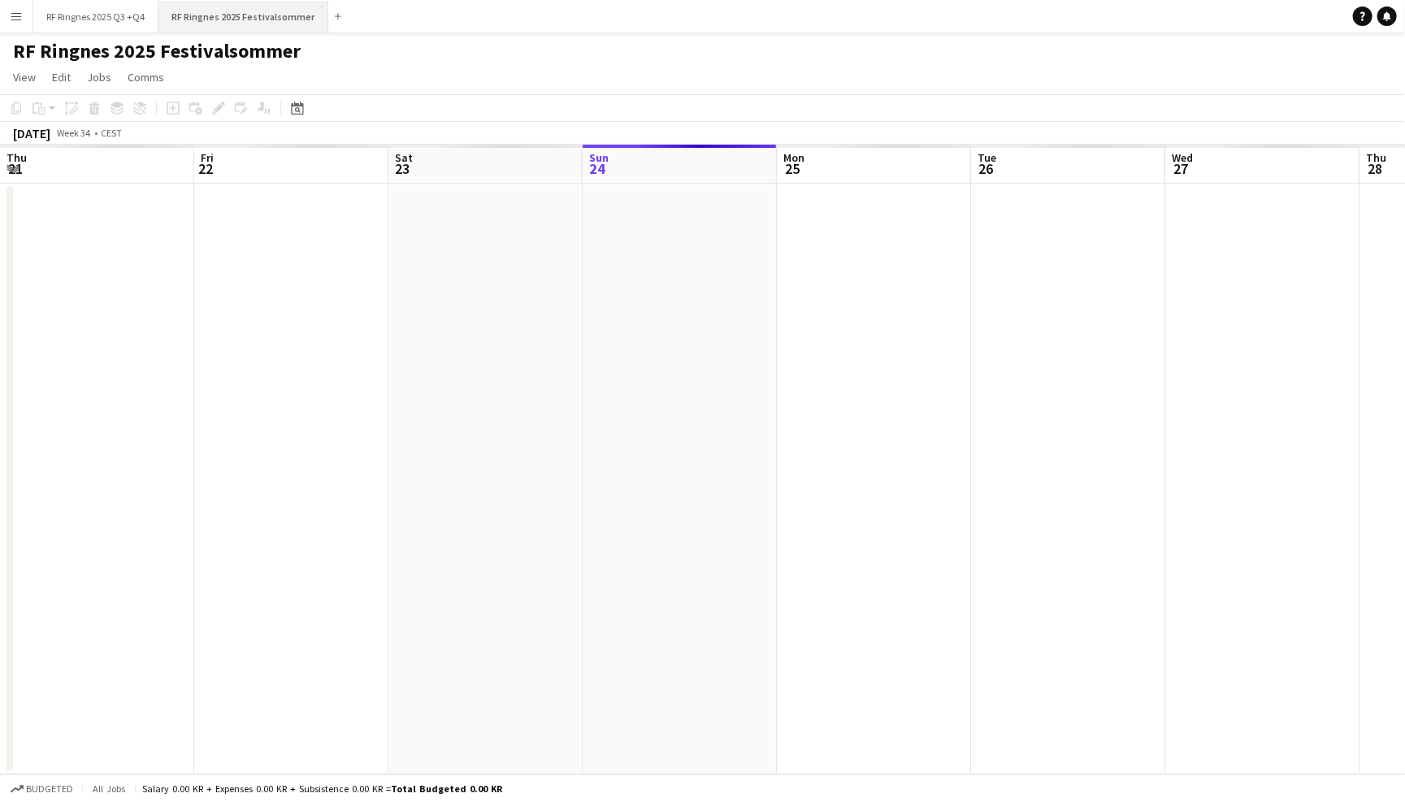
scroll to position [0, 388]
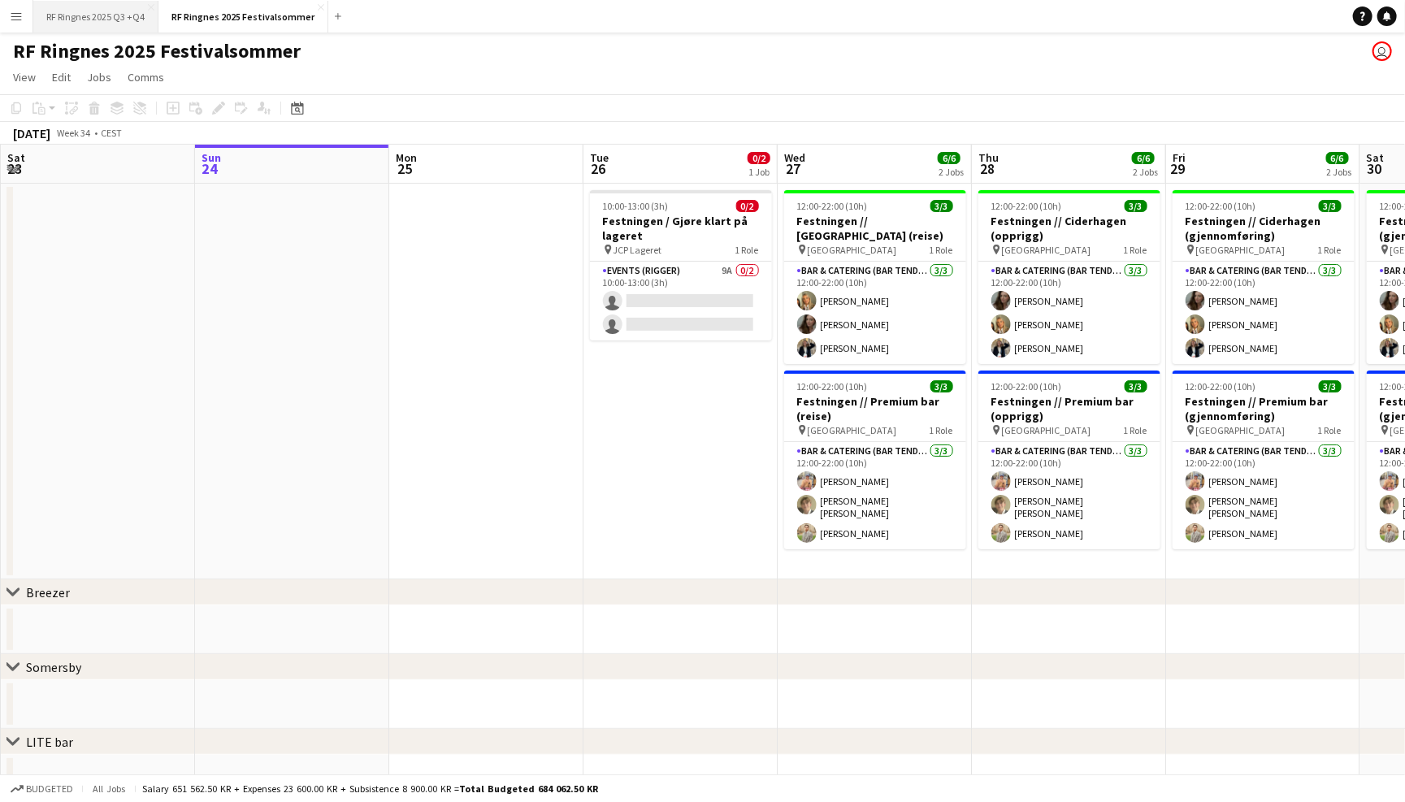
click at [87, 24] on button "RF Ringnes 2025 Q3 +Q4 Close" at bounding box center [95, 17] width 125 height 32
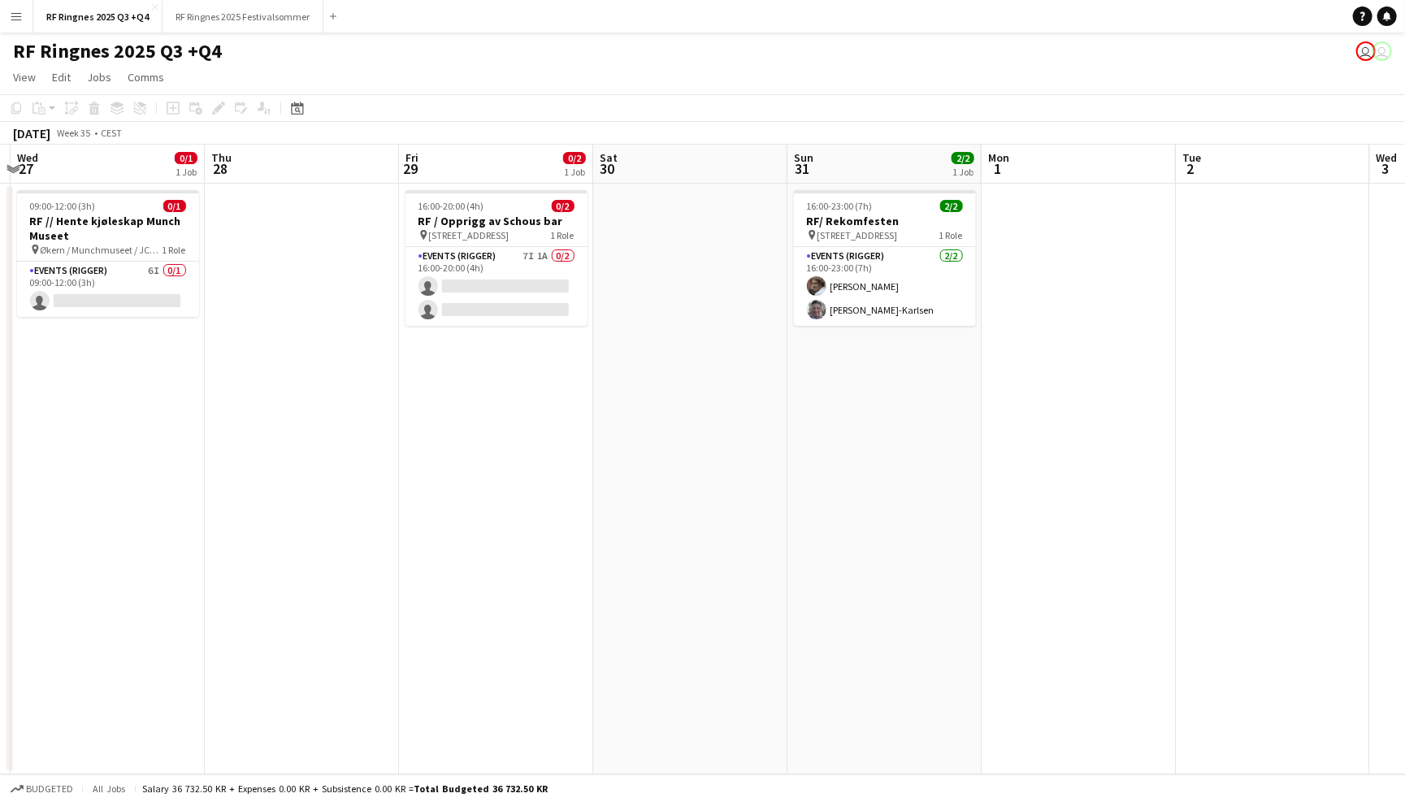
scroll to position [0, 365]
